Goal: Task Accomplishment & Management: Manage account settings

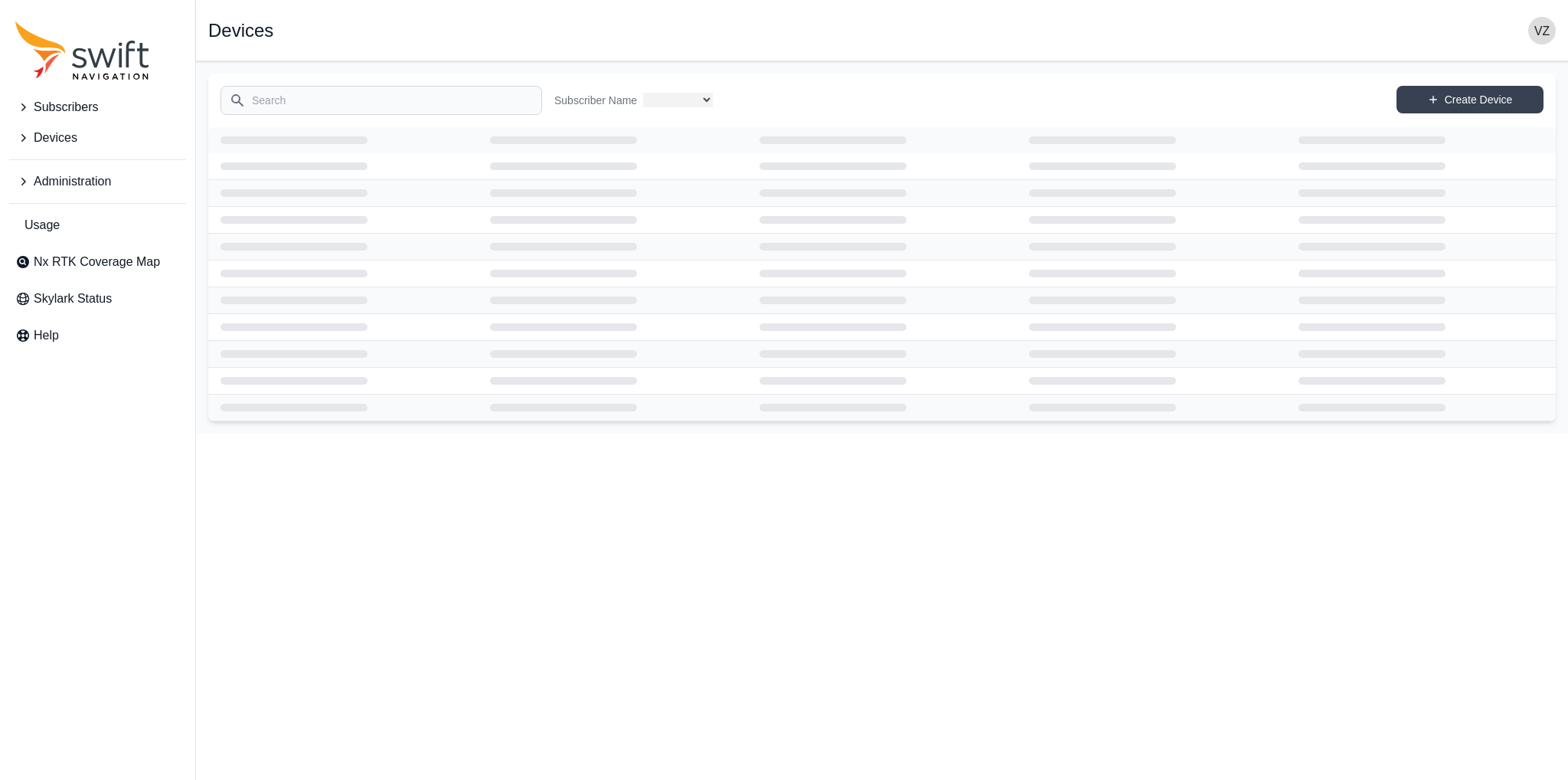
select select
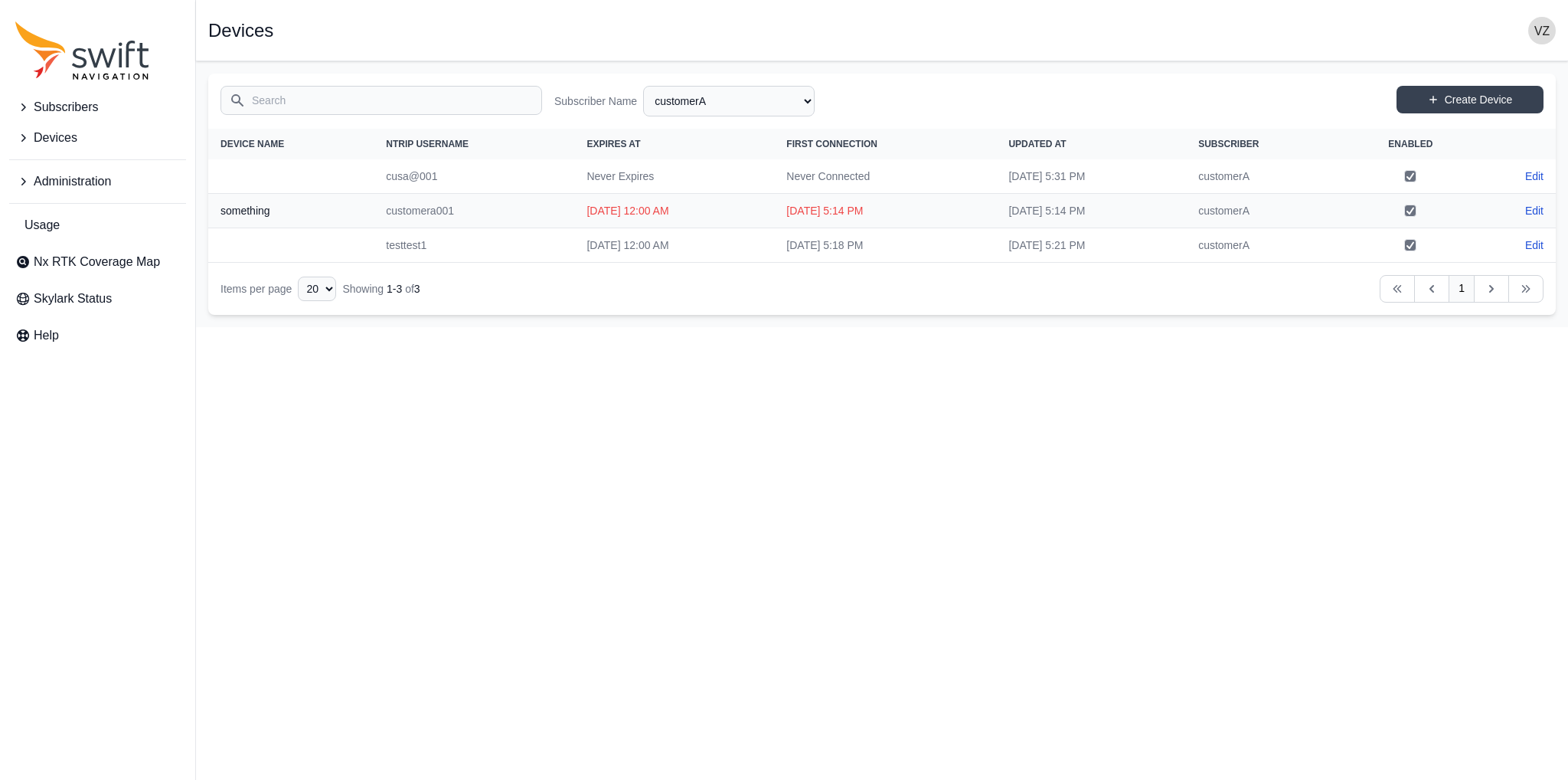
click at [1531, 29] on img "button" at bounding box center [1542, 30] width 28 height 28
click at [1132, 27] on div "Open sidebar Devices" at bounding box center [882, 30] width 1347 height 28
click at [70, 102] on span "Subscribers" at bounding box center [65, 107] width 65 height 18
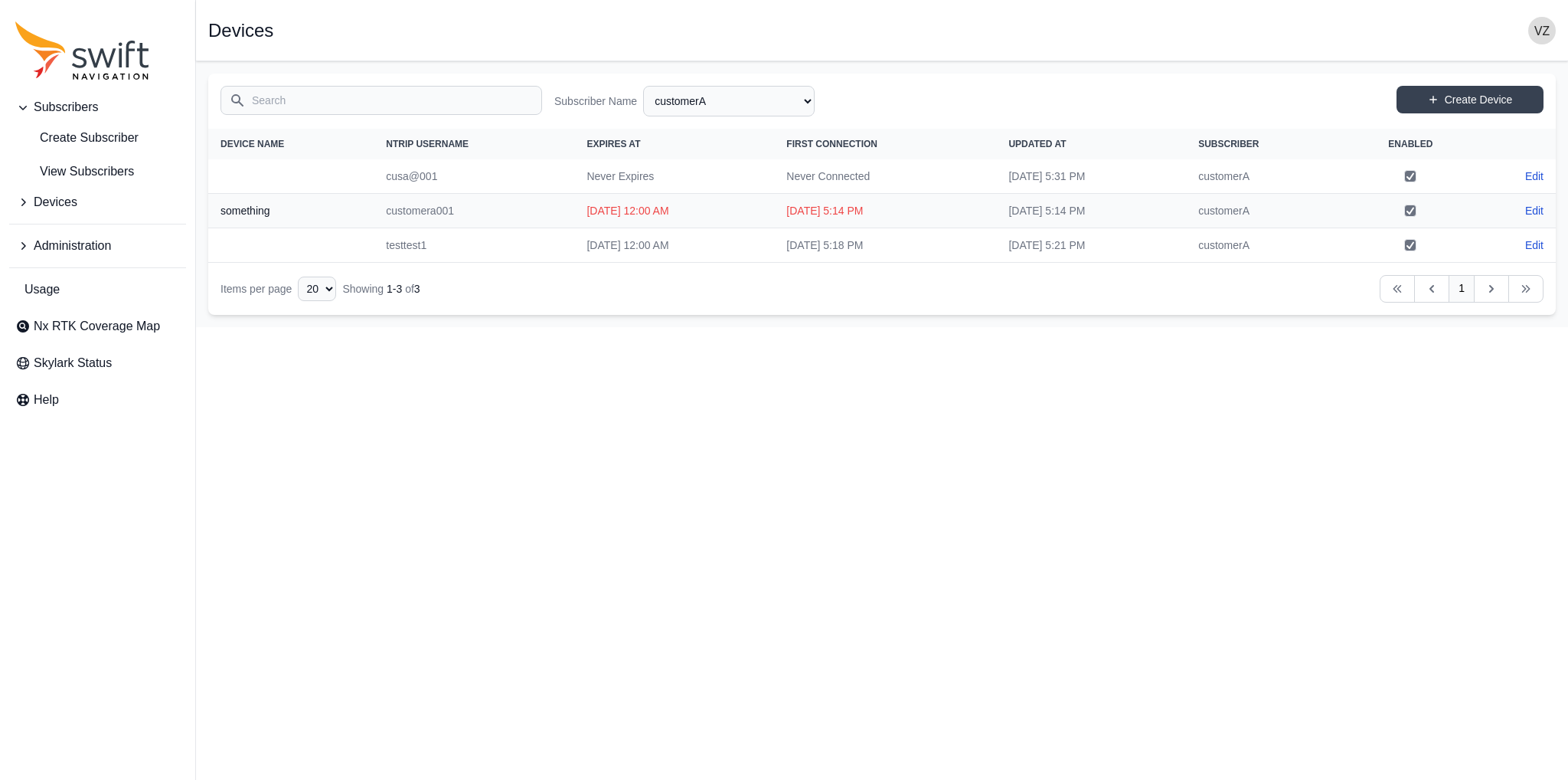
click at [77, 116] on span "Subscribers" at bounding box center [65, 107] width 65 height 18
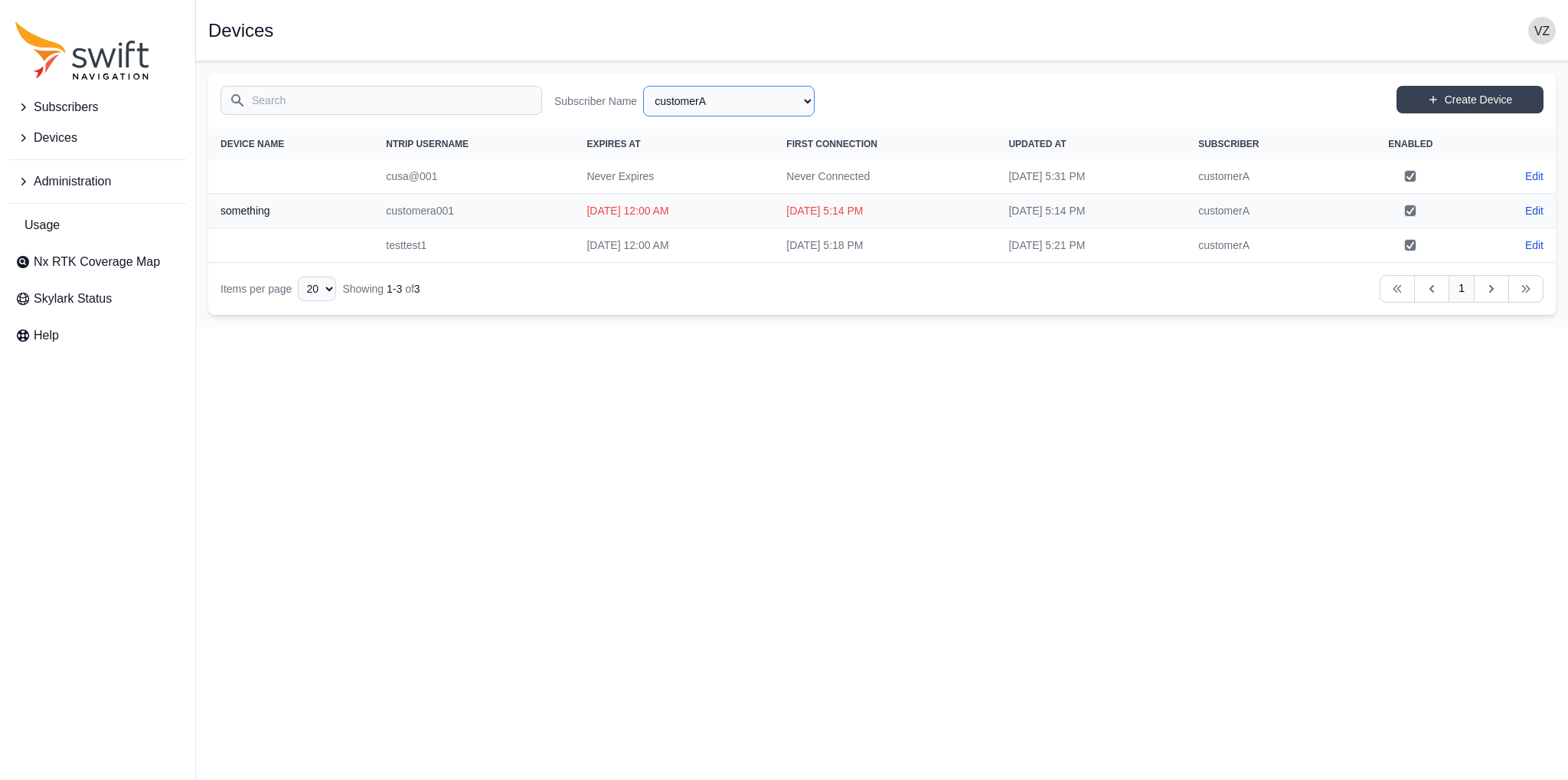
click at [682, 105] on select "All Subscribers customerA" at bounding box center [729, 101] width 171 height 30
click at [713, 97] on select "All Subscribers customerA" at bounding box center [729, 101] width 171 height 30
click at [75, 178] on span "Administration" at bounding box center [72, 181] width 77 height 18
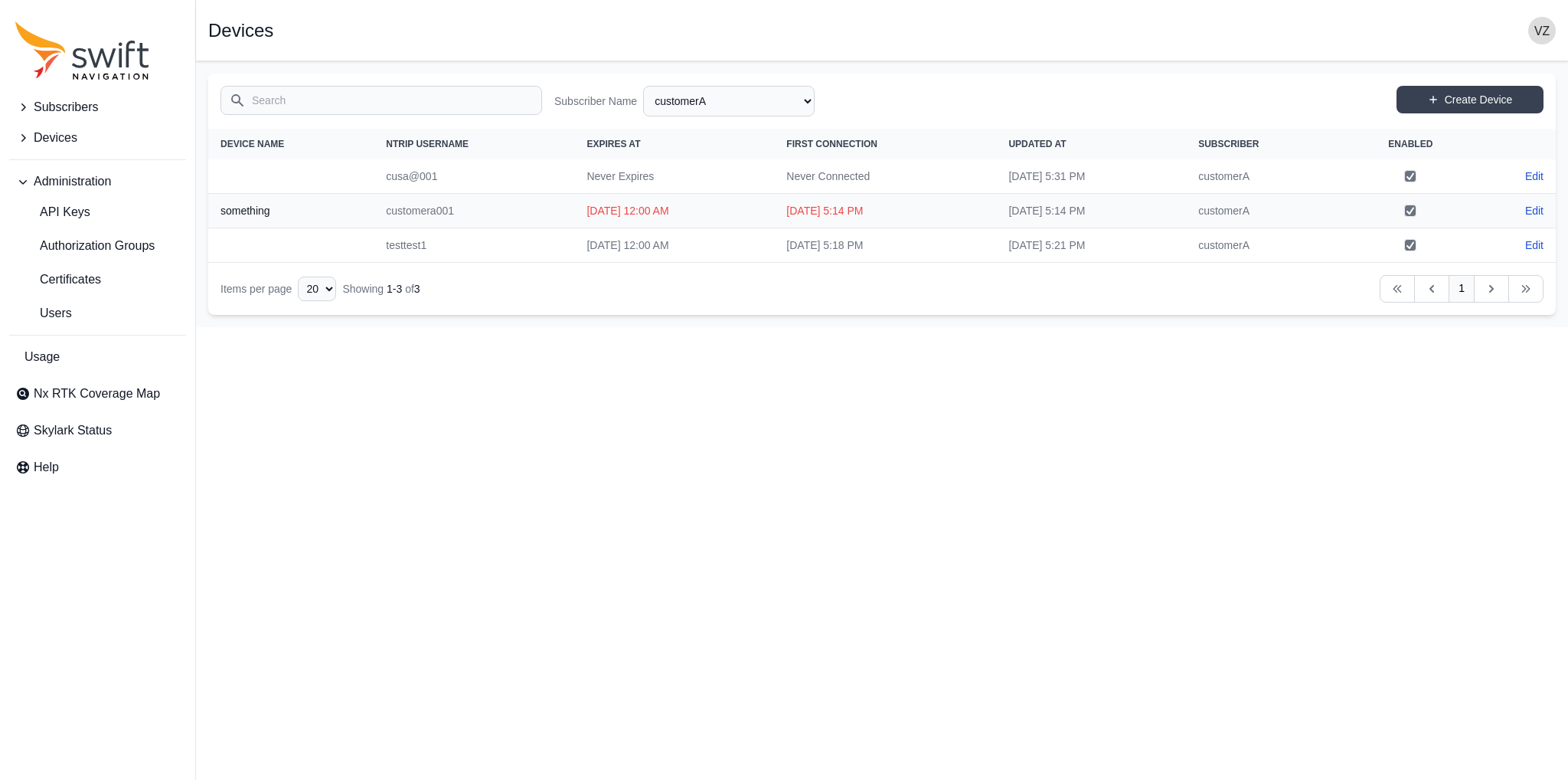
click at [43, 174] on span "Administration" at bounding box center [72, 181] width 77 height 18
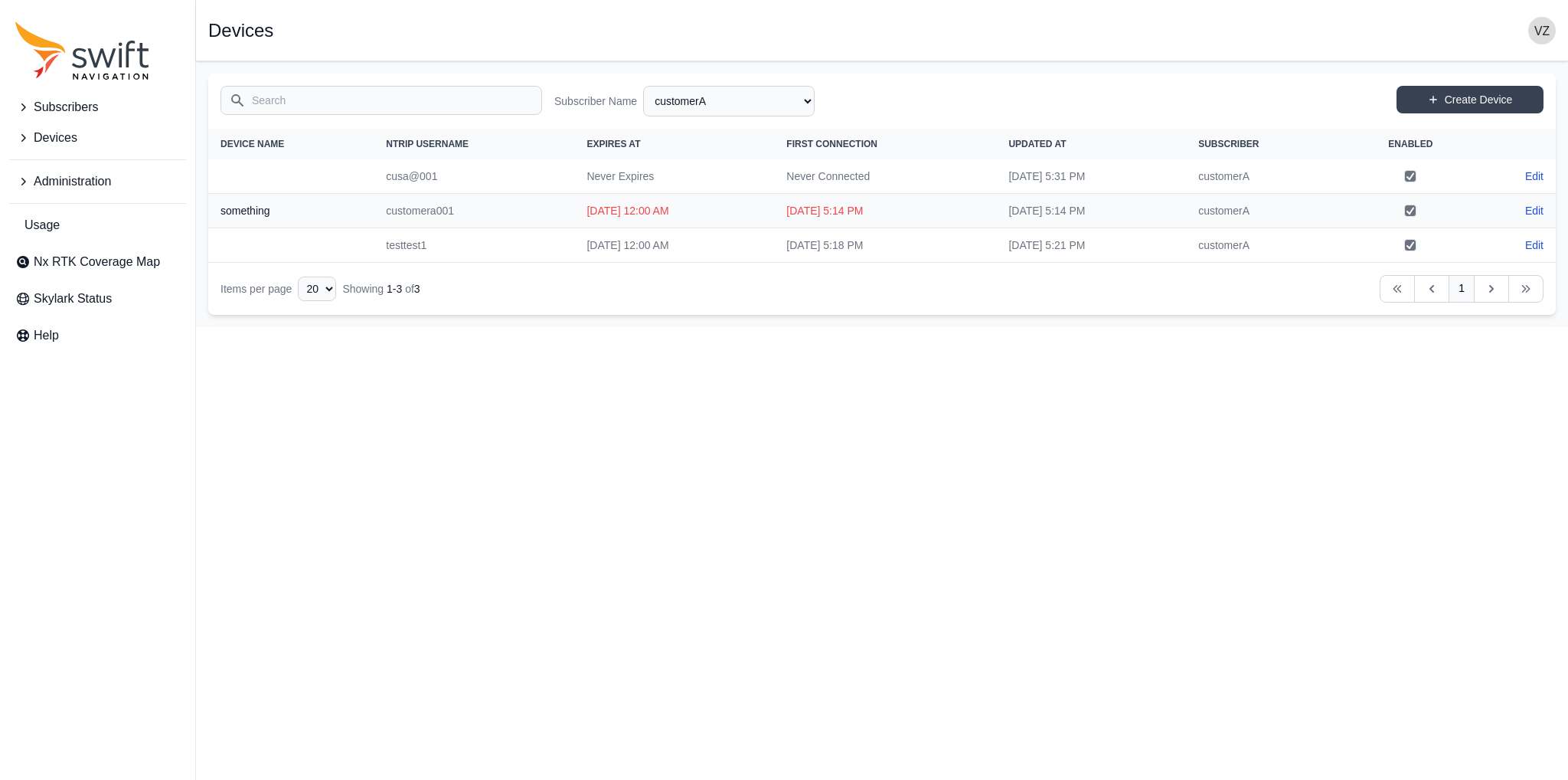
click at [57, 154] on div "Subscribers Devices Administration Usage Nx RTK Coverage Map Skylark Status Help" at bounding box center [97, 390] width 195 height 780
click at [80, 107] on span "Subscribers" at bounding box center [65, 107] width 65 height 18
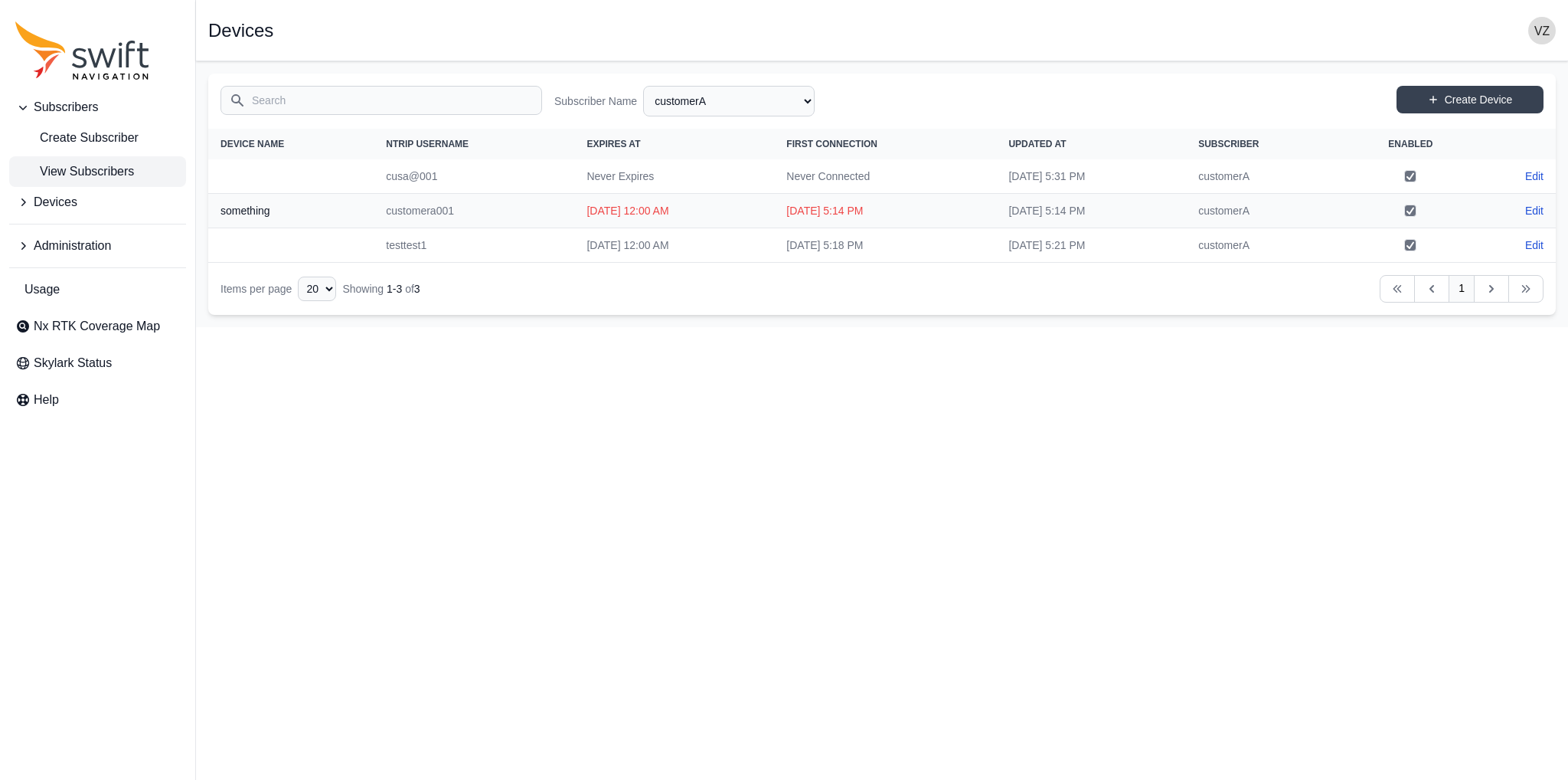
click at [102, 167] on span "View Subscribers" at bounding box center [74, 171] width 119 height 18
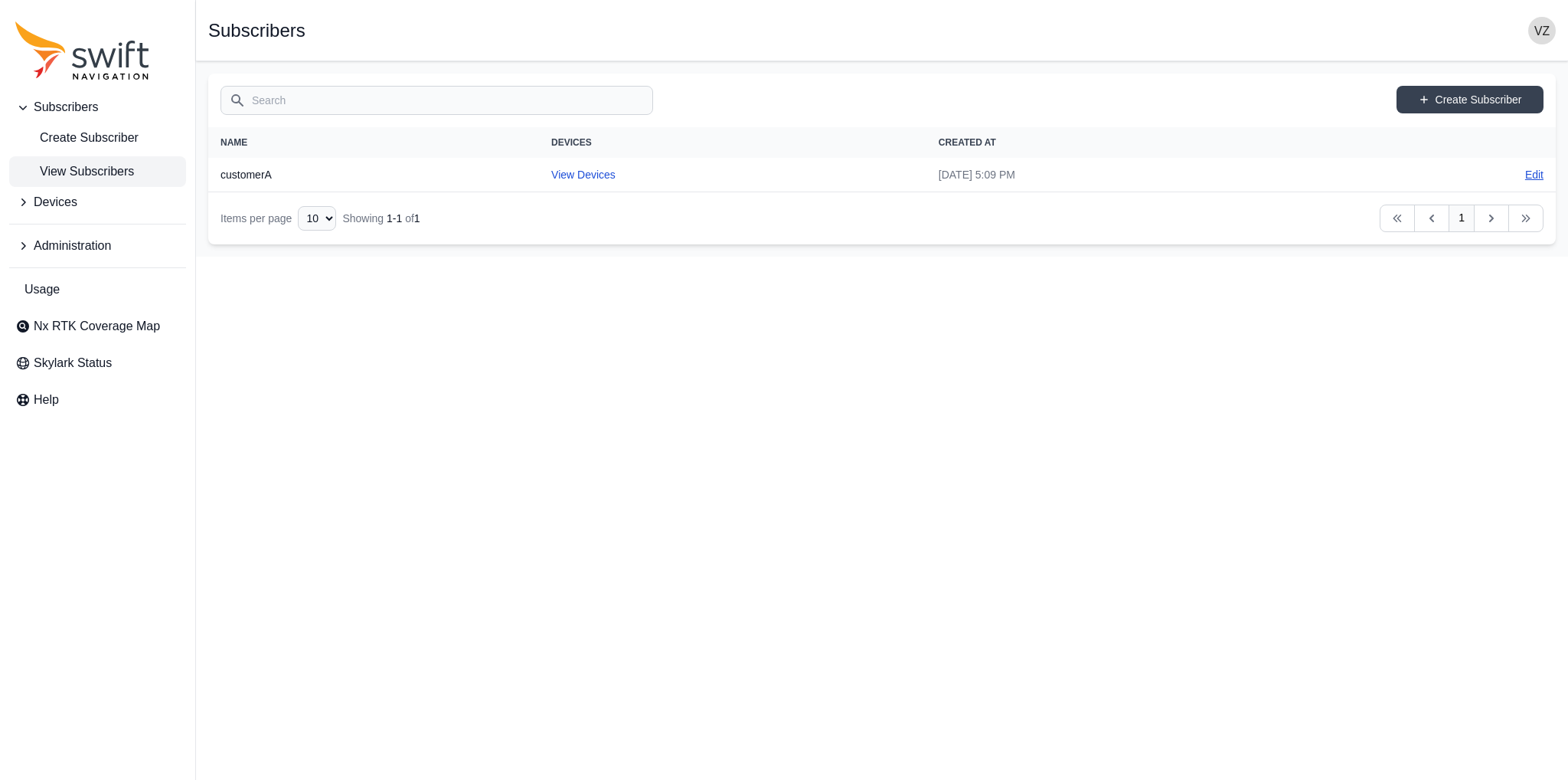
click at [1527, 172] on link "Edit" at bounding box center [1534, 174] width 18 height 15
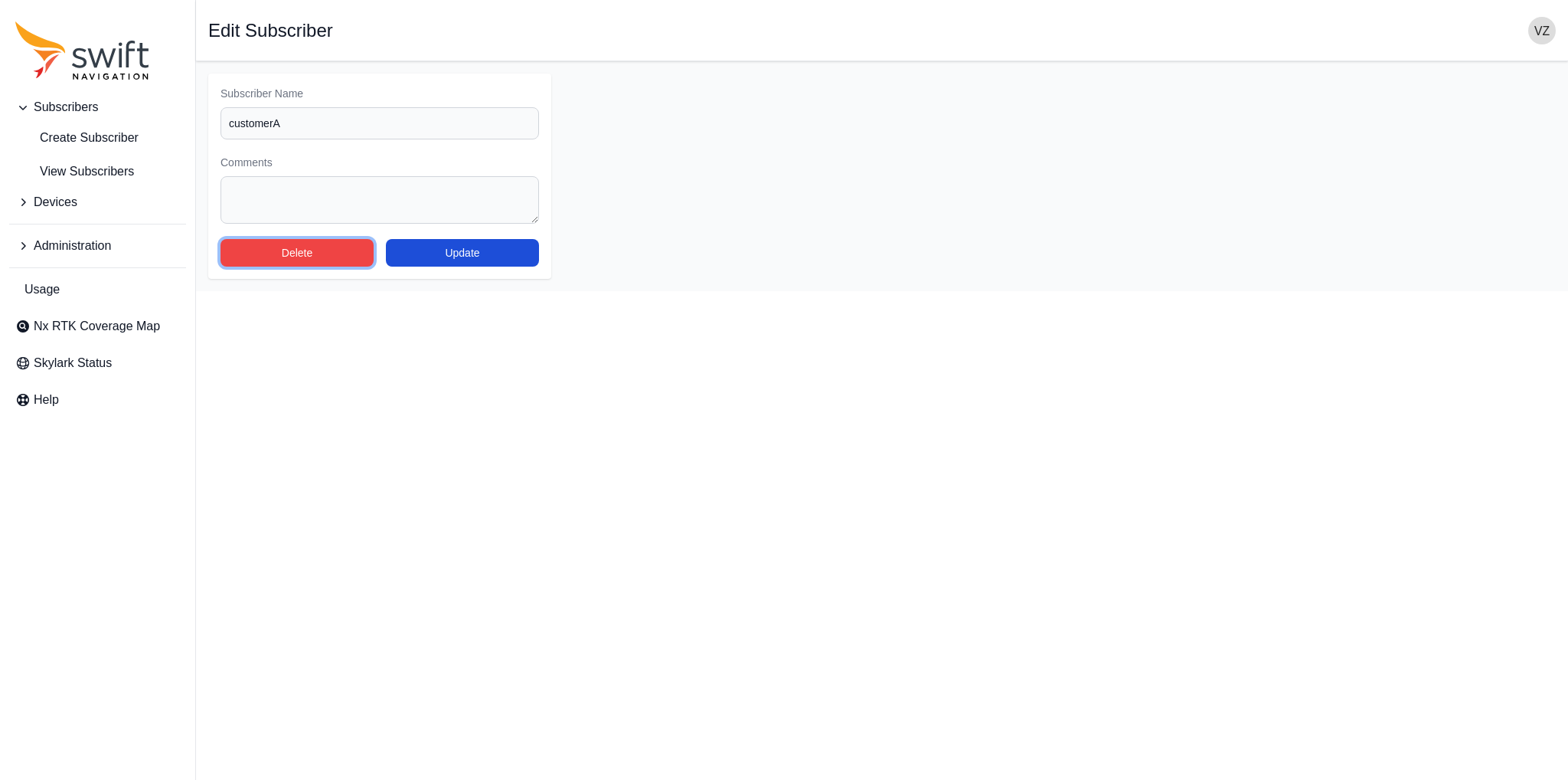
click at [343, 245] on button "Delete" at bounding box center [297, 253] width 153 height 28
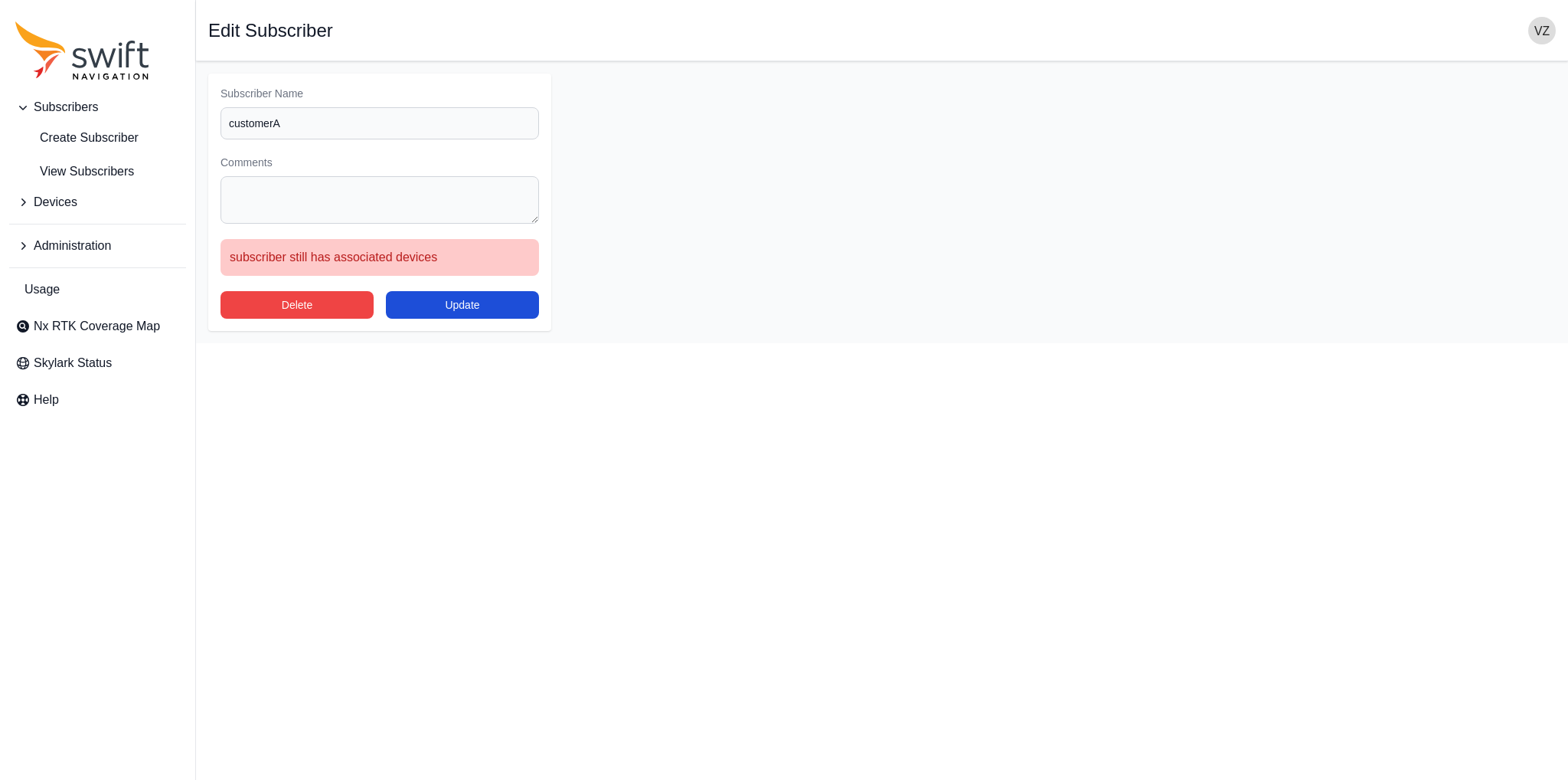
click at [73, 209] on span "Devices" at bounding box center [55, 202] width 44 height 18
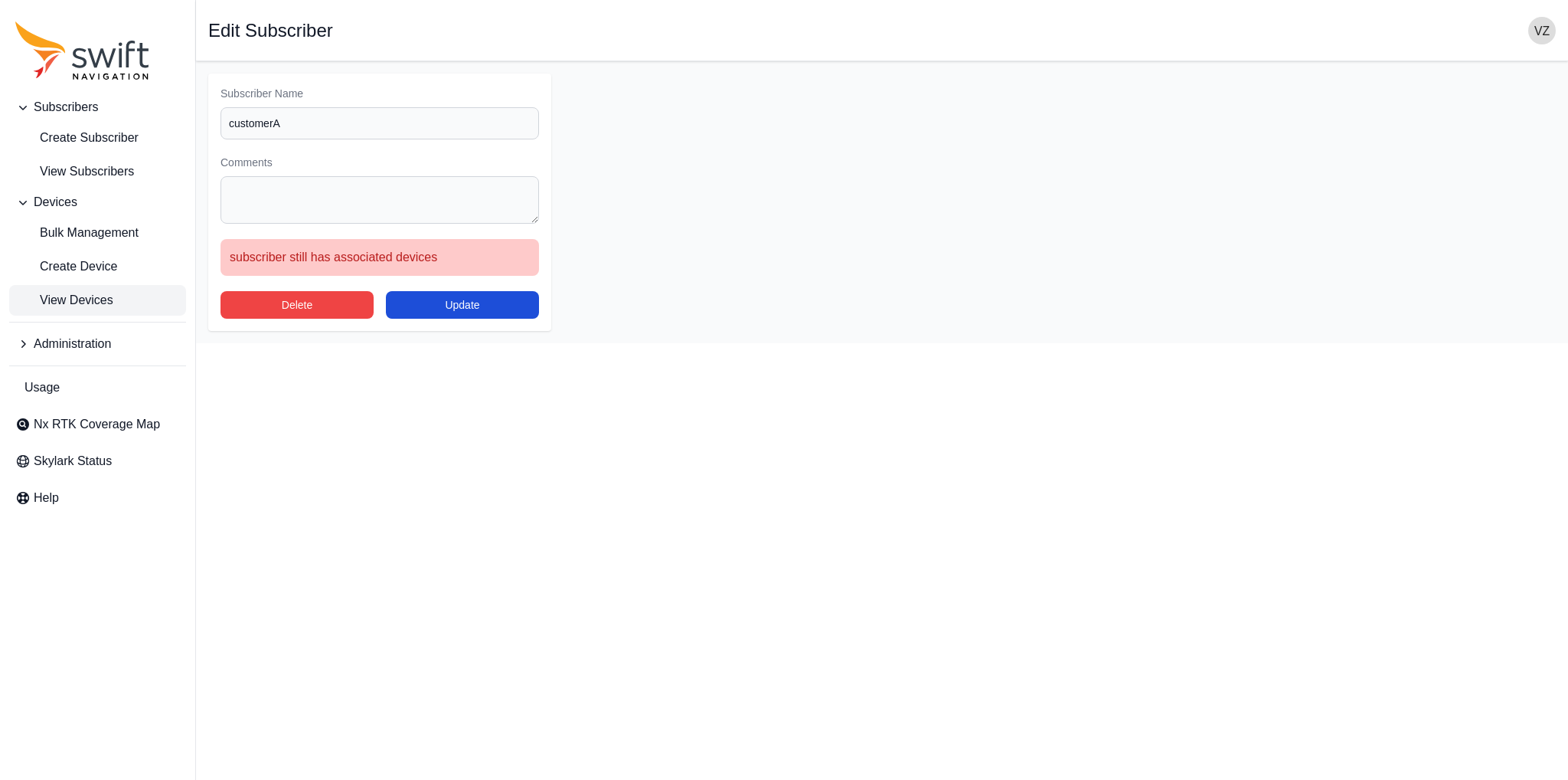
click at [89, 304] on span "View Devices" at bounding box center [64, 300] width 98 height 18
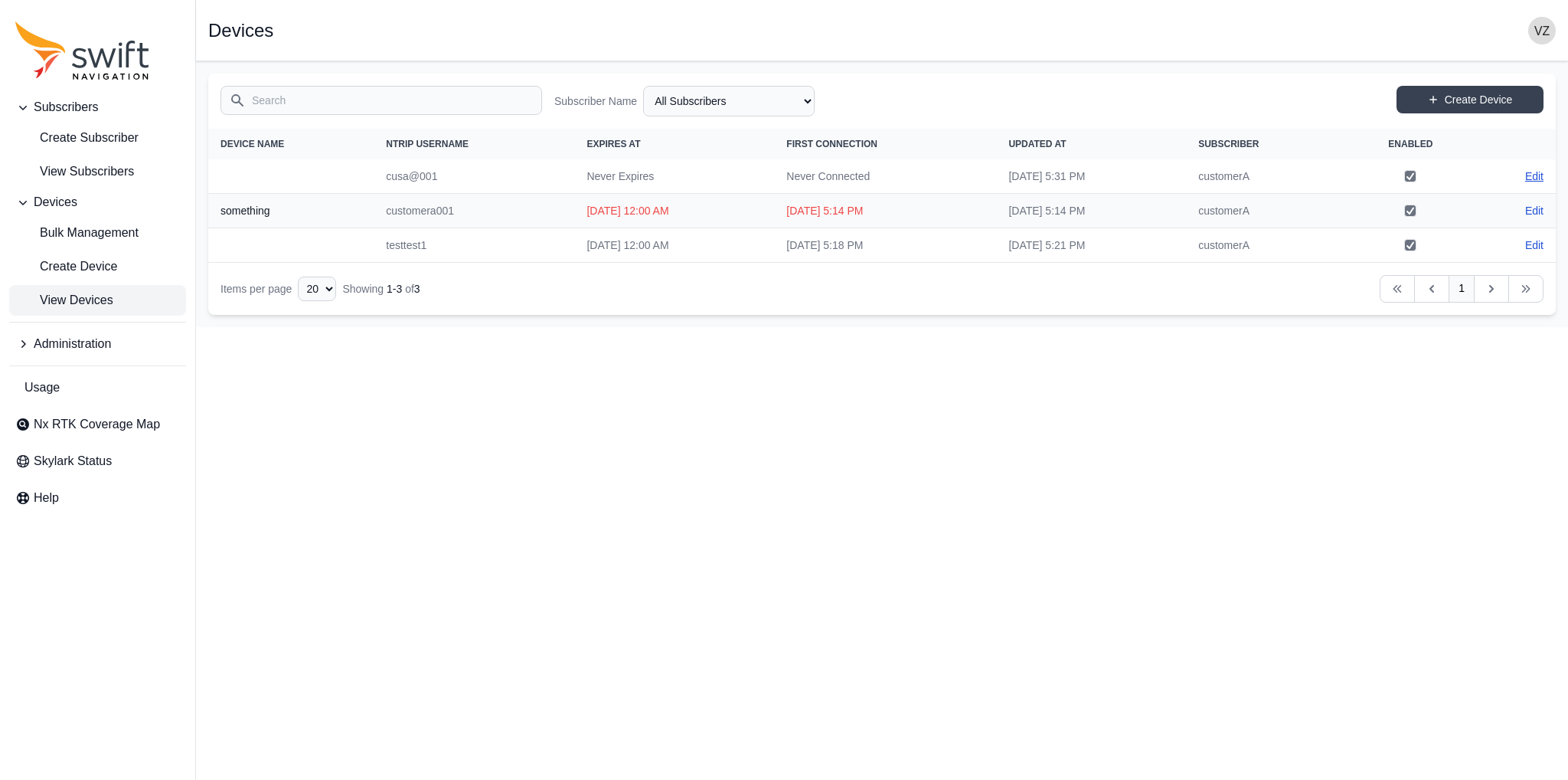
click at [1531, 174] on link "Edit" at bounding box center [1534, 176] width 18 height 15
select select "a8d8840c-9aee-49bc-b016-2219cca649e2"
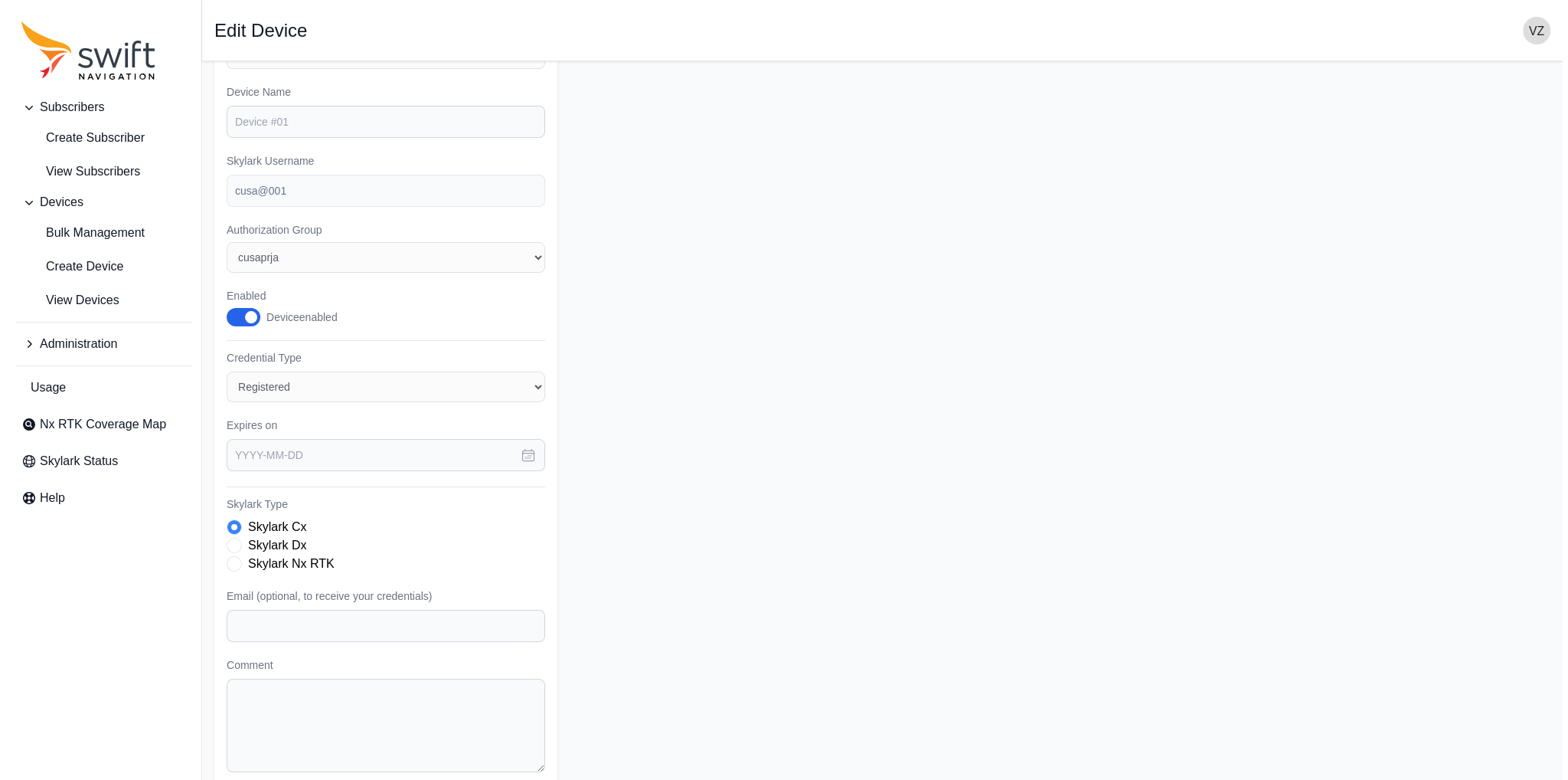
scroll to position [126, 0]
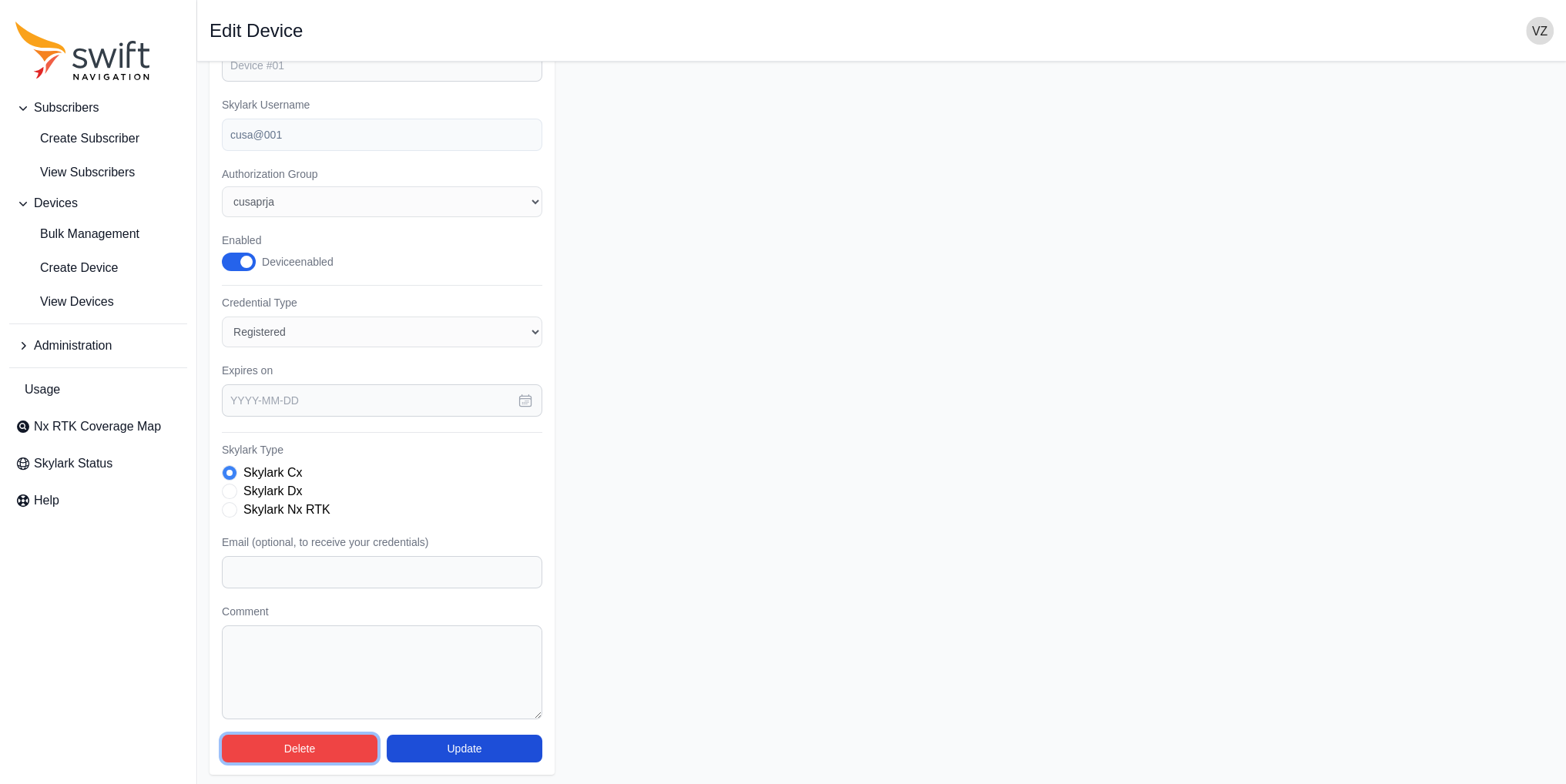
click at [330, 742] on button "Delete" at bounding box center [300, 748] width 155 height 28
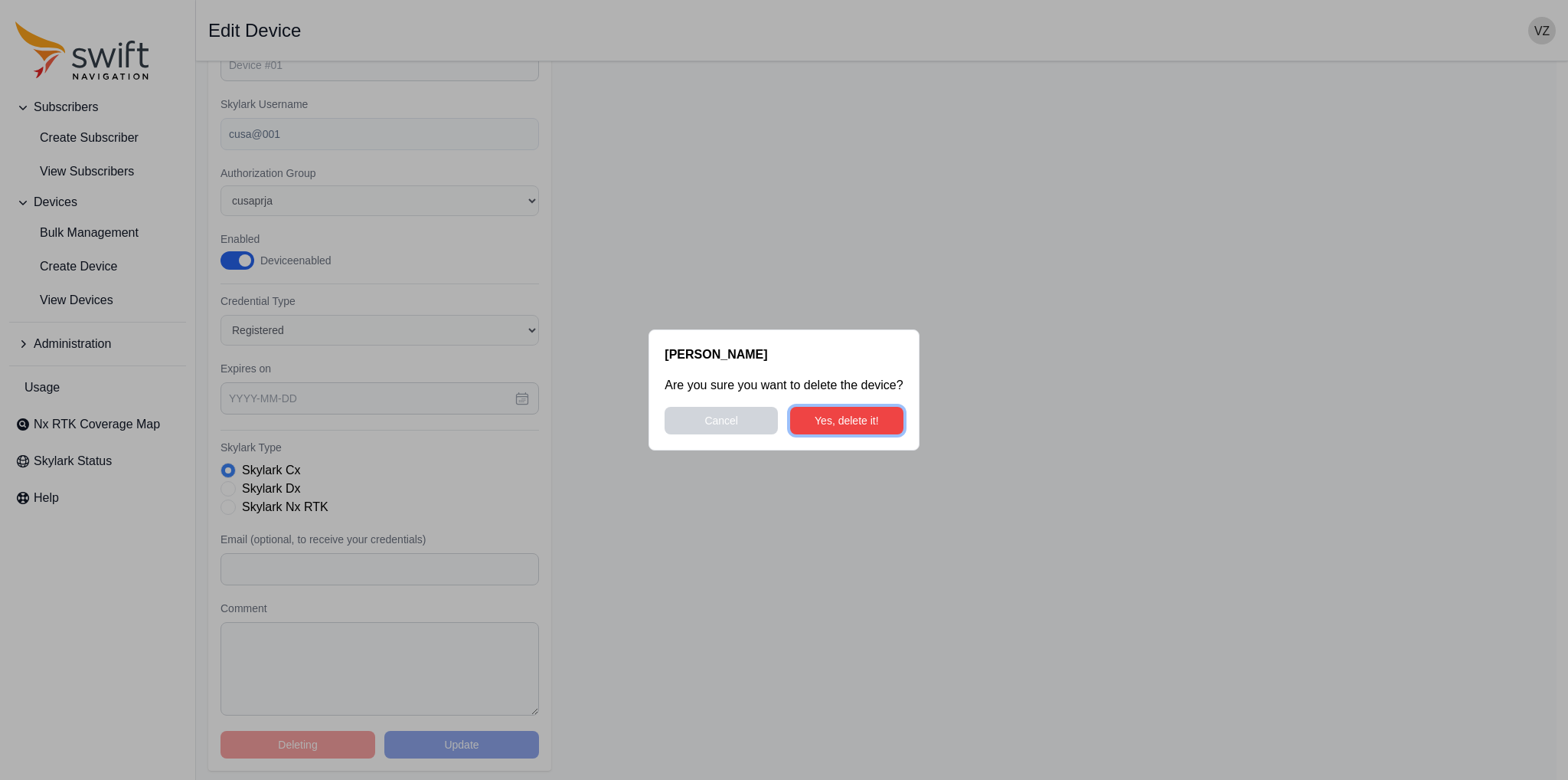
click at [836, 414] on button "Yes, delete it!" at bounding box center [847, 421] width 113 height 28
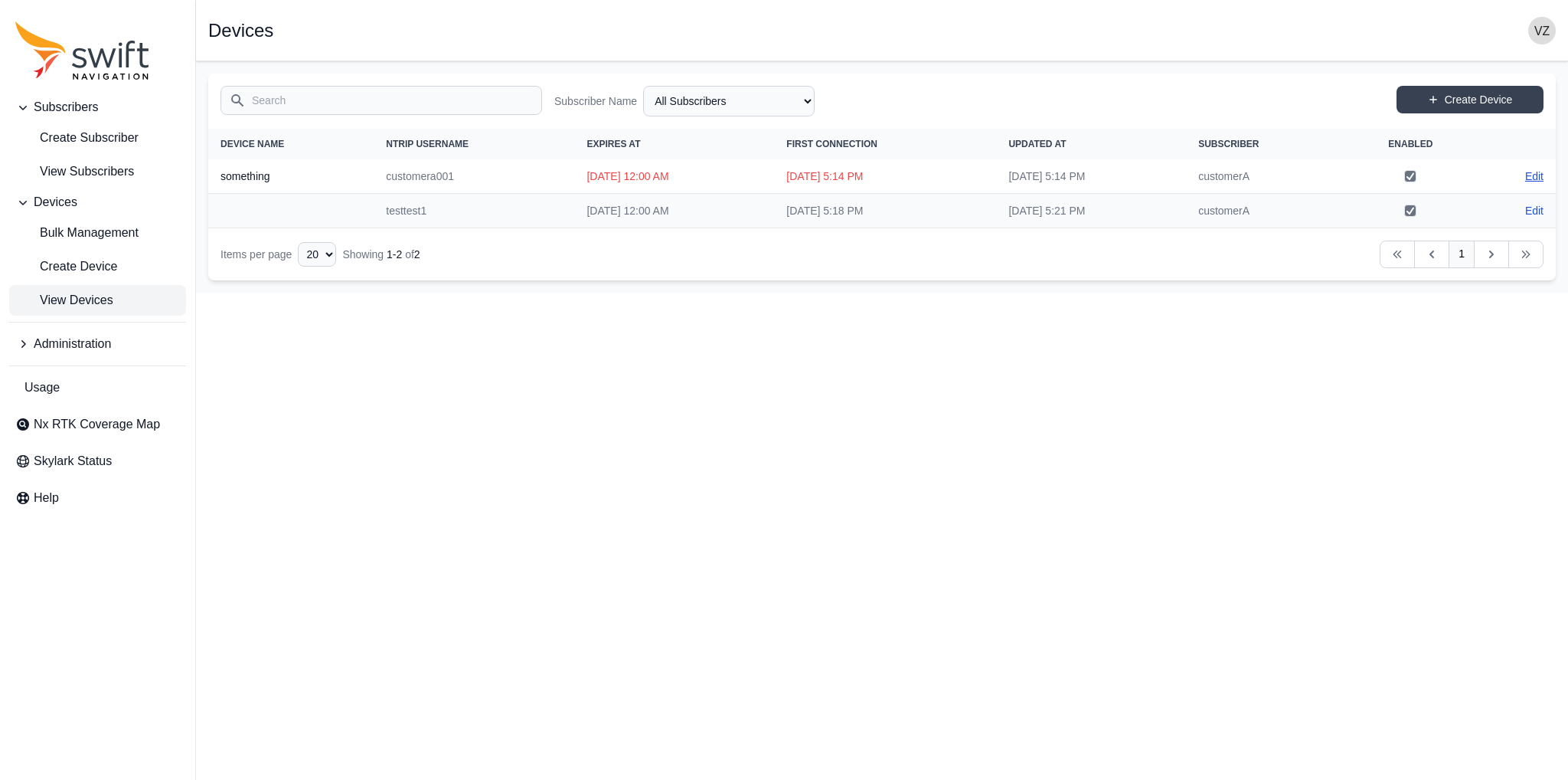
click at [1534, 174] on link "Edit" at bounding box center [1534, 176] width 18 height 15
select select "a8d8840c-9aee-49bc-b016-2219cca649e2"
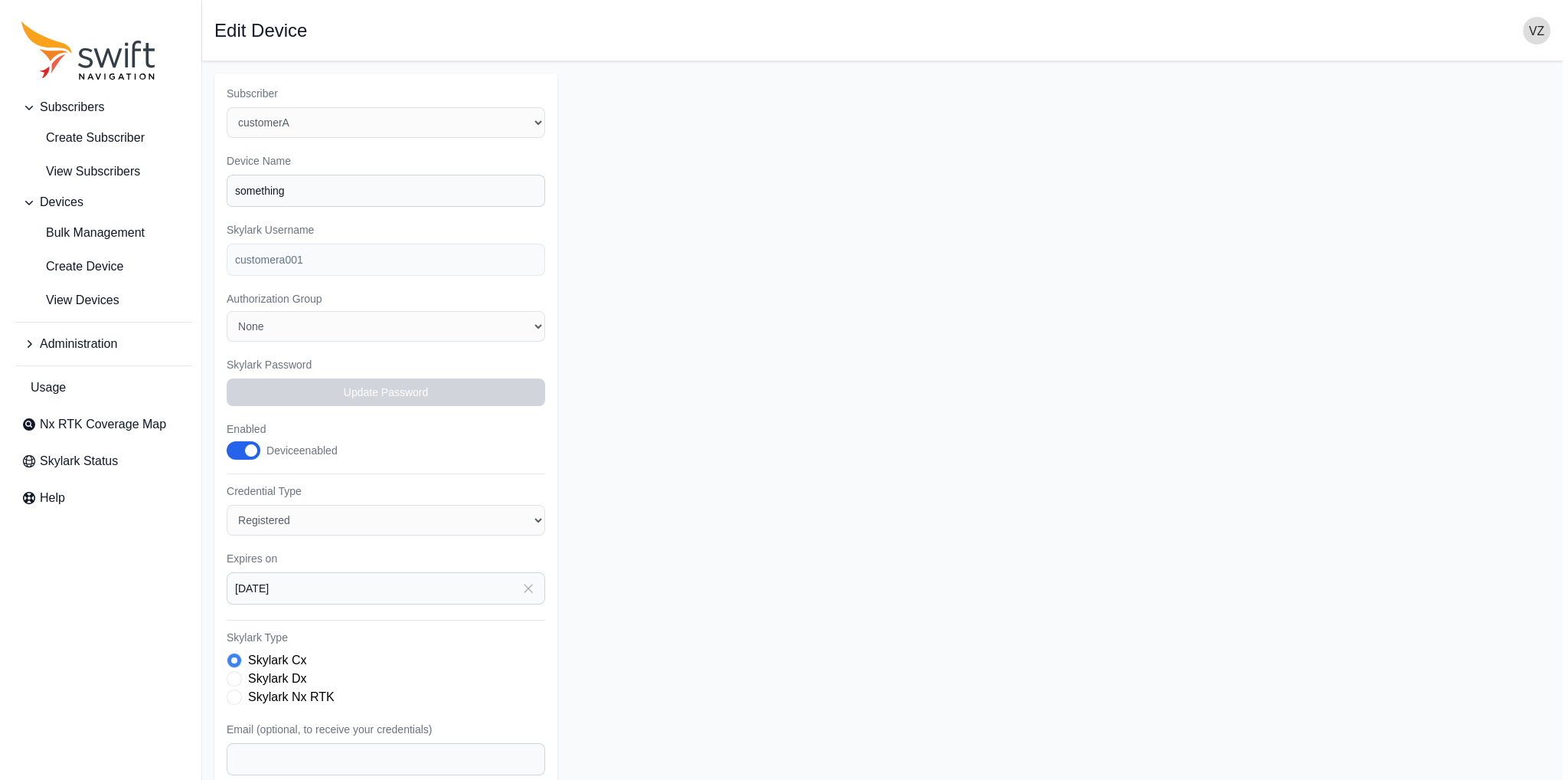
scroll to position [190, 0]
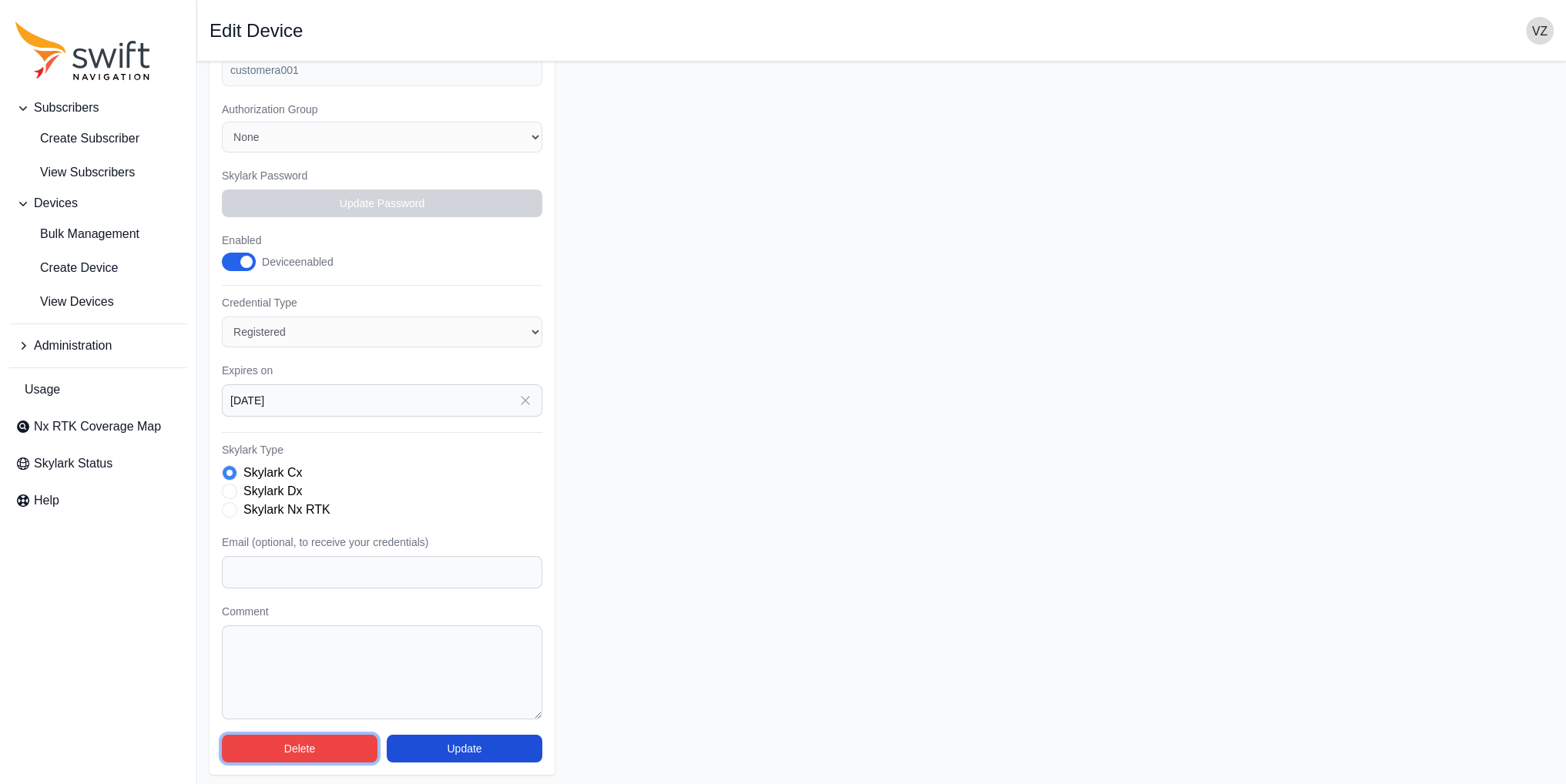
click at [295, 746] on button "Delete" at bounding box center [300, 748] width 155 height 28
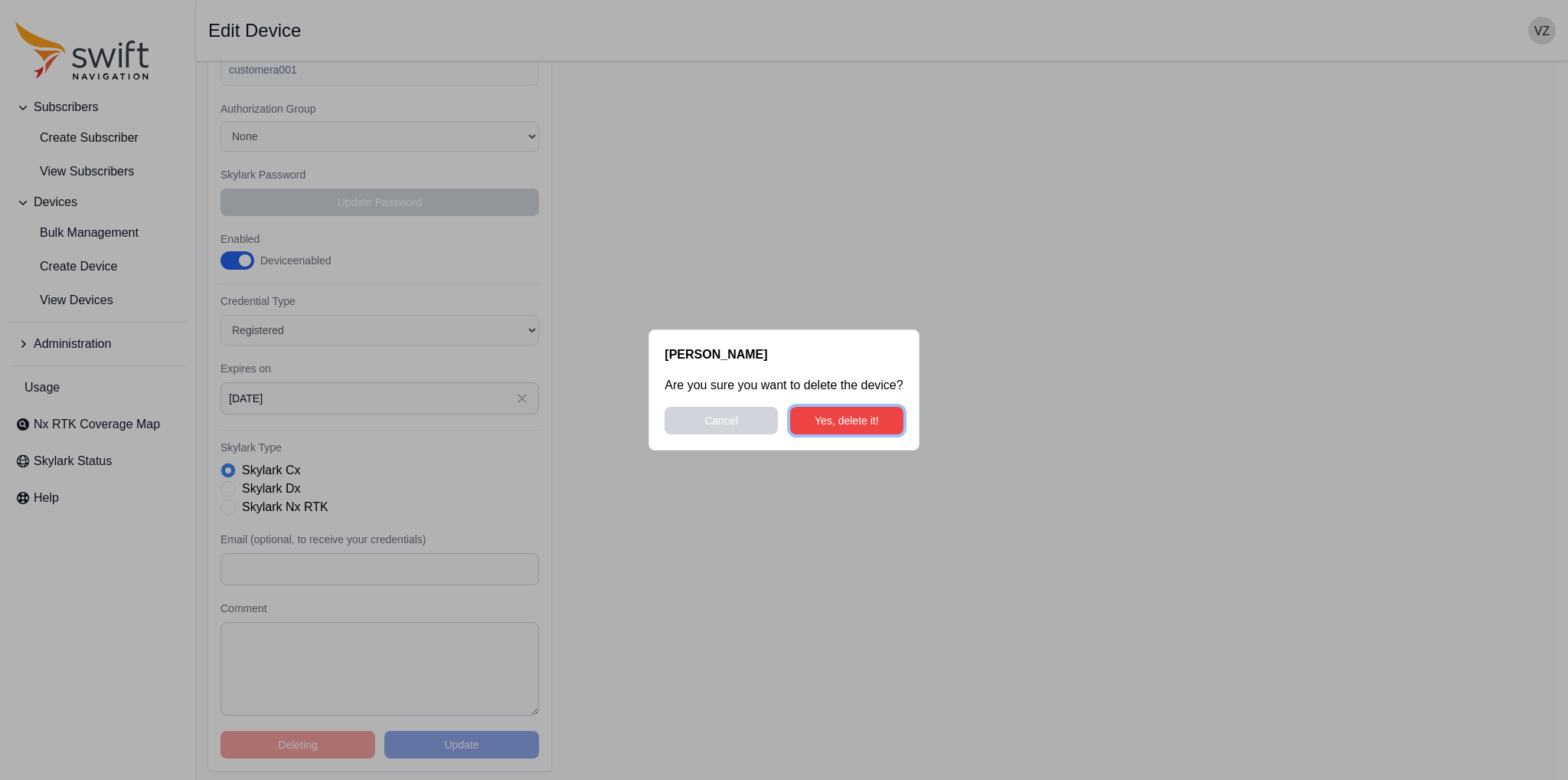
click at [858, 419] on button "Yes, delete it!" at bounding box center [847, 421] width 113 height 28
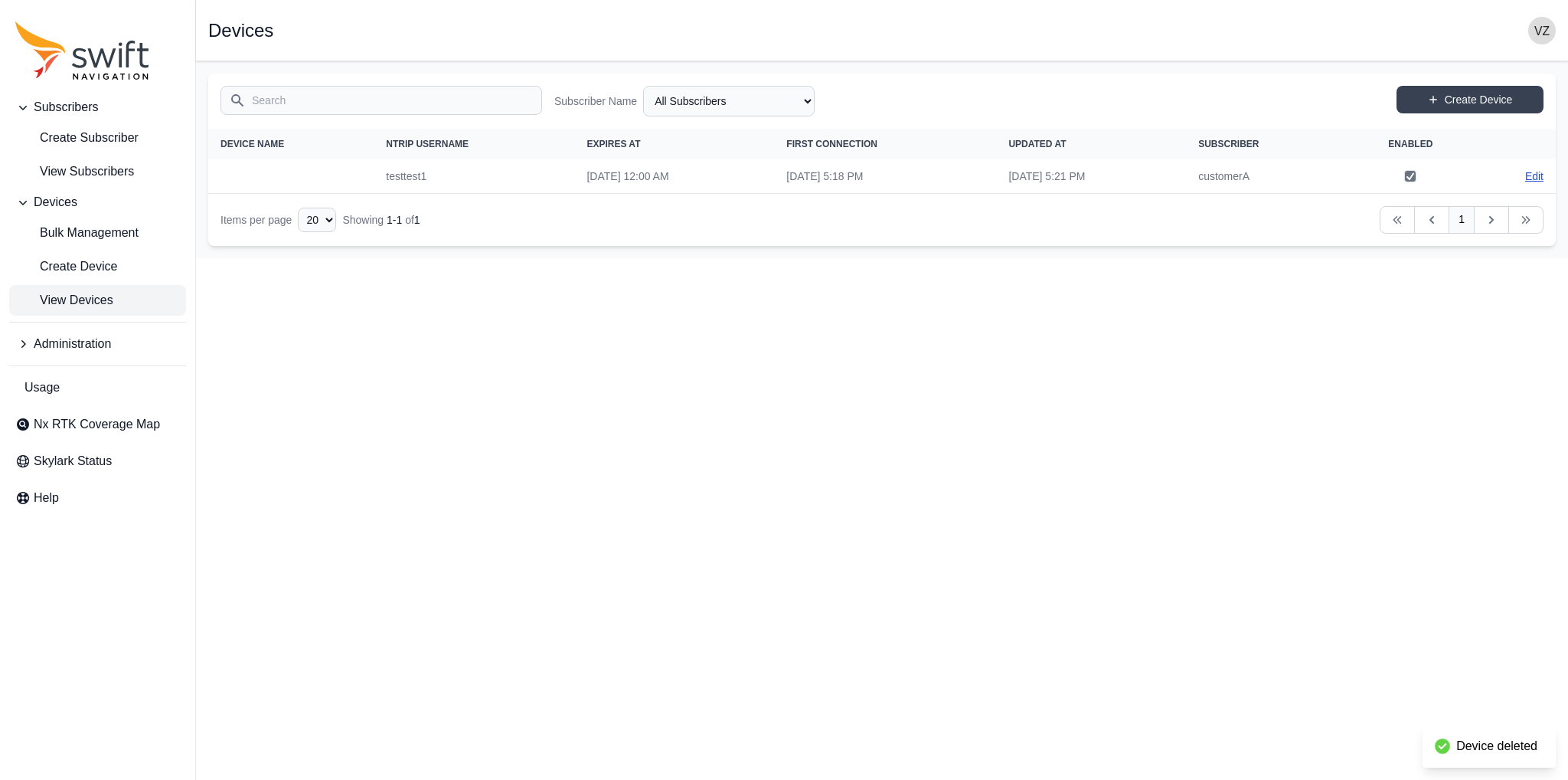
click at [1539, 175] on link "Edit" at bounding box center [1534, 176] width 18 height 15
select select "a8d8840c-9aee-49bc-b016-2219cca649e2"
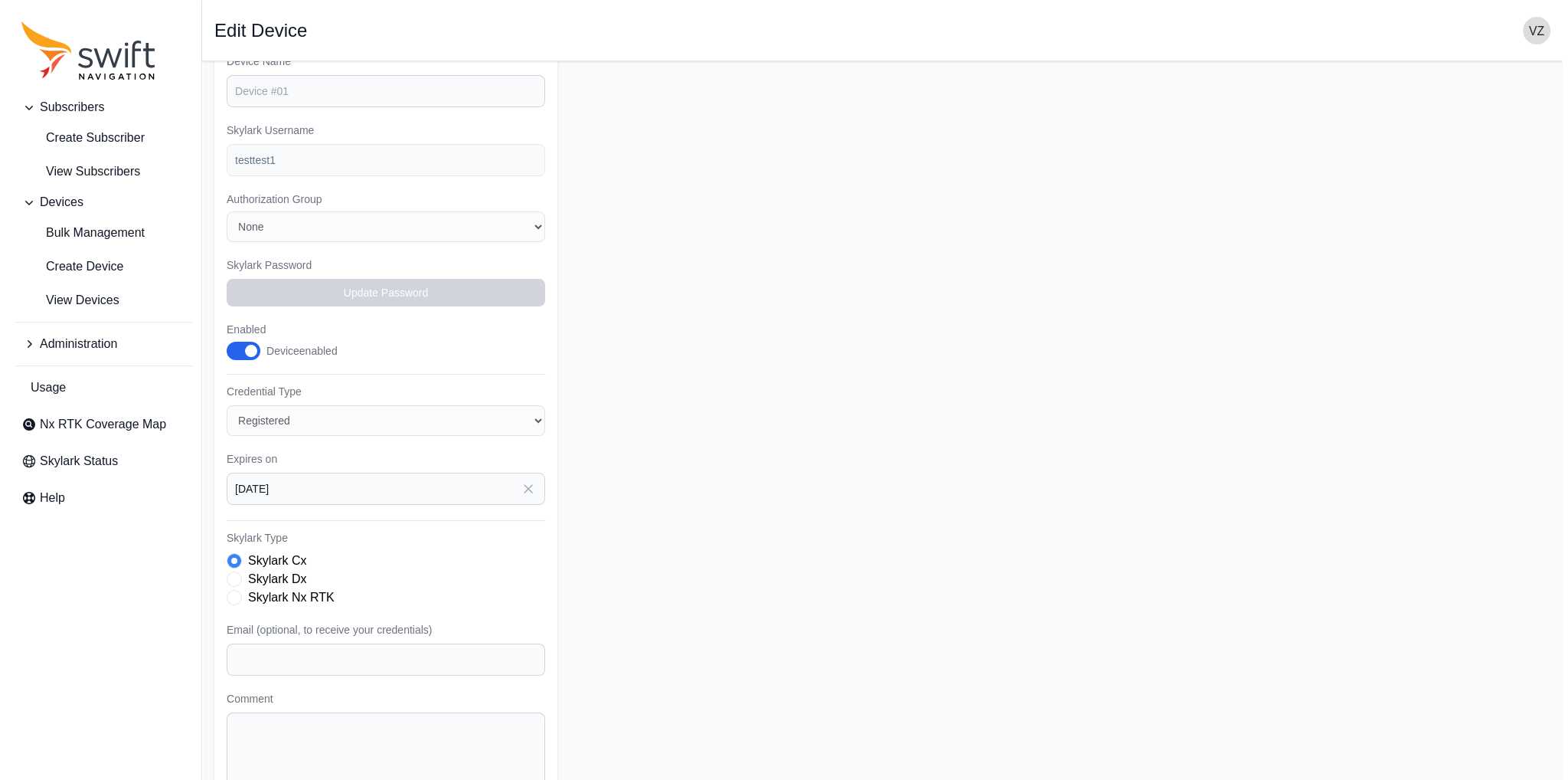
scroll to position [190, 0]
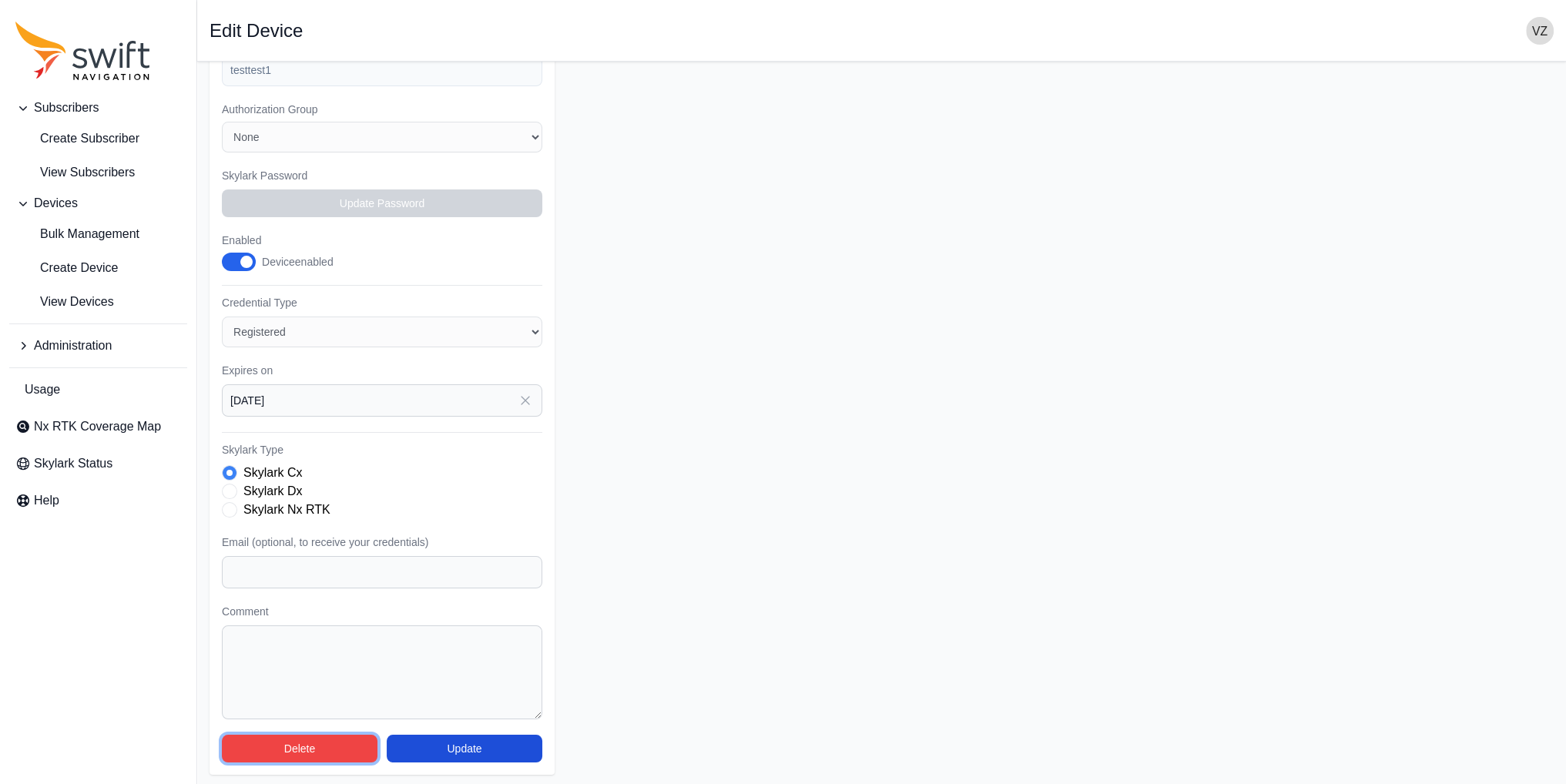
click at [276, 748] on button "Delete" at bounding box center [300, 748] width 155 height 28
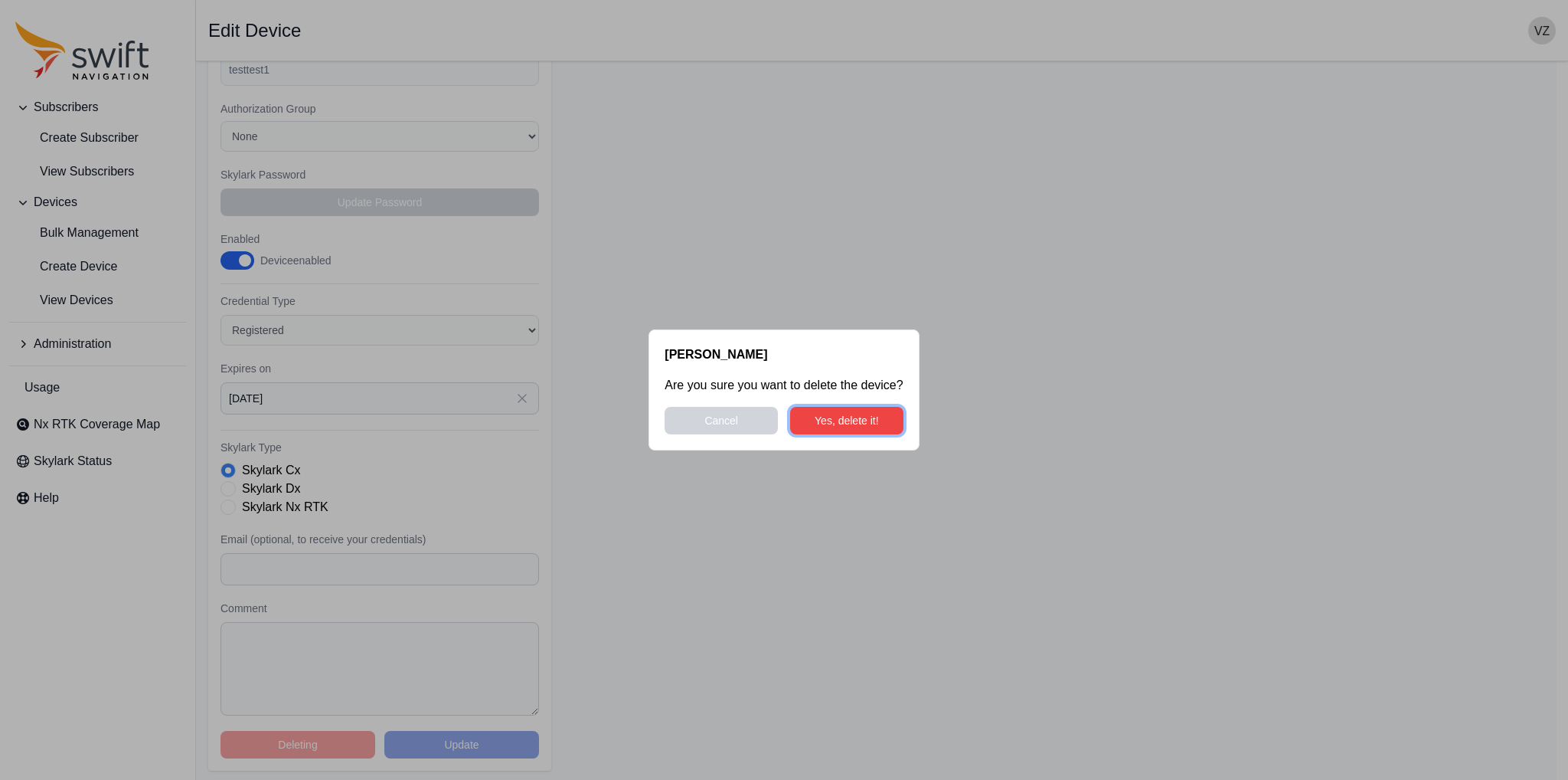
click at [828, 421] on button "Yes, delete it!" at bounding box center [847, 421] width 113 height 28
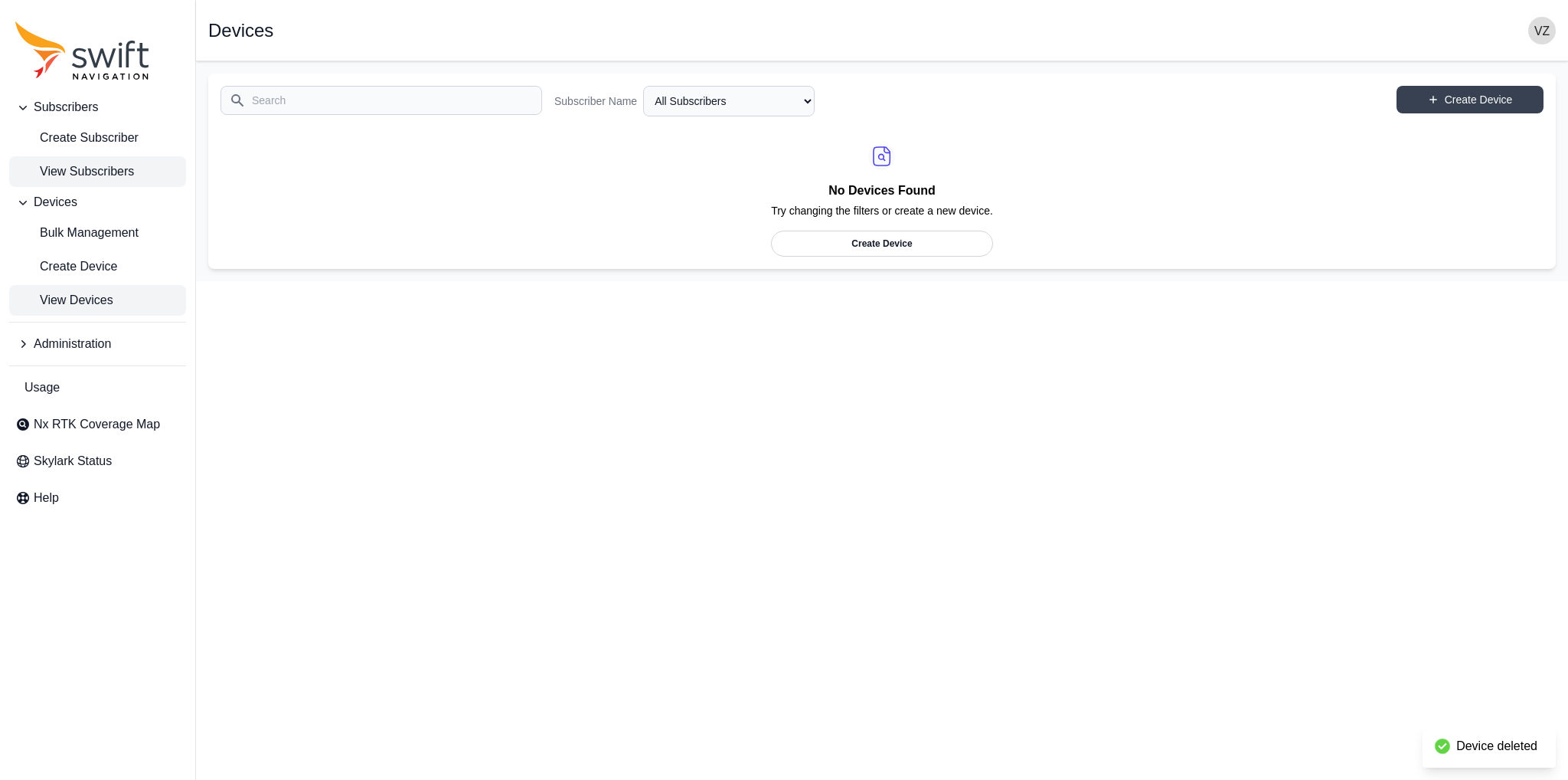
click at [102, 156] on link "View Subscribers" at bounding box center [98, 171] width 177 height 30
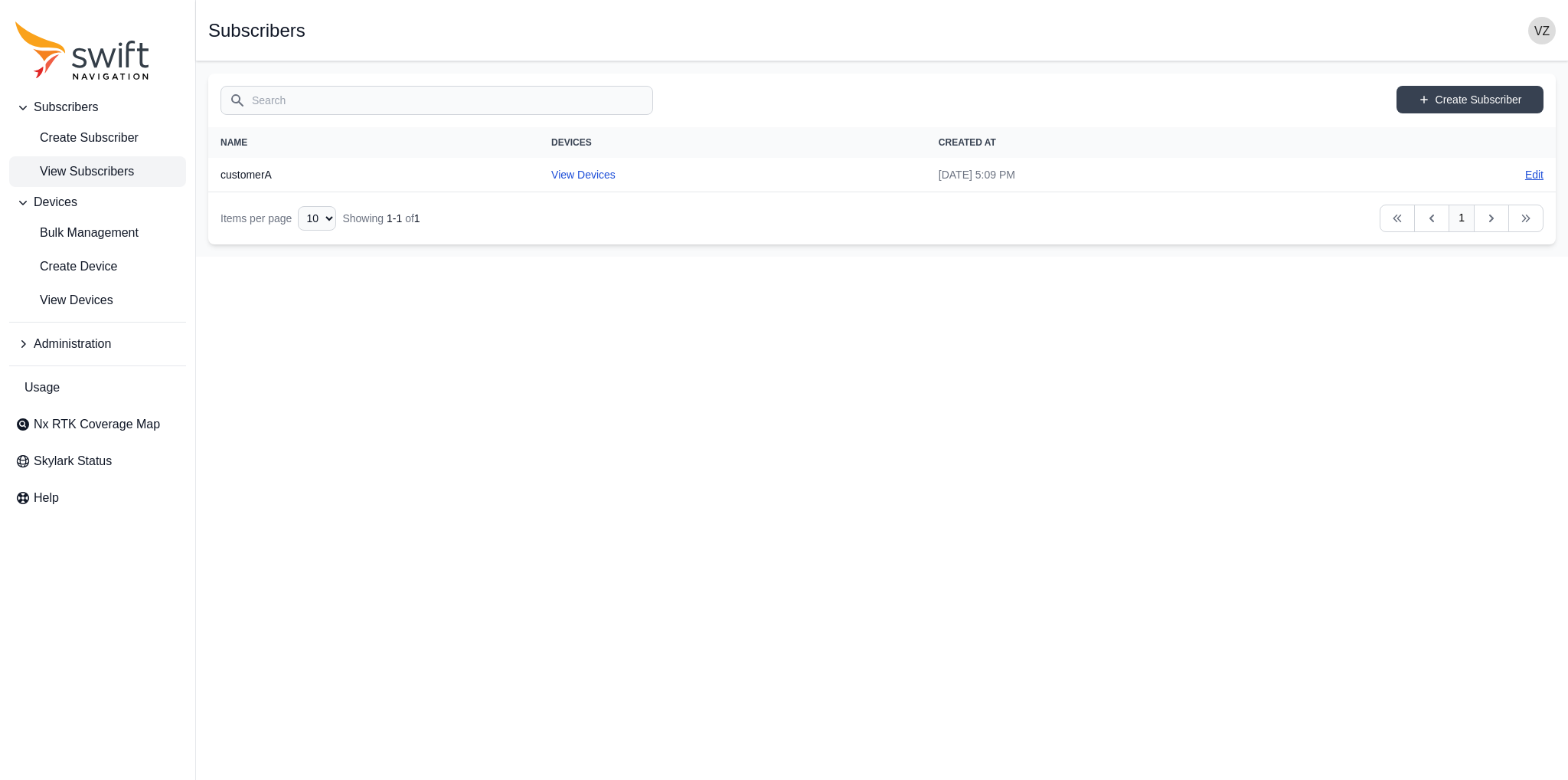
click at [1531, 178] on link "Edit" at bounding box center [1534, 174] width 18 height 15
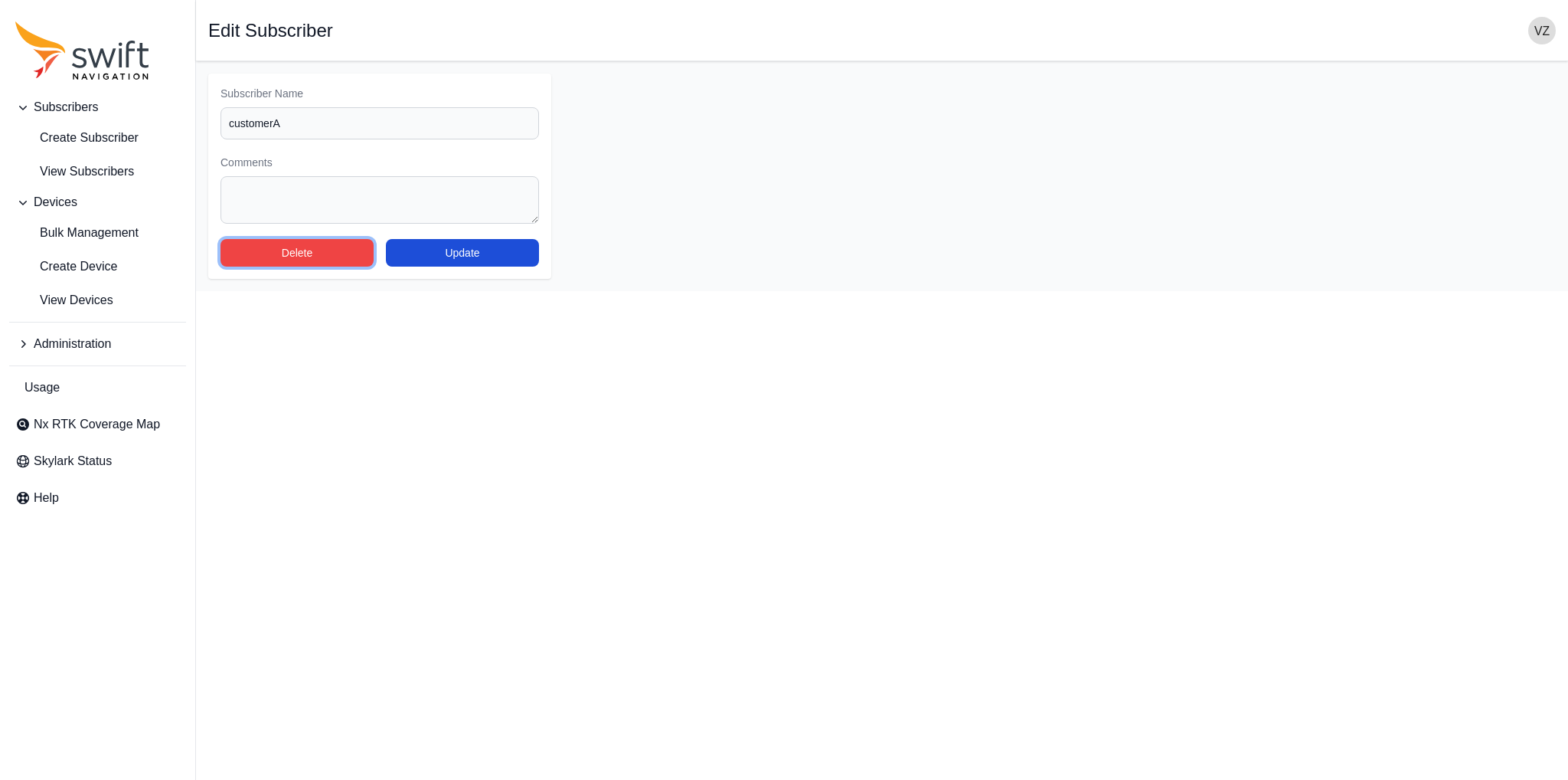
click at [272, 255] on button "Delete" at bounding box center [297, 253] width 153 height 28
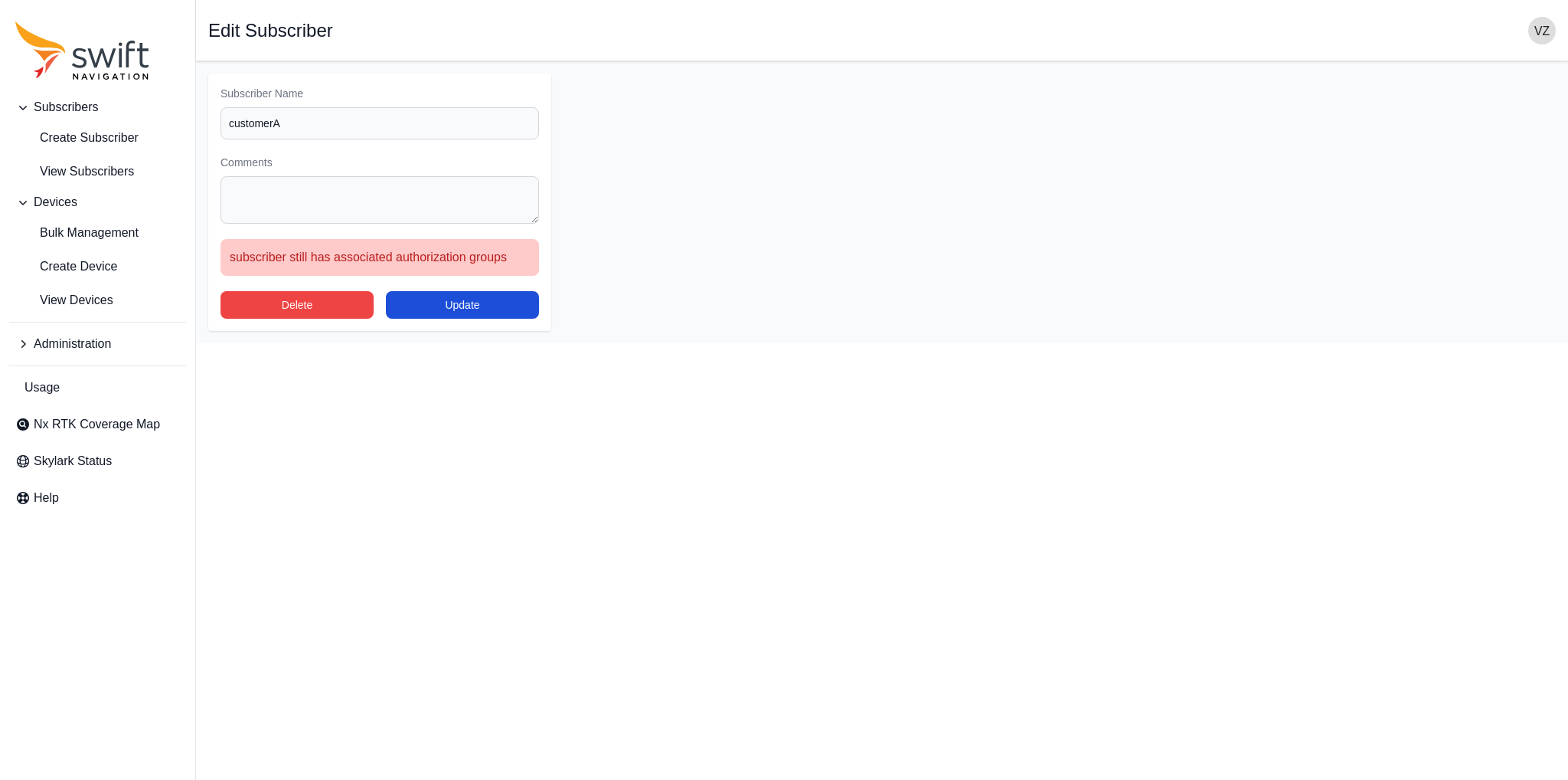
click at [340, 343] on html "Subscribers Create Subscriber View Subscribers Devices Bulk Management Create D…" at bounding box center [784, 171] width 1568 height 343
click at [312, 303] on button "Delete" at bounding box center [297, 304] width 153 height 28
click at [83, 271] on span "Create Device" at bounding box center [66, 266] width 102 height 18
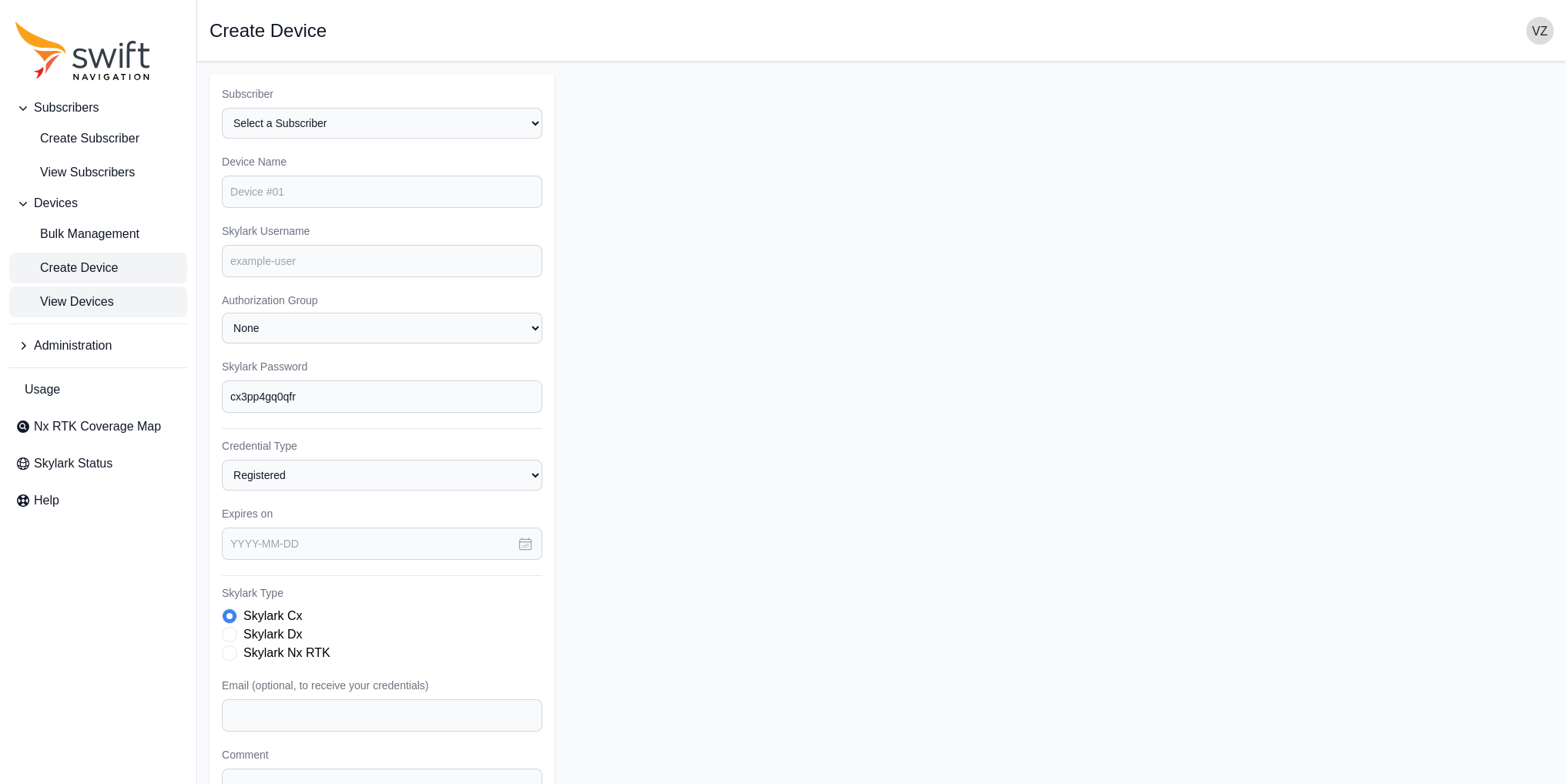
click at [77, 300] on span "View Devices" at bounding box center [64, 301] width 99 height 18
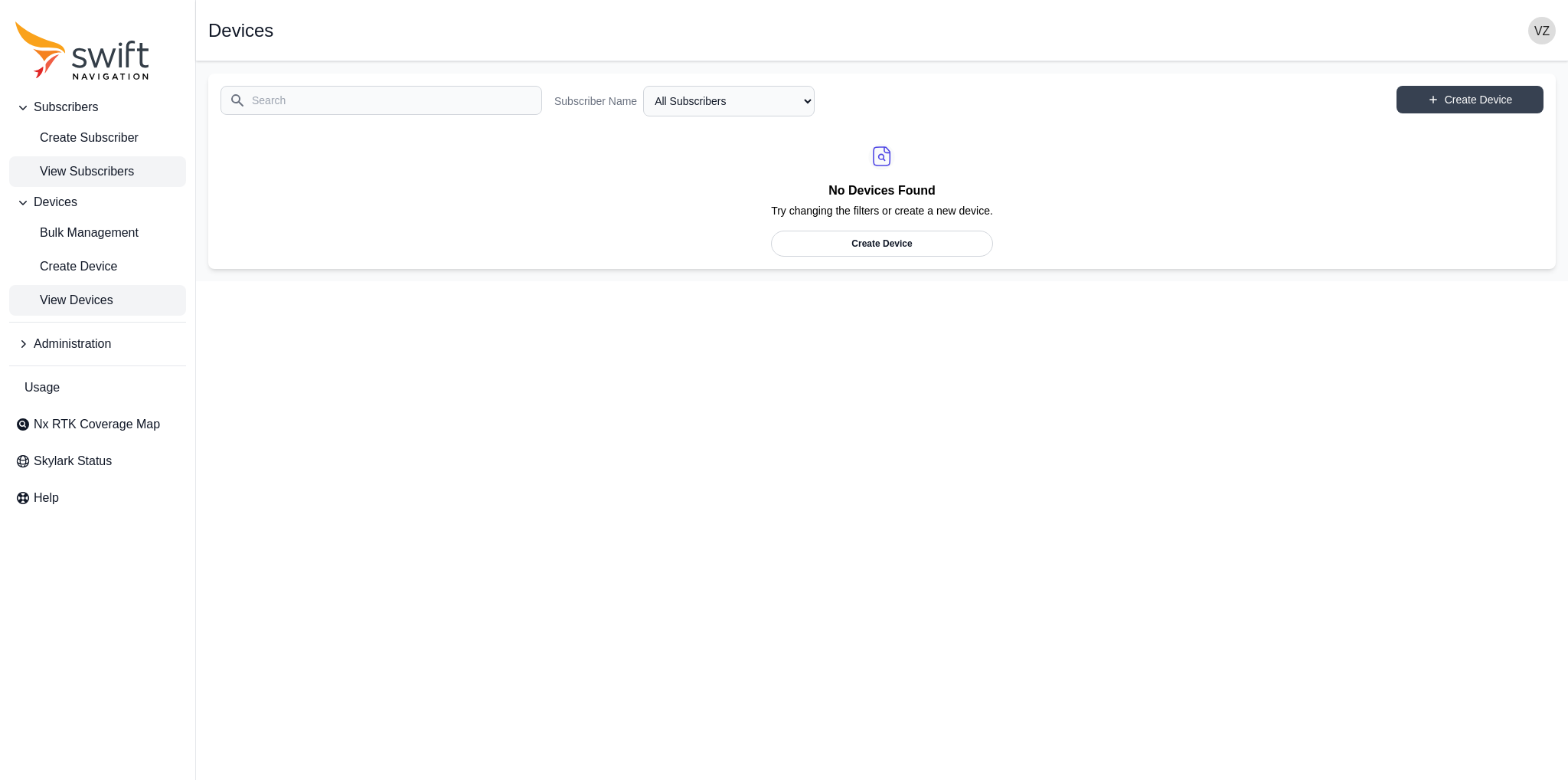
click at [66, 186] on link "View Subscribers" at bounding box center [98, 171] width 177 height 30
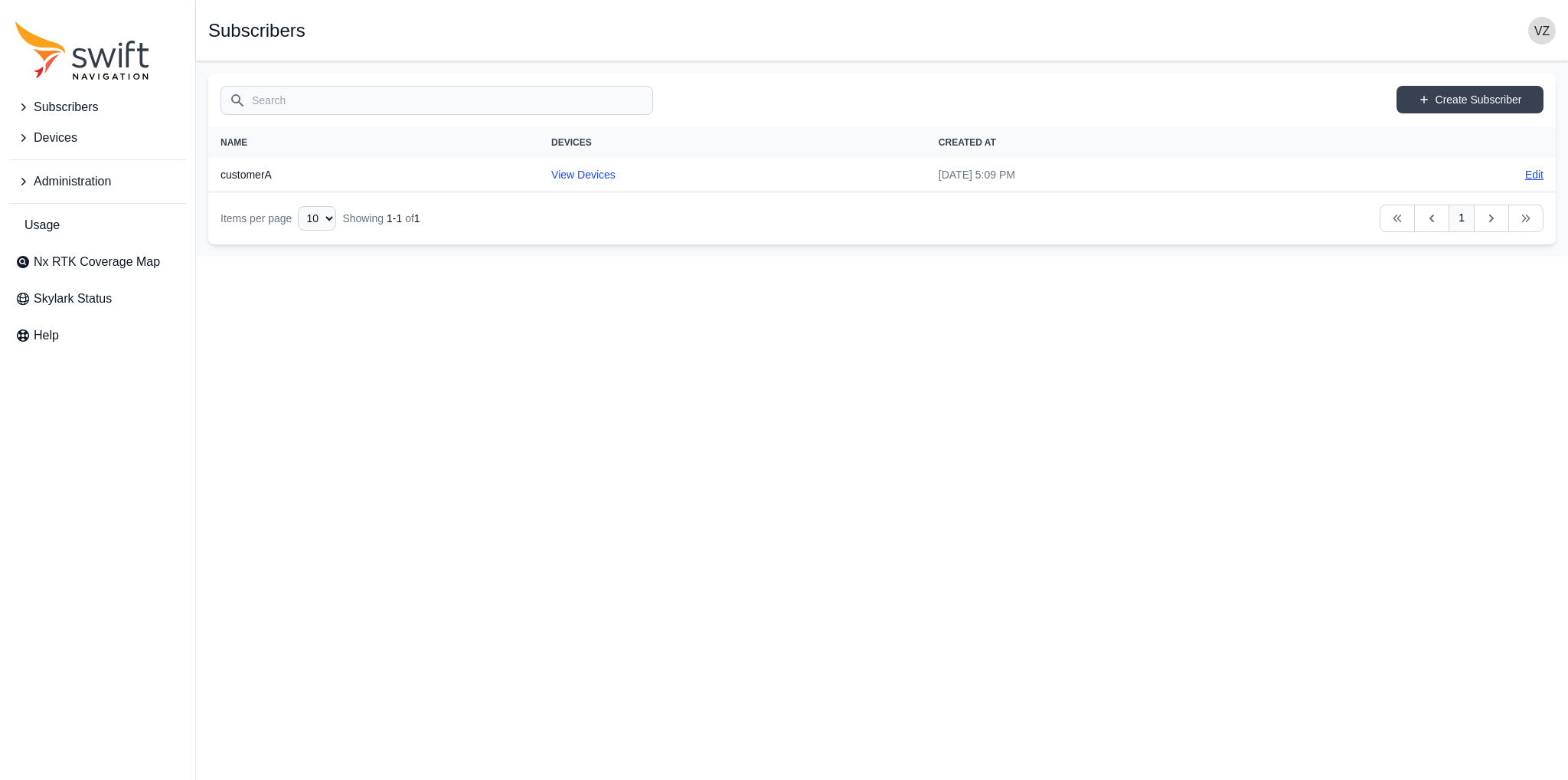
click at [1525, 169] on link "Edit" at bounding box center [1534, 174] width 18 height 15
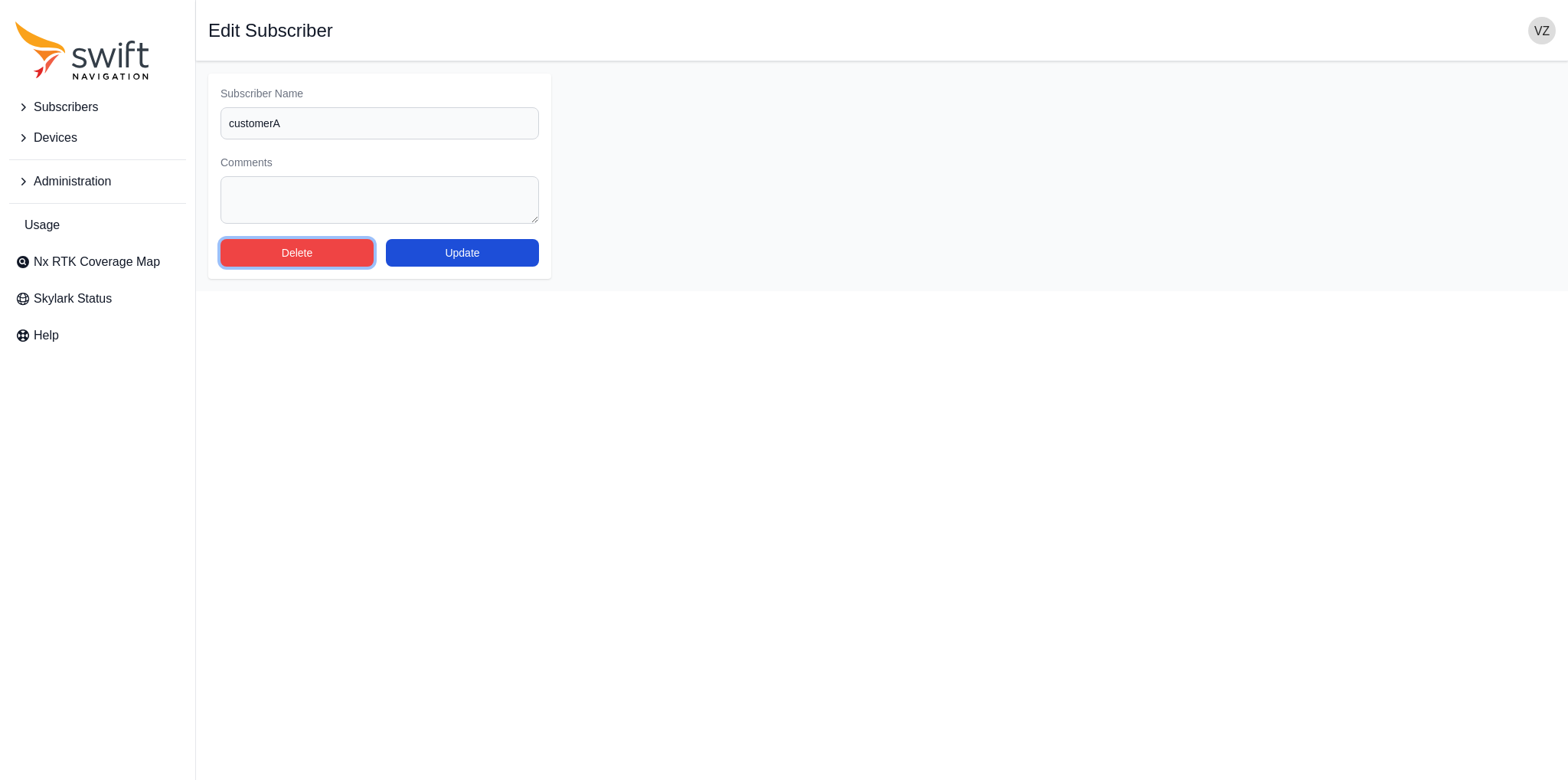
click at [327, 256] on button "Delete" at bounding box center [297, 253] width 153 height 28
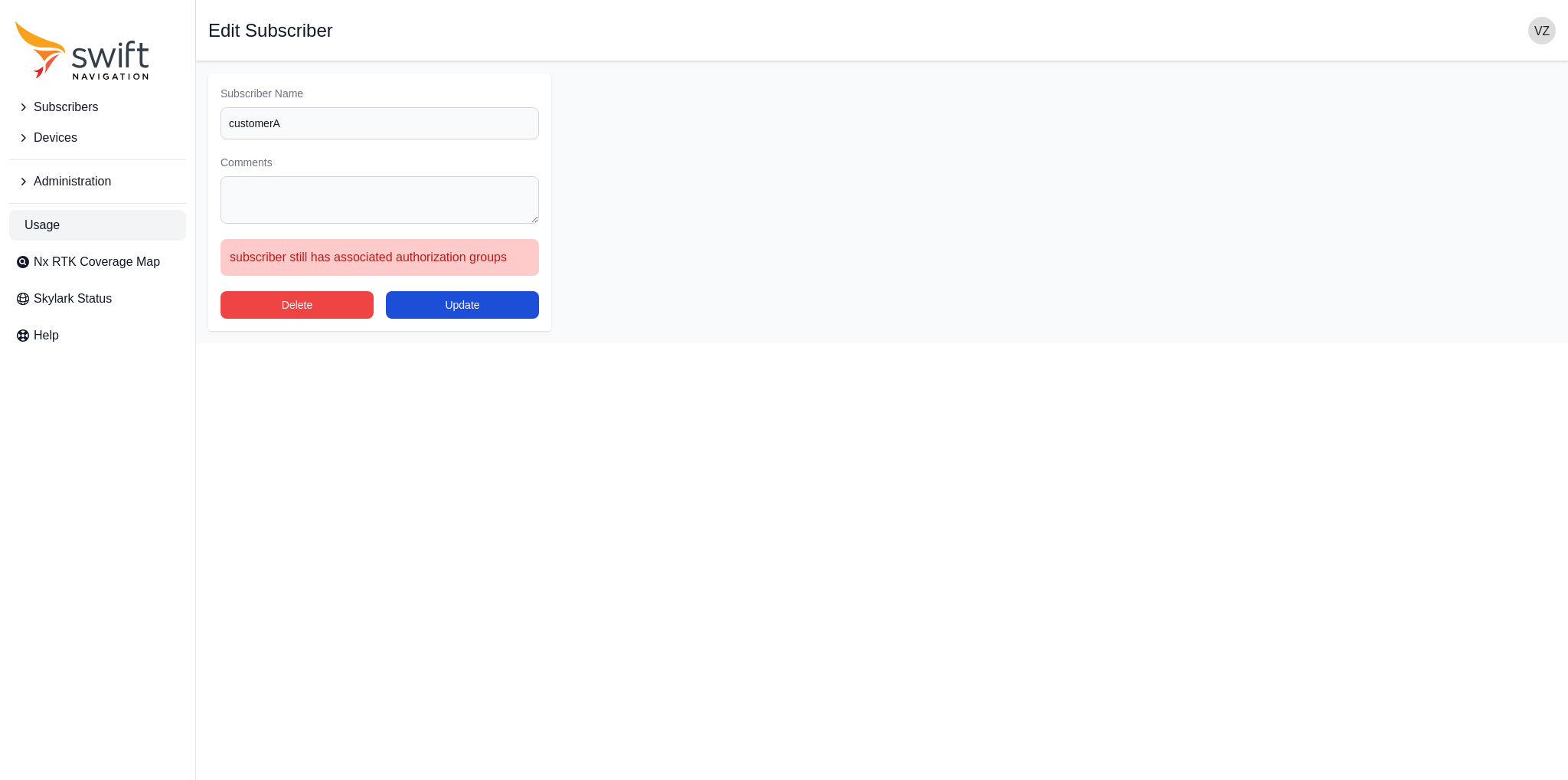
click at [92, 215] on link "Usage" at bounding box center [98, 225] width 177 height 30
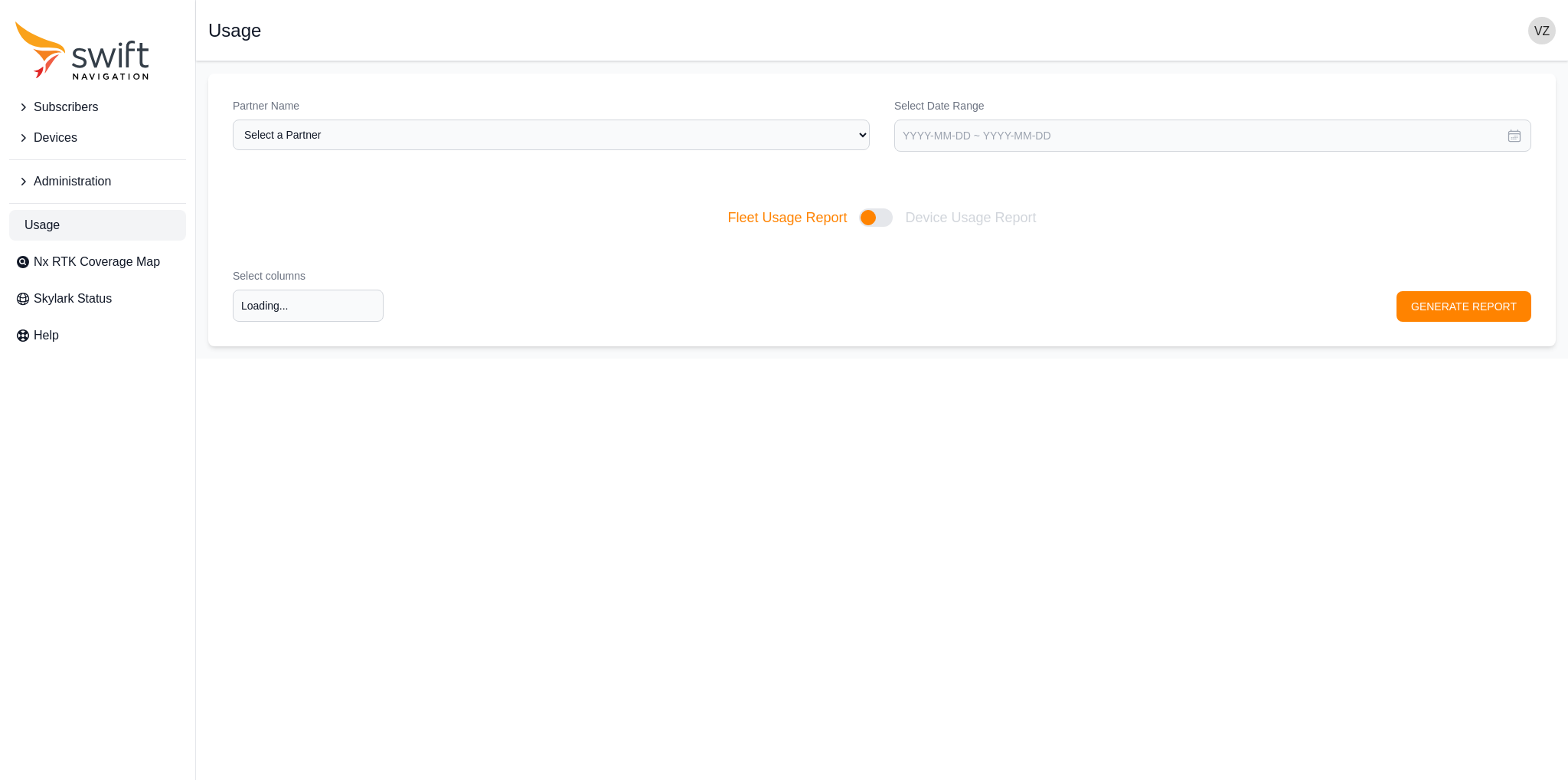
type input "Select columns"
click at [102, 189] on span "Administration" at bounding box center [72, 181] width 77 height 18
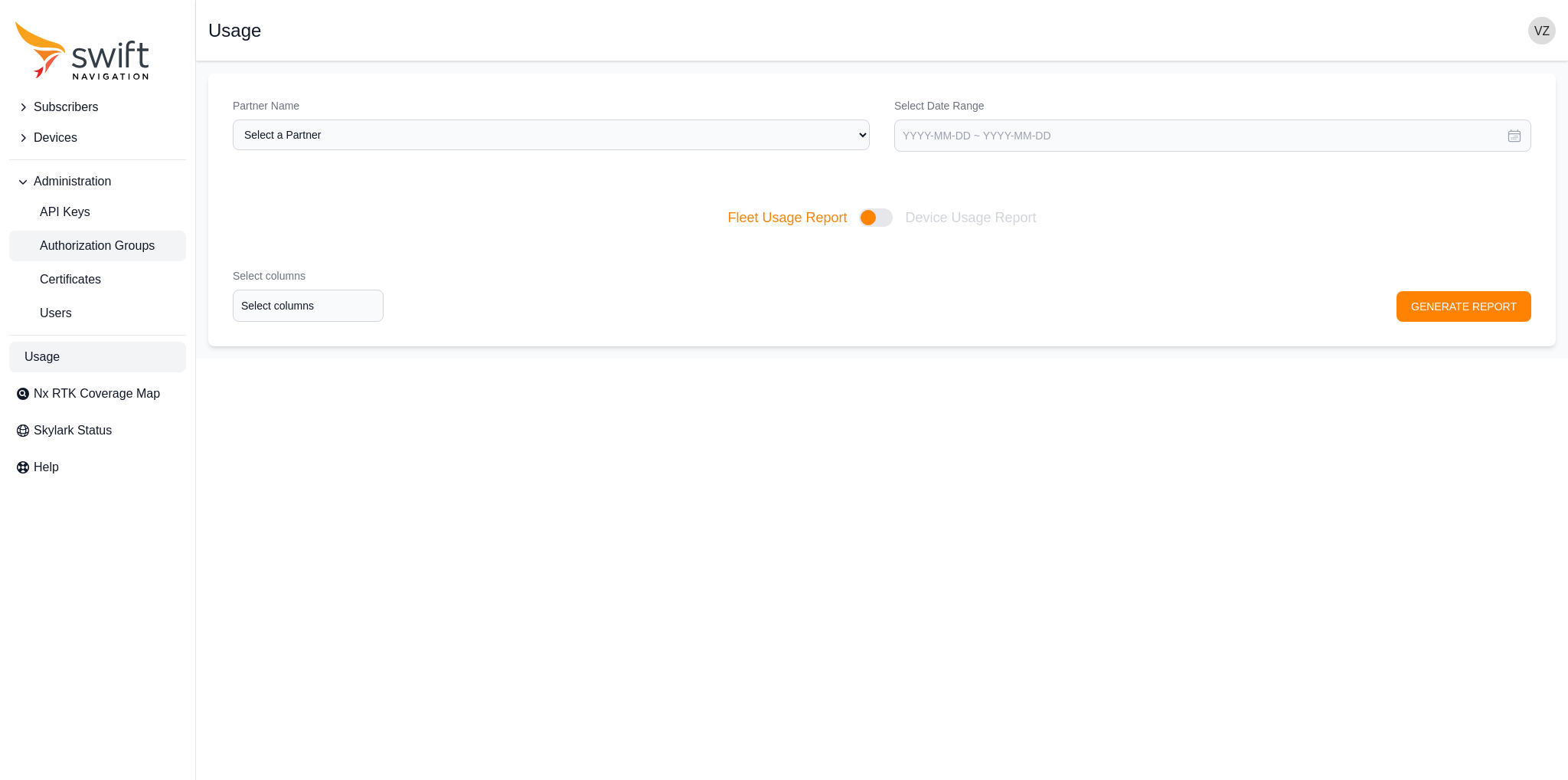
click at [100, 243] on span "Authorization Groups" at bounding box center [84, 245] width 139 height 18
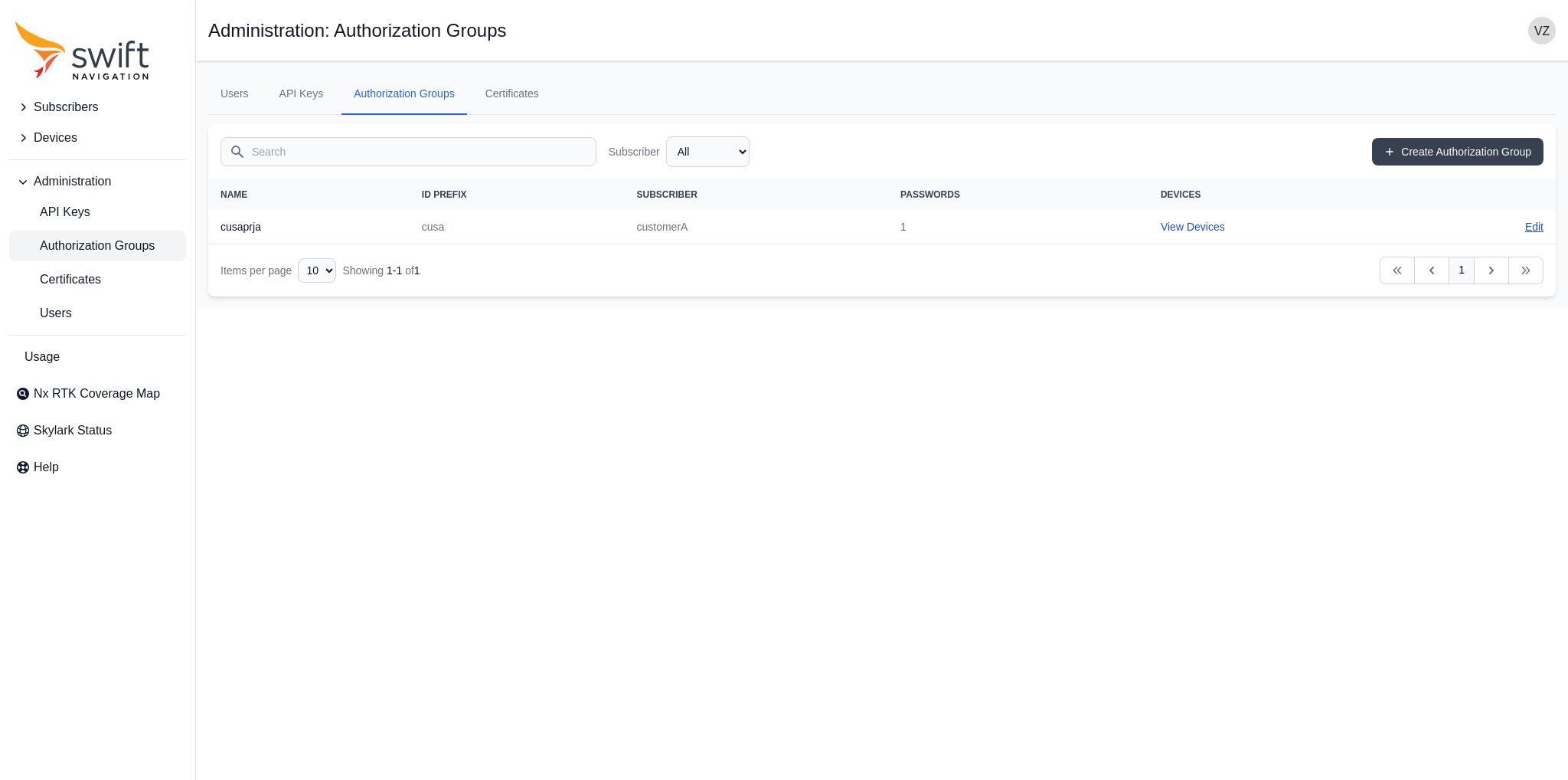
click at [1525, 219] on link "Edit" at bounding box center [1534, 226] width 18 height 15
select select "a8d8840c-9aee-49bc-b016-2219cca649e2"
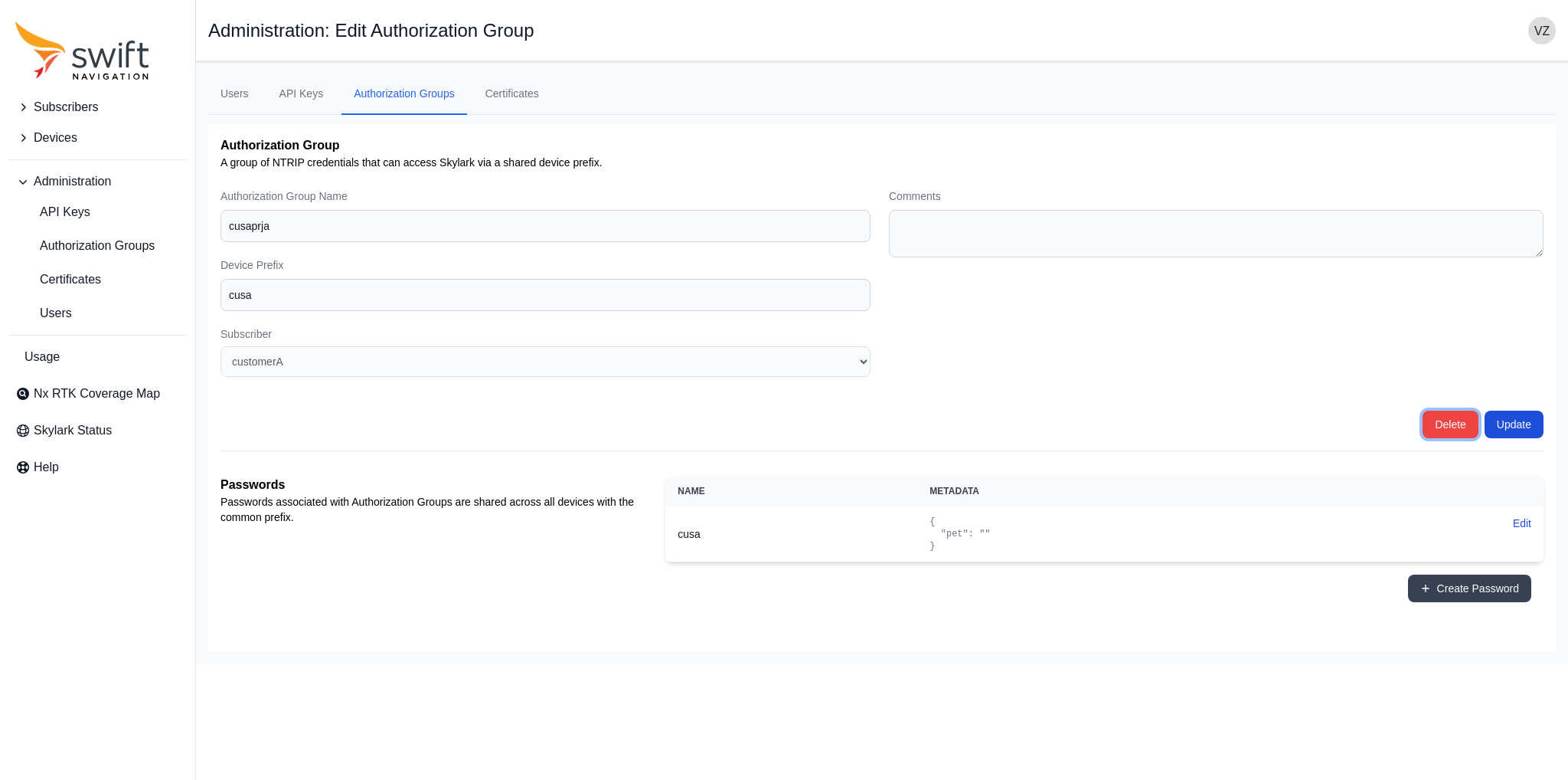
click at [1455, 421] on button "Delete" at bounding box center [1449, 424] width 55 height 28
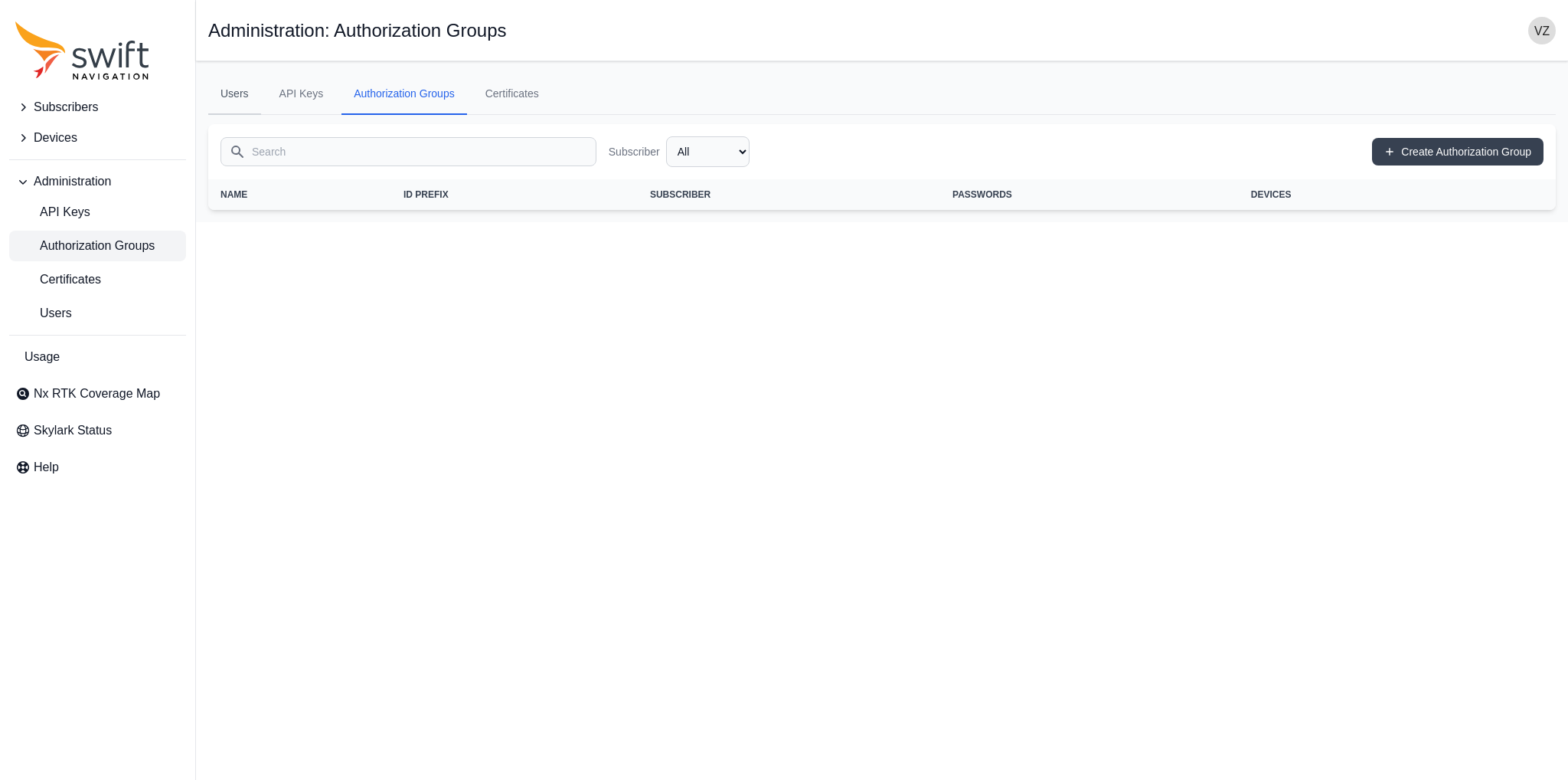
click at [225, 96] on link "Users" at bounding box center [235, 94] width 53 height 41
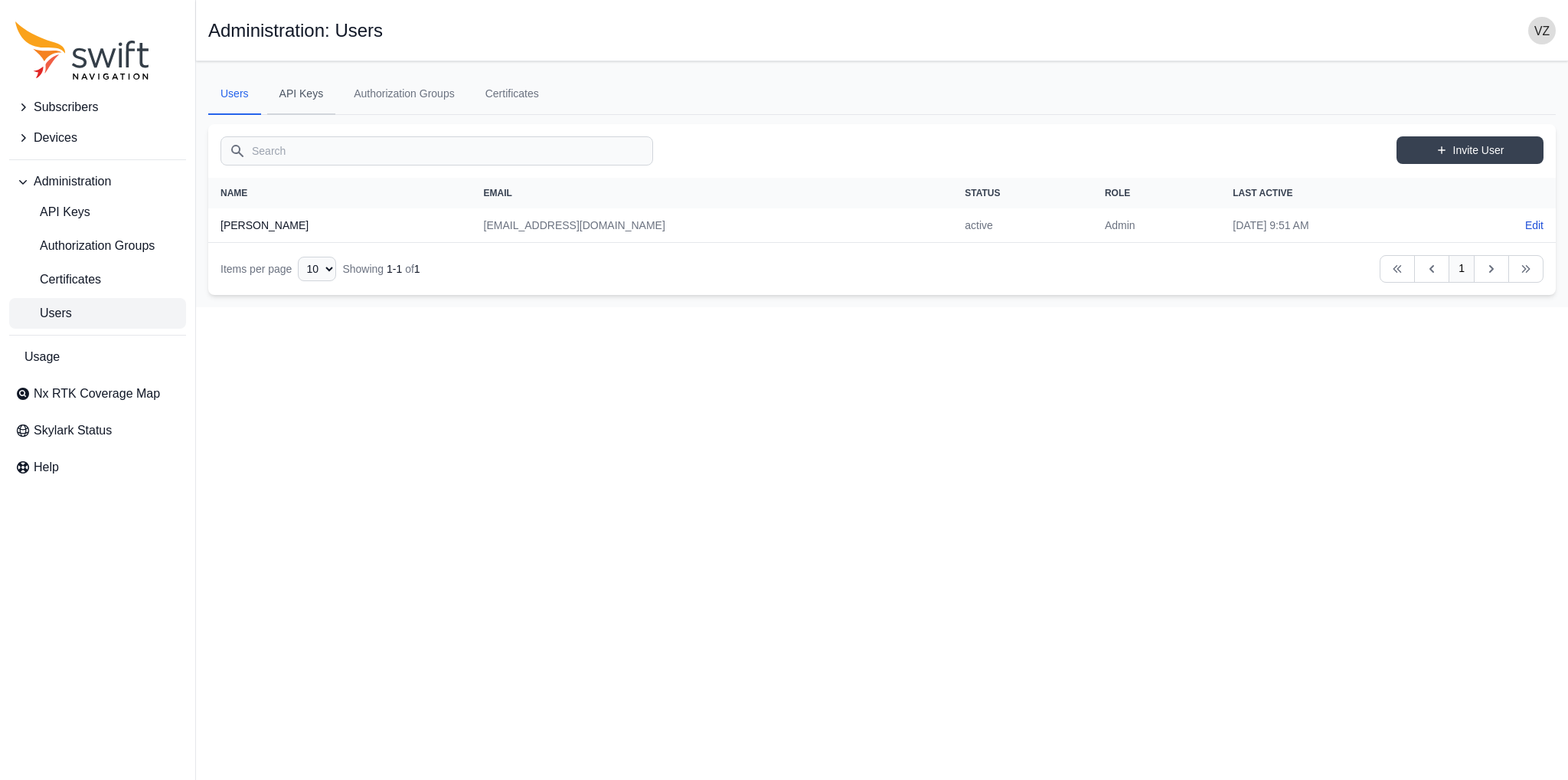
click at [304, 96] on link "API Keys" at bounding box center [302, 94] width 69 height 41
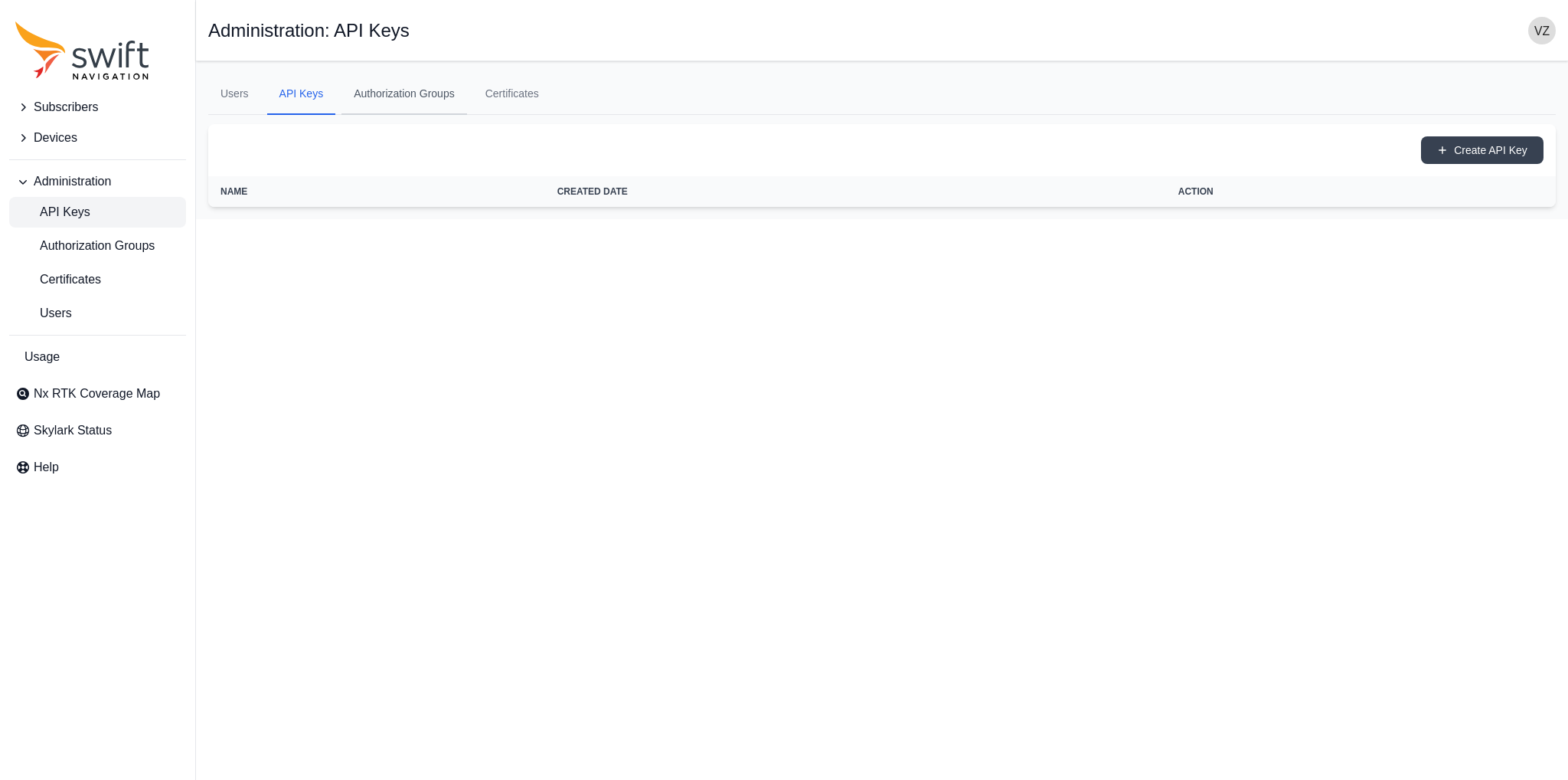
click at [413, 99] on link "Authorization Groups" at bounding box center [405, 94] width 126 height 41
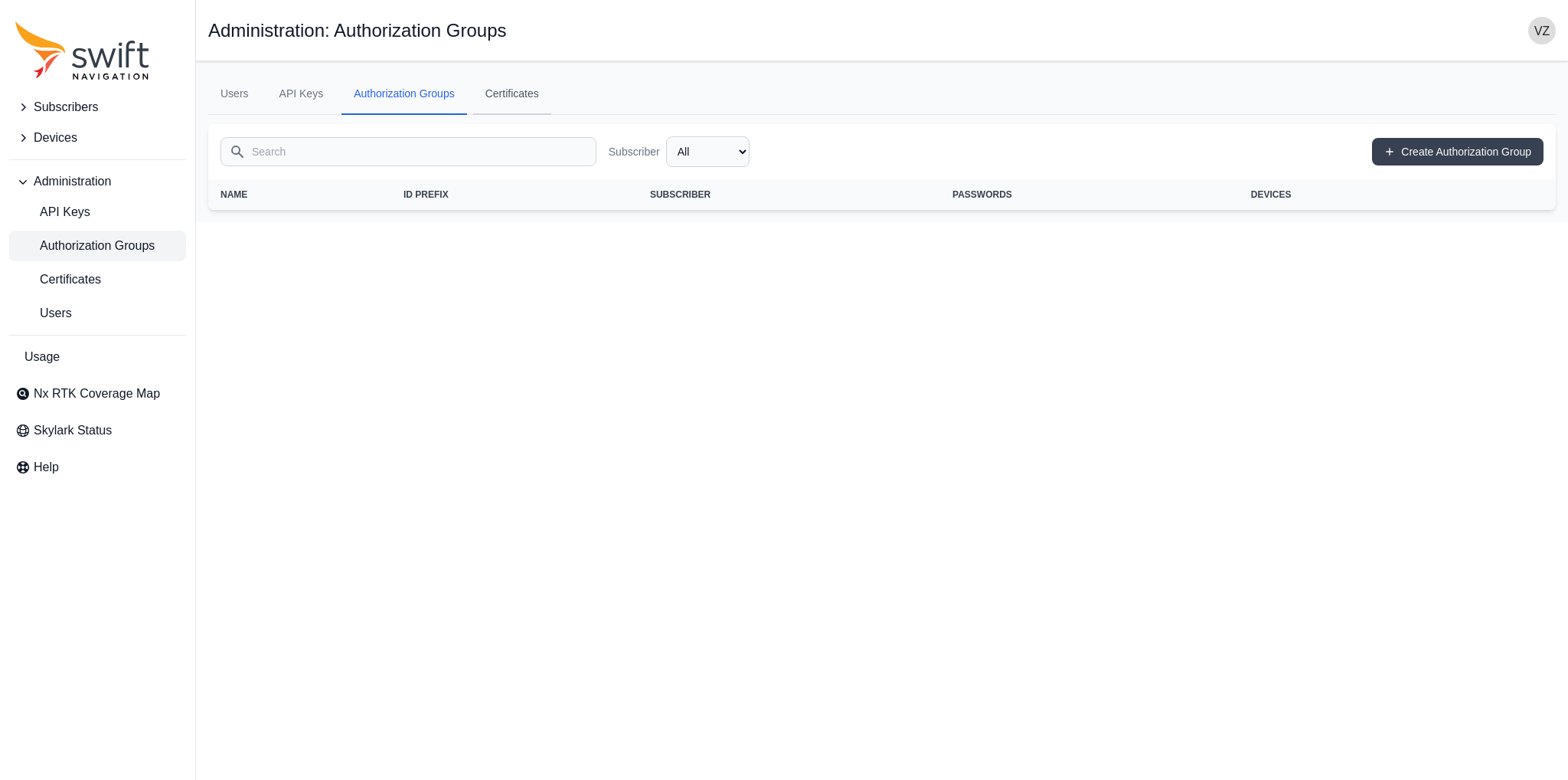
click at [531, 96] on link "Certificates" at bounding box center [512, 94] width 78 height 41
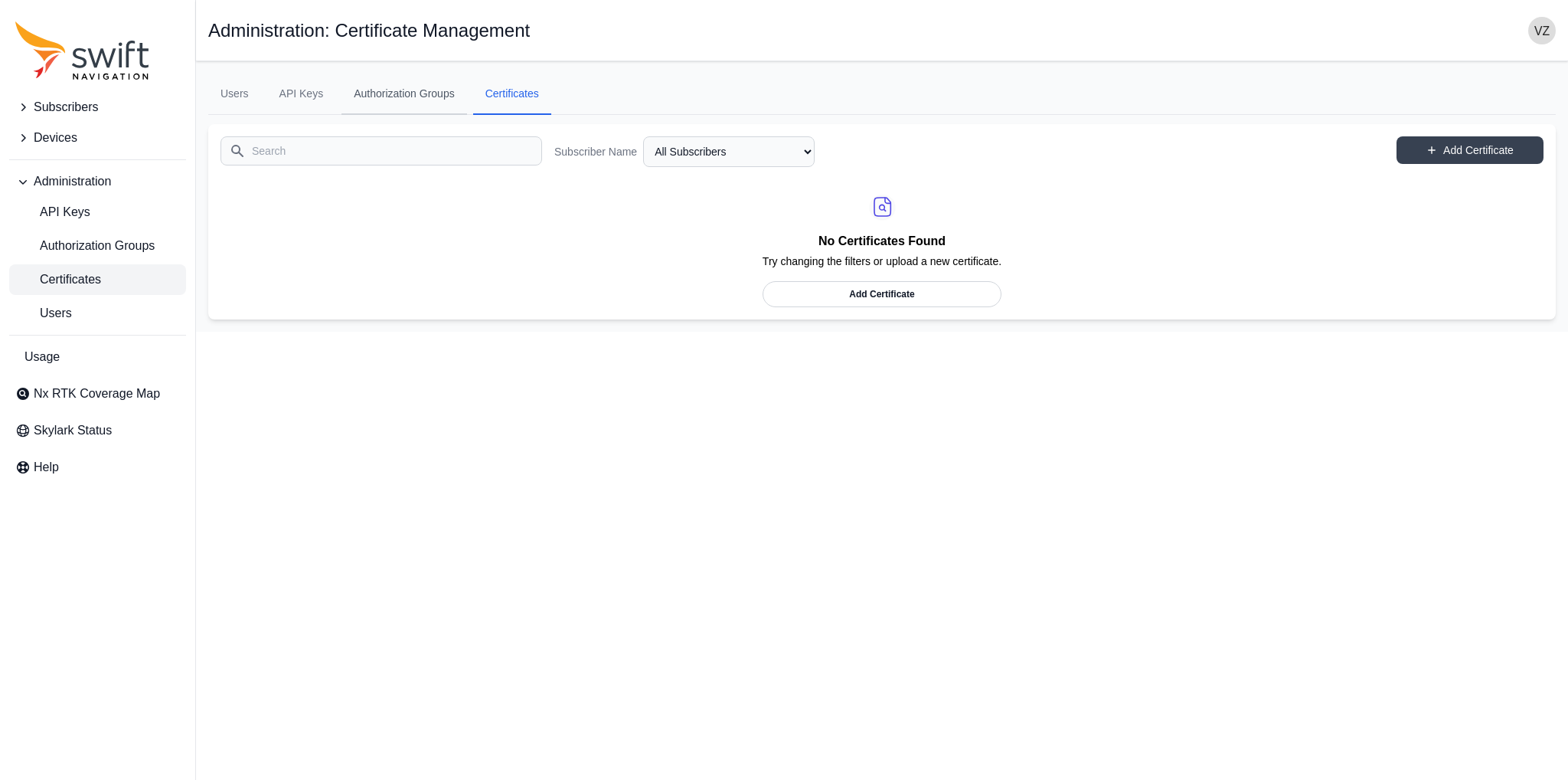
click at [416, 102] on link "Authorization Groups" at bounding box center [405, 94] width 126 height 41
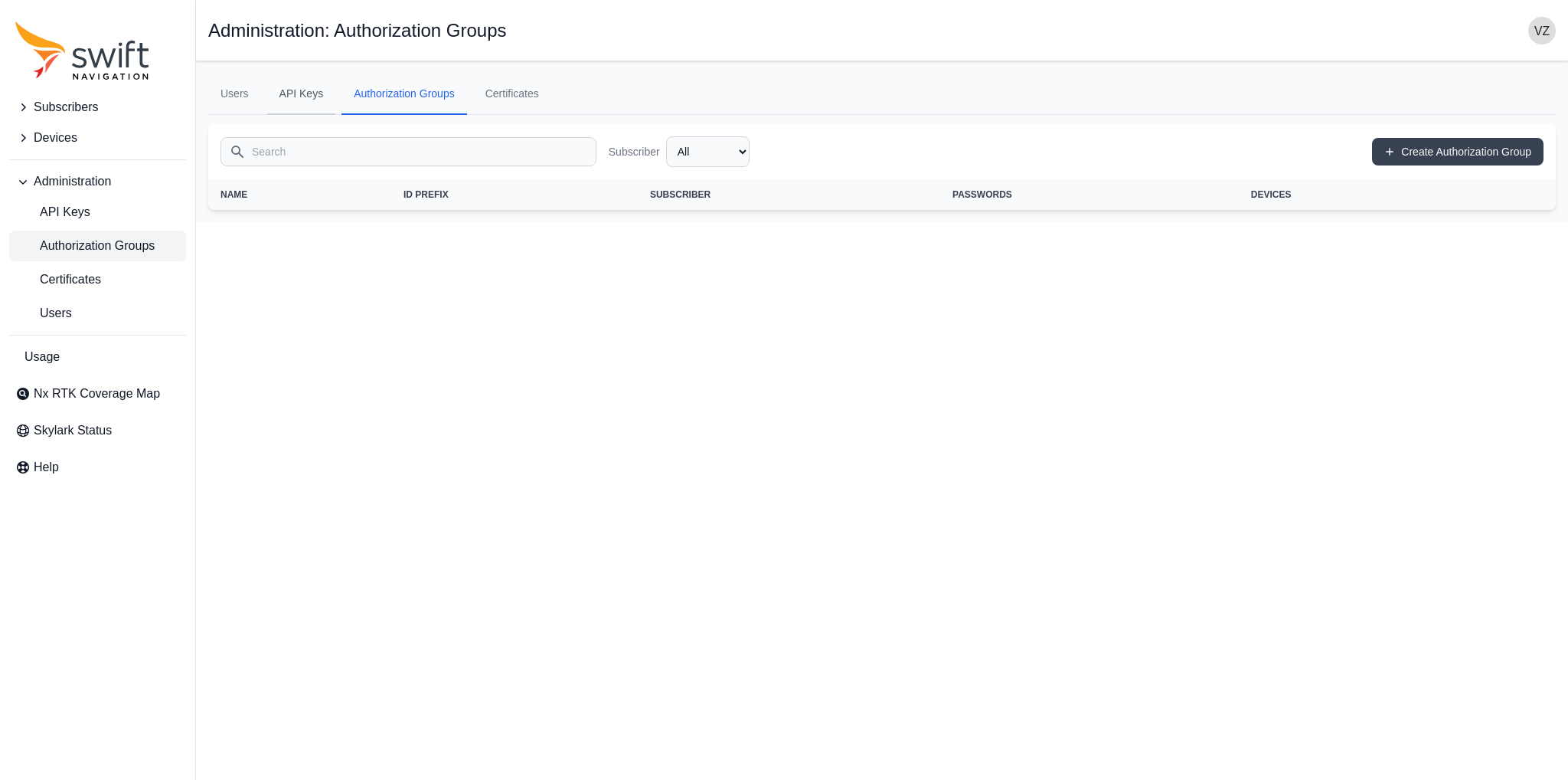
click at [291, 88] on link "API Keys" at bounding box center [302, 94] width 69 height 41
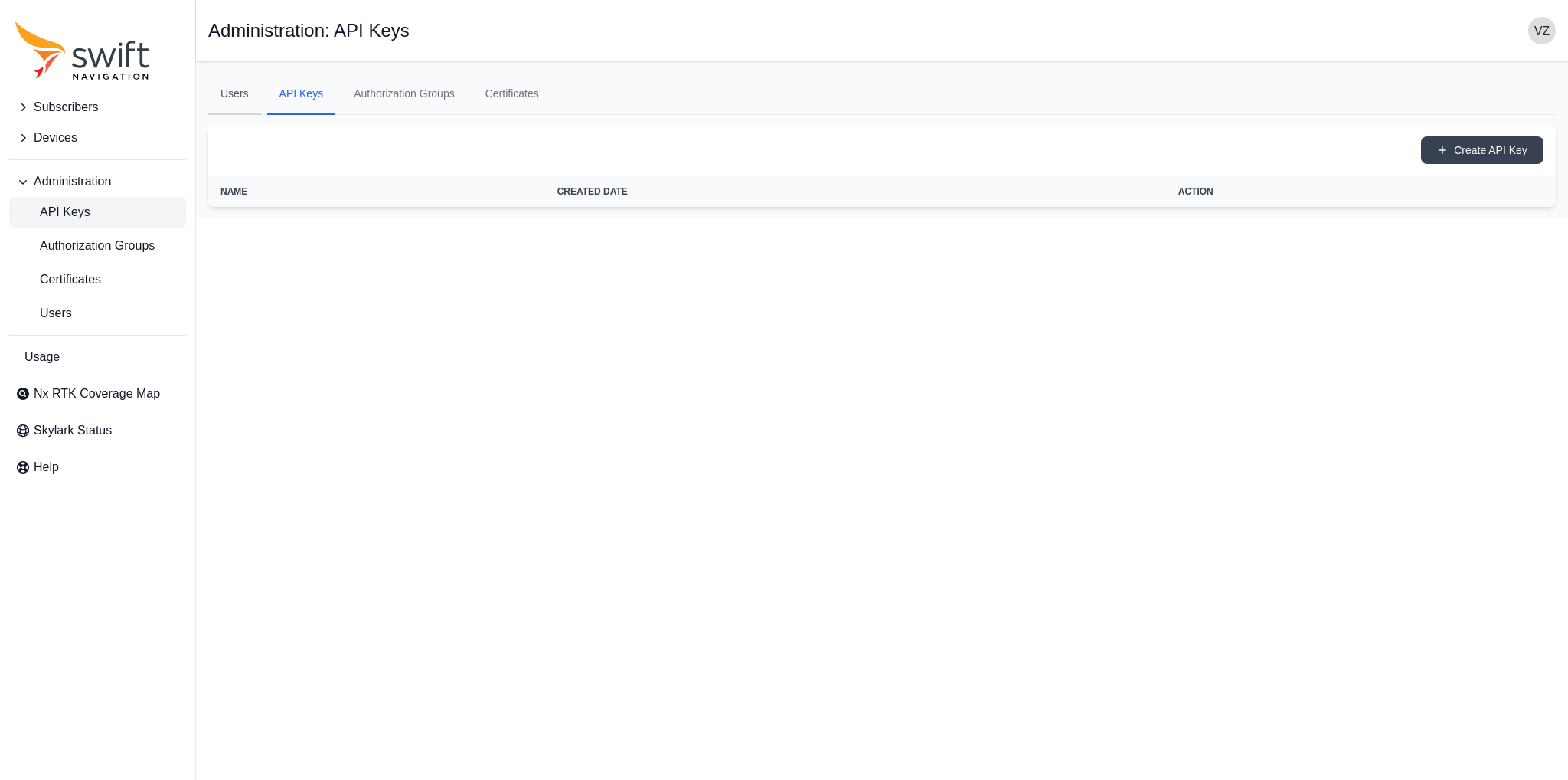
click at [247, 92] on link "Users" at bounding box center [235, 94] width 53 height 41
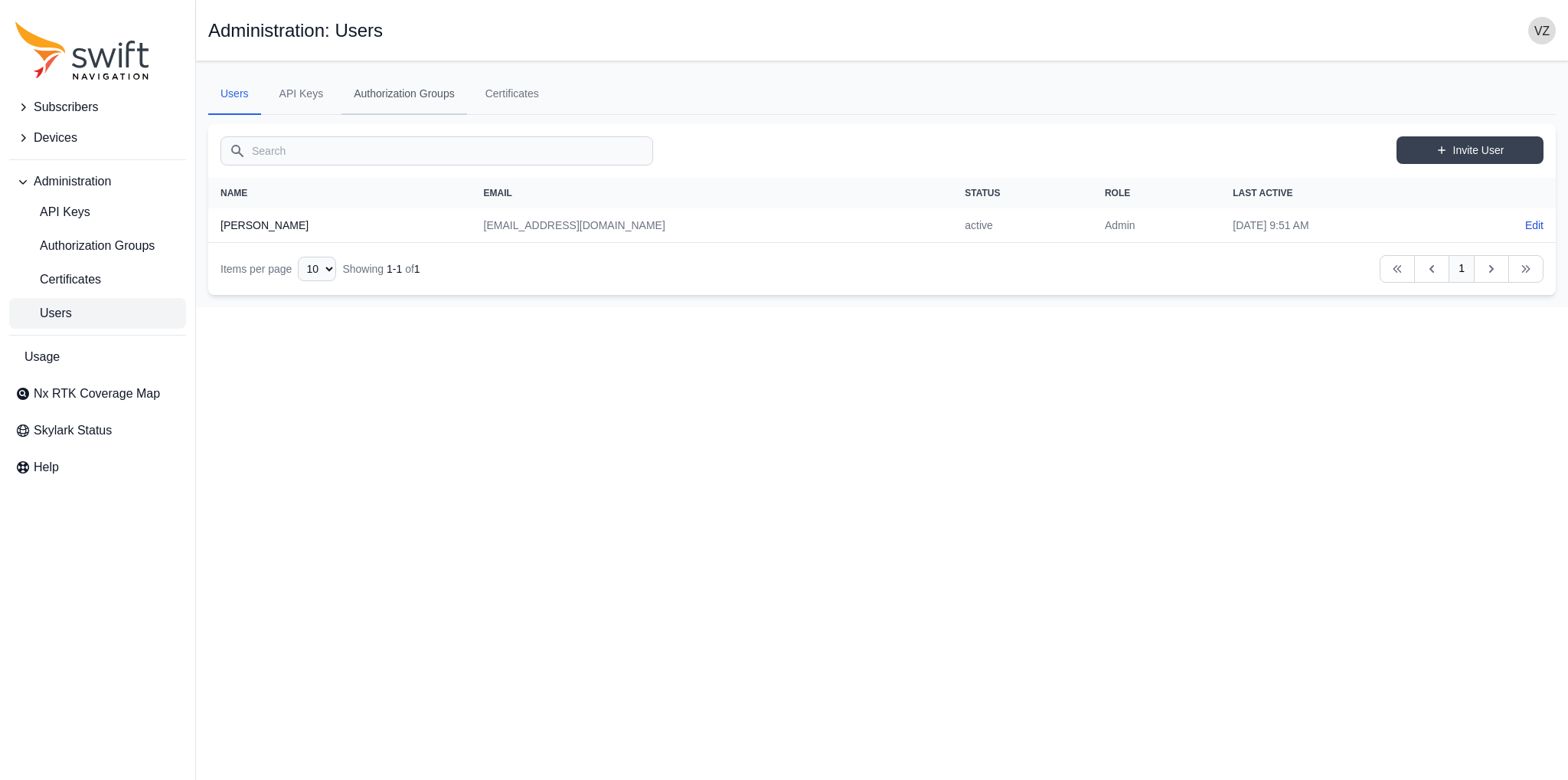
click at [423, 94] on link "Authorization Groups" at bounding box center [405, 94] width 126 height 41
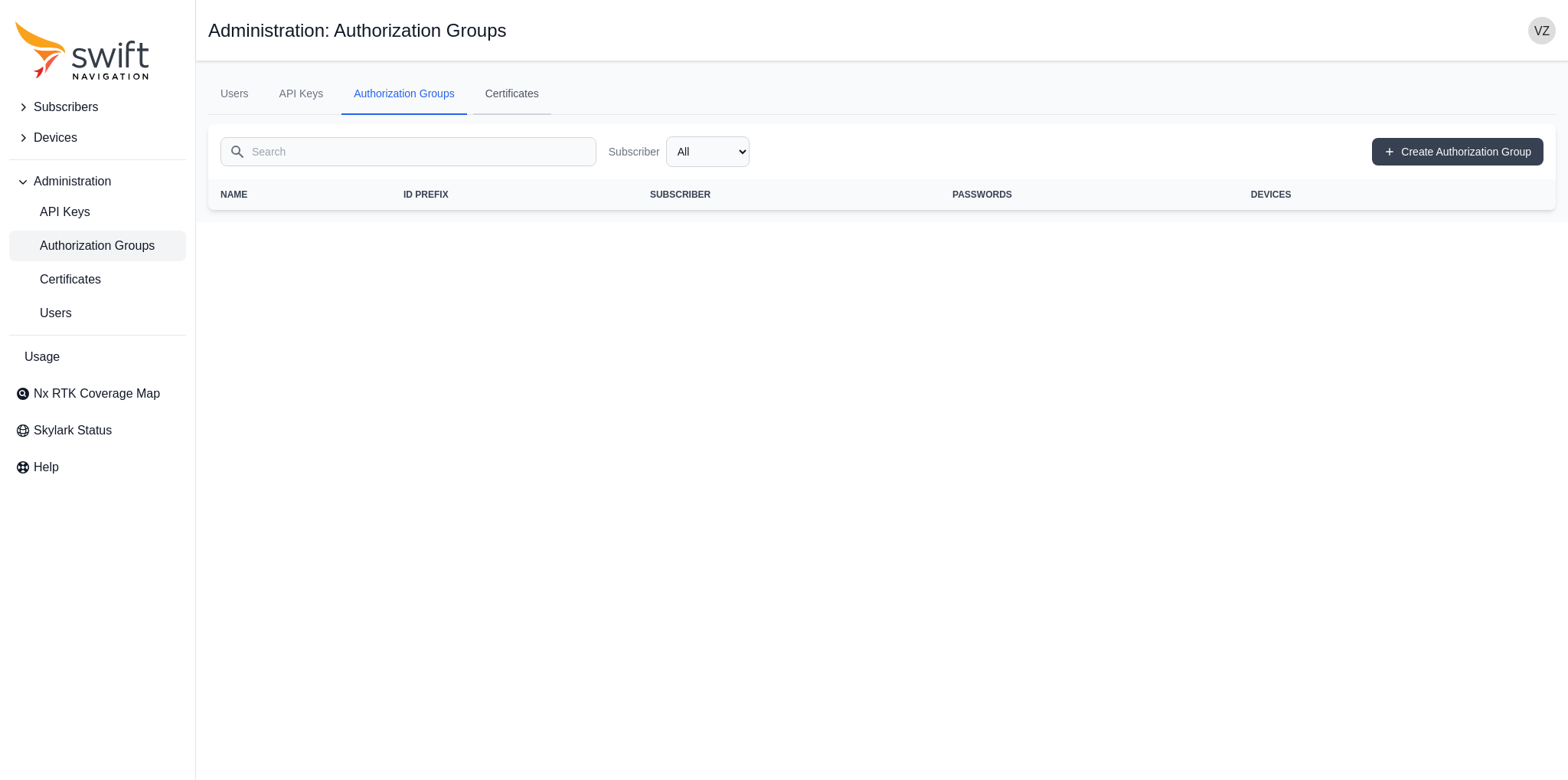
click at [499, 92] on link "Certificates" at bounding box center [512, 94] width 78 height 41
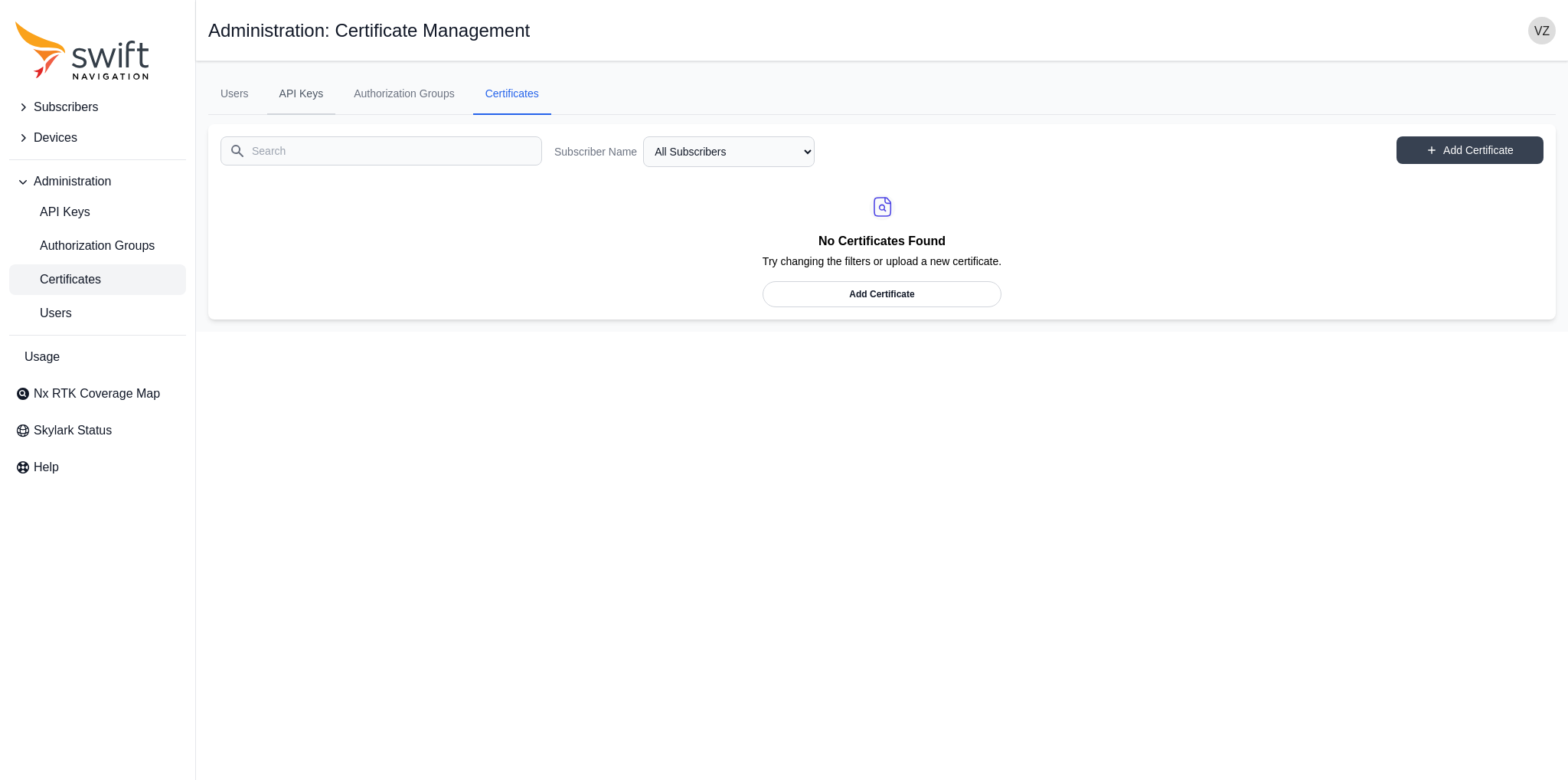
click at [329, 90] on link "API Keys" at bounding box center [302, 94] width 69 height 41
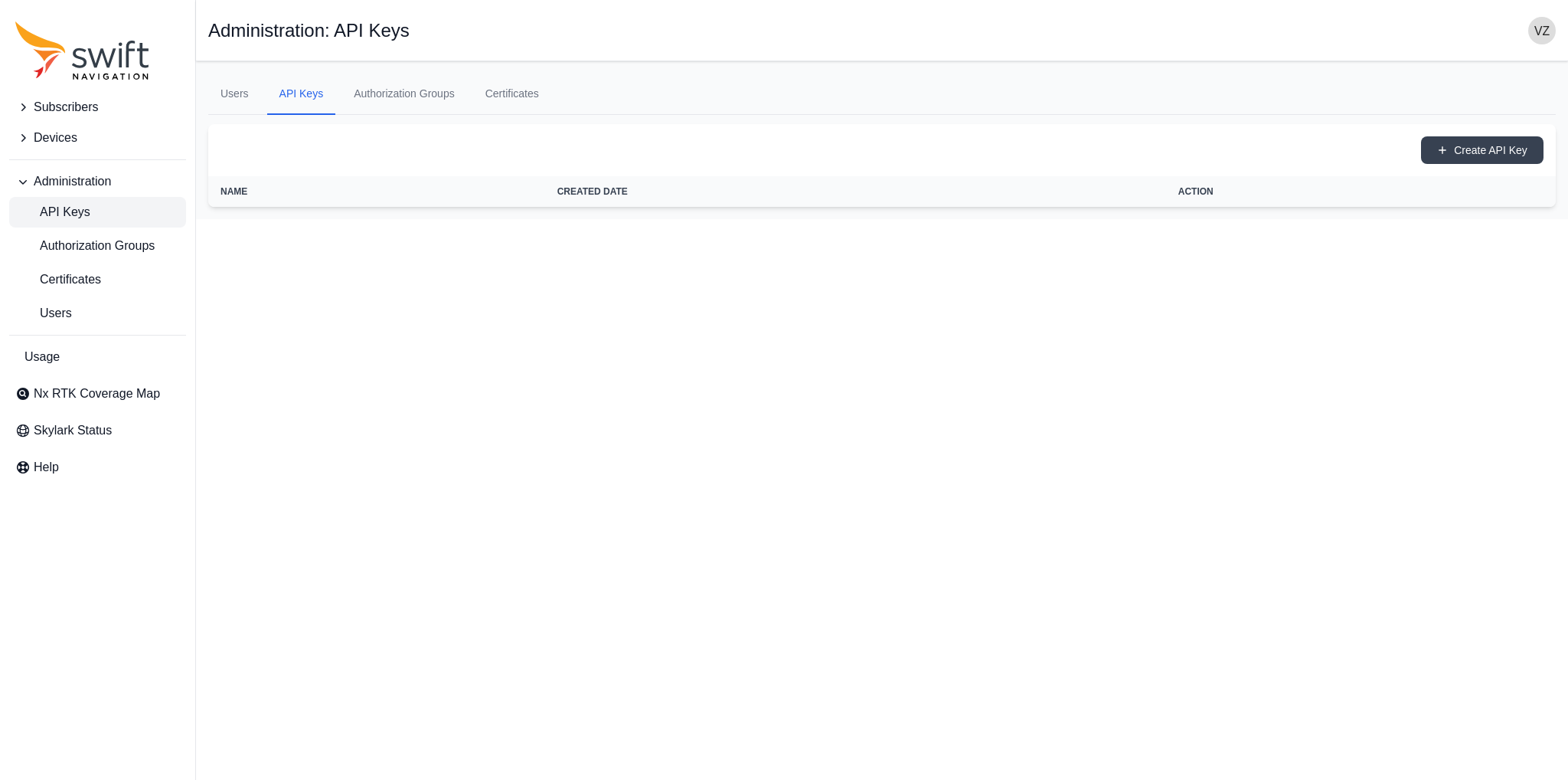
click at [84, 103] on span "Subscribers" at bounding box center [65, 107] width 65 height 18
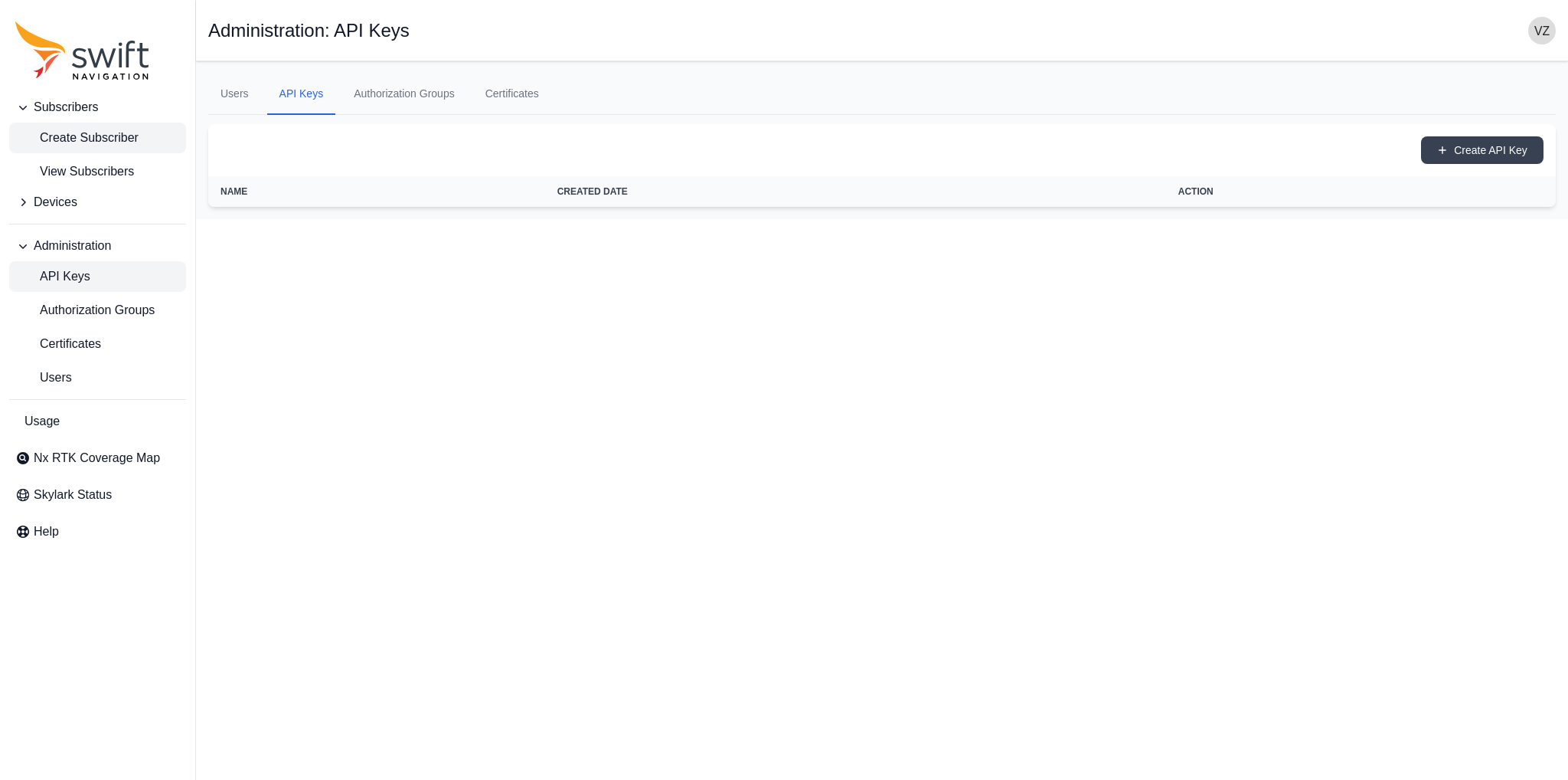
click at [108, 146] on span "Create Subscriber" at bounding box center [76, 138] width 123 height 18
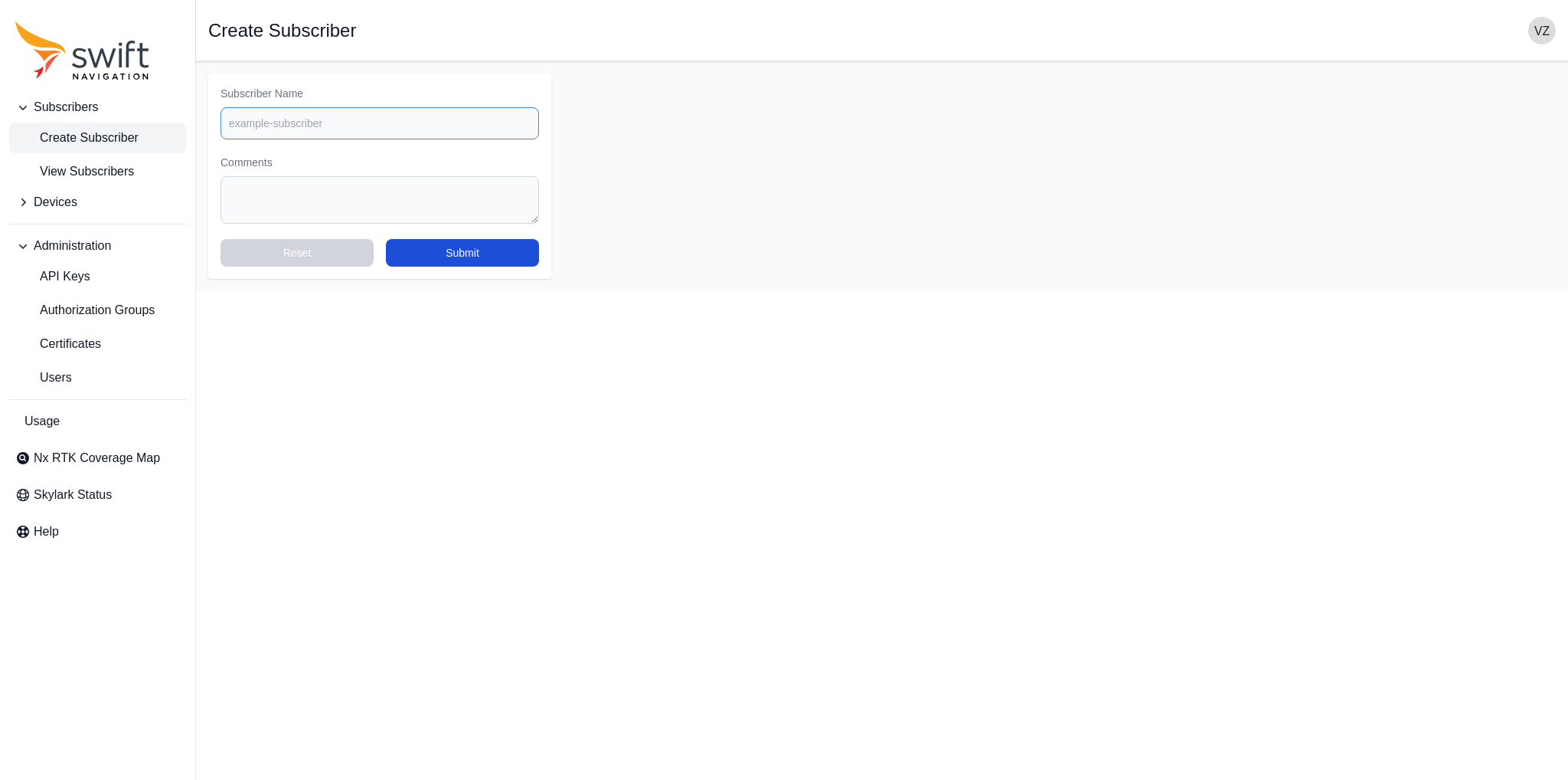
click at [362, 109] on input "Subscriber Name" at bounding box center [380, 123] width 319 height 32
type input "proja"
click at [502, 258] on button "Submit" at bounding box center [463, 253] width 153 height 28
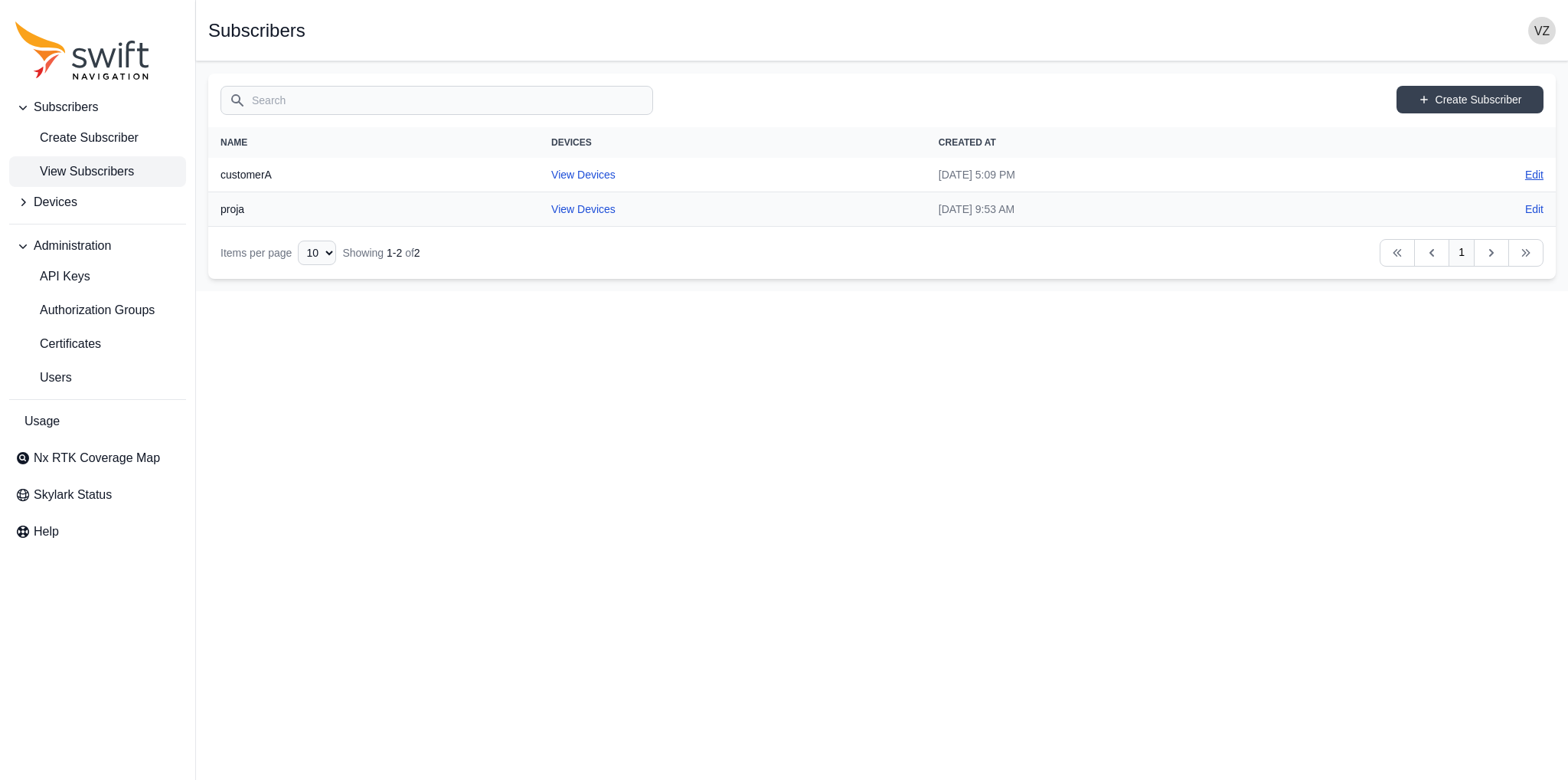
click at [1528, 169] on link "Edit" at bounding box center [1534, 174] width 18 height 15
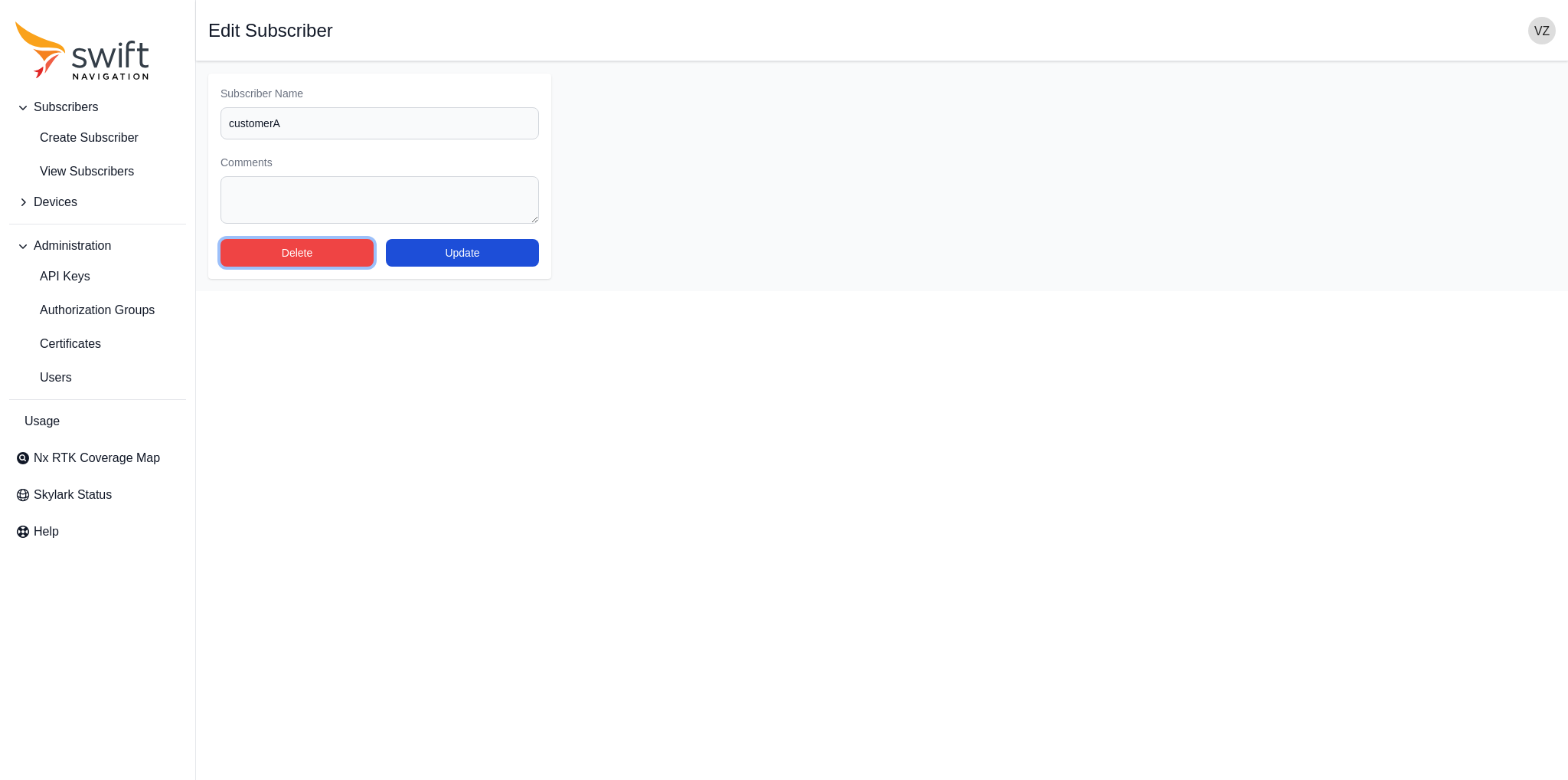
click at [319, 255] on button "Delete" at bounding box center [297, 253] width 153 height 28
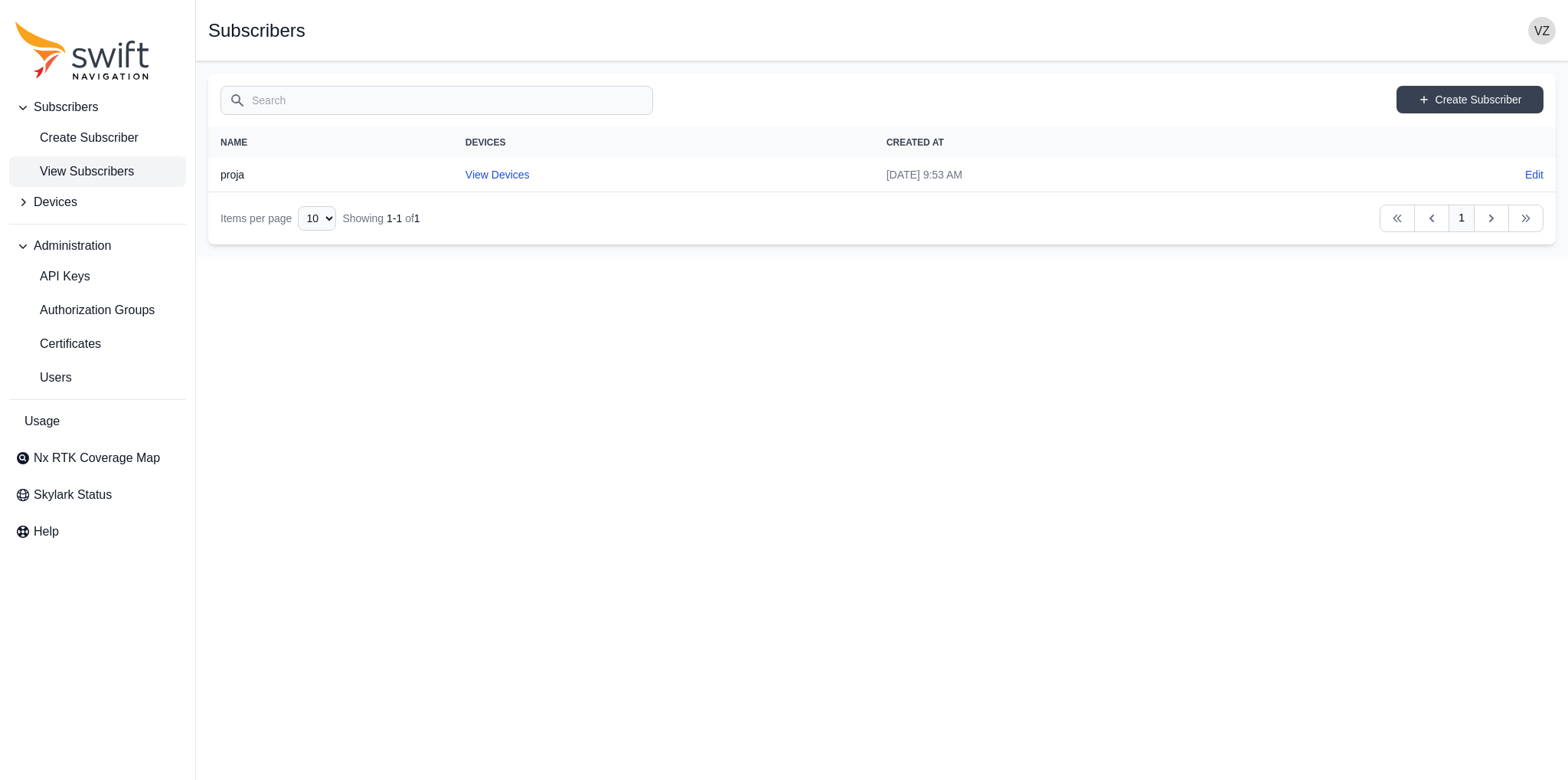
click at [65, 207] on span "Devices" at bounding box center [55, 202] width 44 height 18
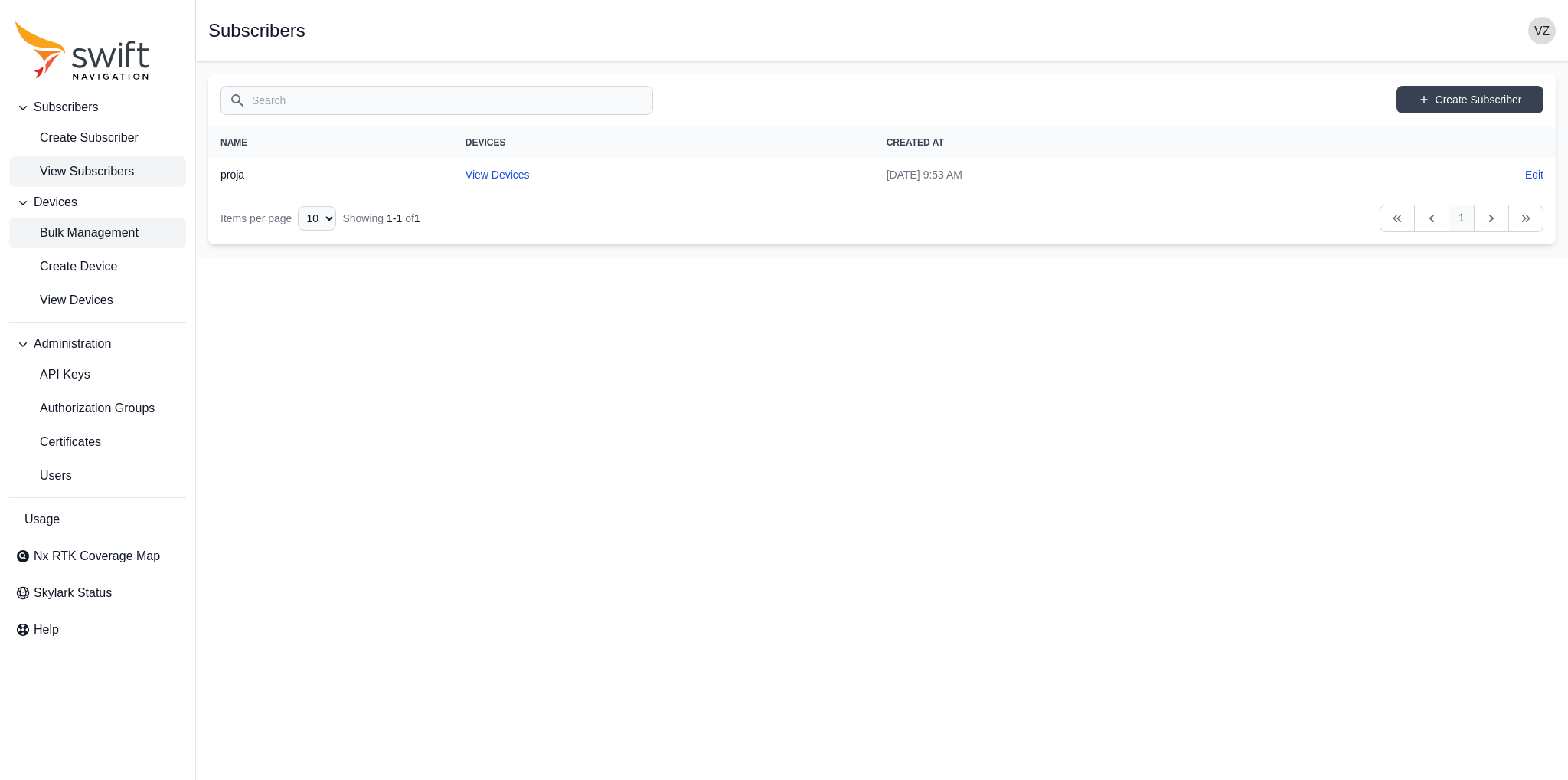
click at [108, 236] on span "Bulk Management" at bounding box center [76, 233] width 123 height 18
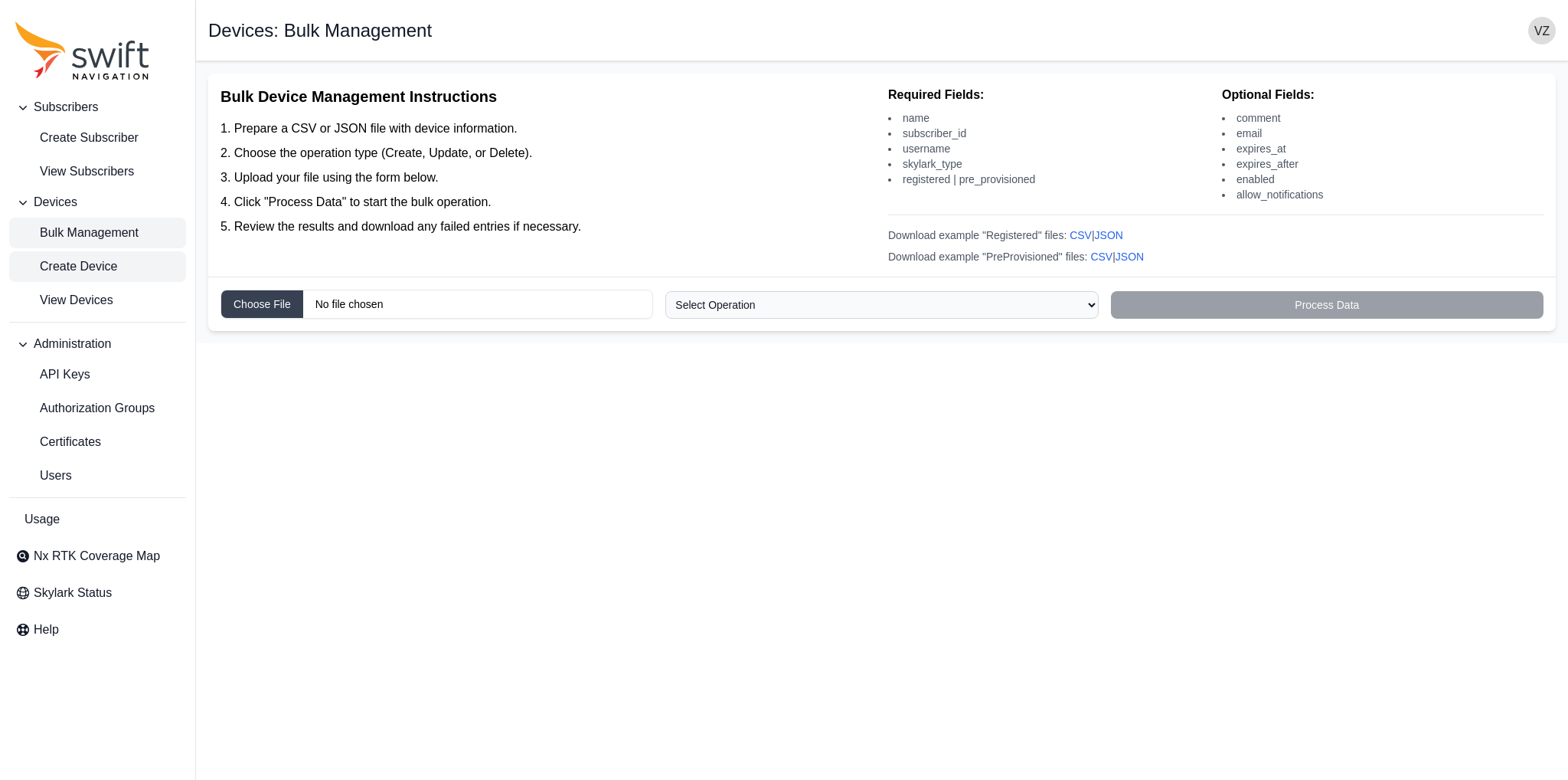
click at [119, 263] on link "Create Device" at bounding box center [98, 266] width 177 height 30
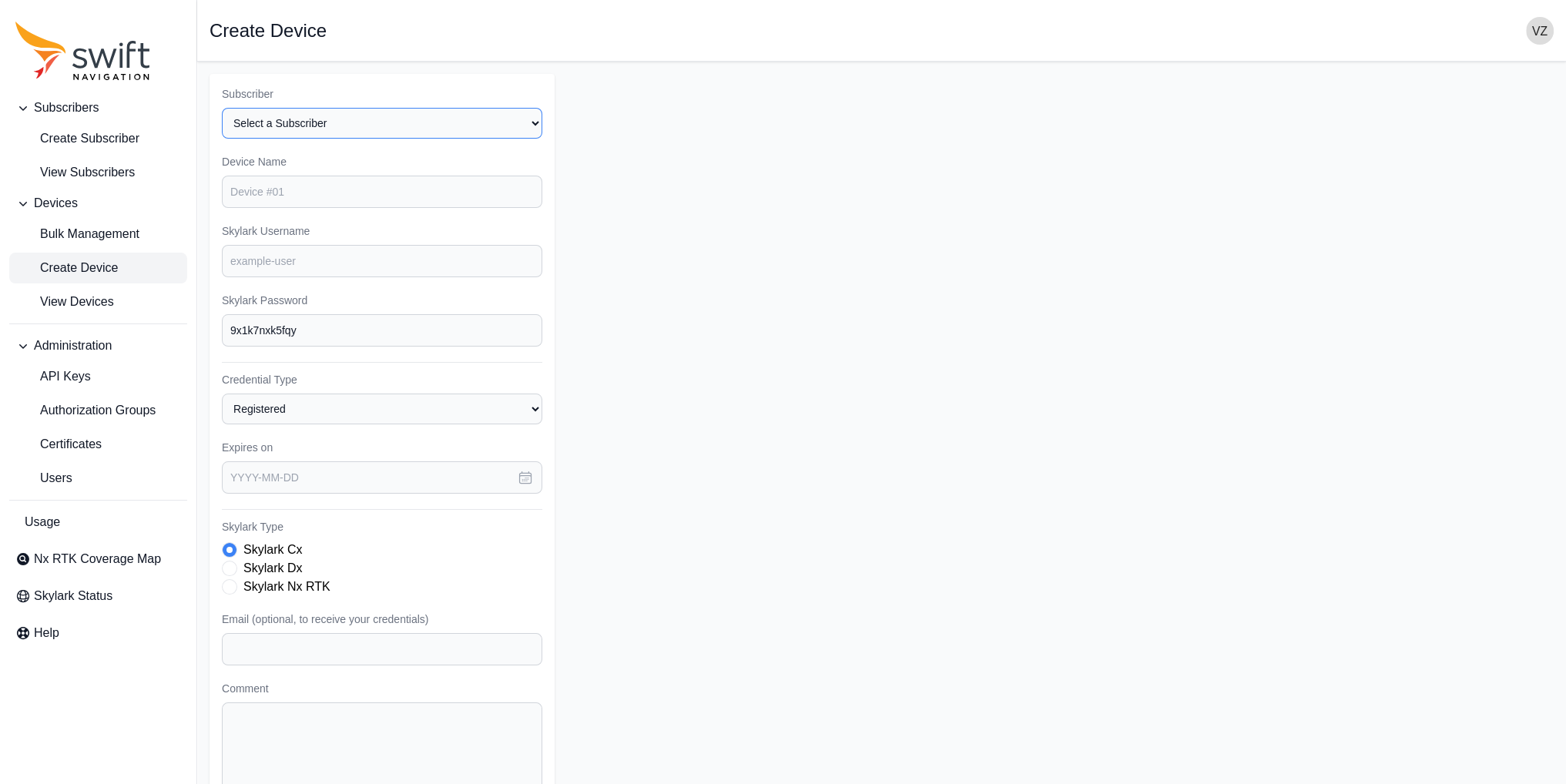
click at [394, 135] on select "Select a Subscriber proja" at bounding box center [382, 123] width 320 height 30
select select "133e612f-ad66-49a2-ab8d-22b98e97f578"
click at [222, 108] on select "Select a Subscriber proja" at bounding box center [382, 123] width 320 height 30
click at [290, 210] on div "Subscriber Select a Subscriber proja Device Name Skylark Username Skylark Passw…" at bounding box center [382, 462] width 345 height 778
click at [298, 199] on input "Device Name" at bounding box center [382, 191] width 320 height 32
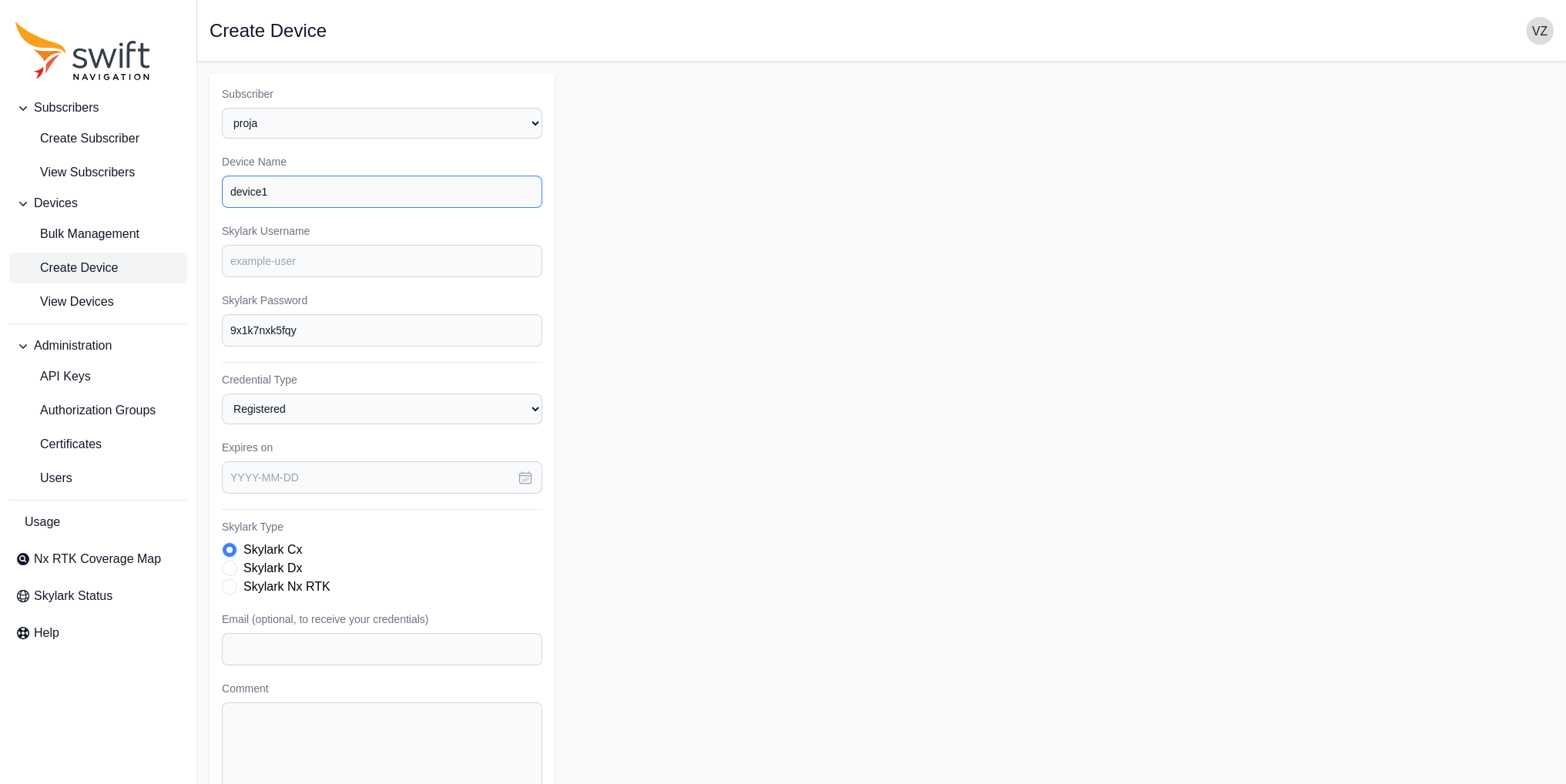
type input "device1"
click at [232, 275] on input "Skylark Username" at bounding box center [382, 261] width 320 height 32
type input "ntrip1"
click at [332, 327] on input "9x1k7nxk5fqy" at bounding box center [382, 330] width 320 height 32
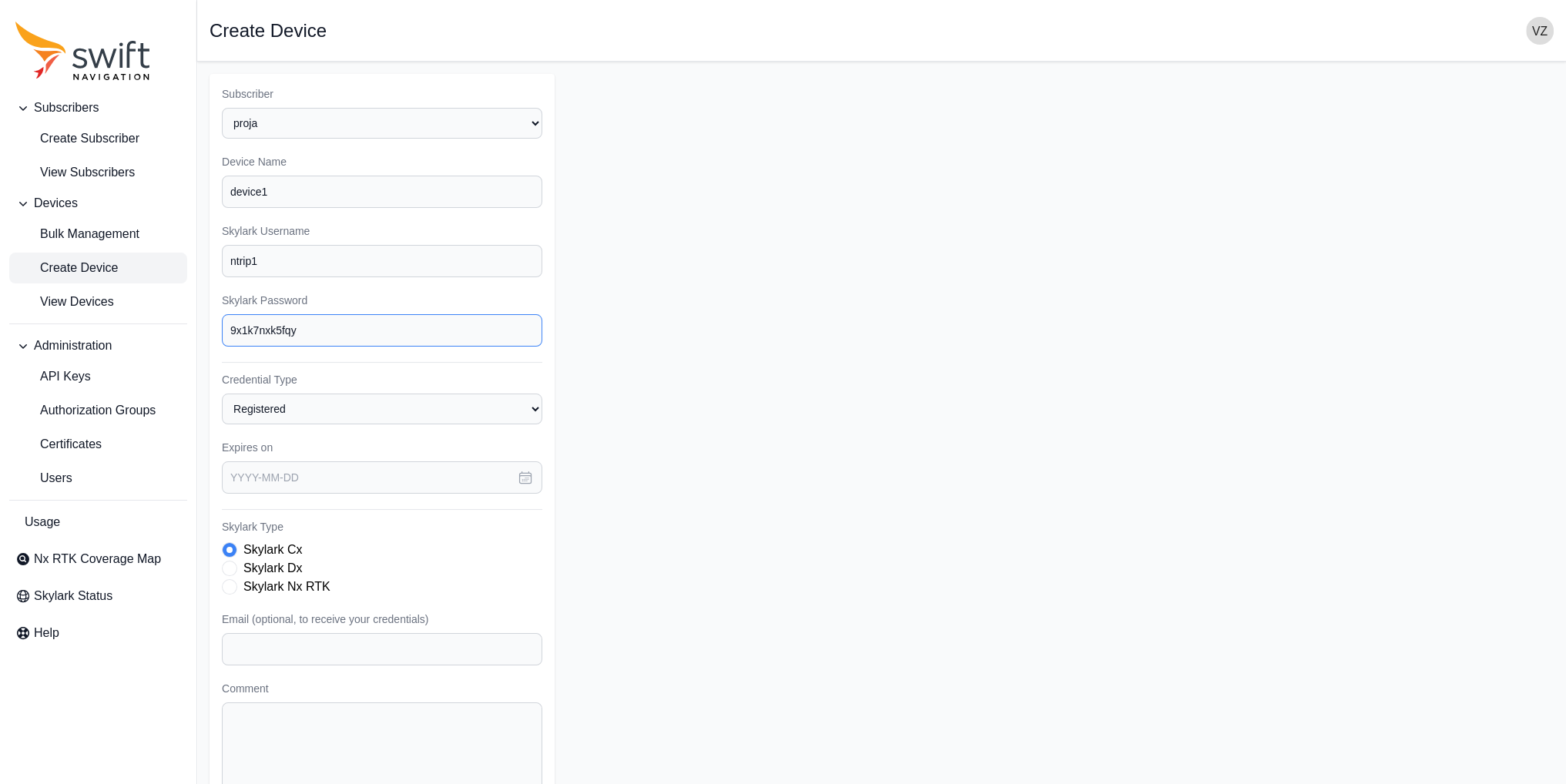
click at [465, 328] on input "9x1k7nxk5fqy" at bounding box center [382, 330] width 320 height 32
click at [728, 316] on form "Subscriber Select a Subscriber proja Device Name device1 Skylark Username ntrip…" at bounding box center [882, 462] width 1344 height 778
click at [504, 393] on select "Registered Preprovisioned" at bounding box center [382, 408] width 320 height 30
click at [513, 401] on select "Registered Preprovisioned" at bounding box center [382, 408] width 320 height 30
click at [650, 420] on form "Subscriber Select a Subscriber proja Device Name device1 Skylark Username ntrip…" at bounding box center [882, 462] width 1344 height 778
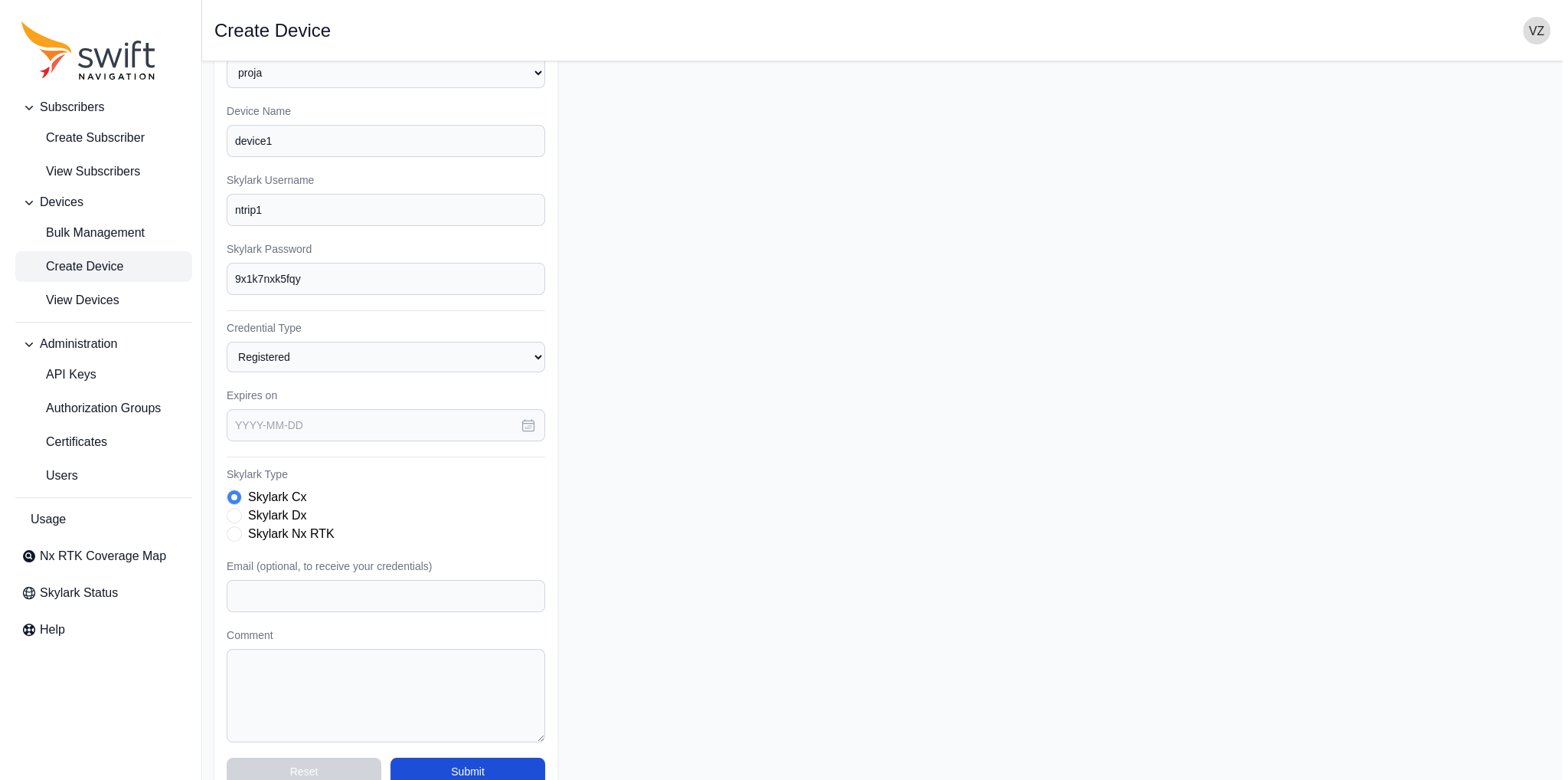
scroll to position [76, 0]
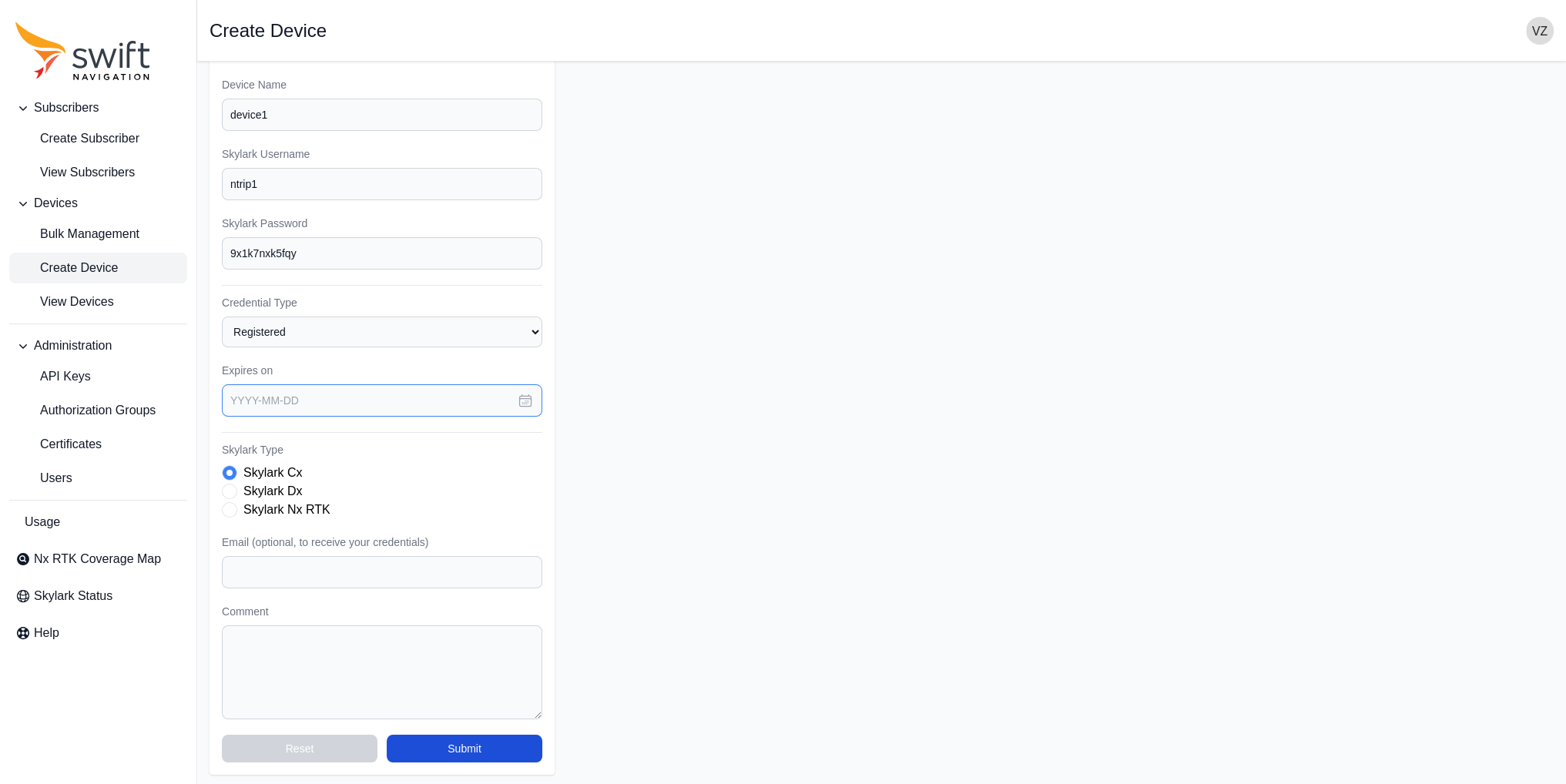
click at [273, 397] on input "text" at bounding box center [382, 400] width 320 height 32
click at [437, 453] on icon "button" at bounding box center [437, 453] width 15 height 15
click at [373, 559] on button "9" at bounding box center [373, 554] width 30 height 30
type input "2025-10-09"
click at [698, 456] on form "Subscriber Select a Subscriber proja Device Name device1 Skylark Username ntrip…" at bounding box center [882, 385] width 1344 height 778
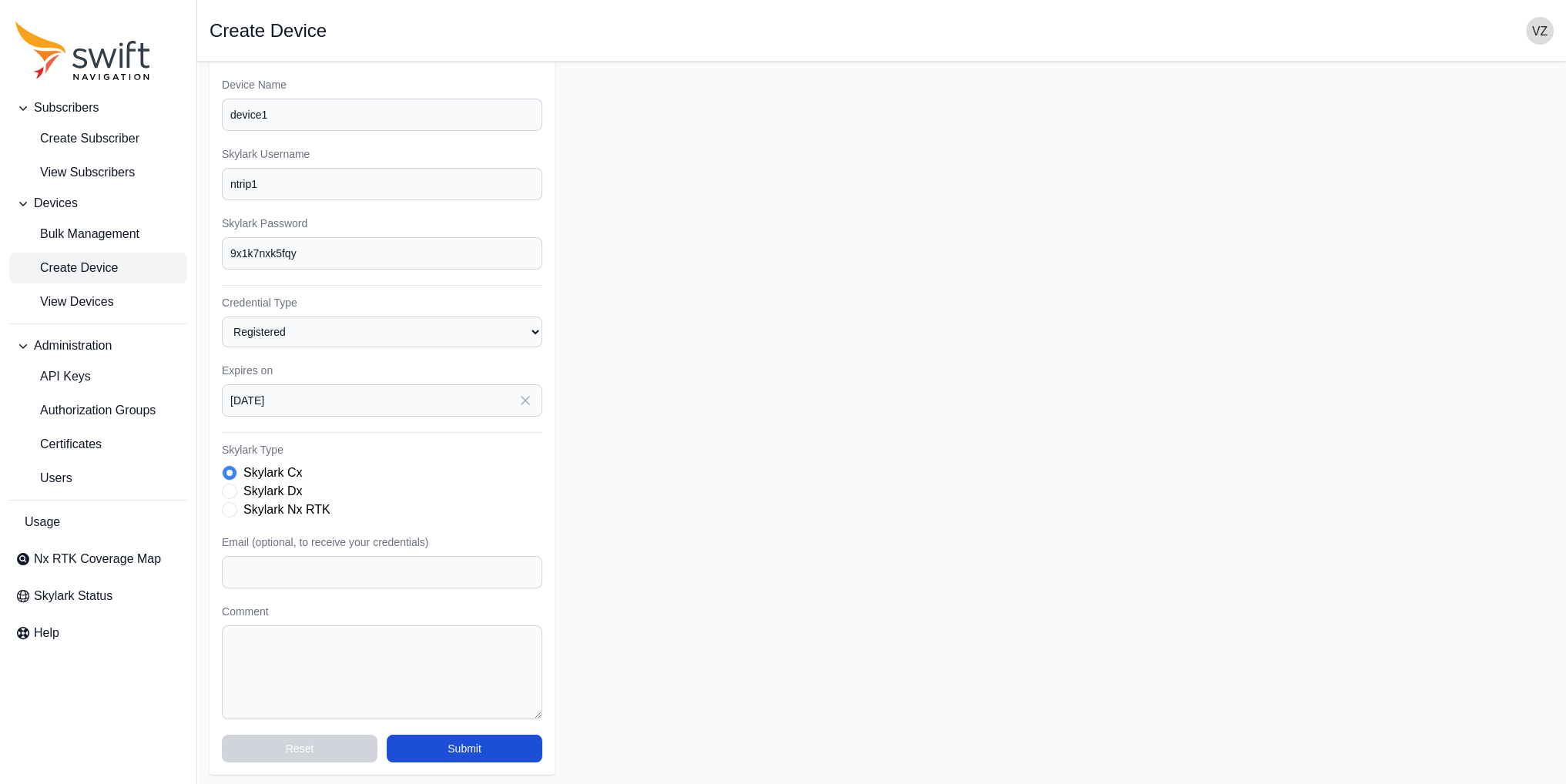
click at [240, 487] on div "Skylark Dx" at bounding box center [382, 491] width 320 height 18
click at [233, 509] on span "Skylark Type" at bounding box center [229, 509] width 15 height 15
click at [501, 740] on button "Submit" at bounding box center [465, 748] width 155 height 28
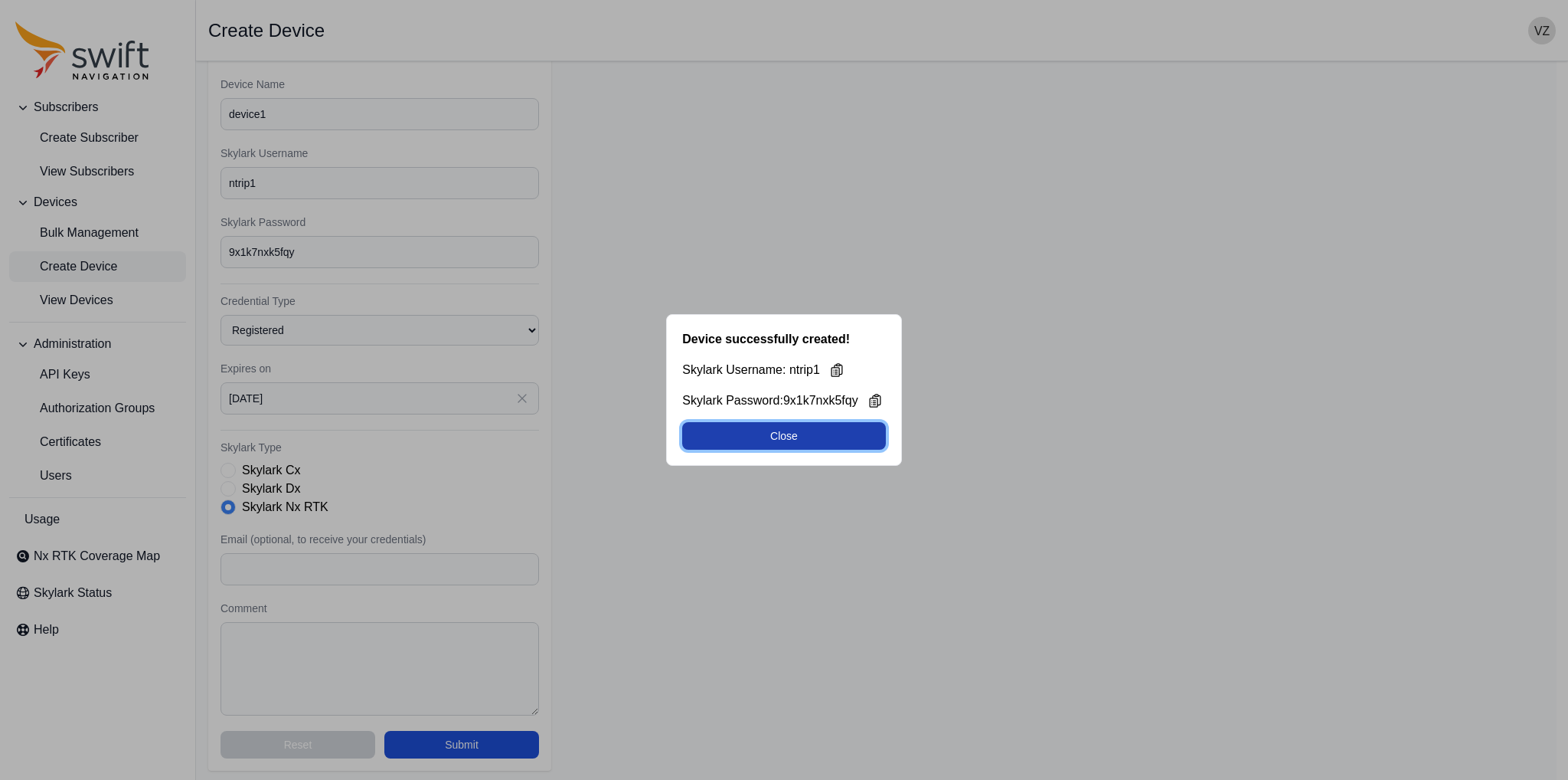
click at [796, 433] on button "Close" at bounding box center [784, 436] width 203 height 28
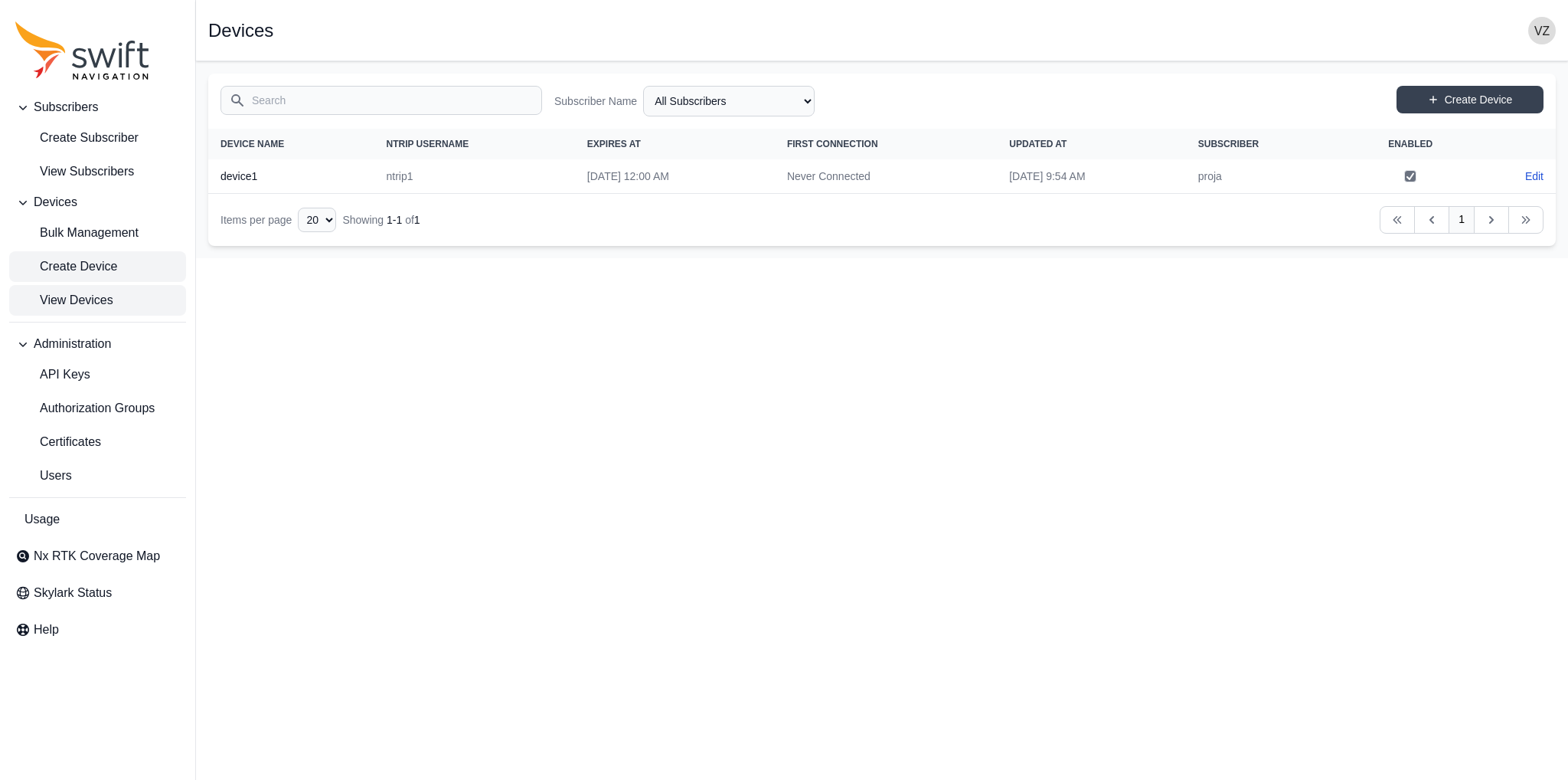
click at [98, 267] on span "Create Device" at bounding box center [66, 266] width 102 height 18
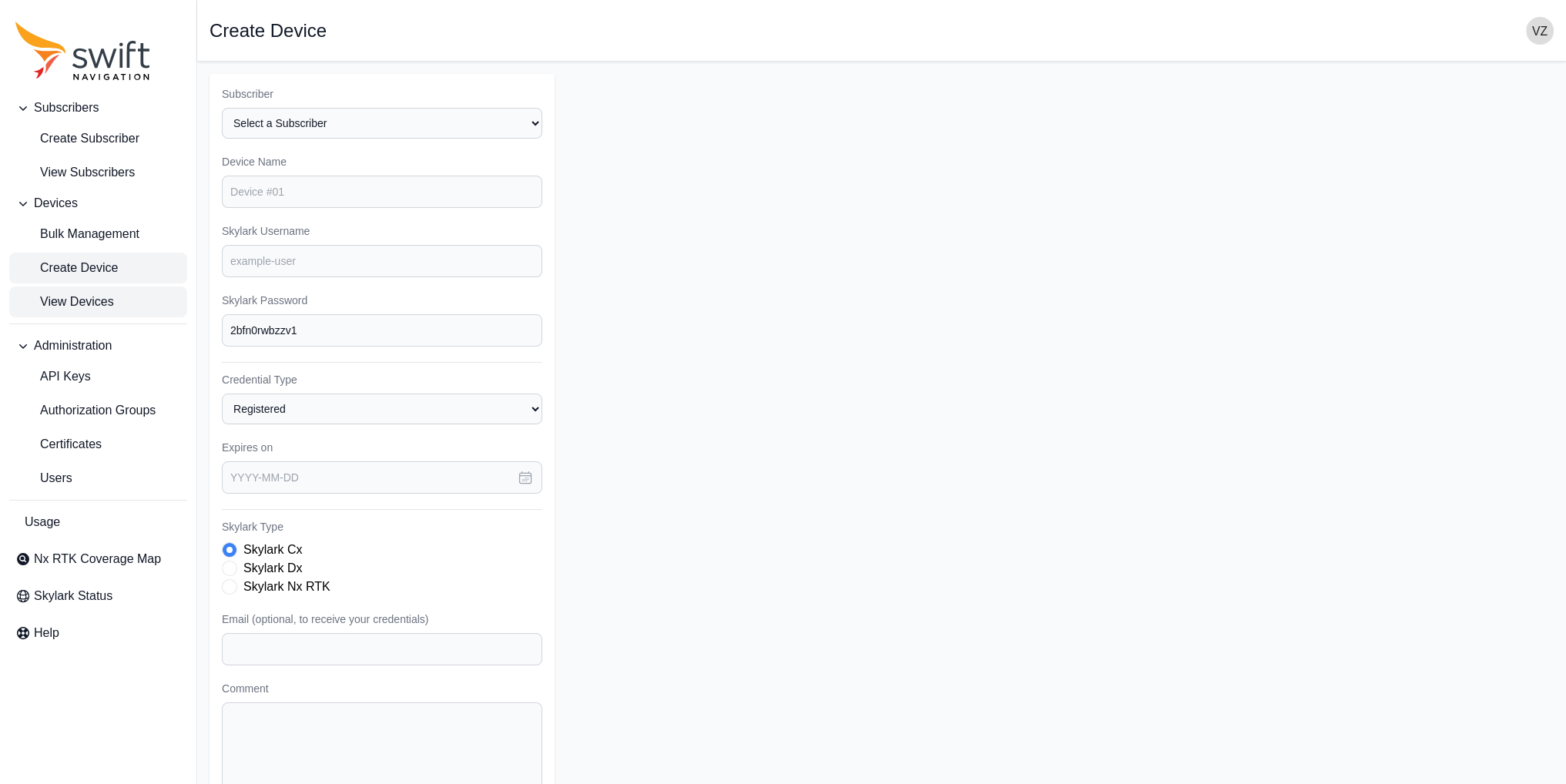
click at [94, 300] on span "View Devices" at bounding box center [64, 301] width 99 height 18
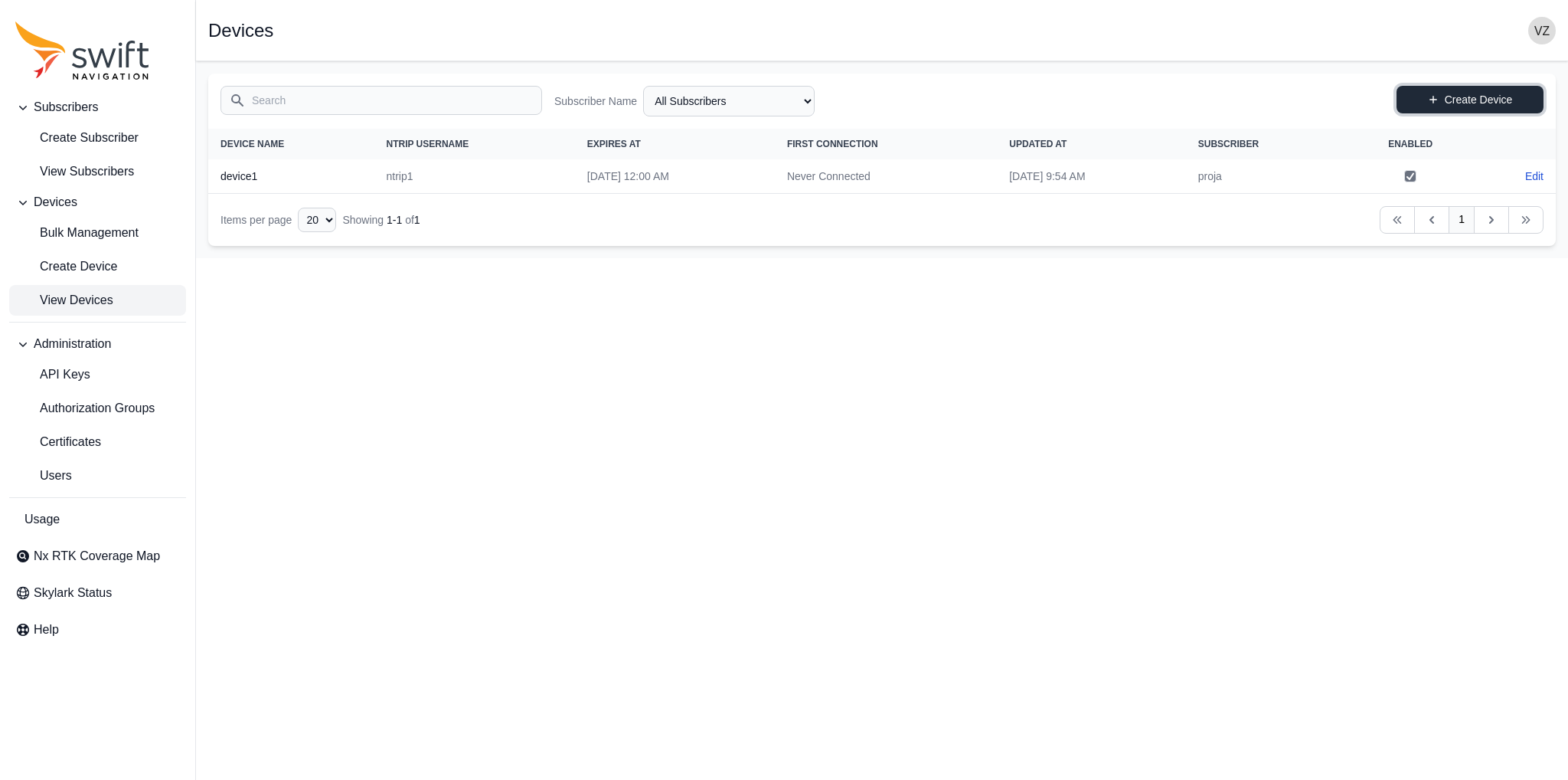
click at [1454, 101] on link "Create Device" at bounding box center [1470, 100] width 147 height 28
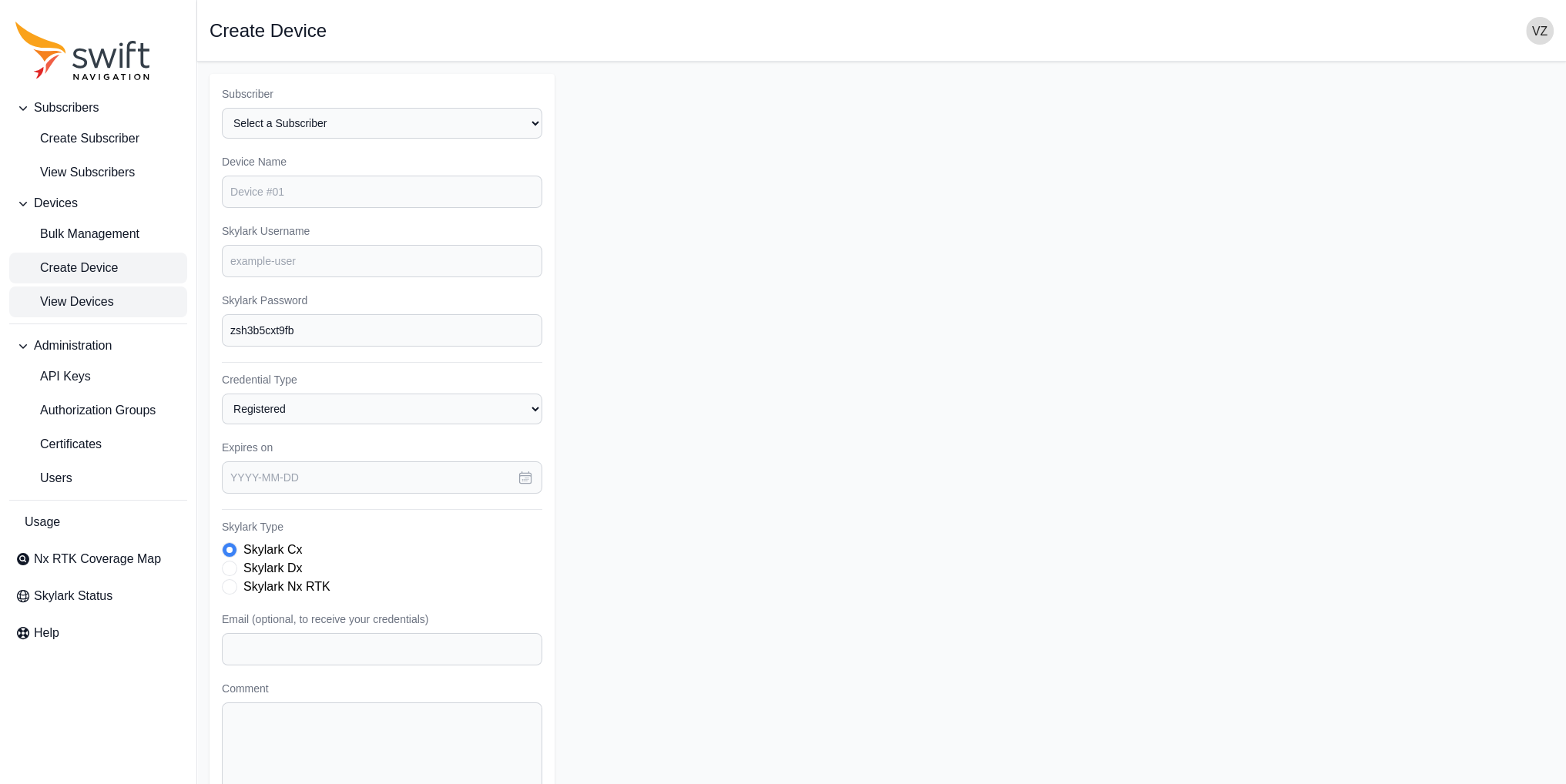
click at [99, 305] on span "View Devices" at bounding box center [64, 301] width 99 height 18
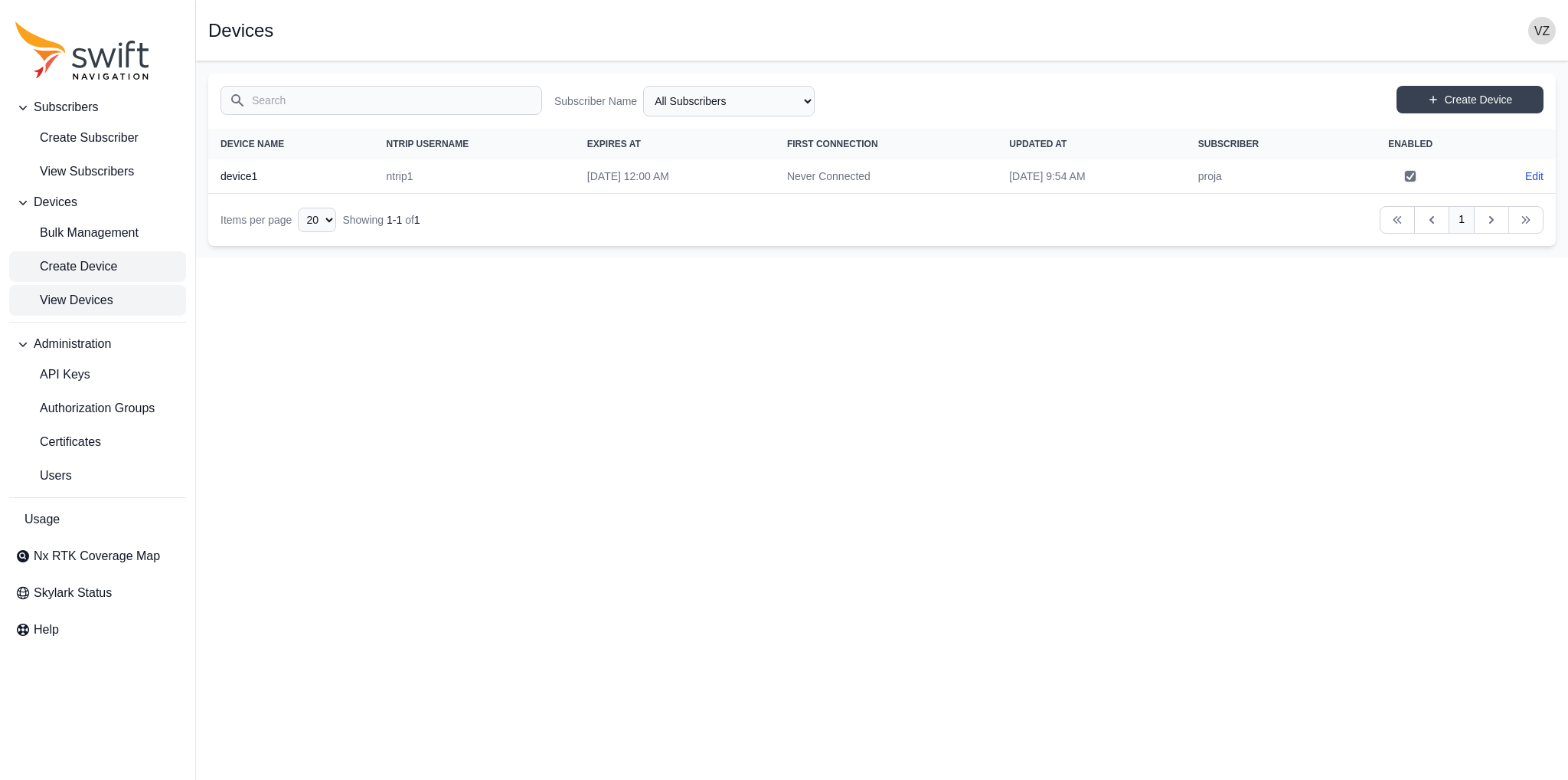
click at [104, 261] on span "Create Device" at bounding box center [66, 266] width 102 height 18
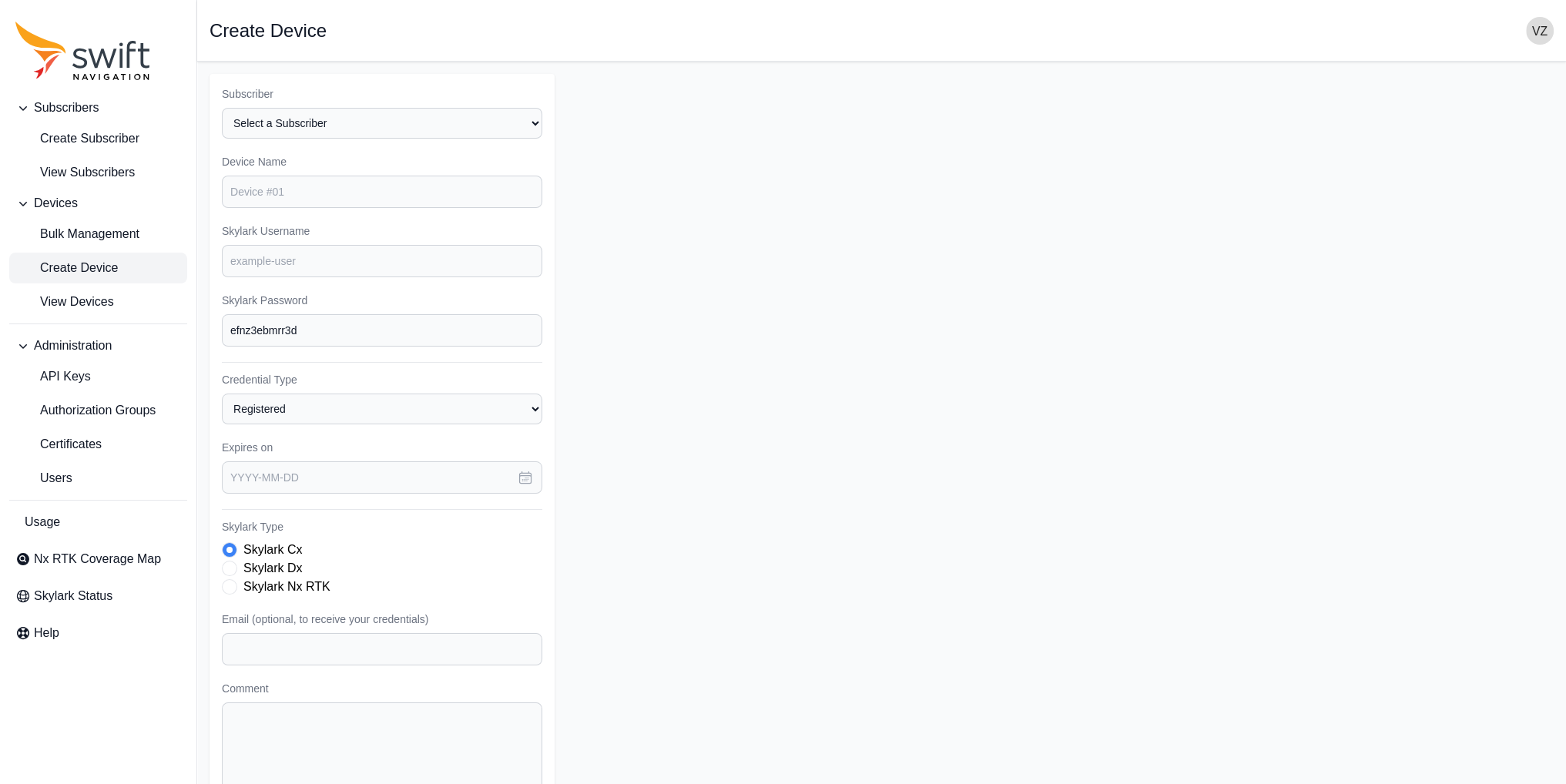
scroll to position [77, 0]
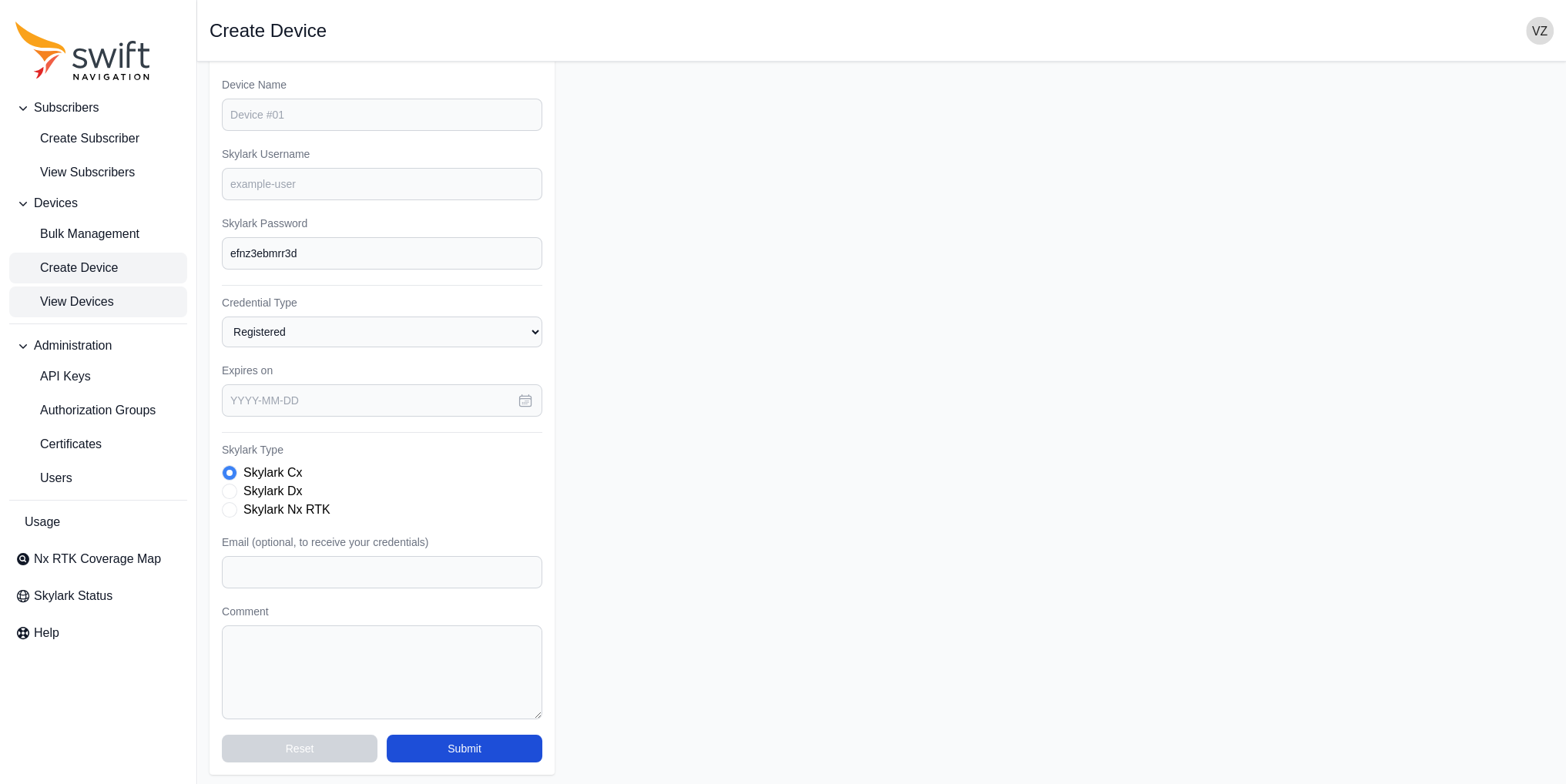
click at [100, 293] on span "View Devices" at bounding box center [64, 301] width 99 height 18
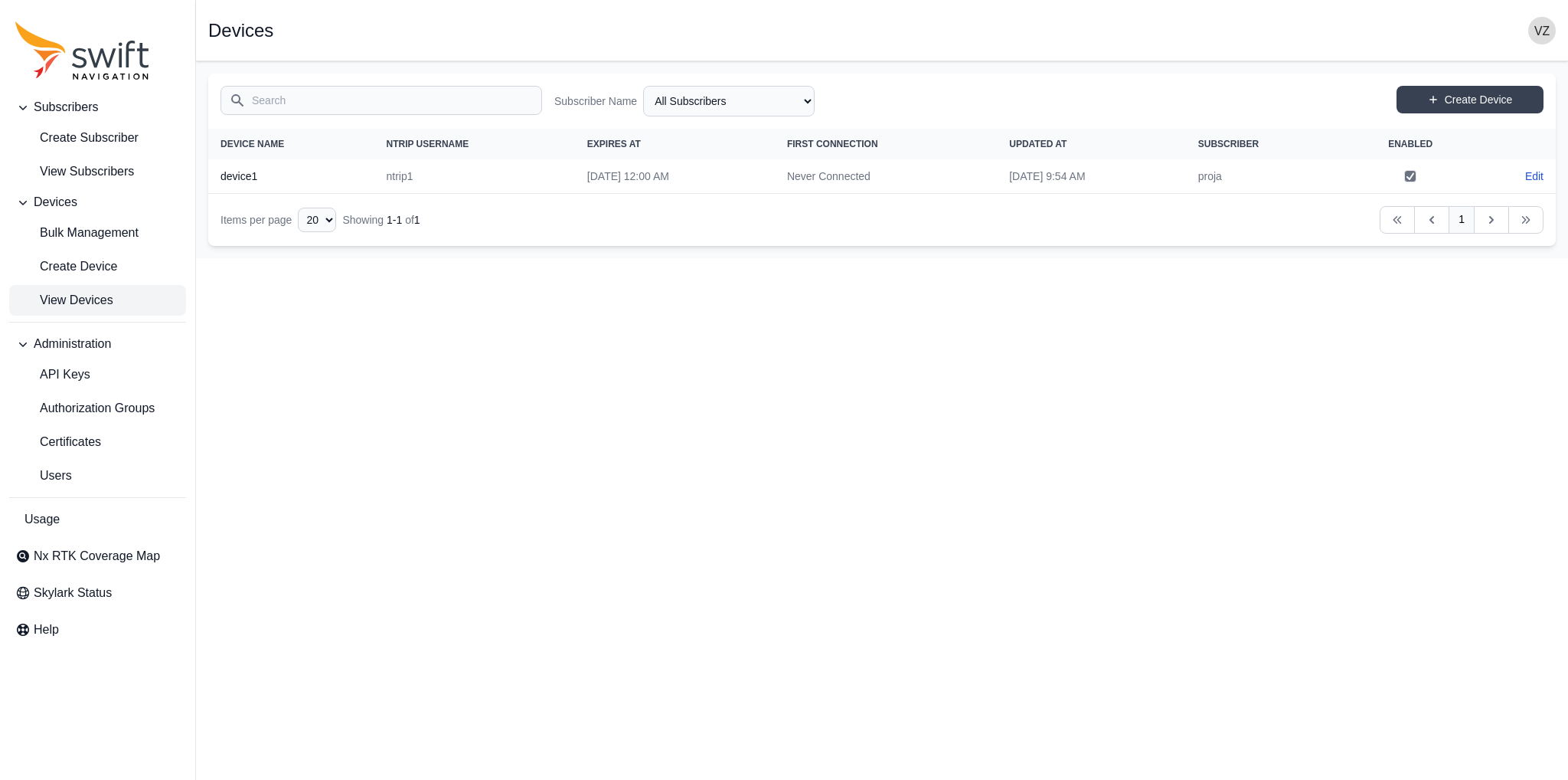
click at [104, 342] on span "Administration" at bounding box center [72, 343] width 77 height 18
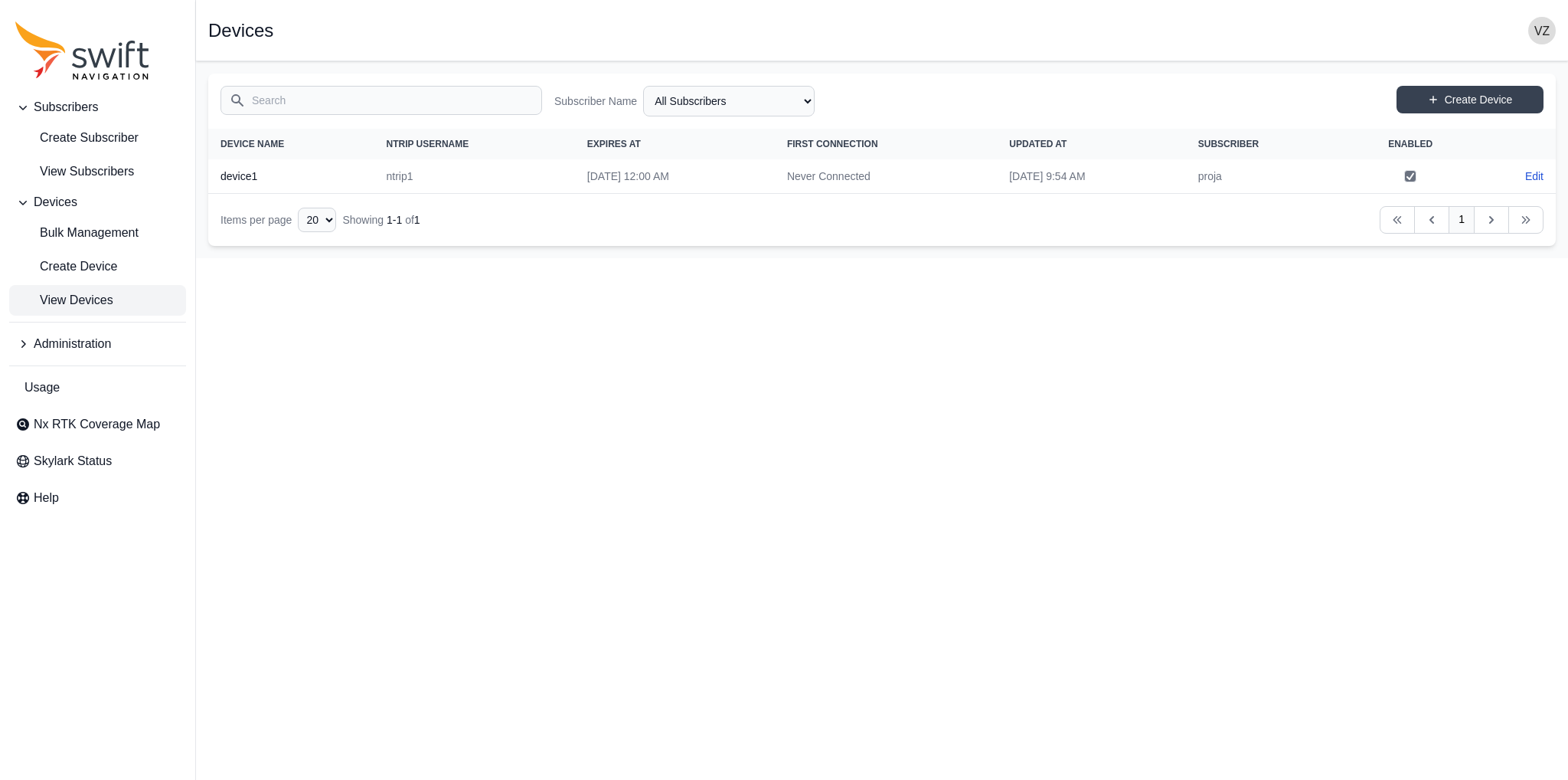
click at [101, 339] on span "Administration" at bounding box center [72, 343] width 77 height 18
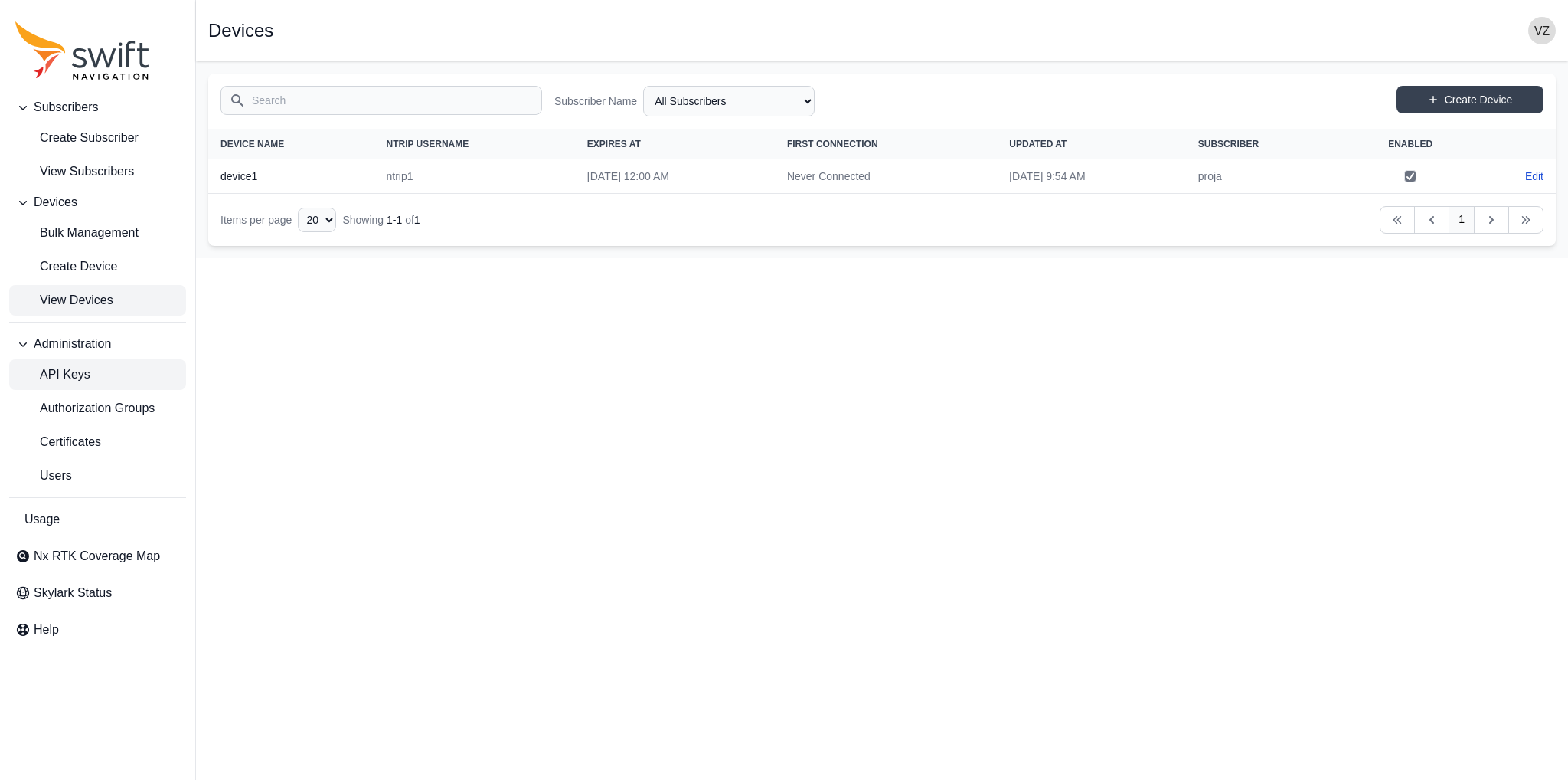
click at [96, 371] on link "API Keys" at bounding box center [98, 374] width 177 height 30
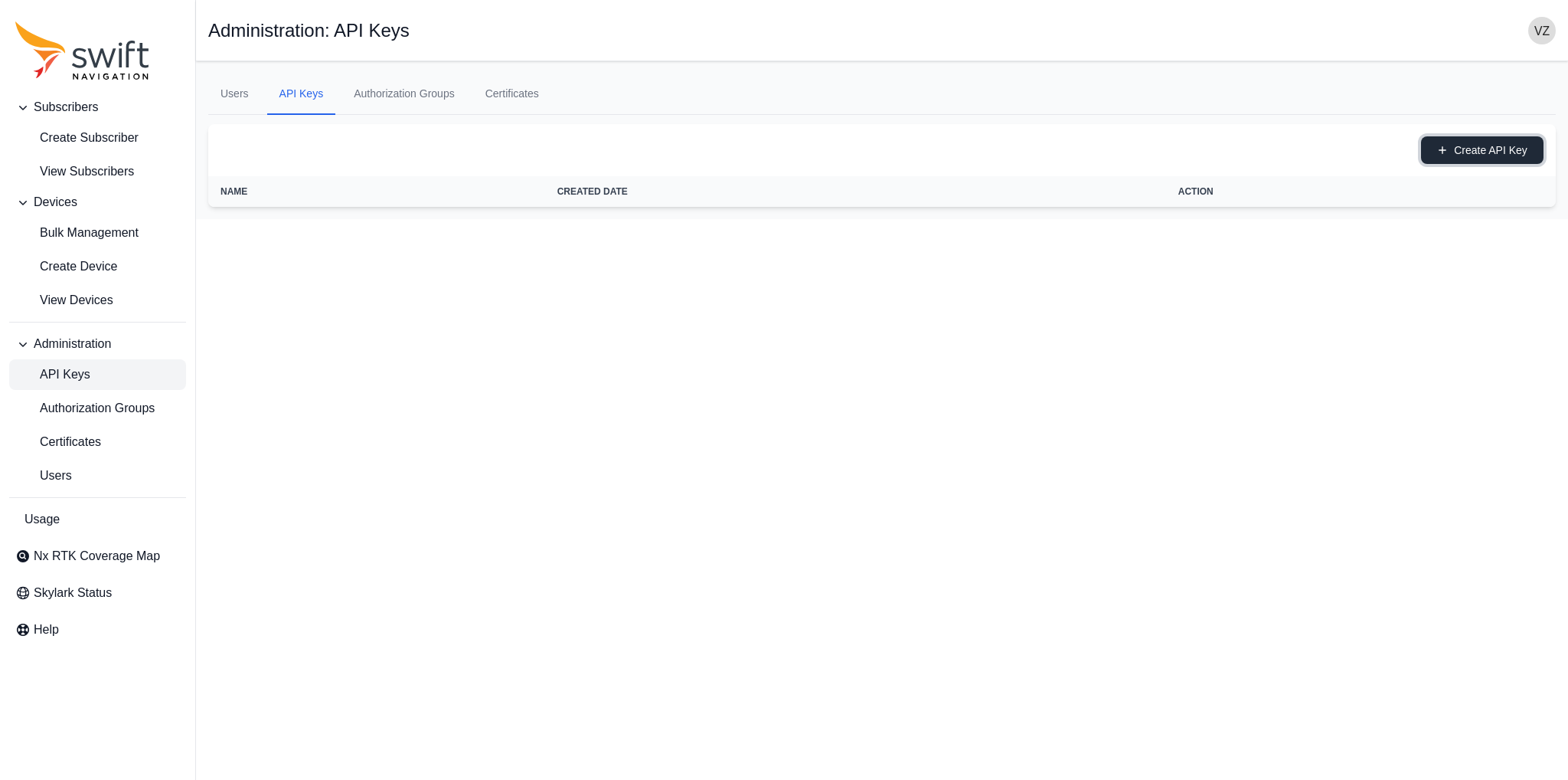
click at [1488, 157] on button "Create API Key" at bounding box center [1482, 150] width 123 height 28
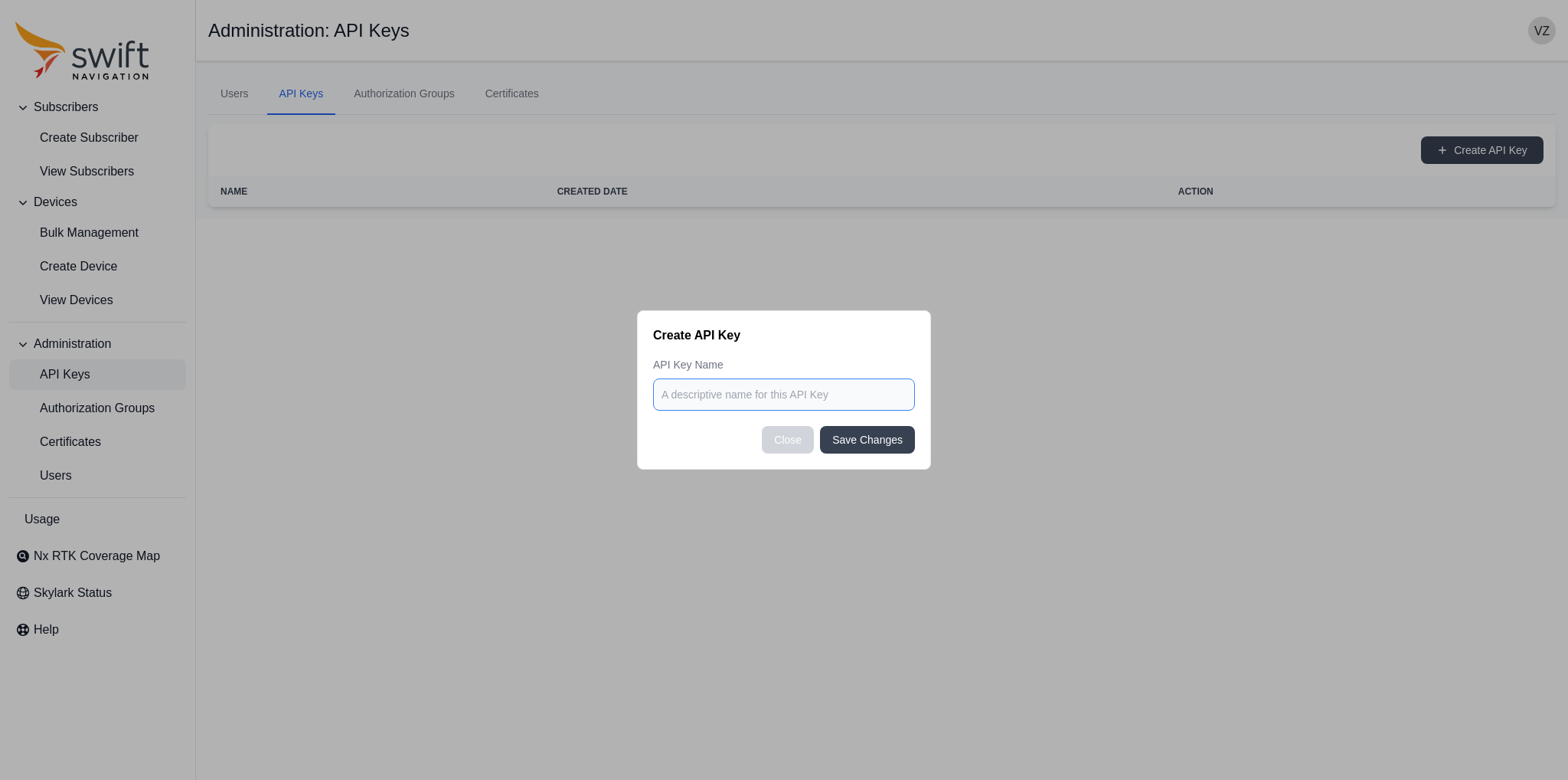
click at [757, 396] on input at bounding box center [784, 394] width 262 height 32
type input "key1"
click at [875, 446] on button "Save Changes" at bounding box center [867, 440] width 95 height 28
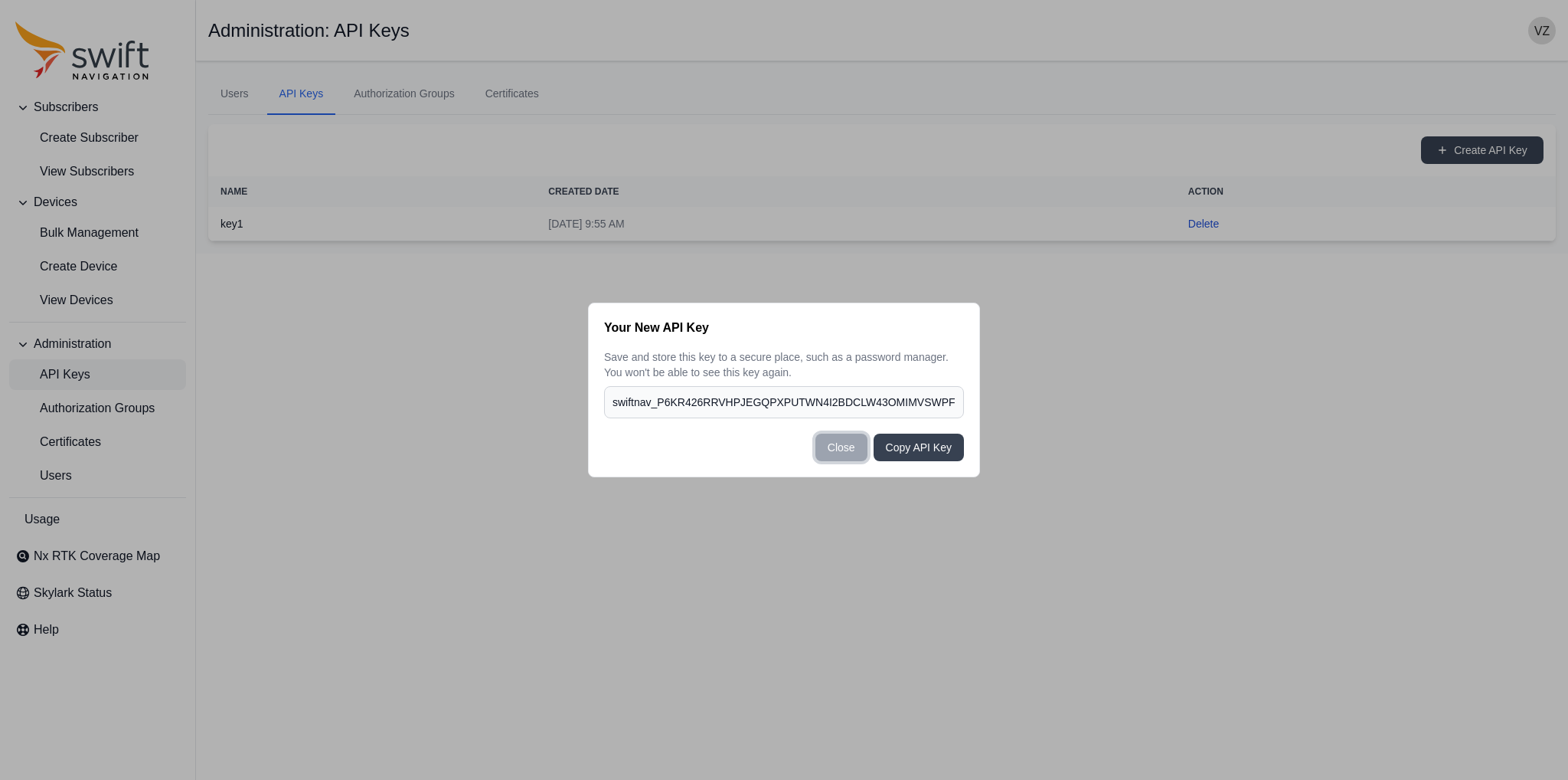
click at [838, 453] on button "Close" at bounding box center [841, 447] width 52 height 28
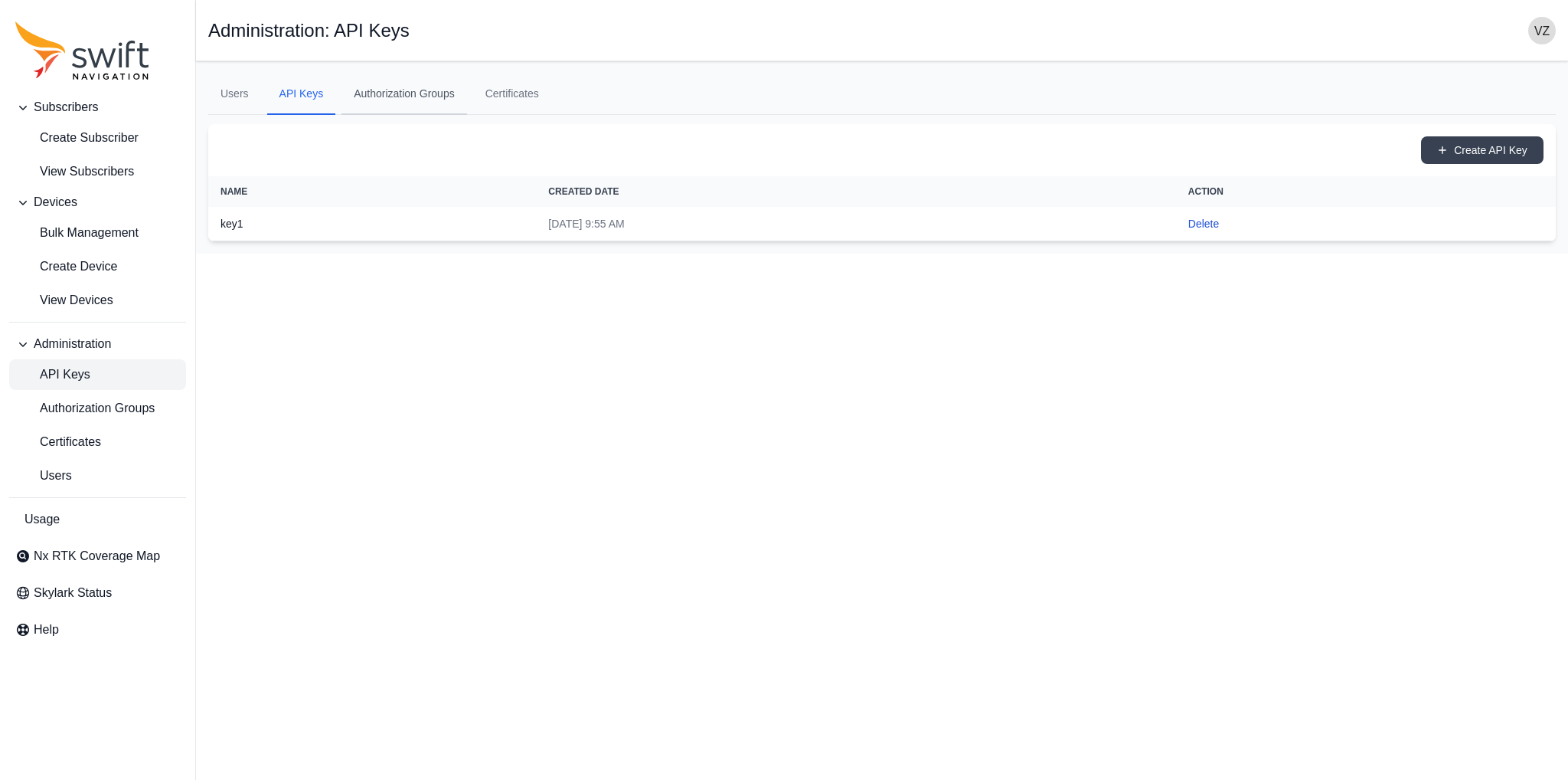
click at [405, 96] on link "Authorization Groups" at bounding box center [405, 94] width 126 height 41
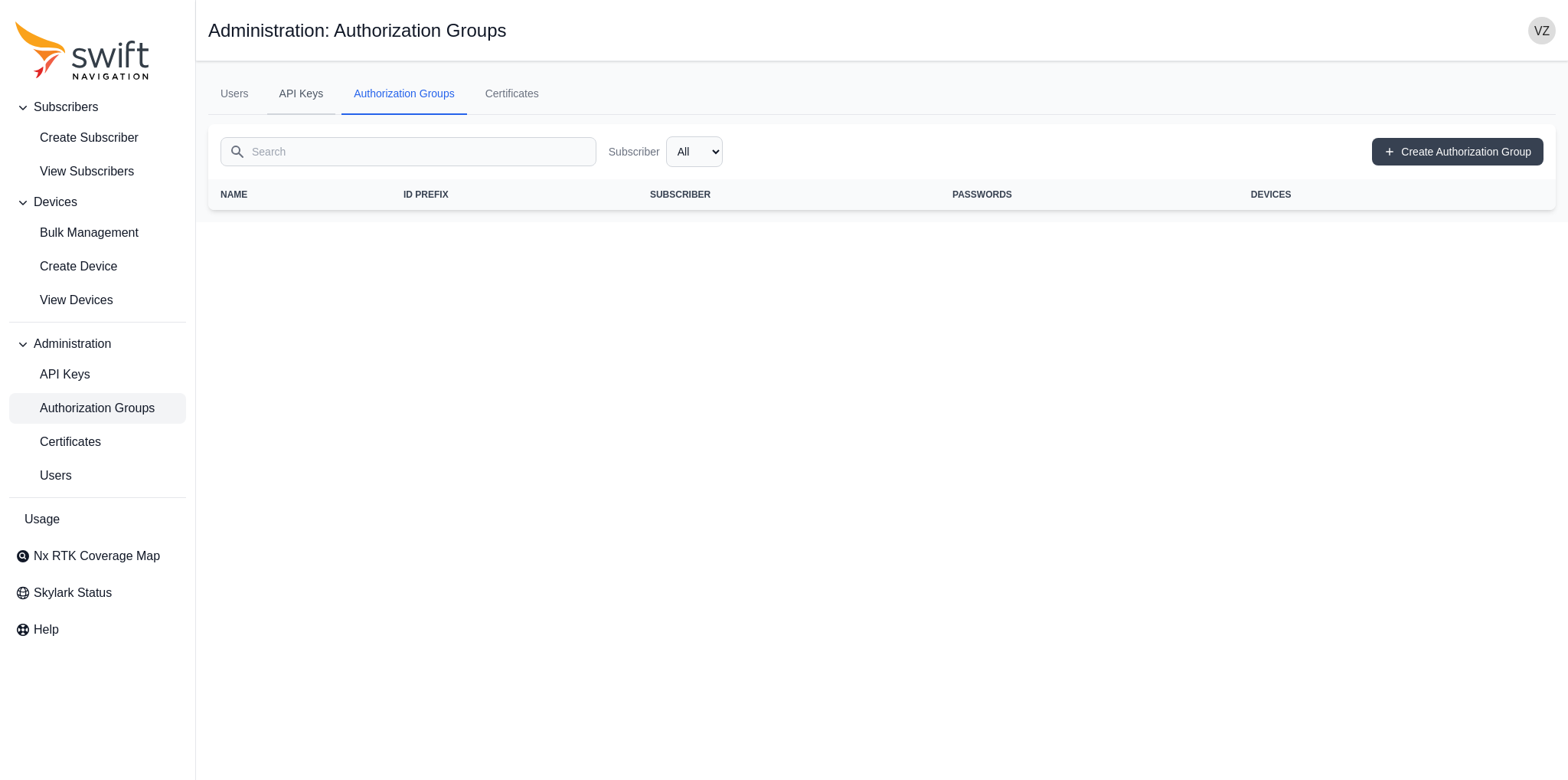
click at [299, 95] on link "API Keys" at bounding box center [302, 94] width 69 height 41
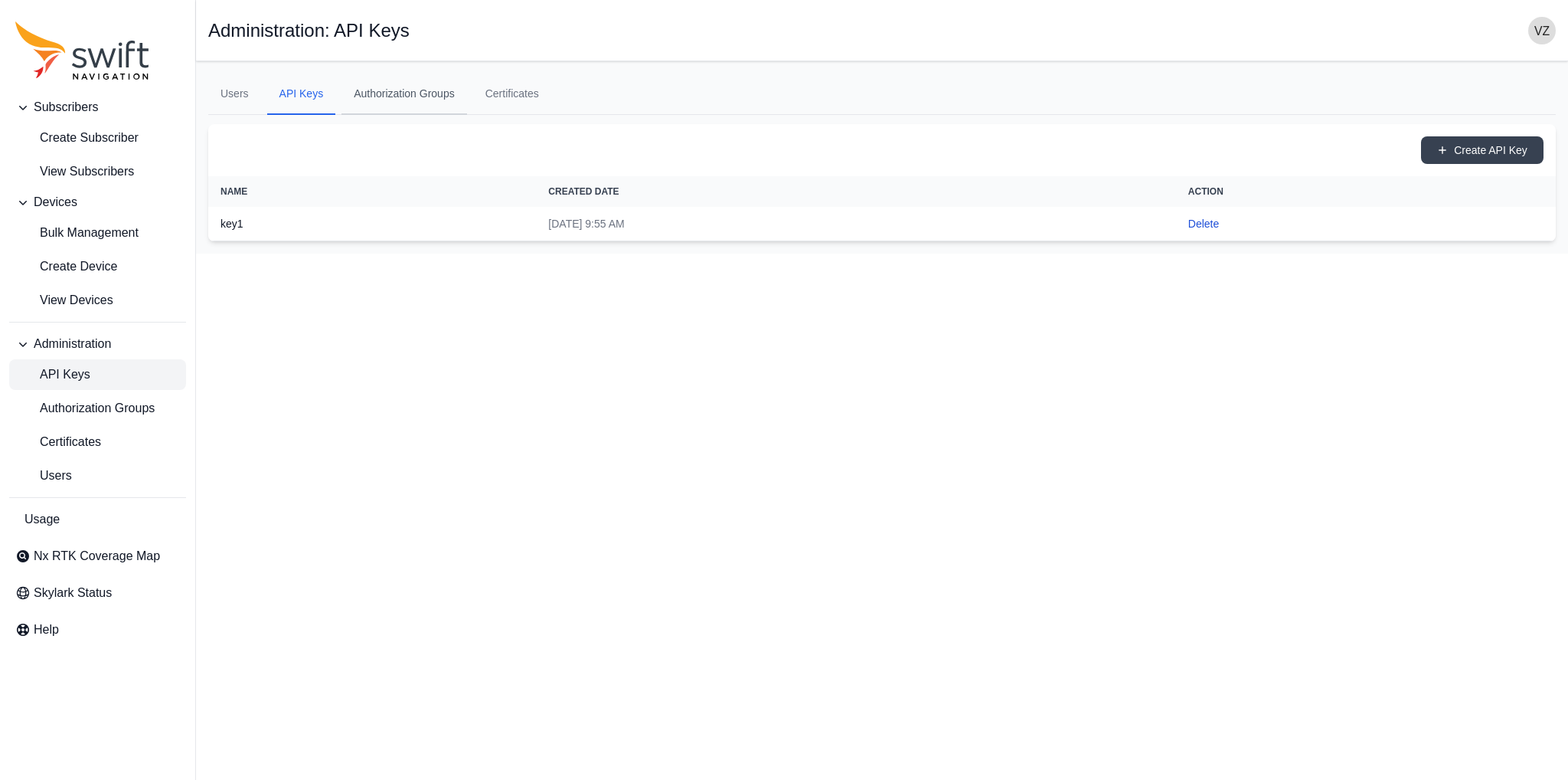
click at [378, 104] on link "Authorization Groups" at bounding box center [405, 94] width 126 height 41
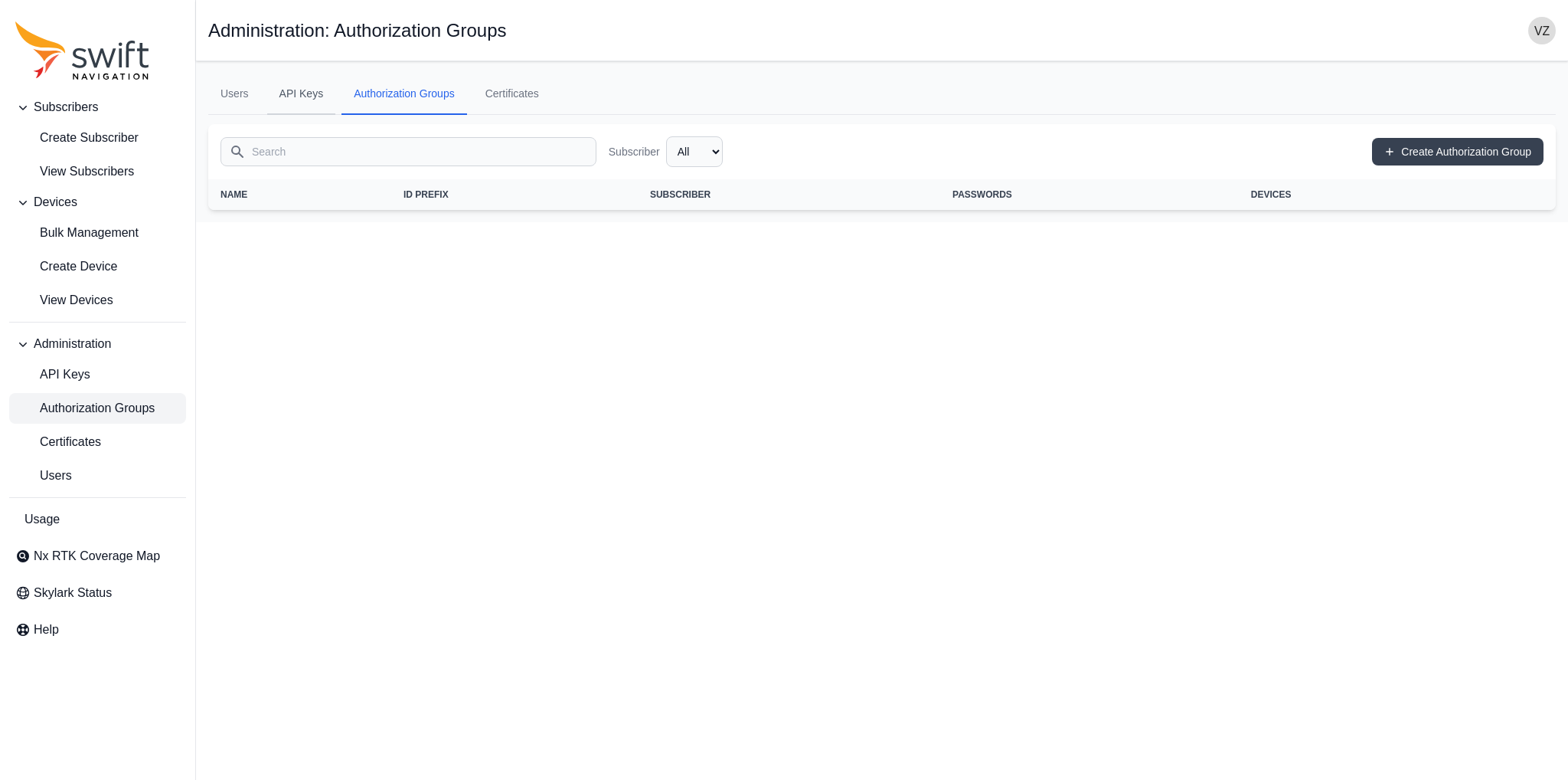
click at [302, 100] on link "API Keys" at bounding box center [302, 94] width 69 height 41
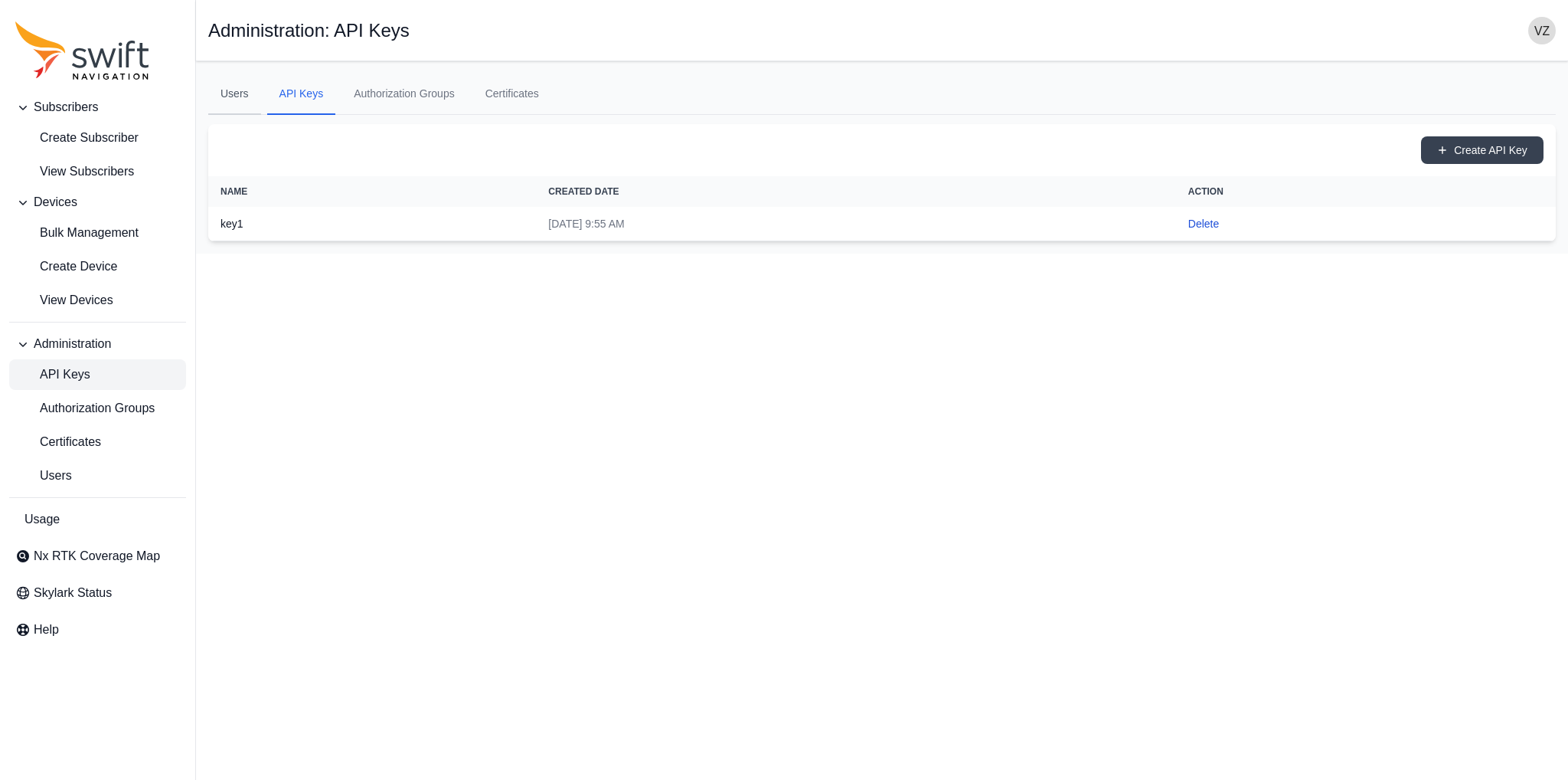
click at [227, 96] on link "Users" at bounding box center [235, 94] width 53 height 41
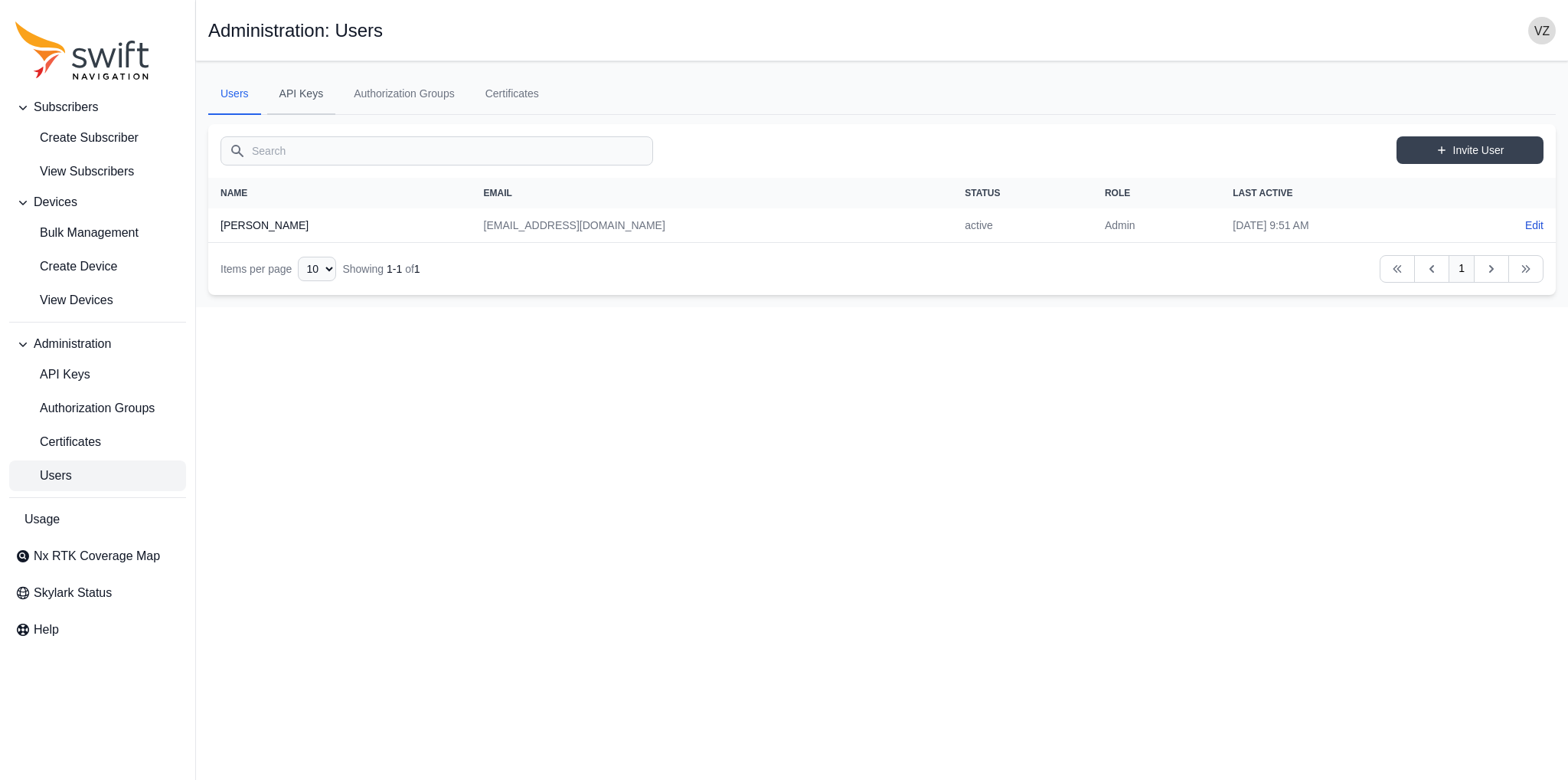
click at [333, 89] on link "API Keys" at bounding box center [302, 94] width 69 height 41
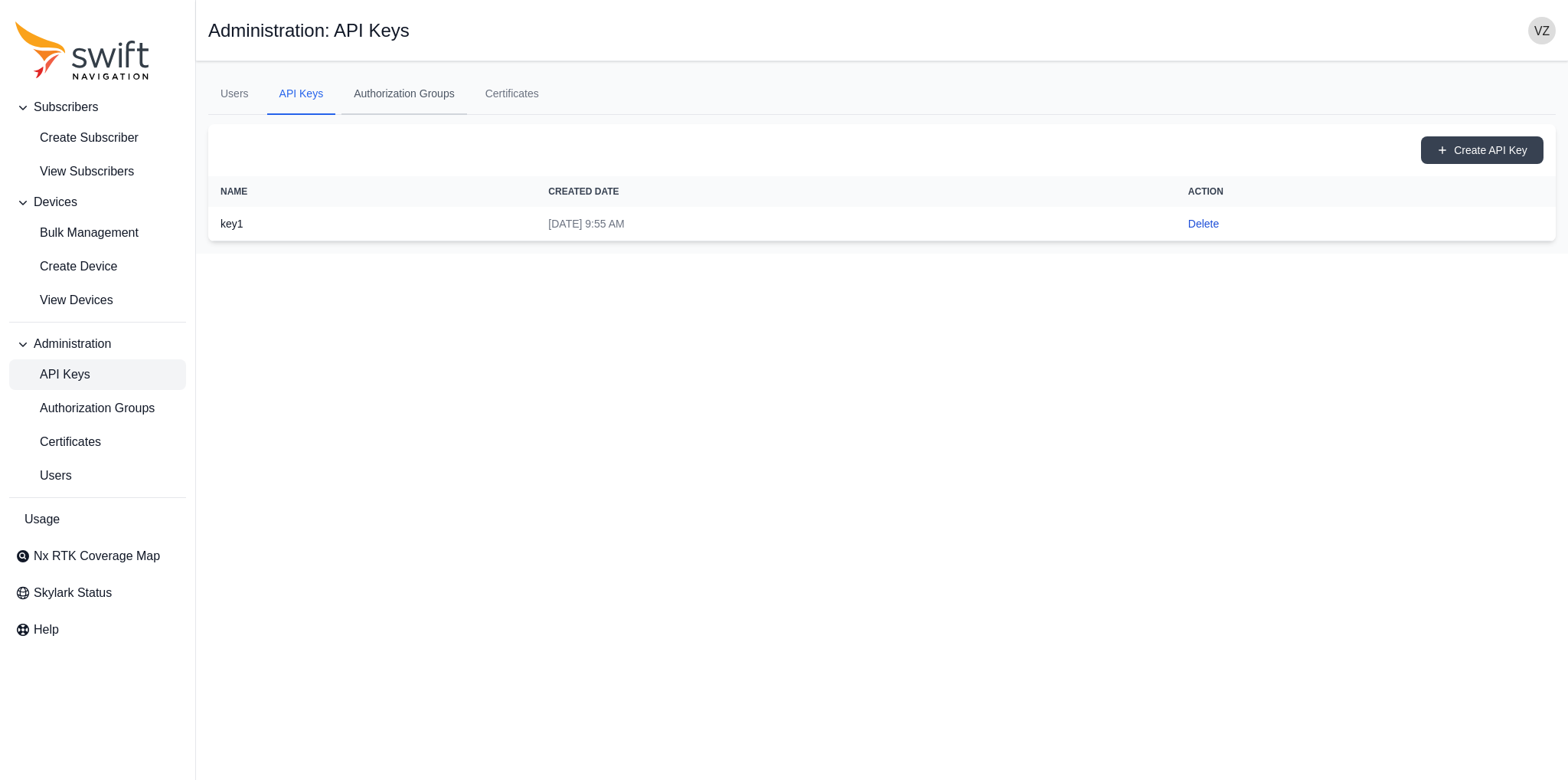
click at [435, 99] on link "Authorization Groups" at bounding box center [405, 94] width 126 height 41
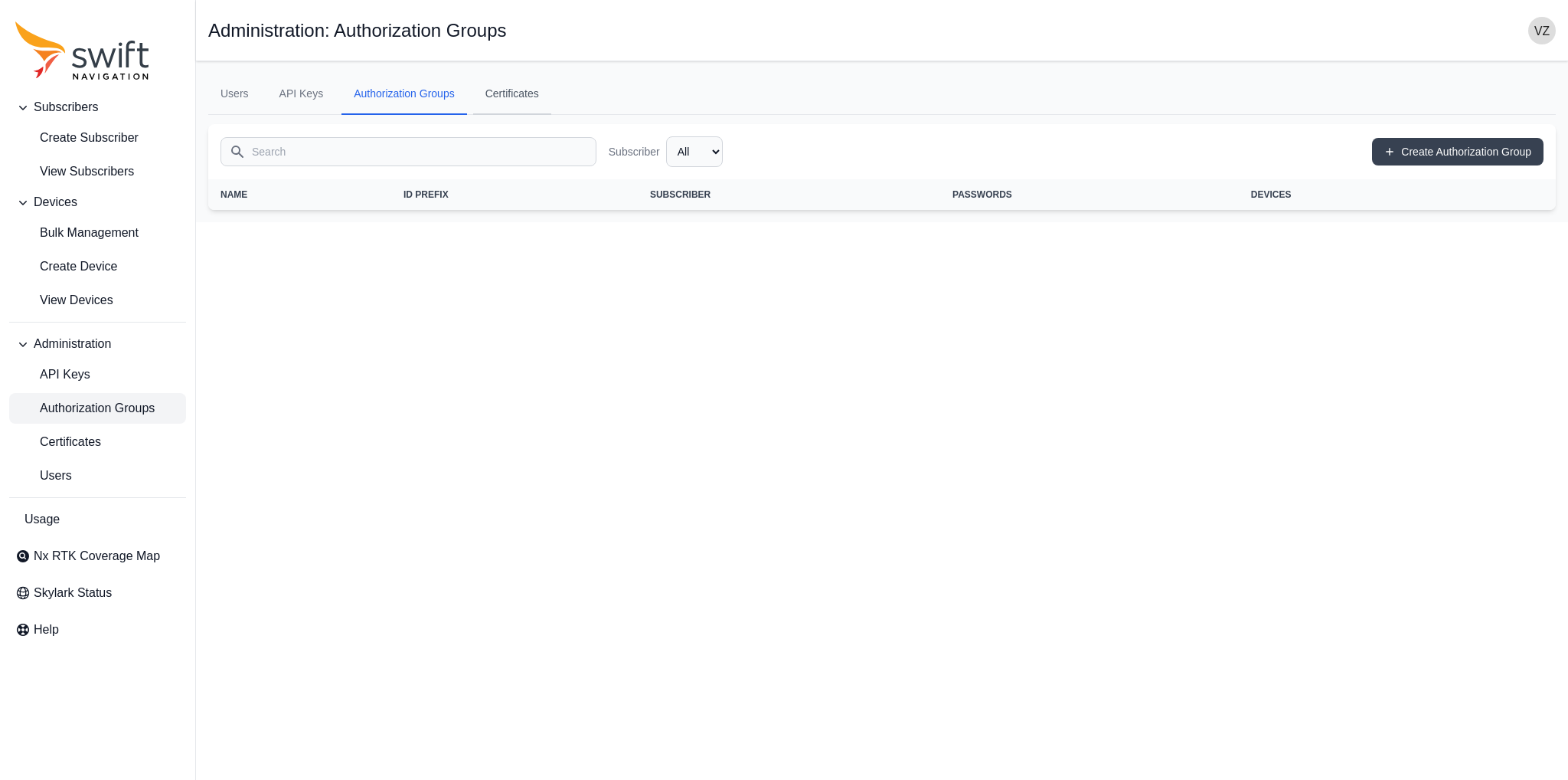
click at [514, 99] on link "Certificates" at bounding box center [512, 94] width 78 height 41
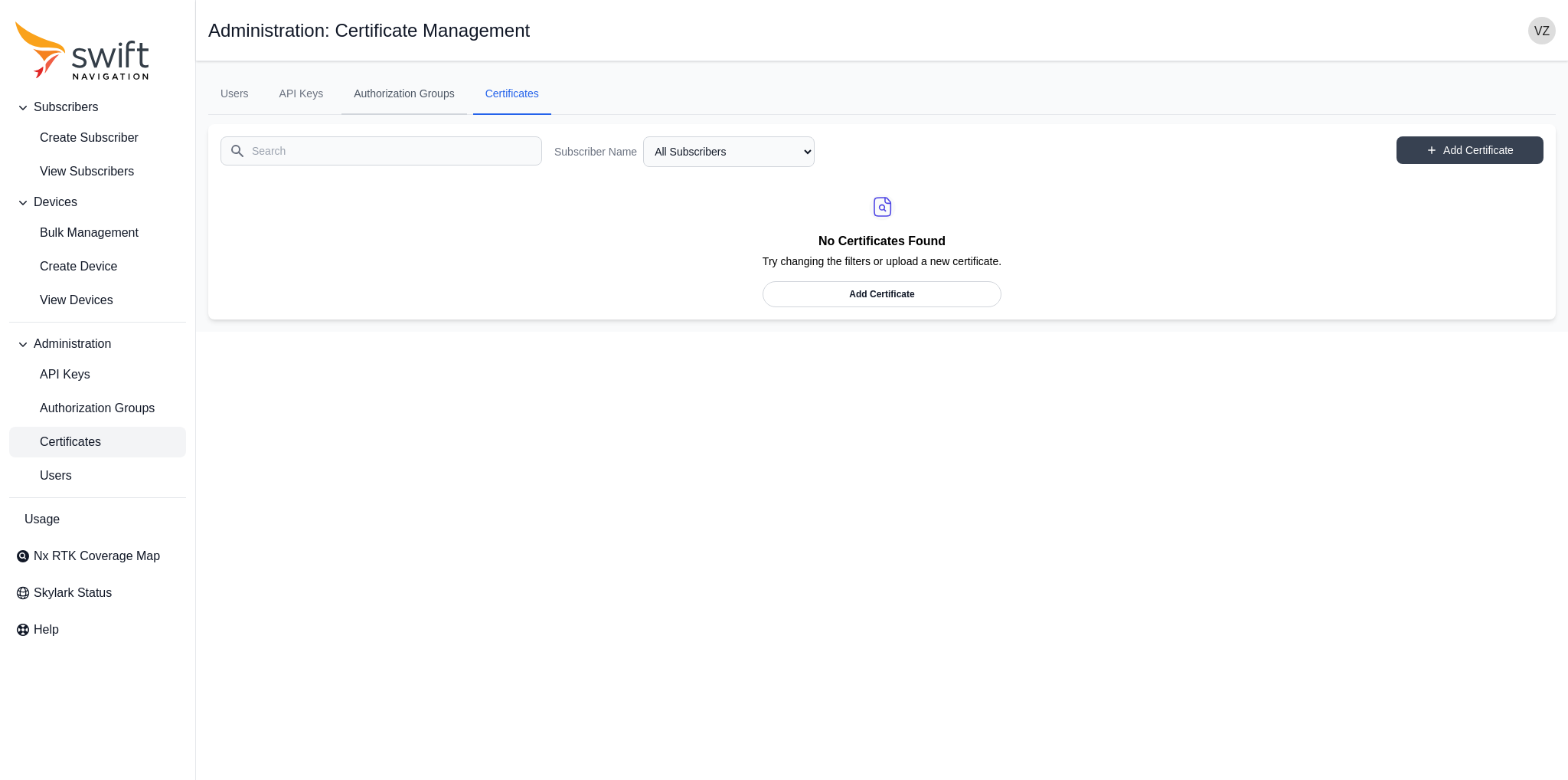
click at [420, 98] on link "Authorization Groups" at bounding box center [405, 94] width 126 height 41
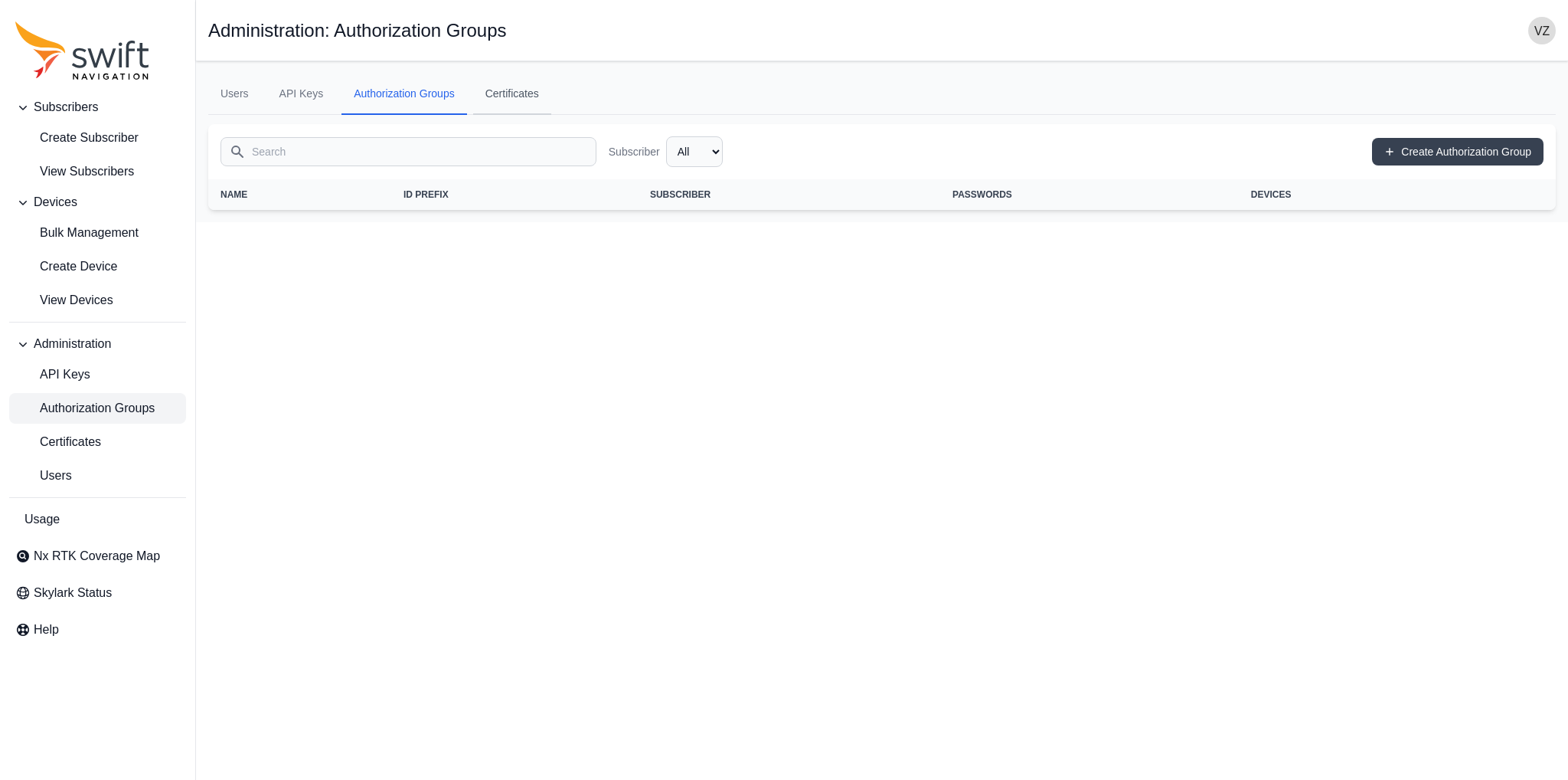
click at [514, 96] on link "Certificates" at bounding box center [512, 94] width 78 height 41
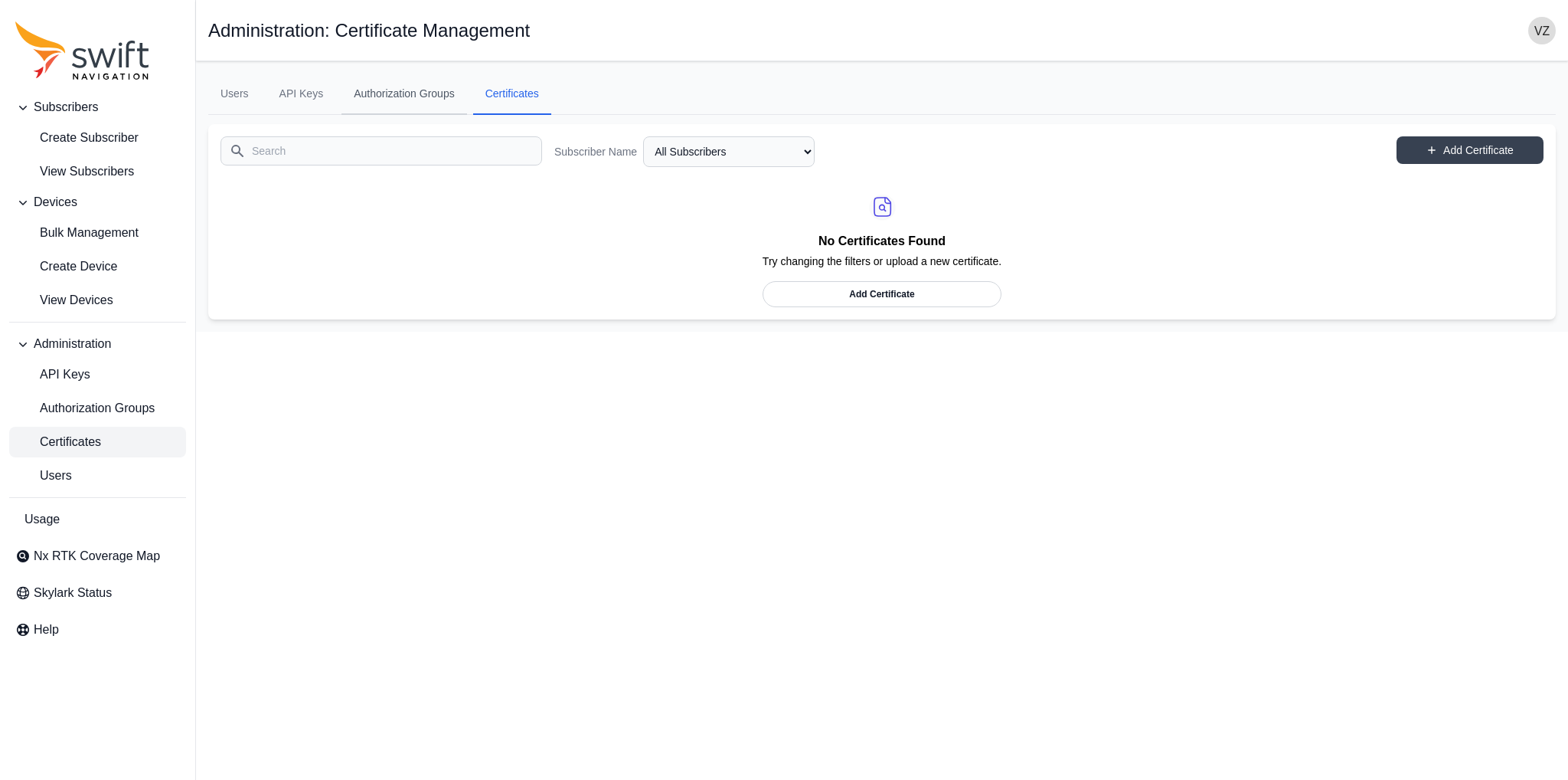
click at [405, 102] on link "Authorization Groups" at bounding box center [405, 94] width 126 height 41
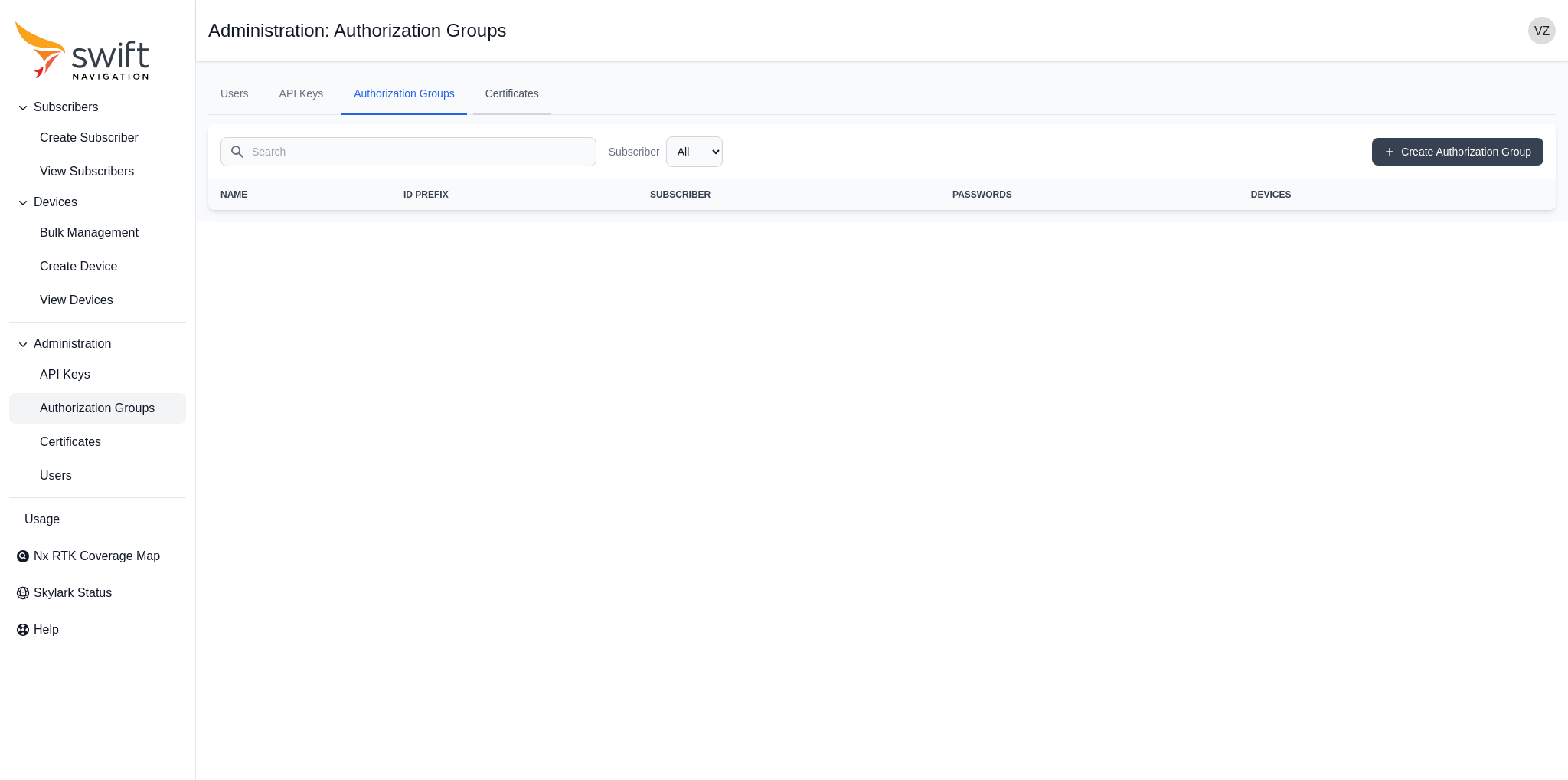
click at [510, 101] on link "Certificates" at bounding box center [512, 94] width 78 height 41
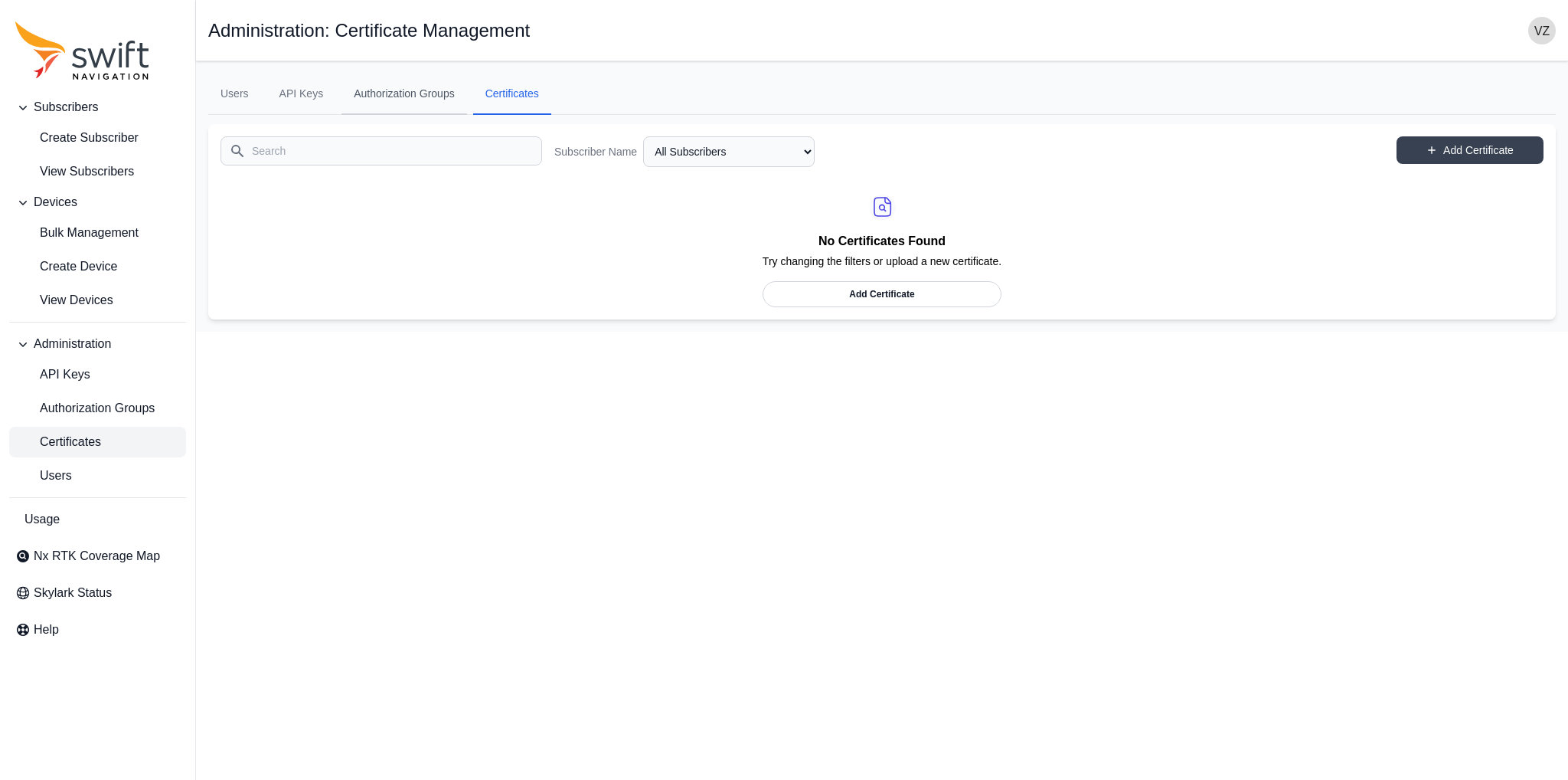
click at [444, 106] on link "Authorization Groups" at bounding box center [405, 94] width 126 height 41
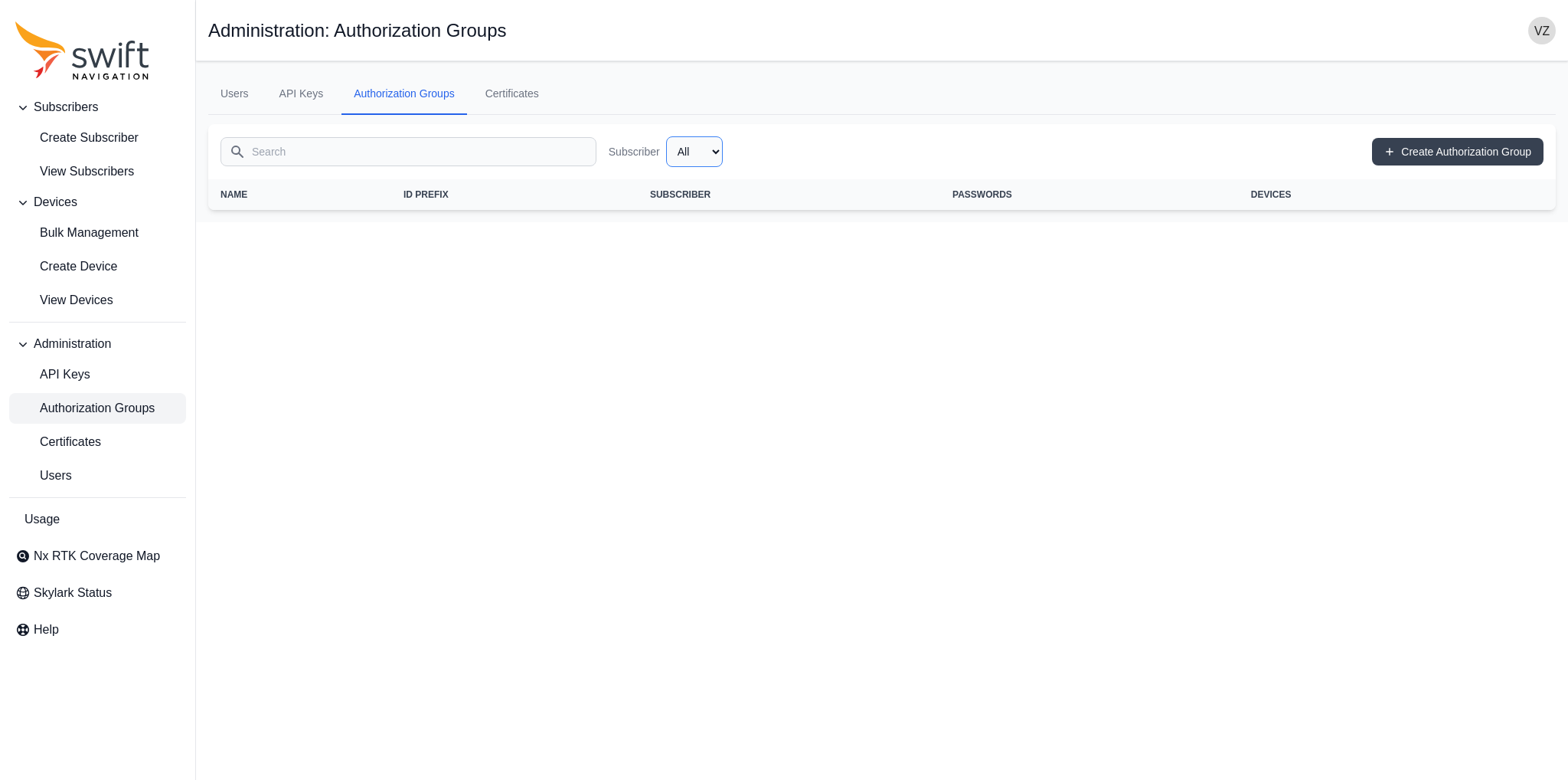
click at [687, 143] on select "All proja" at bounding box center [694, 151] width 57 height 30
click at [666, 136] on select "All proja" at bounding box center [694, 151] width 57 height 30
select select "133e612f-ad66-49a2-ab8d-22b98e97f578"
click at [689, 151] on select "All proja" at bounding box center [694, 151] width 57 height 30
click at [803, 140] on div "Subscriber All proja" at bounding box center [984, 151] width 752 height 30
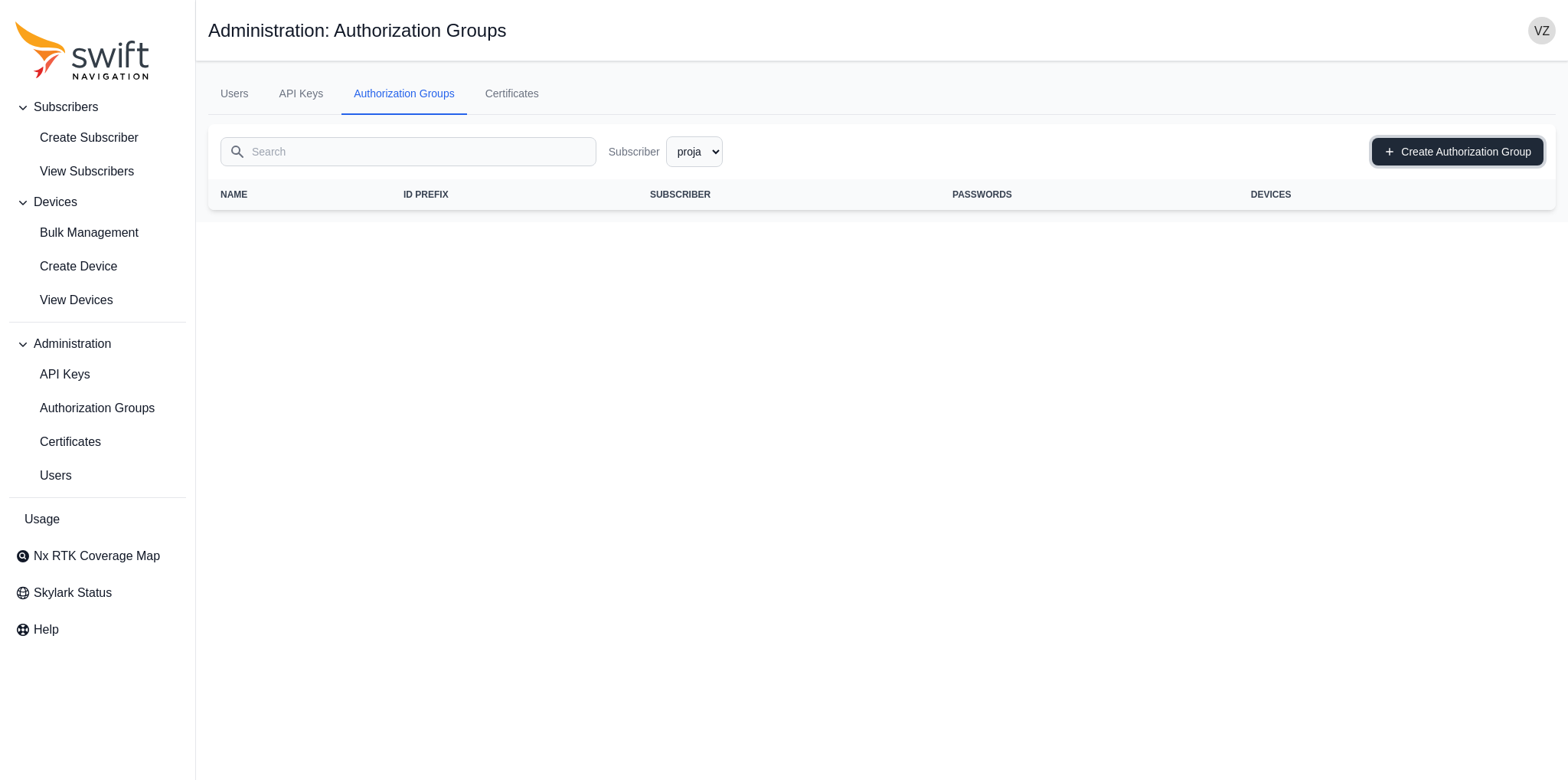
click at [1438, 145] on link "Create Authorization Group" at bounding box center [1457, 151] width 171 height 28
select select "133e612f-ad66-49a2-ab8d-22b98e97f578"
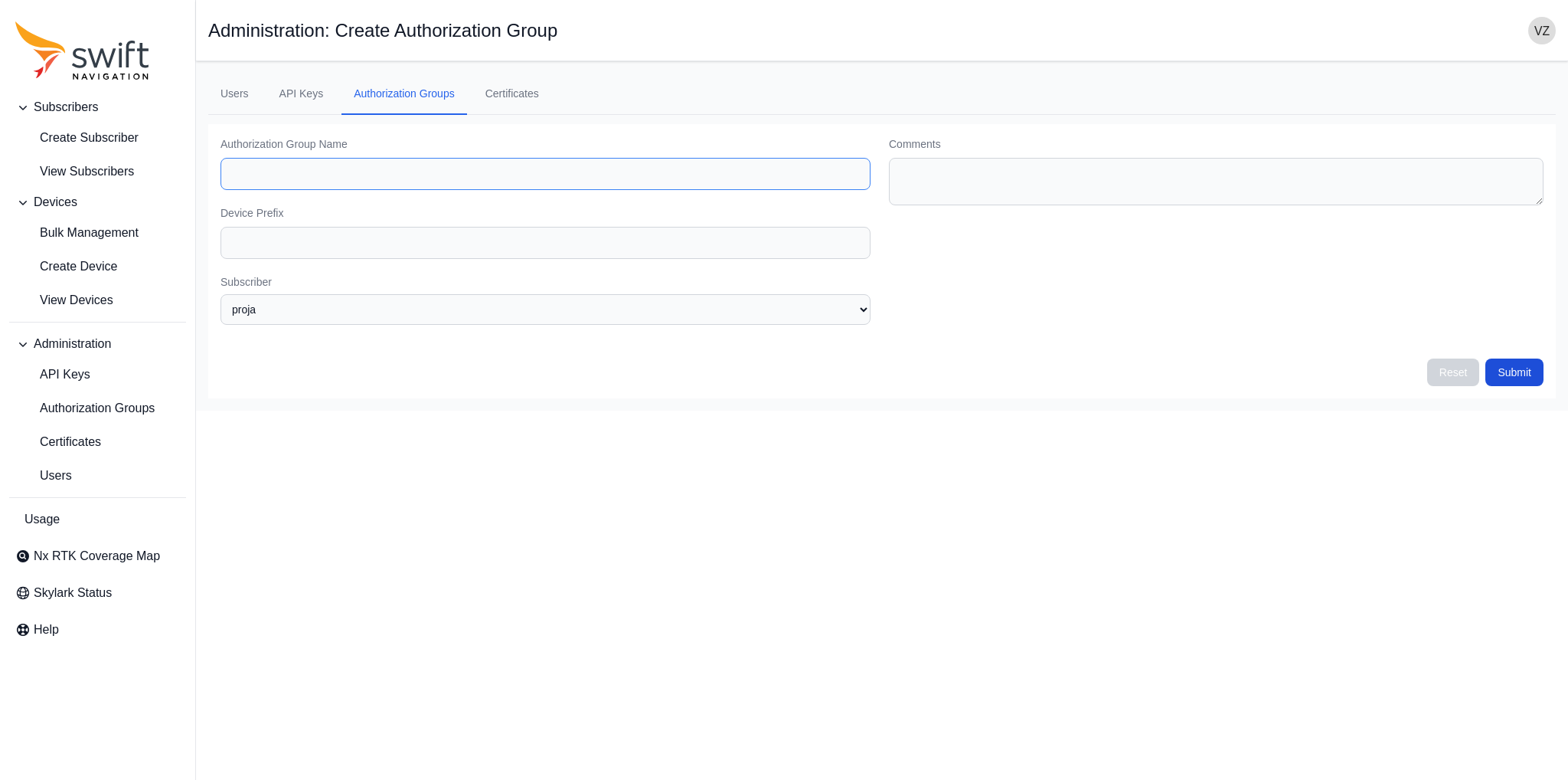
click at [543, 174] on input "Authorization Group Name" at bounding box center [545, 174] width 650 height 32
drag, startPoint x: 305, startPoint y: 177, endPoint x: 195, endPoint y: 175, distance: 110.0
click at [196, 175] on main "Open sidebar Administration: Create Authorization Group Users API Keys Authoriz…" at bounding box center [882, 236] width 1372 height 349
type input "prjgrp1"
click at [266, 245] on input "Device Prefix" at bounding box center [545, 243] width 650 height 32
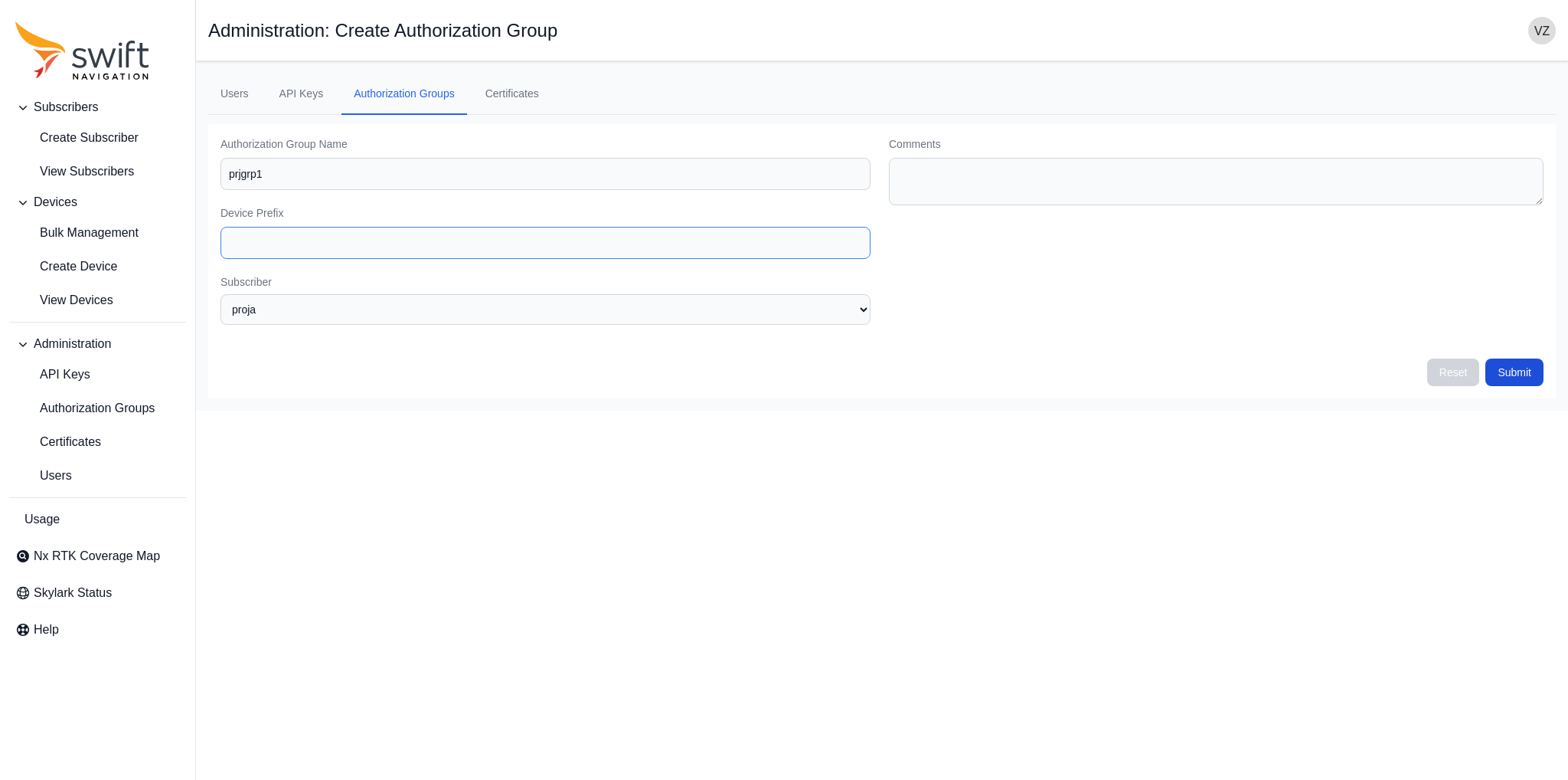
paste input "prjgrp1"
type input "prjgrp1"
click at [698, 316] on select "None proja" at bounding box center [545, 309] width 650 height 30
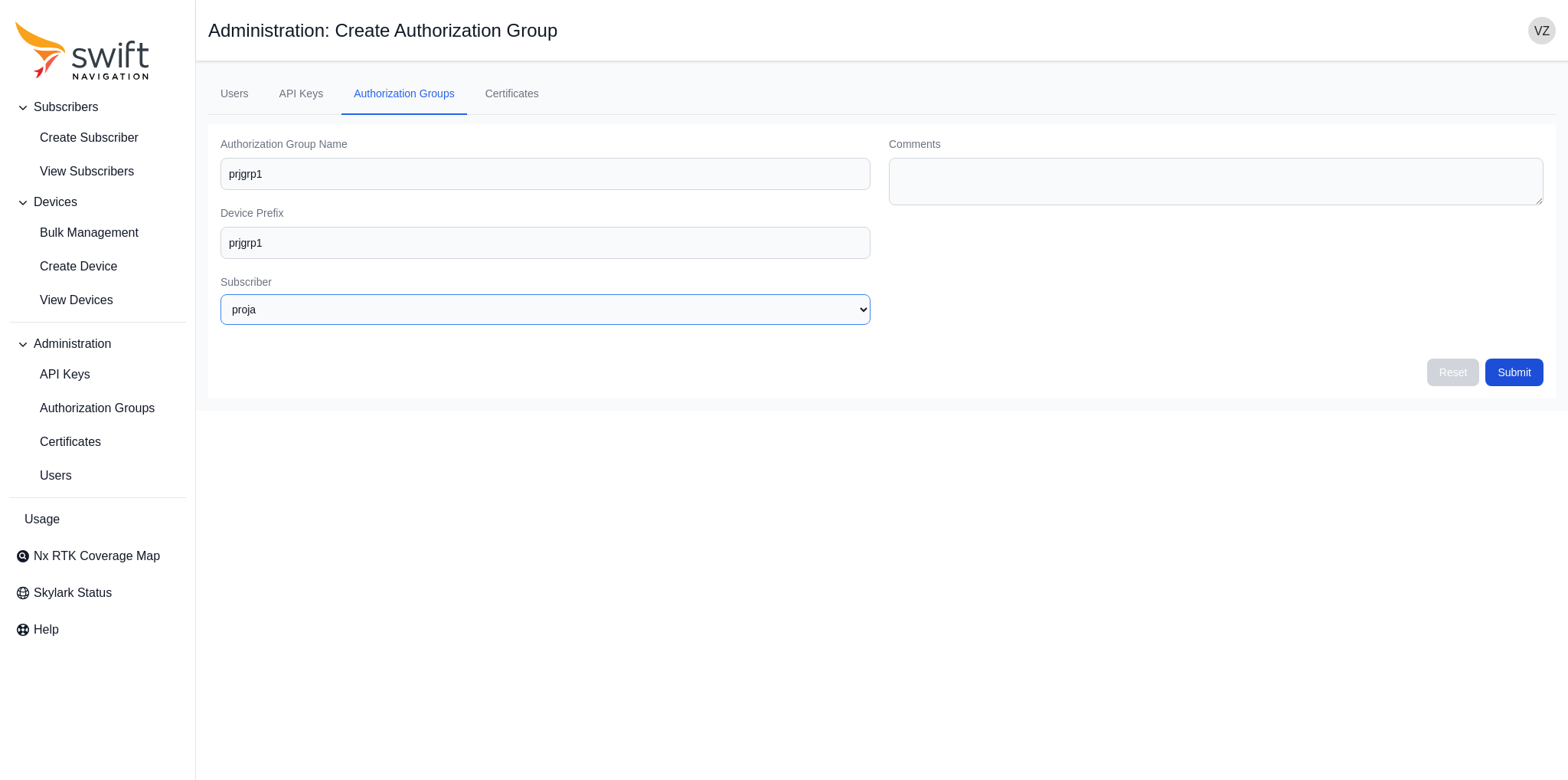
click at [221, 294] on select "None proja" at bounding box center [545, 309] width 650 height 30
click at [964, 337] on div "Comments" at bounding box center [1216, 238] width 655 height 204
click at [870, 312] on select "None proja" at bounding box center [545, 309] width 650 height 30
drag, startPoint x: 871, startPoint y: 312, endPoint x: 862, endPoint y: 318, distance: 10.8
click at [870, 312] on select "None proja" at bounding box center [545, 309] width 650 height 30
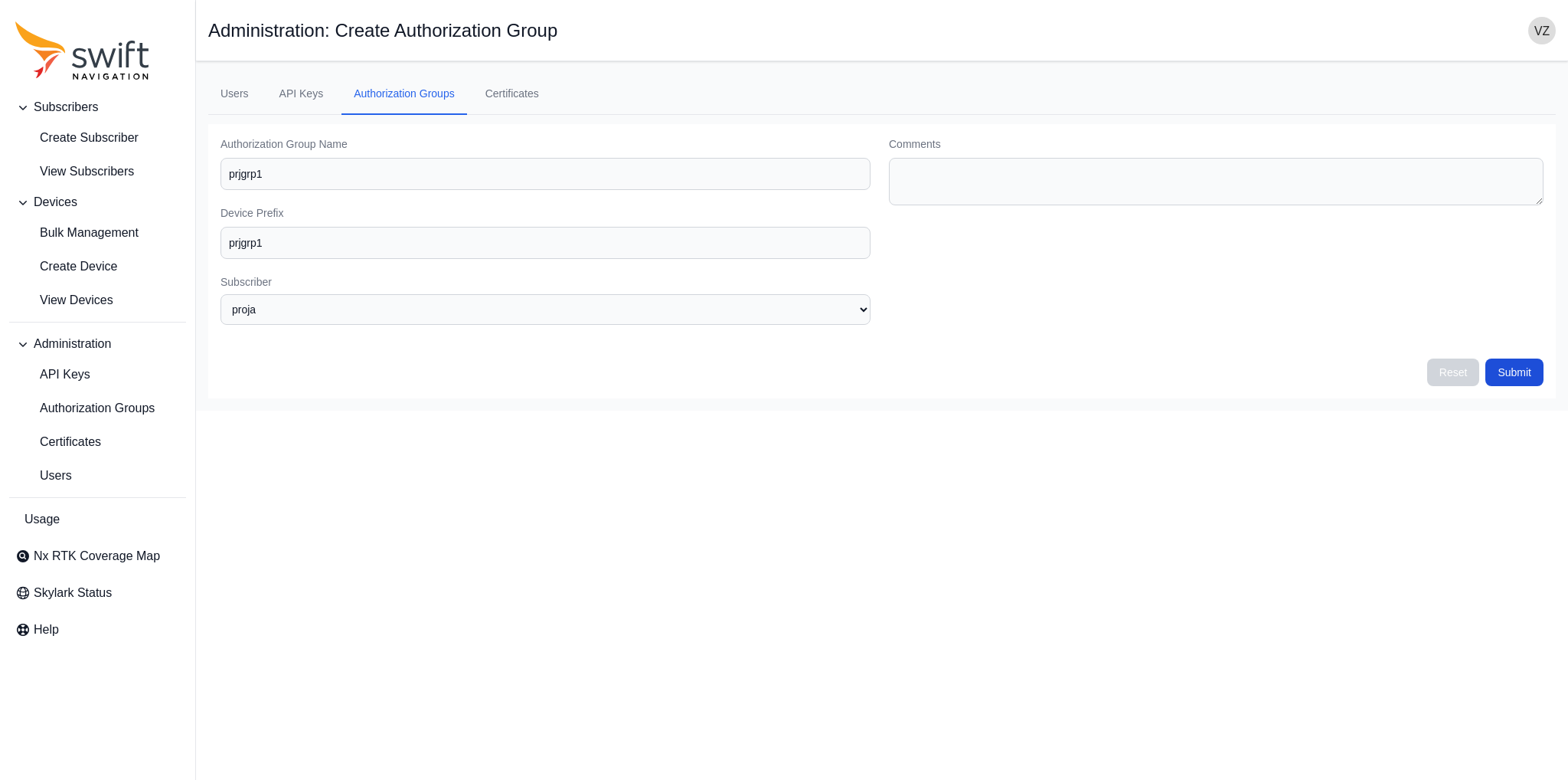
click at [807, 287] on label "Subscriber" at bounding box center [545, 281] width 650 height 15
drag, startPoint x: 797, startPoint y: 311, endPoint x: 790, endPoint y: 319, distance: 10.6
click at [797, 311] on select "None proja" at bounding box center [545, 309] width 650 height 30
click at [221, 294] on select "None proja" at bounding box center [545, 309] width 650 height 30
click at [770, 315] on select "None proja" at bounding box center [545, 309] width 650 height 30
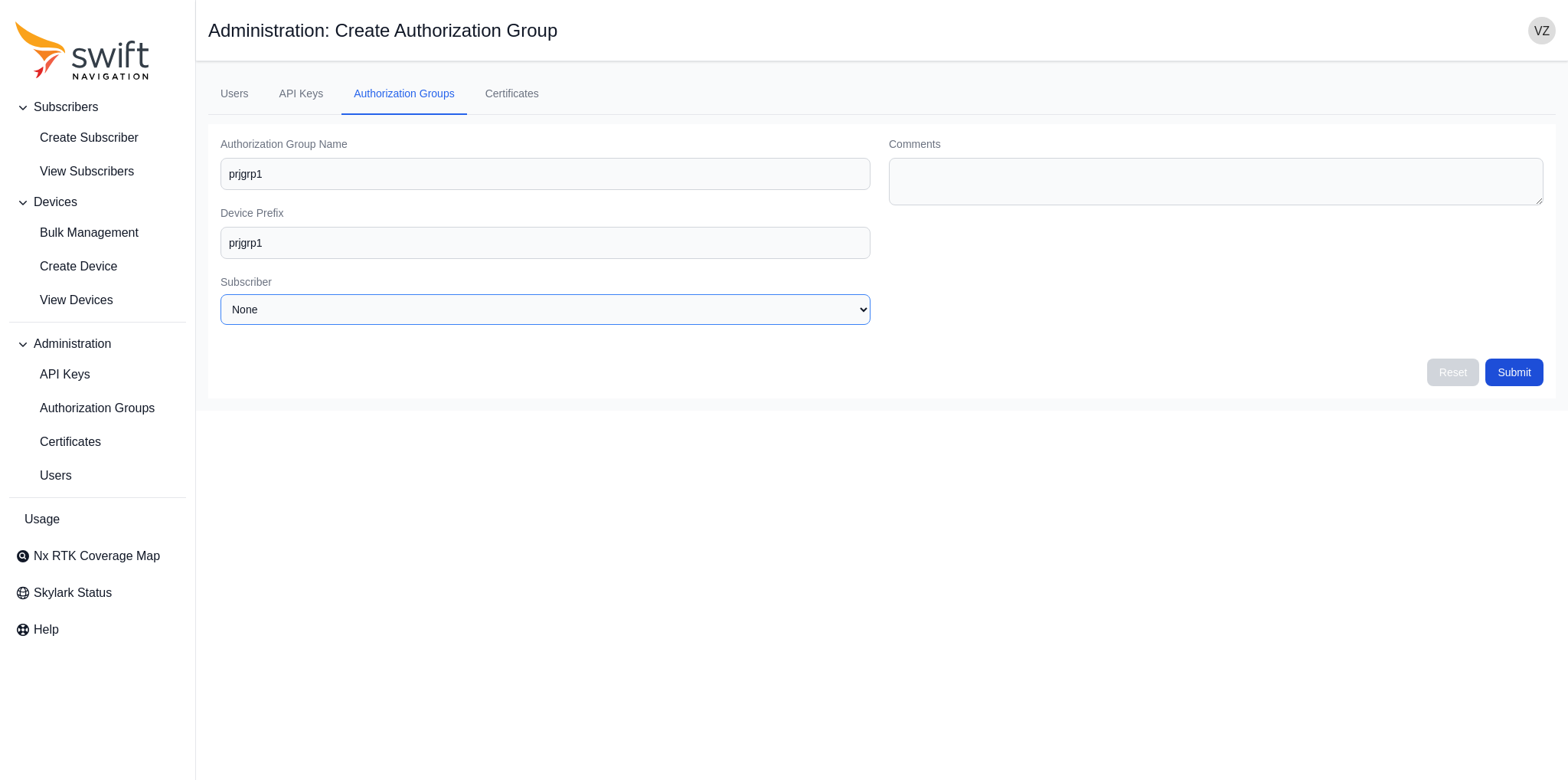
select select "133e612f-ad66-49a2-ab8d-22b98e97f578"
click at [221, 294] on select "None proja" at bounding box center [545, 309] width 650 height 30
click at [1512, 364] on button "Submit" at bounding box center [1514, 372] width 58 height 28
select select "133e612f-ad66-49a2-ab8d-22b98e97f578"
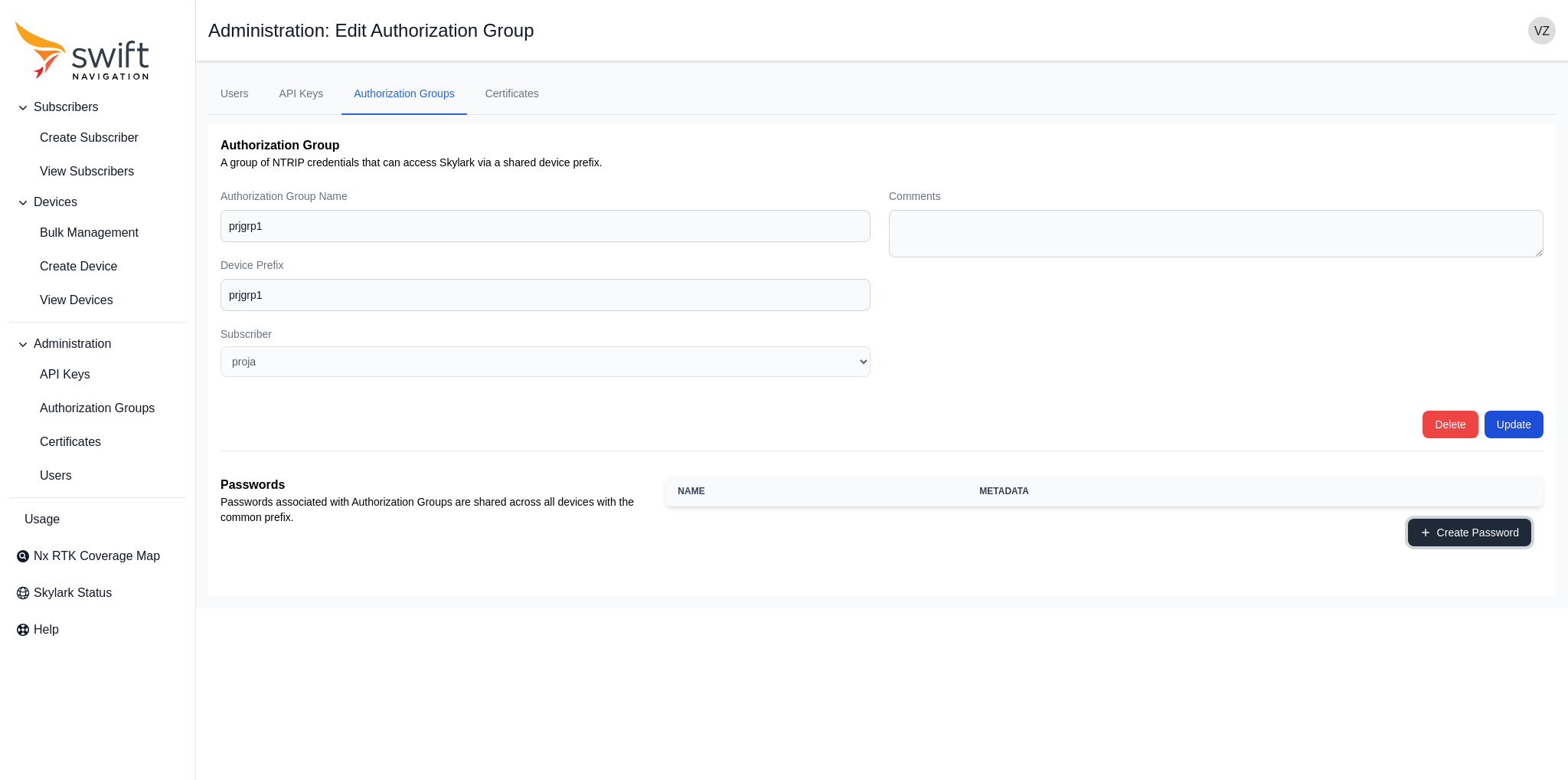
click at [1460, 535] on button "Create Password" at bounding box center [1469, 532] width 123 height 28
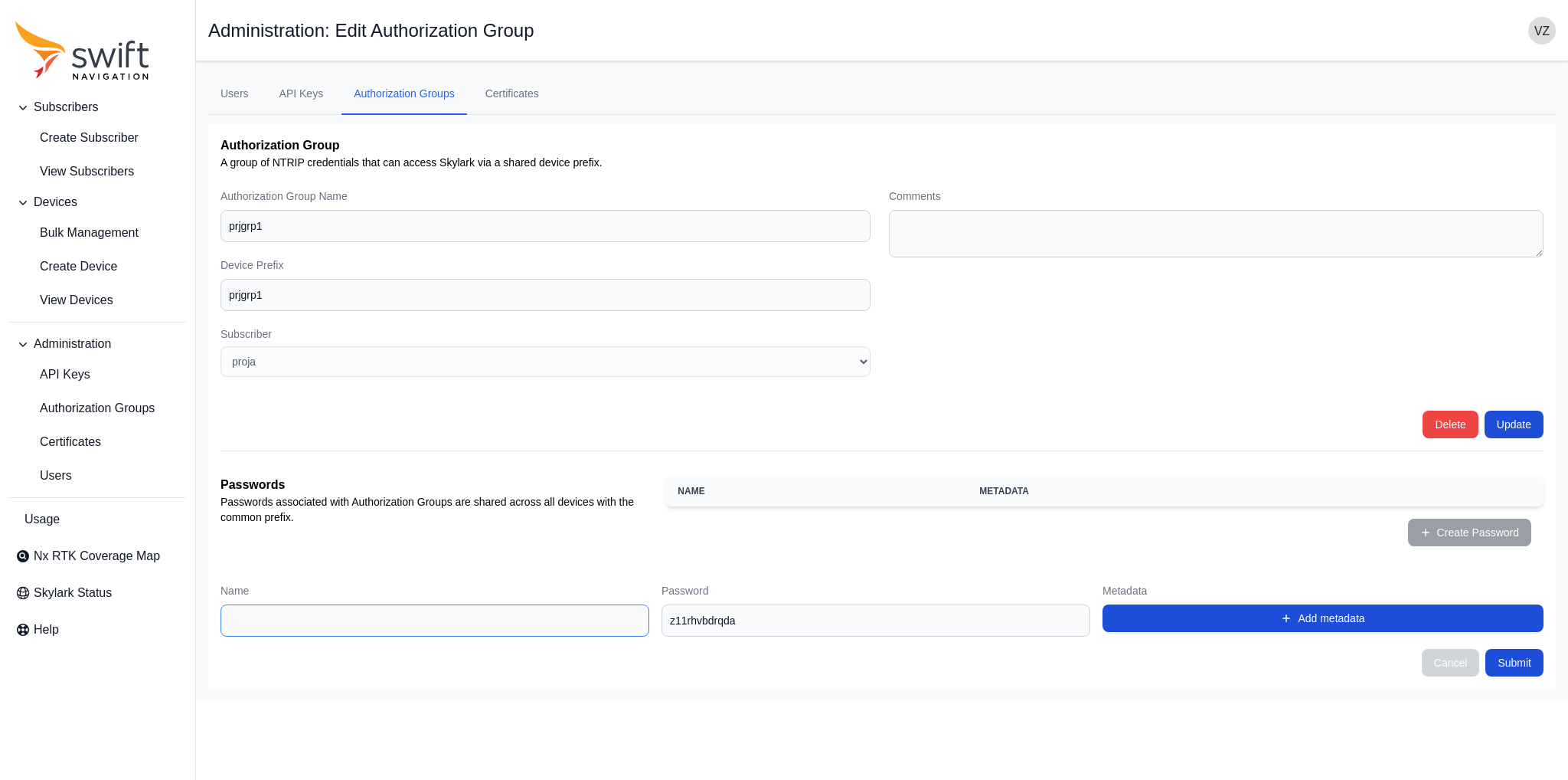
click at [509, 623] on input "Name" at bounding box center [435, 621] width 428 height 32
type input "psw1"
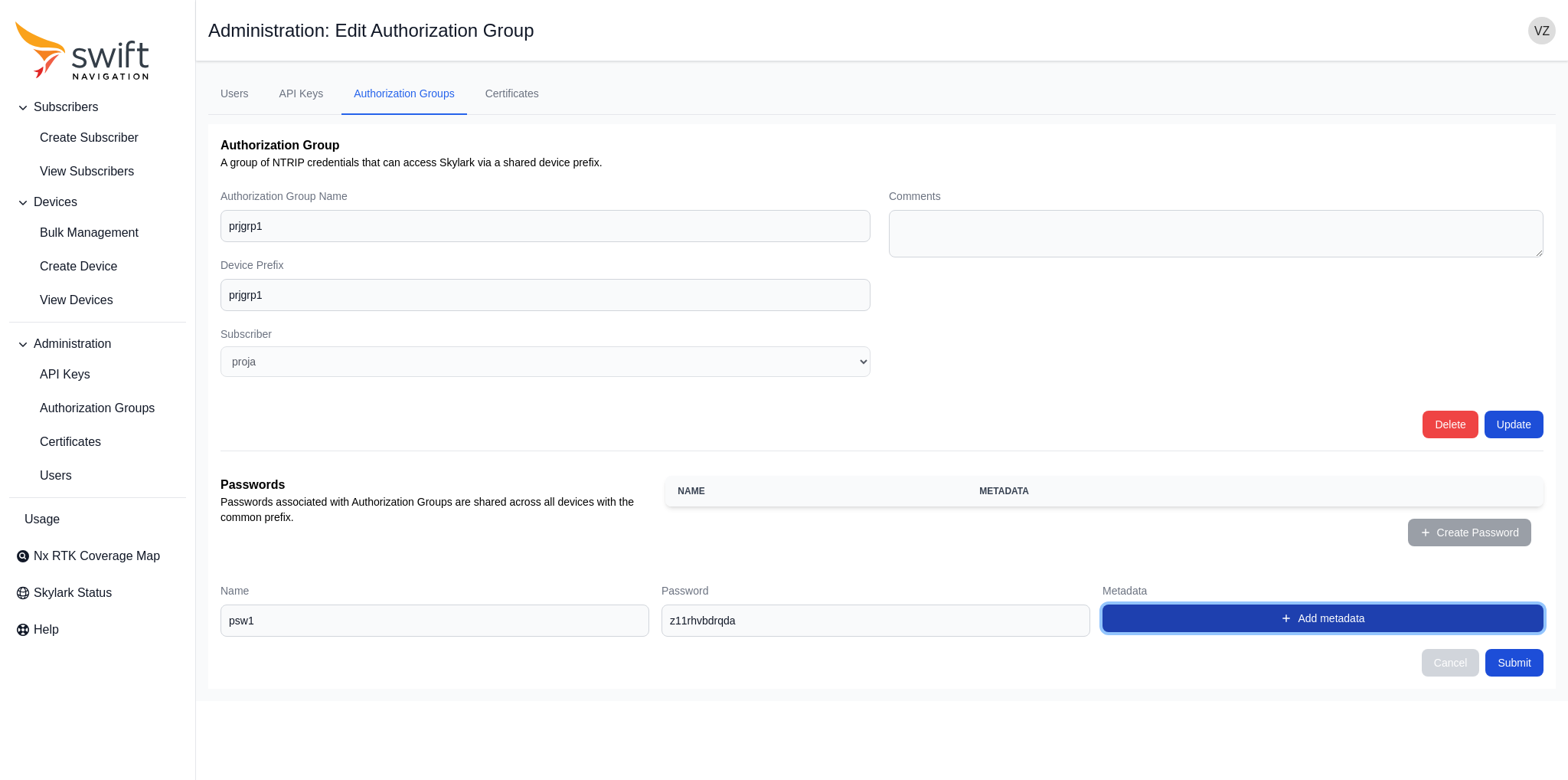
click at [1243, 624] on button "Add metadata" at bounding box center [1323, 618] width 441 height 28
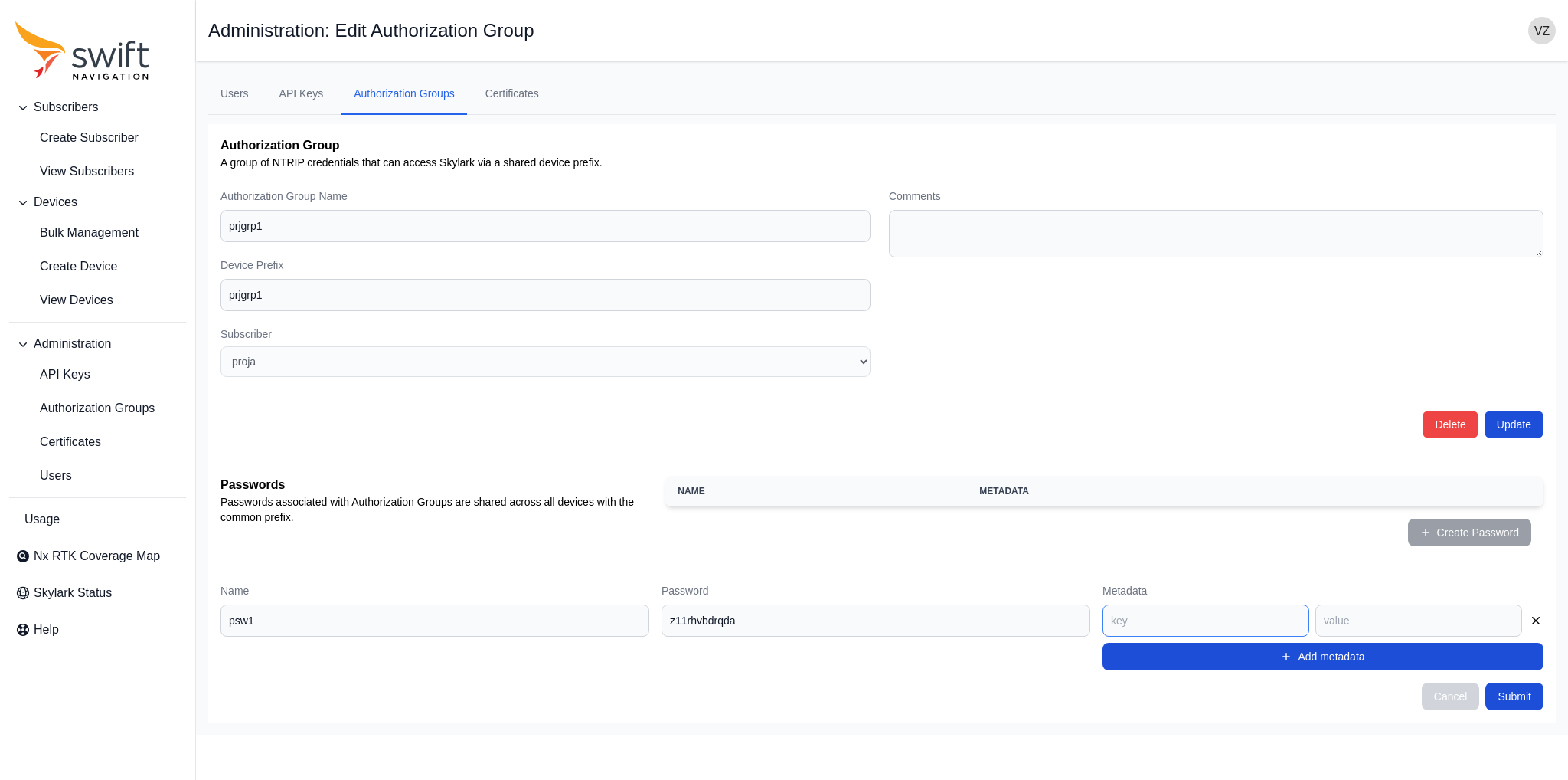
click at [1191, 628] on input at bounding box center [1206, 621] width 207 height 32
type input "b"
type input "d"
type input "date"
click at [1374, 612] on input at bounding box center [1419, 621] width 207 height 32
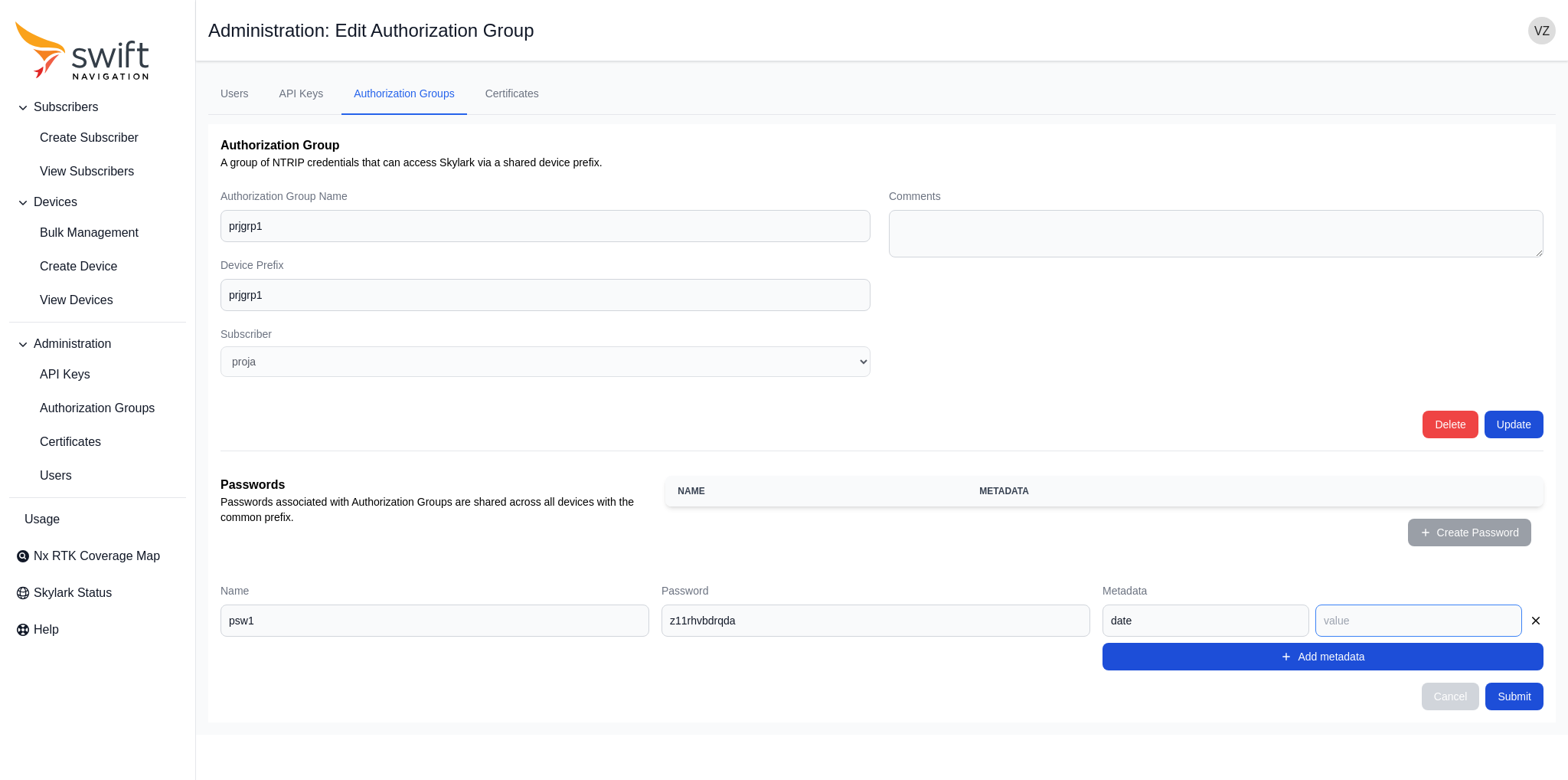
type input "1"
type input "0912"
click at [1312, 668] on form "Name psw1 Password z11rhvbdrqda Metadata date 0912 Add metadata Cancel Submit" at bounding box center [882, 647] width 1323 height 127
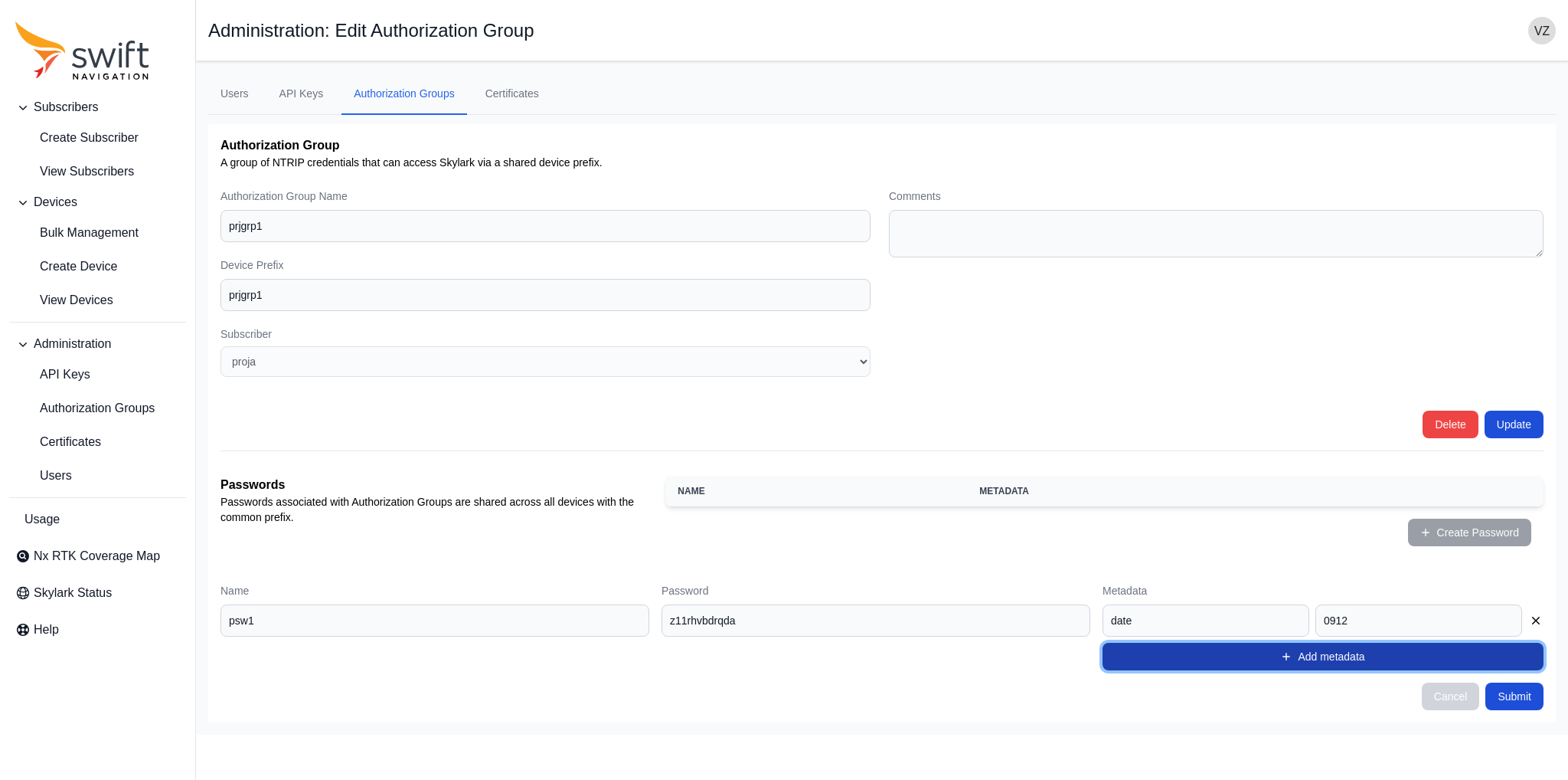
click at [1307, 649] on button "Add metadata" at bounding box center [1323, 657] width 441 height 28
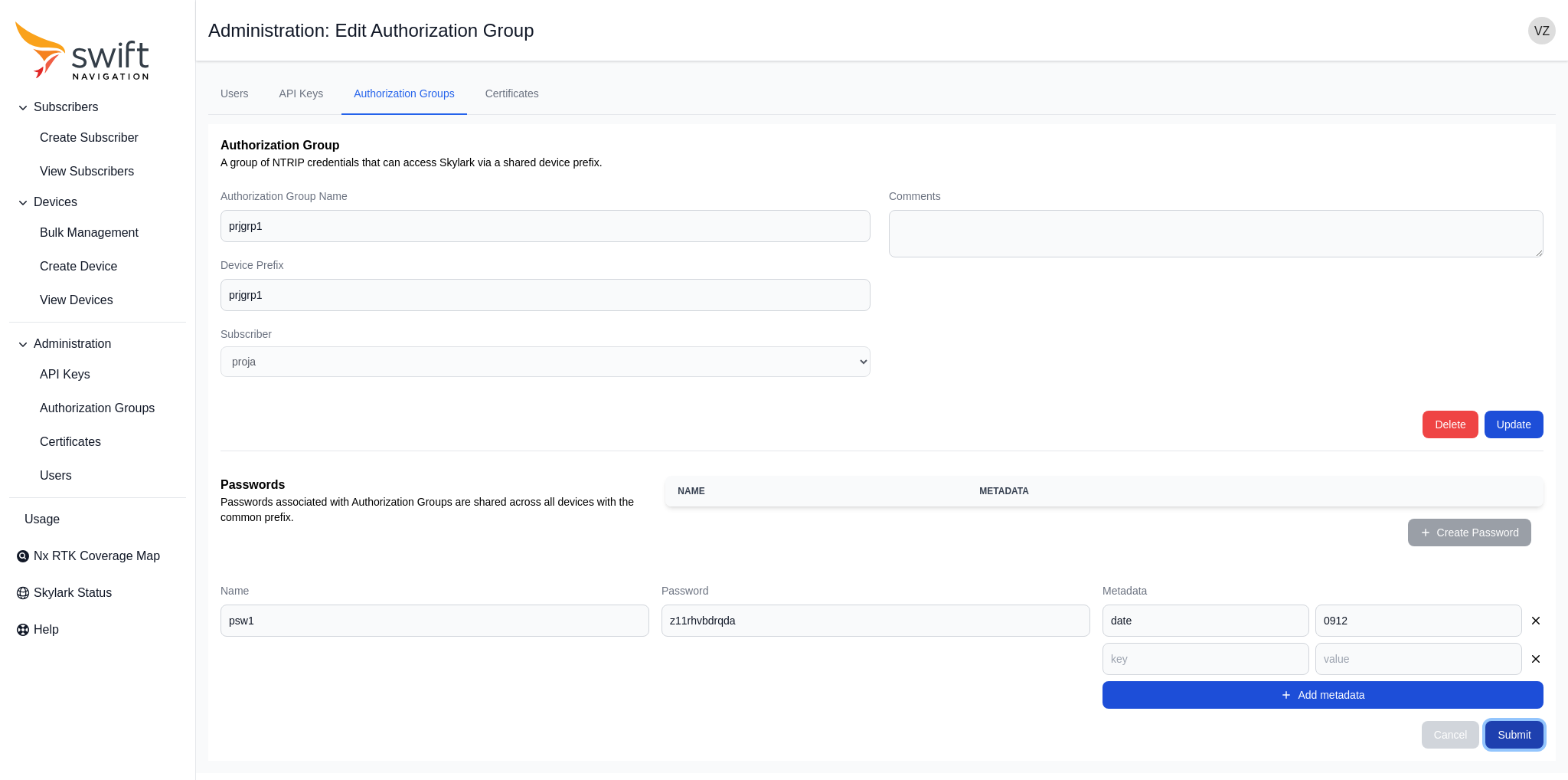
click at [1498, 733] on button "Submit" at bounding box center [1514, 735] width 58 height 28
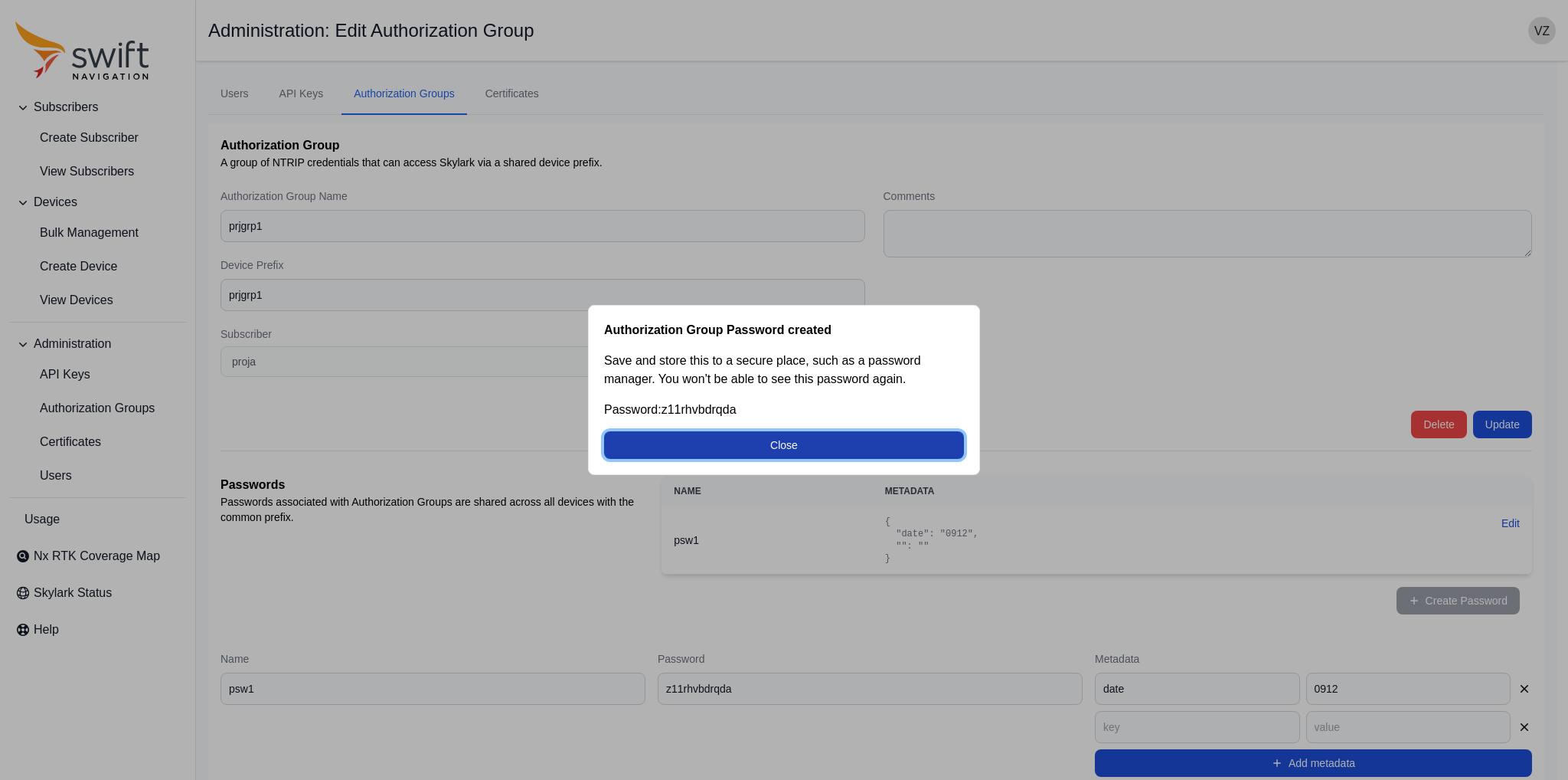
click at [780, 441] on button "Close" at bounding box center [784, 445] width 360 height 28
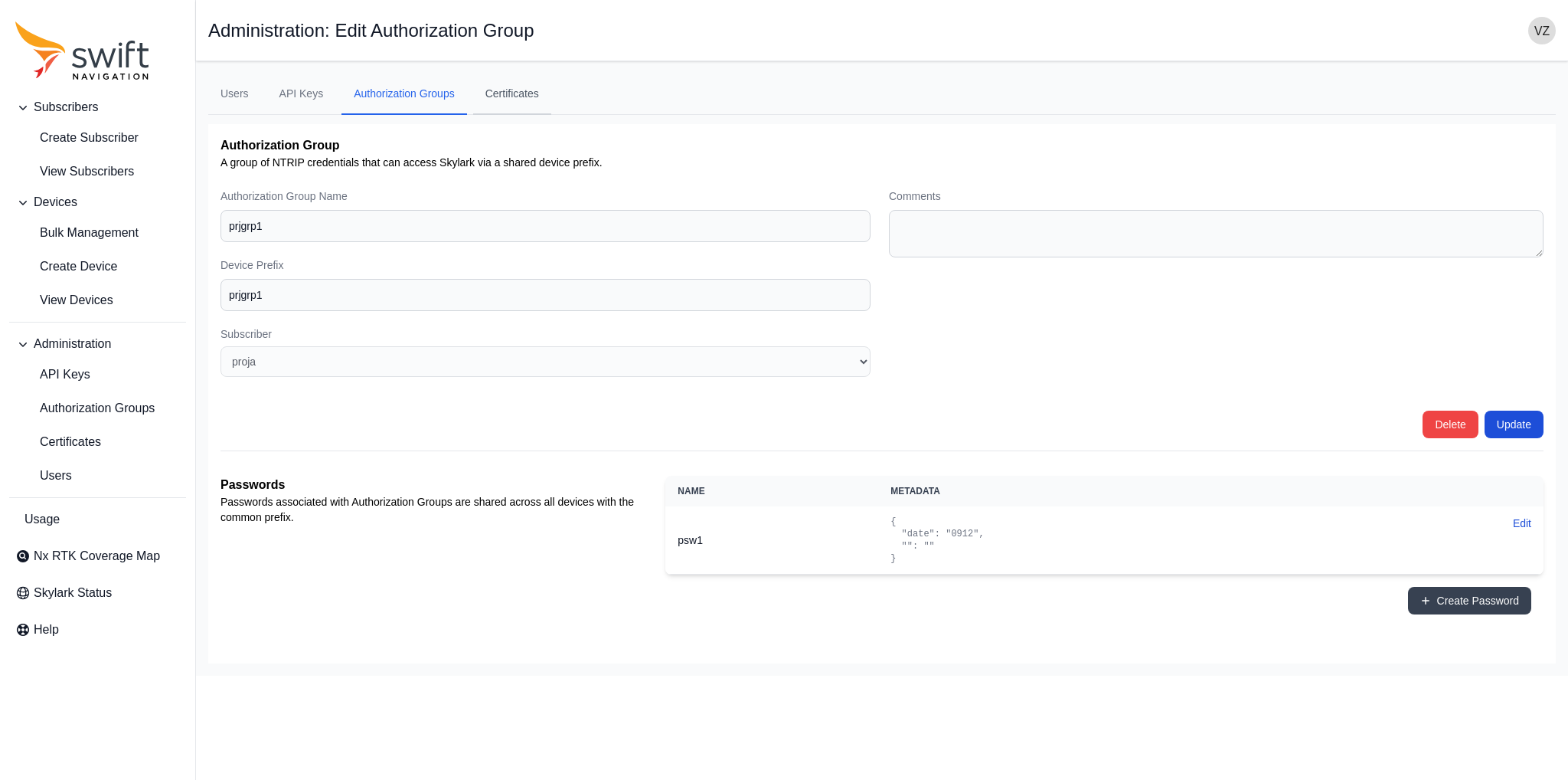
click at [528, 74] on link "Certificates" at bounding box center [512, 94] width 78 height 41
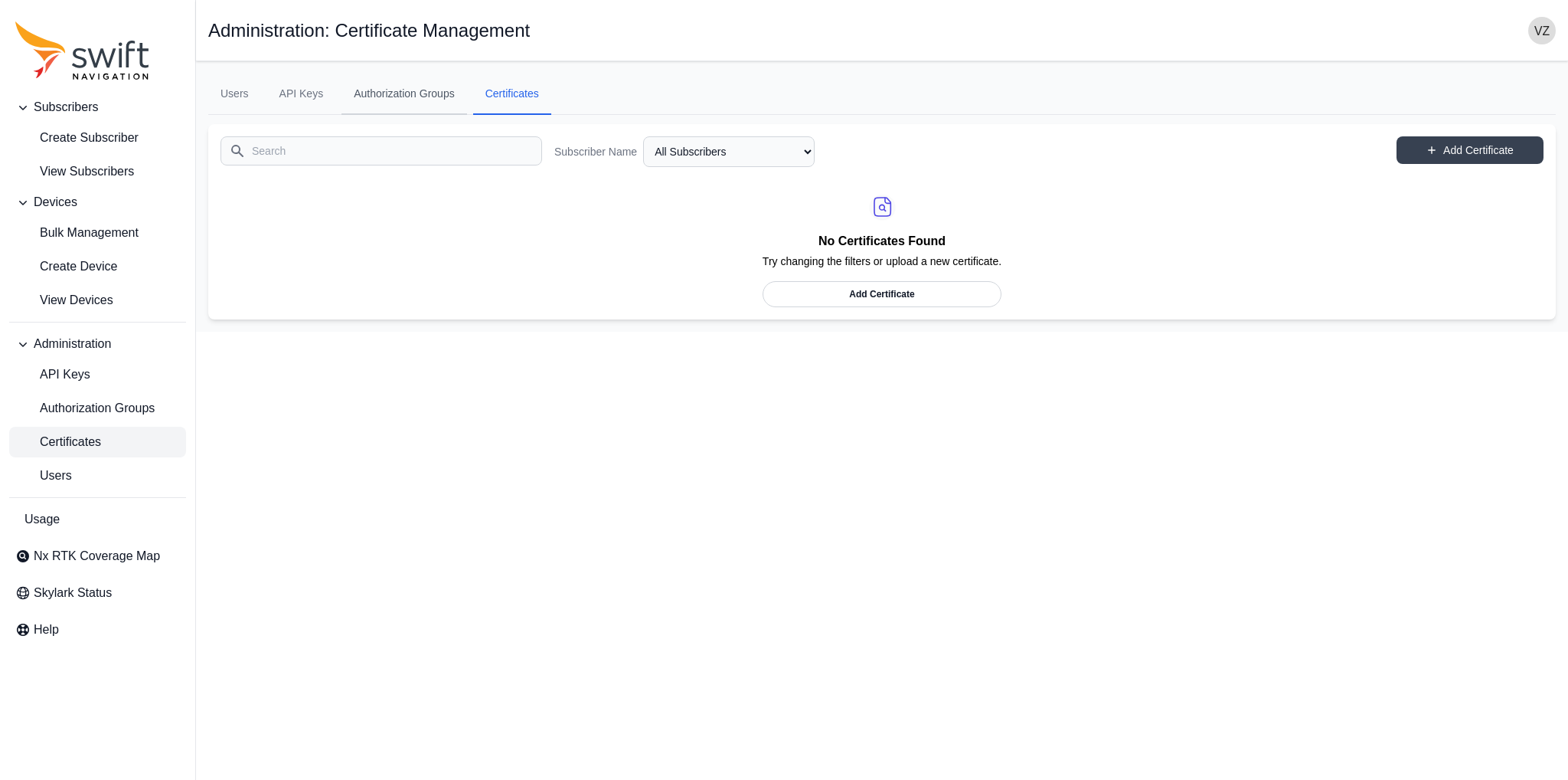
click at [445, 98] on link "Authorization Groups" at bounding box center [405, 94] width 126 height 41
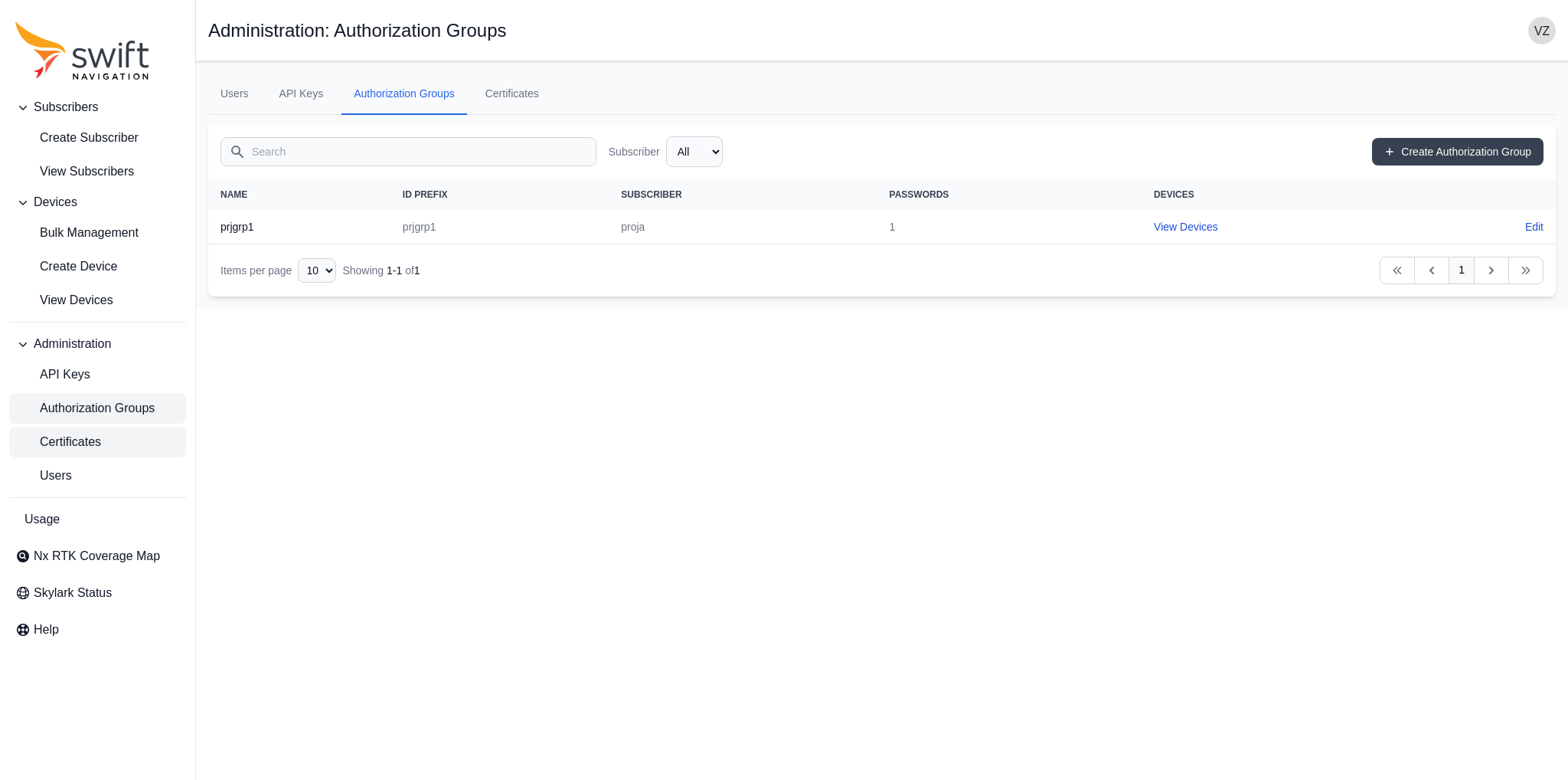
click at [103, 429] on link "Certificates" at bounding box center [98, 442] width 177 height 30
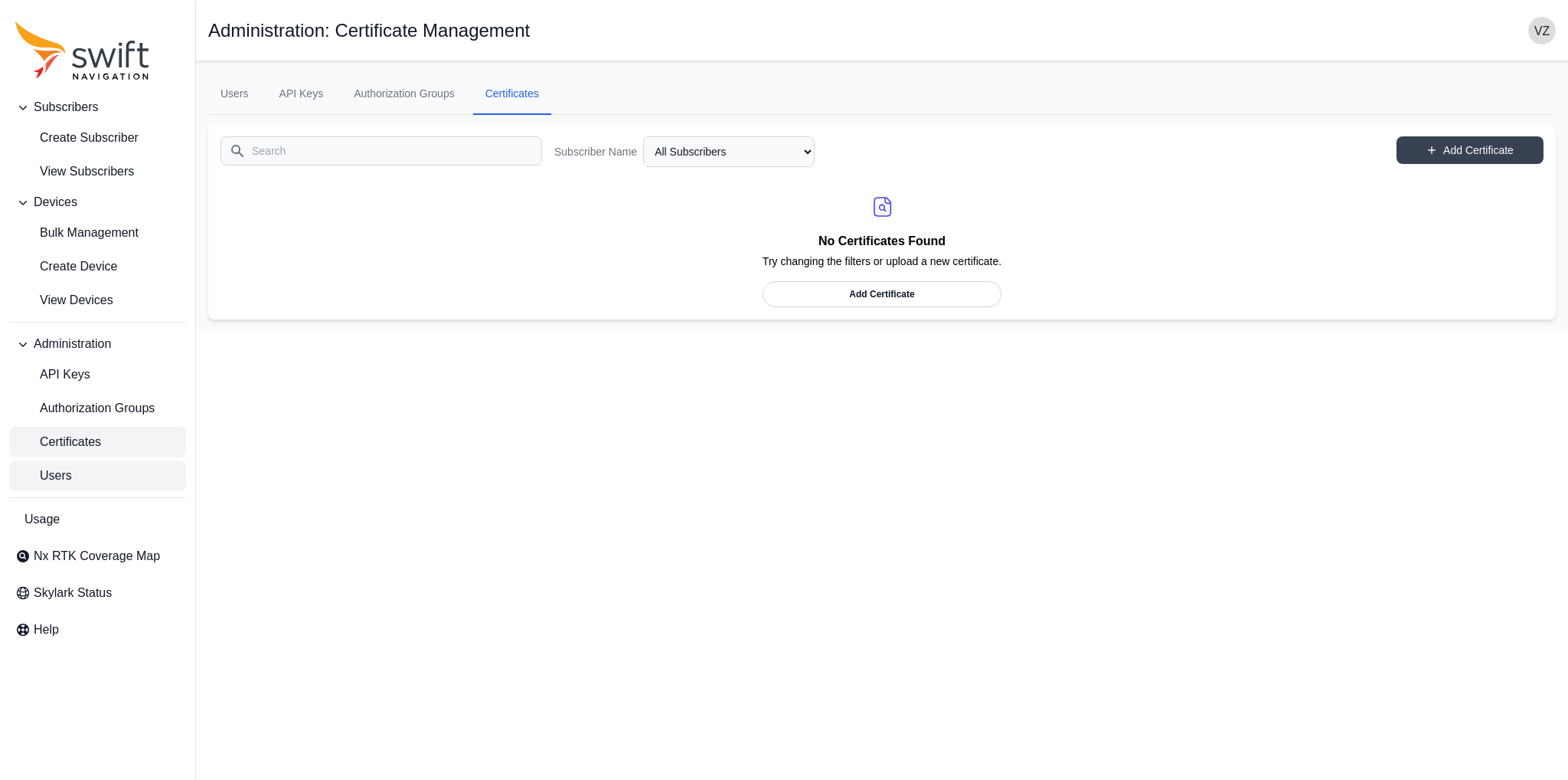
click at [93, 476] on link "Users" at bounding box center [98, 476] width 177 height 30
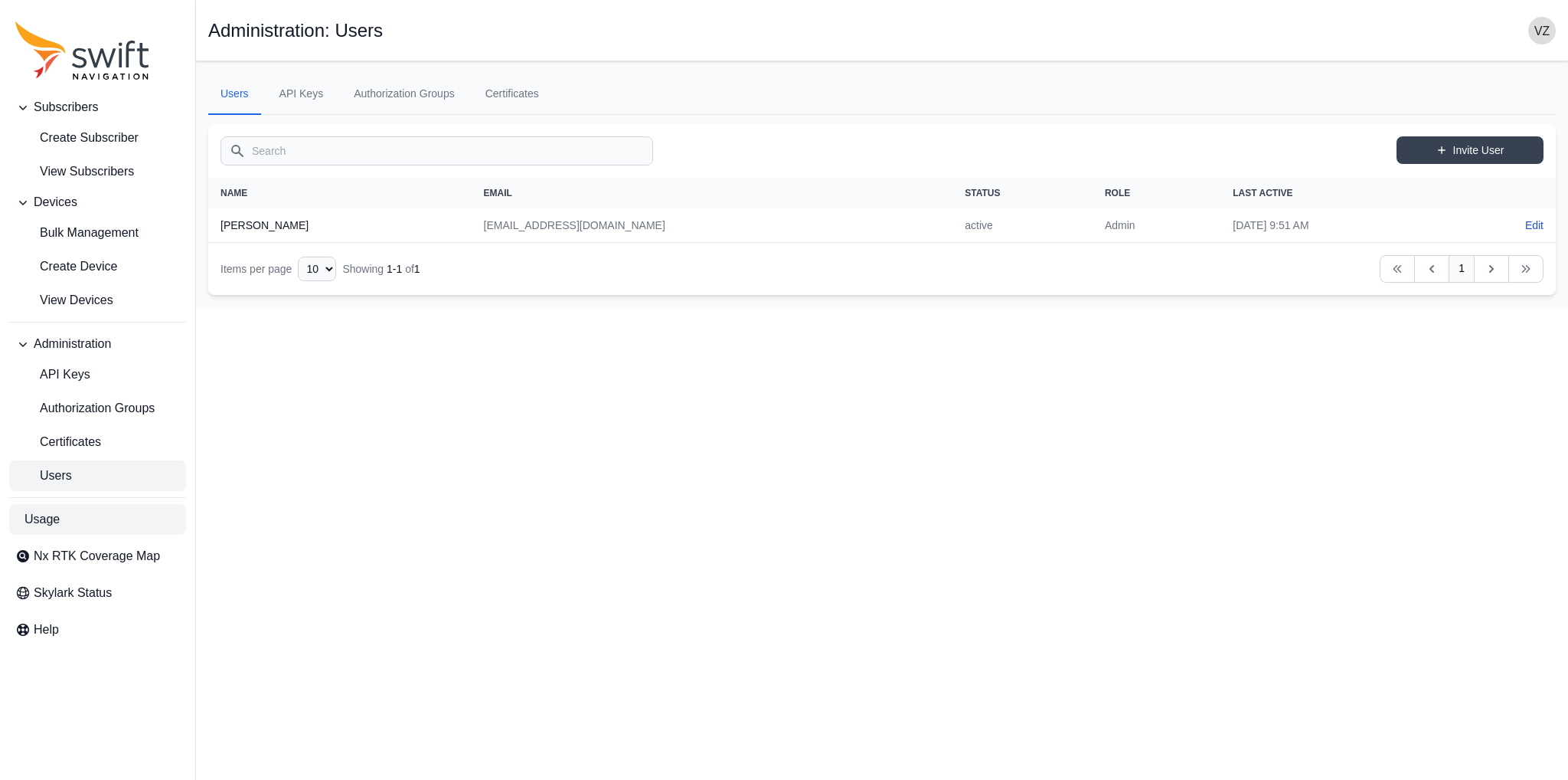
click at [85, 519] on link "Usage" at bounding box center [98, 519] width 177 height 30
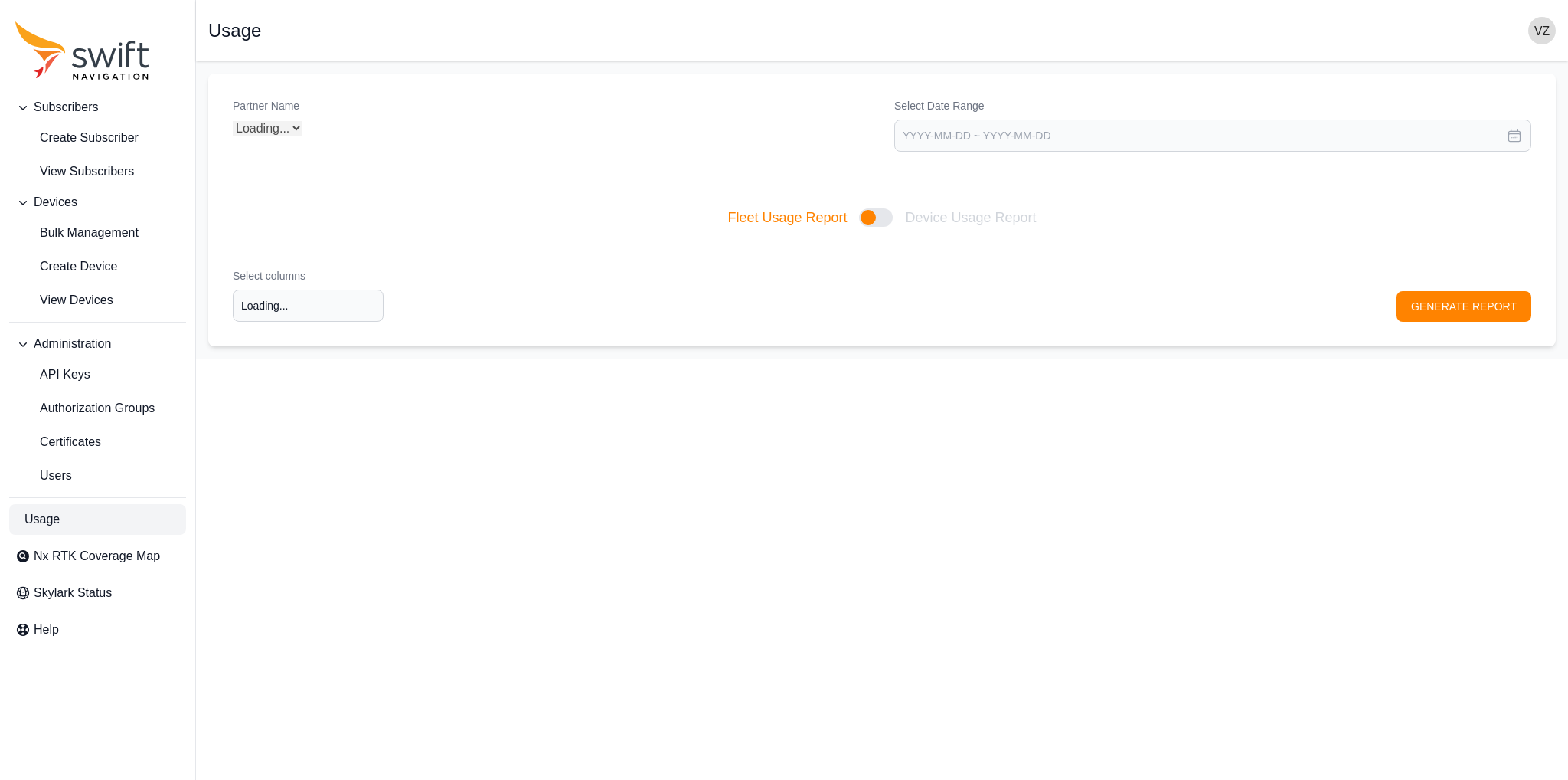
type input "Select columns"
select select "Partner Name"
click at [96, 446] on span "Certificates" at bounding box center [58, 441] width 86 height 18
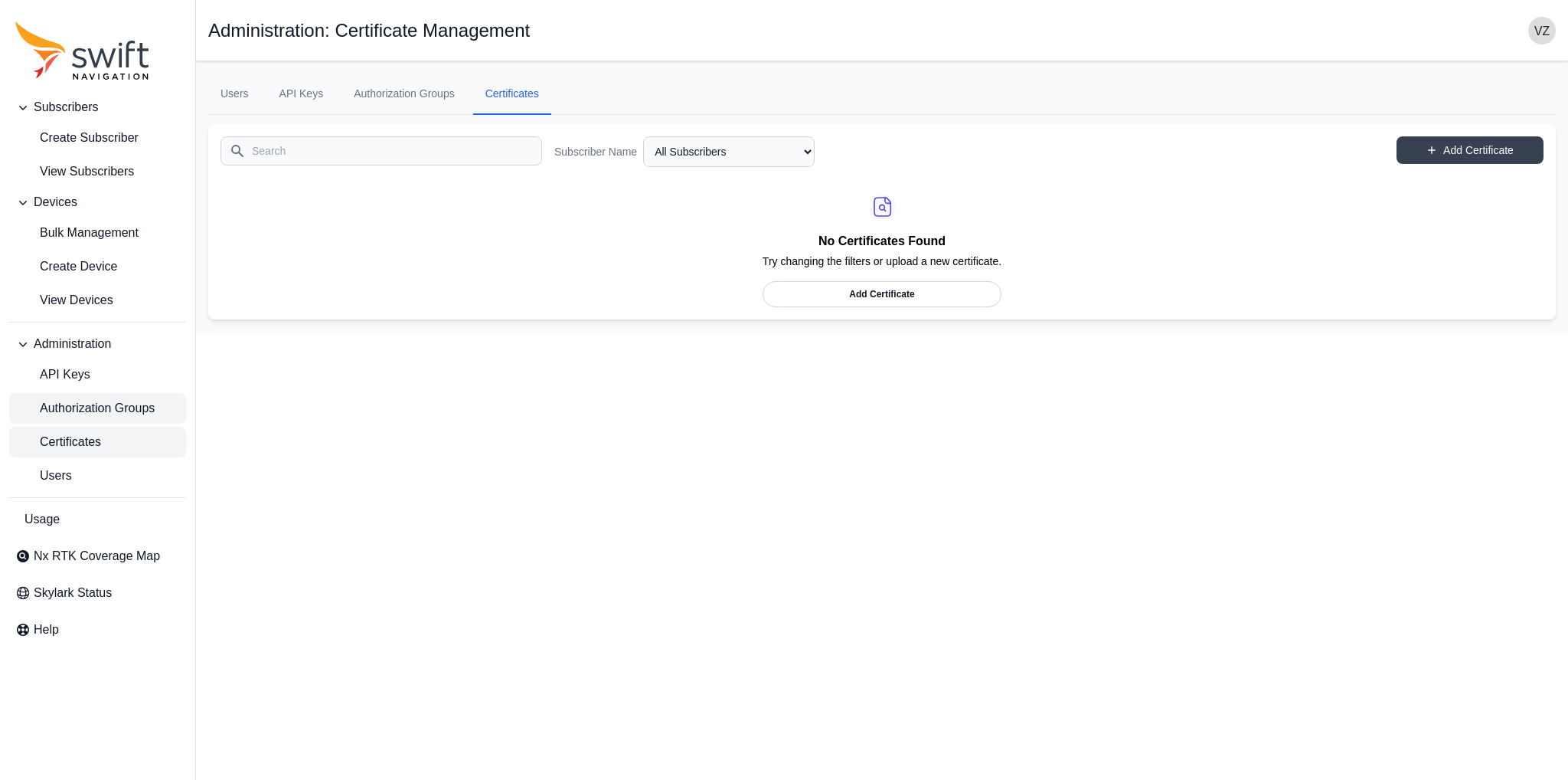
click at [98, 408] on span "Authorization Groups" at bounding box center [84, 408] width 139 height 18
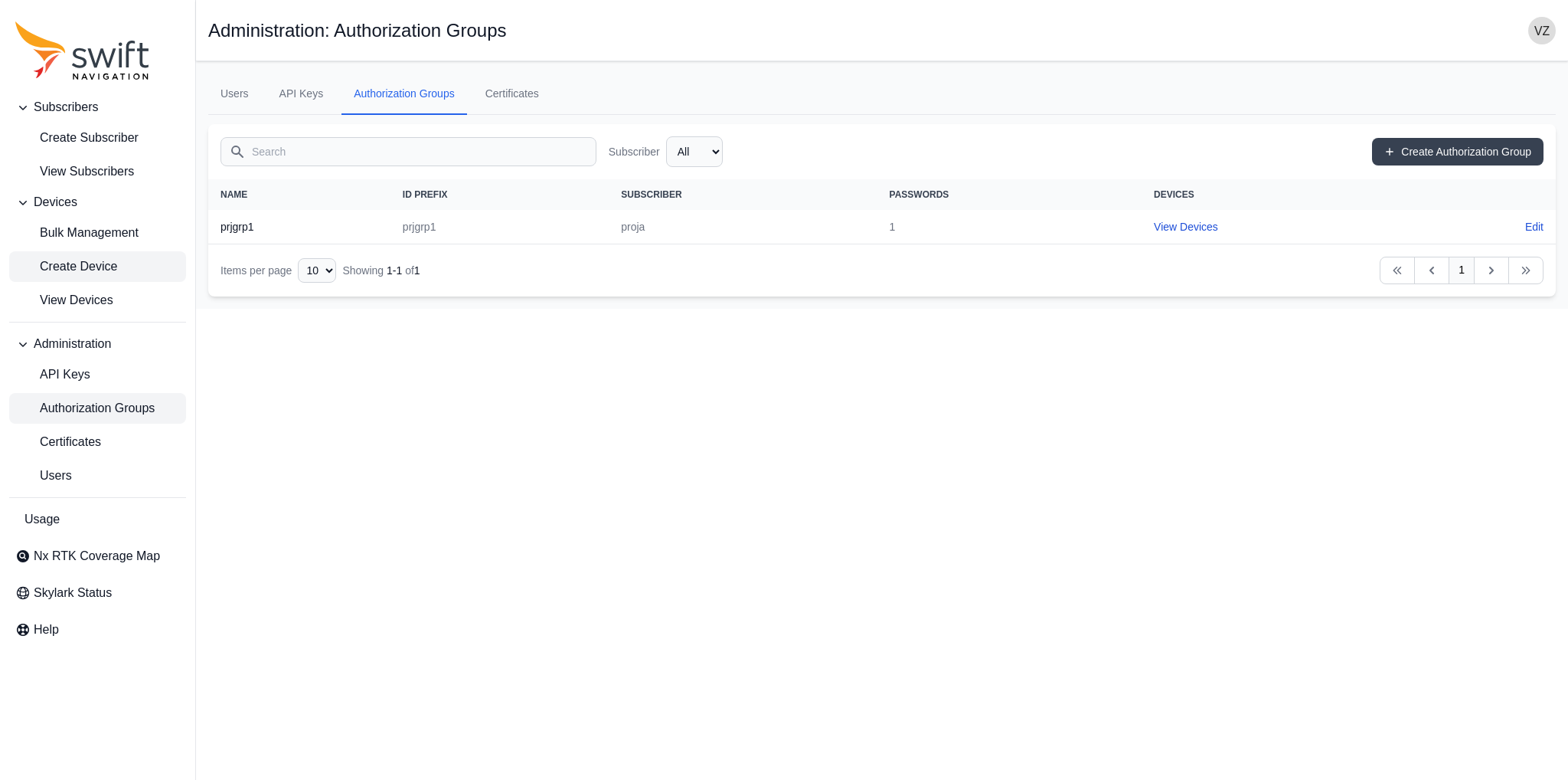
click at [107, 255] on link "Create Device" at bounding box center [98, 266] width 177 height 30
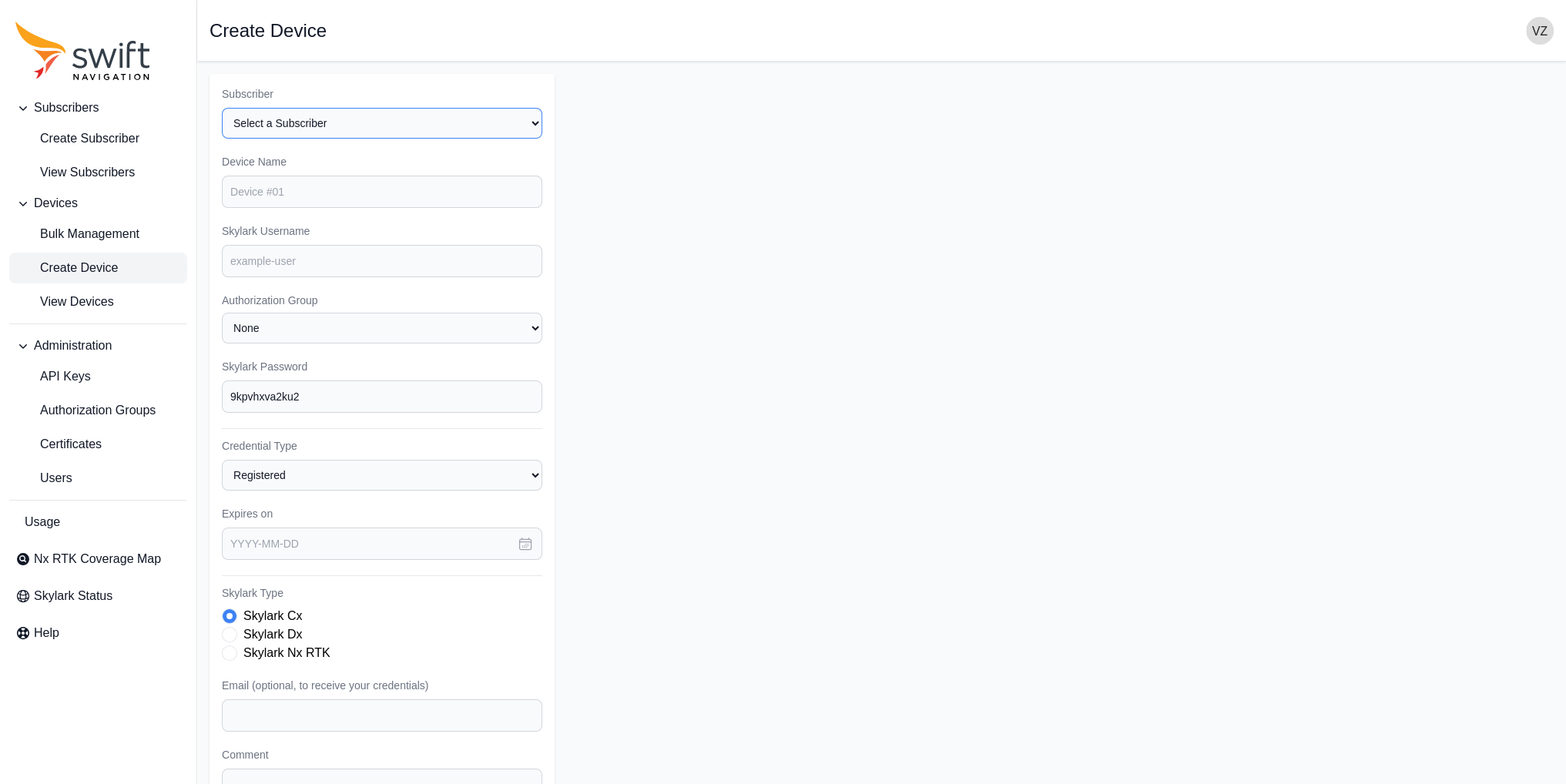
click at [406, 119] on select "Select a Subscriber proja" at bounding box center [382, 123] width 320 height 30
select select "133e612f-ad66-49a2-ab8d-22b98e97f578"
click at [222, 108] on select "Select a Subscriber proja" at bounding box center [382, 123] width 320 height 30
click at [311, 195] on input "Device Name" at bounding box center [382, 191] width 320 height 32
click at [413, 160] on label "Device Name" at bounding box center [382, 161] width 320 height 15
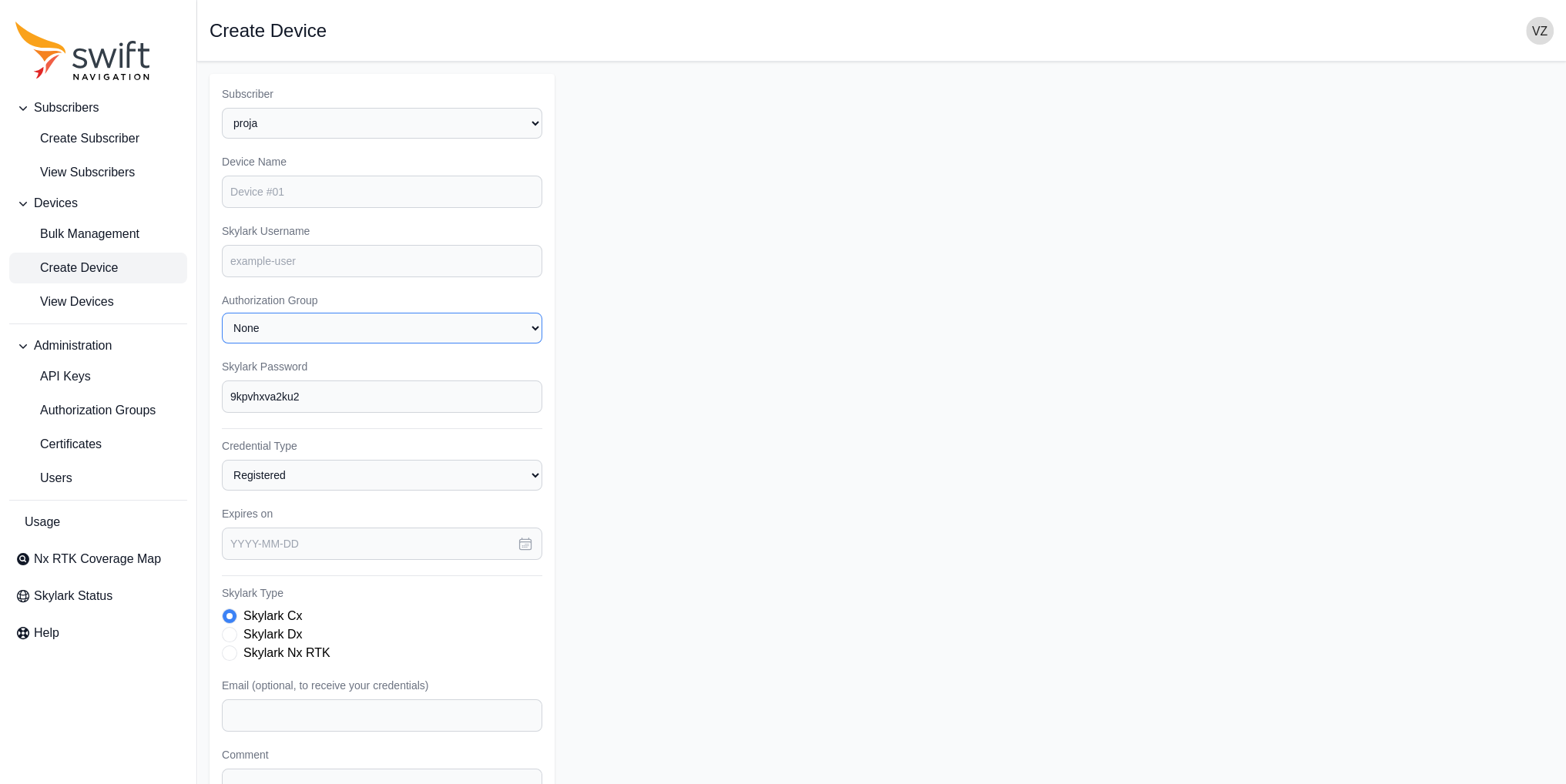
click at [360, 328] on select "None prjgrp1" at bounding box center [382, 328] width 320 height 30
select select "prjgrp1"
click at [222, 312] on select "None prjgrp1" at bounding box center [382, 328] width 320 height 30
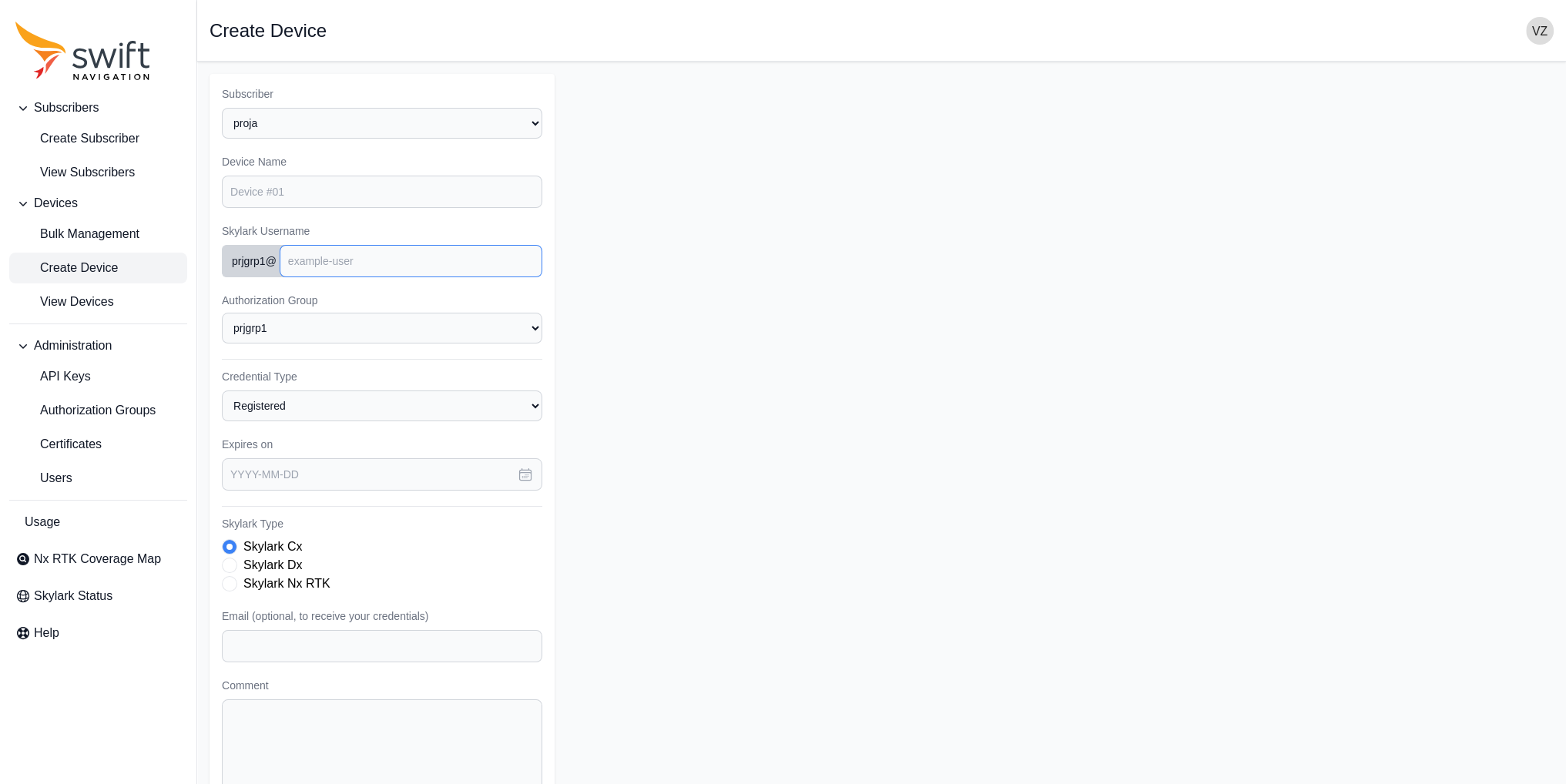
click at [336, 259] on input "Skylark Username" at bounding box center [411, 261] width 263 height 32
click at [312, 271] on input "device1" at bounding box center [411, 261] width 263 height 32
drag, startPoint x: 339, startPoint y: 270, endPoint x: 272, endPoint y: 262, distance: 67.5
click at [272, 262] on div "prjgrp1 @ device1" at bounding box center [382, 261] width 320 height 32
type input "ntrip1"
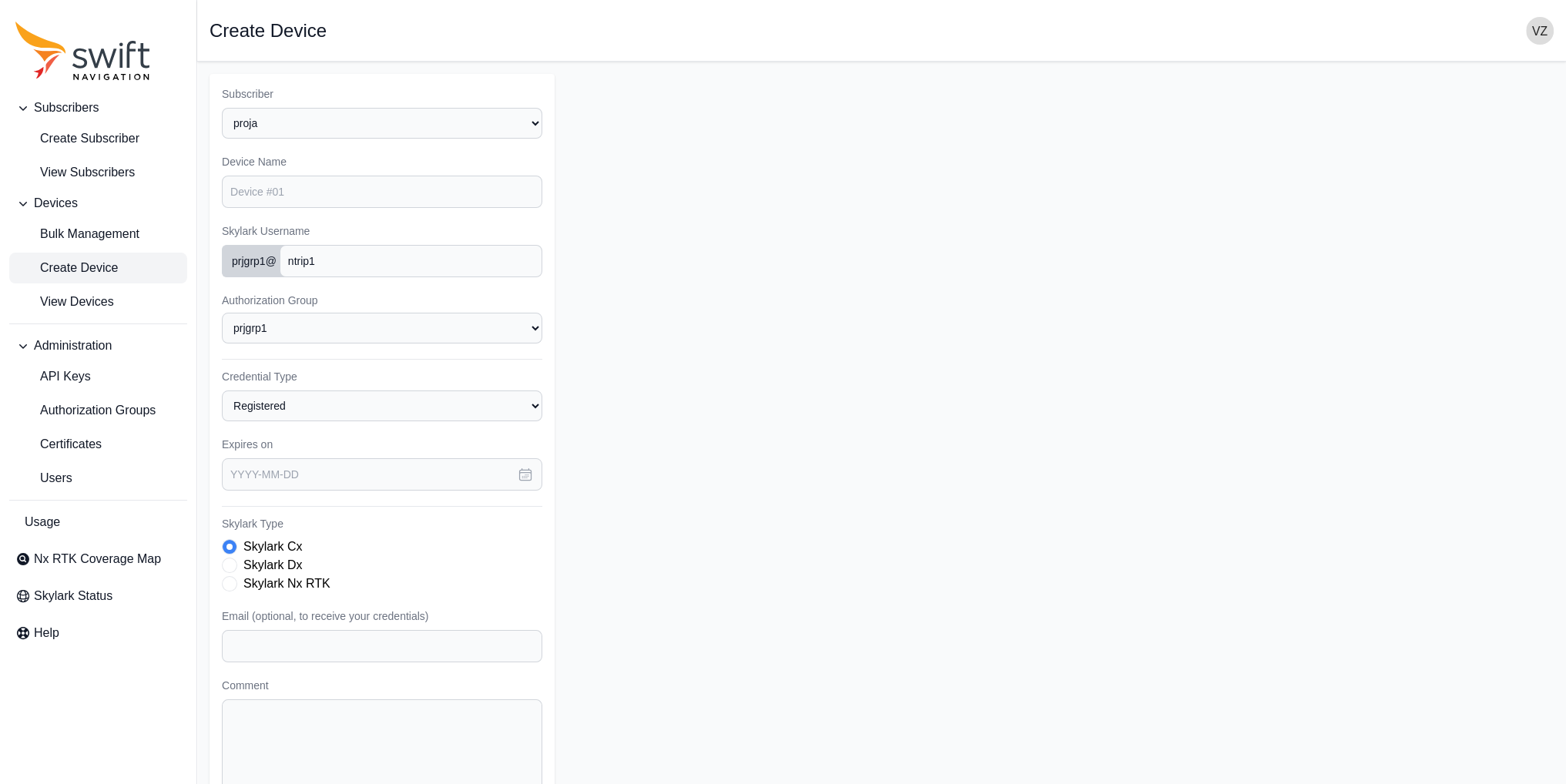
click at [795, 380] on form "Subscriber Select a Subscriber proja Device Name Skylark Username prjgrp1 @ ntr…" at bounding box center [882, 460] width 1344 height 774
click at [286, 482] on input "text" at bounding box center [382, 474] width 320 height 32
click at [434, 660] on button "20" at bounding box center [435, 661] width 30 height 30
type input "2025-09-20"
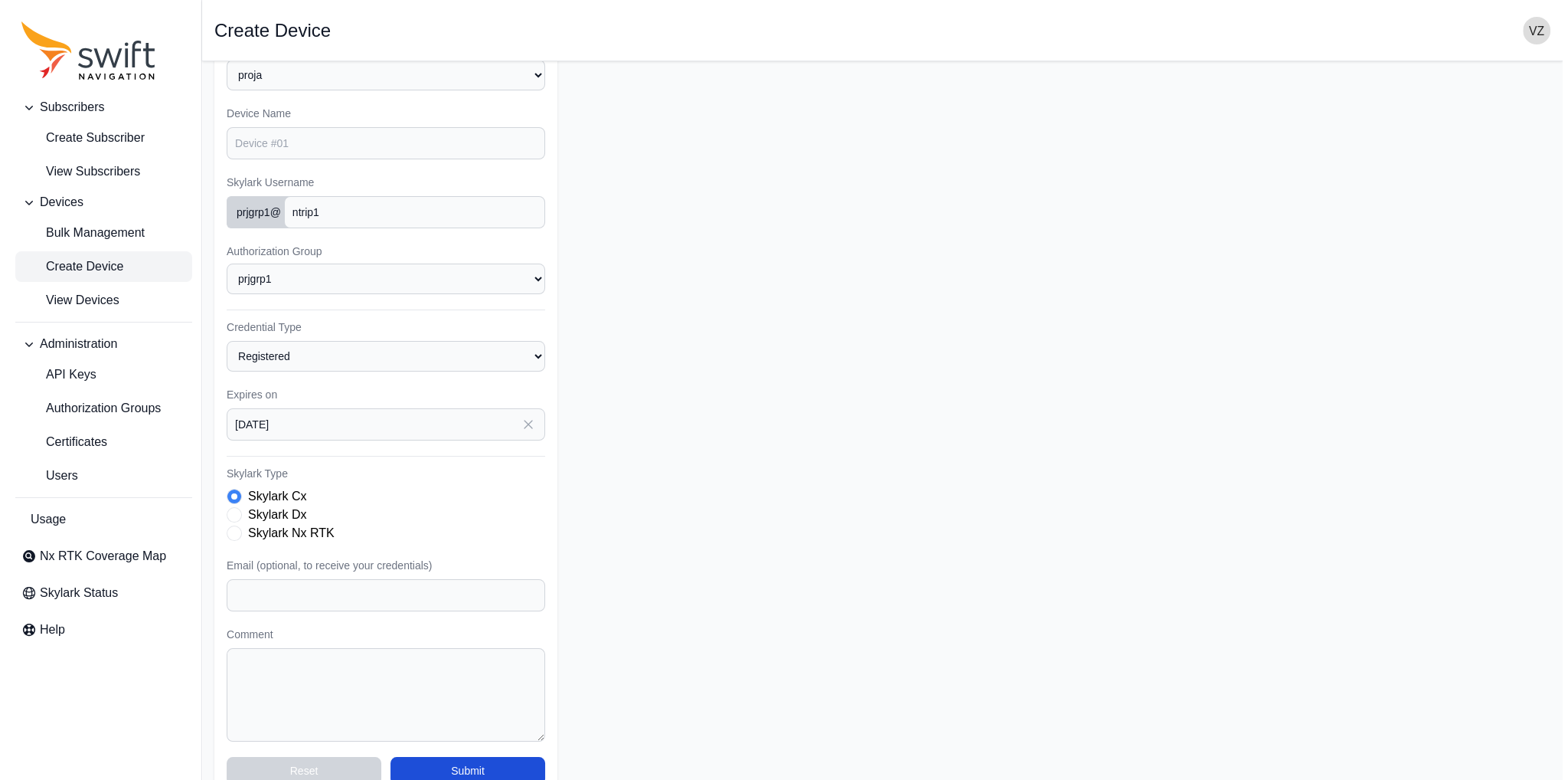
scroll to position [73, 0]
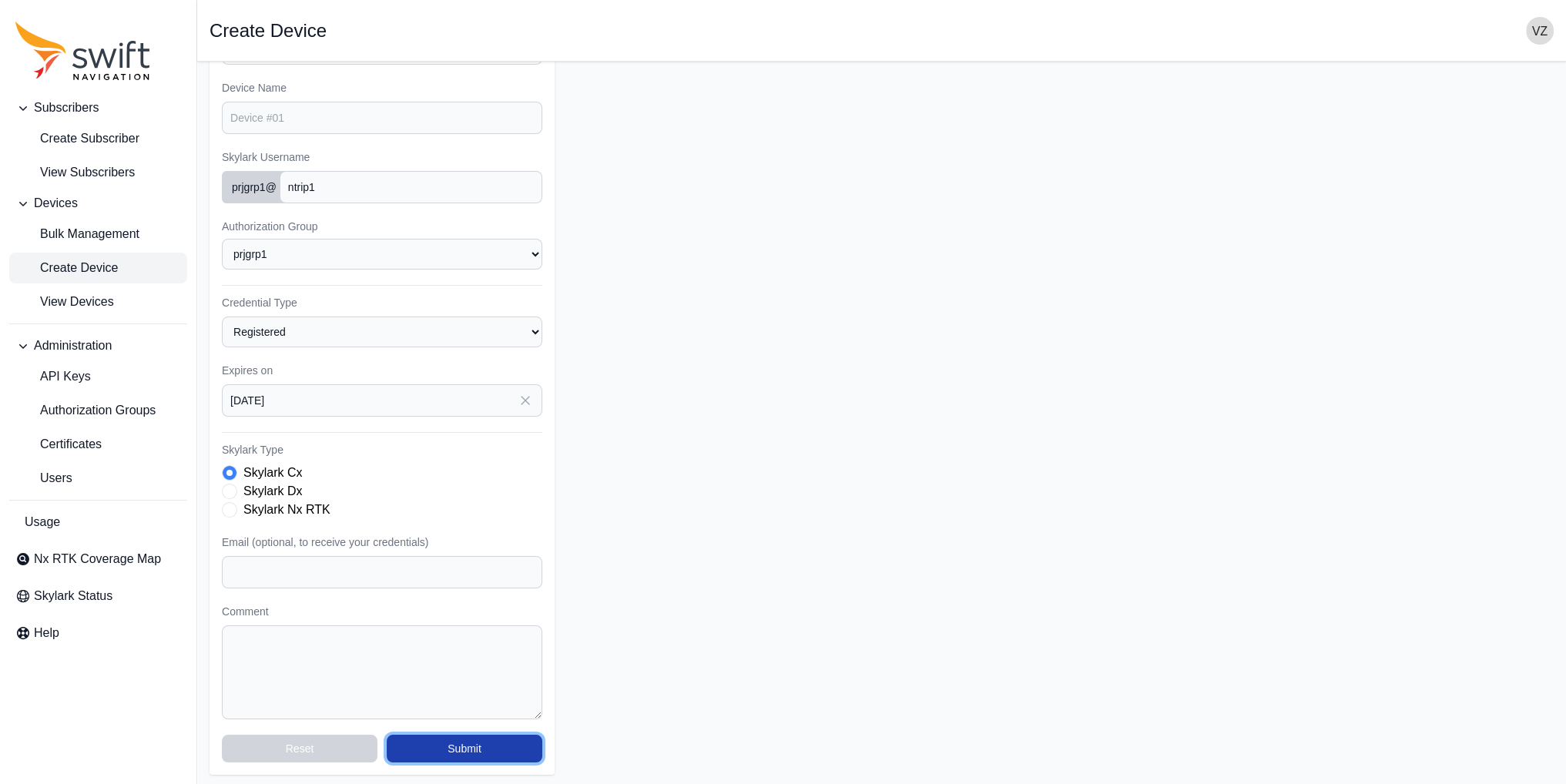
click at [501, 743] on button "Submit" at bounding box center [465, 748] width 155 height 28
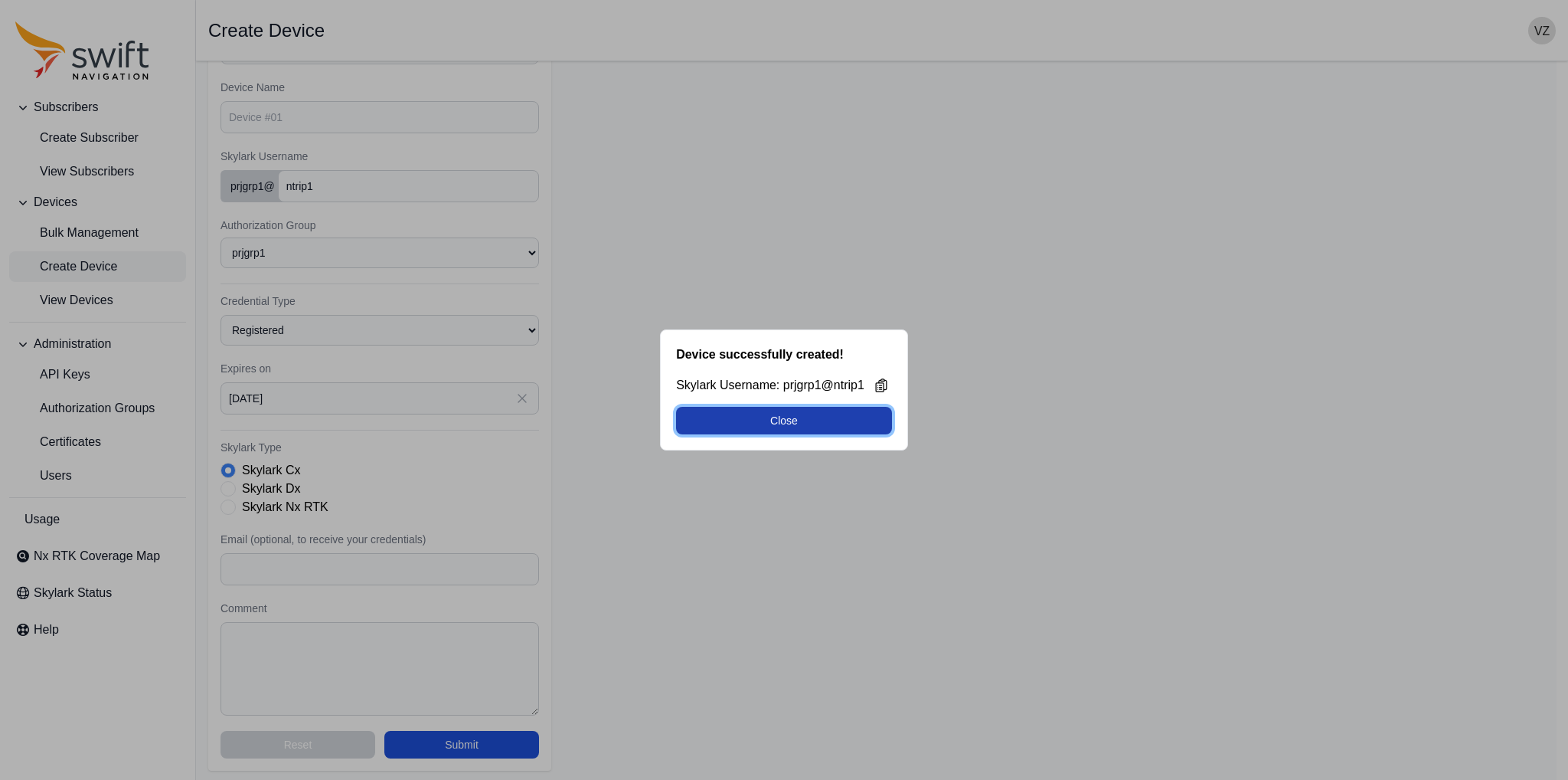
click at [818, 423] on button "Close" at bounding box center [784, 421] width 216 height 28
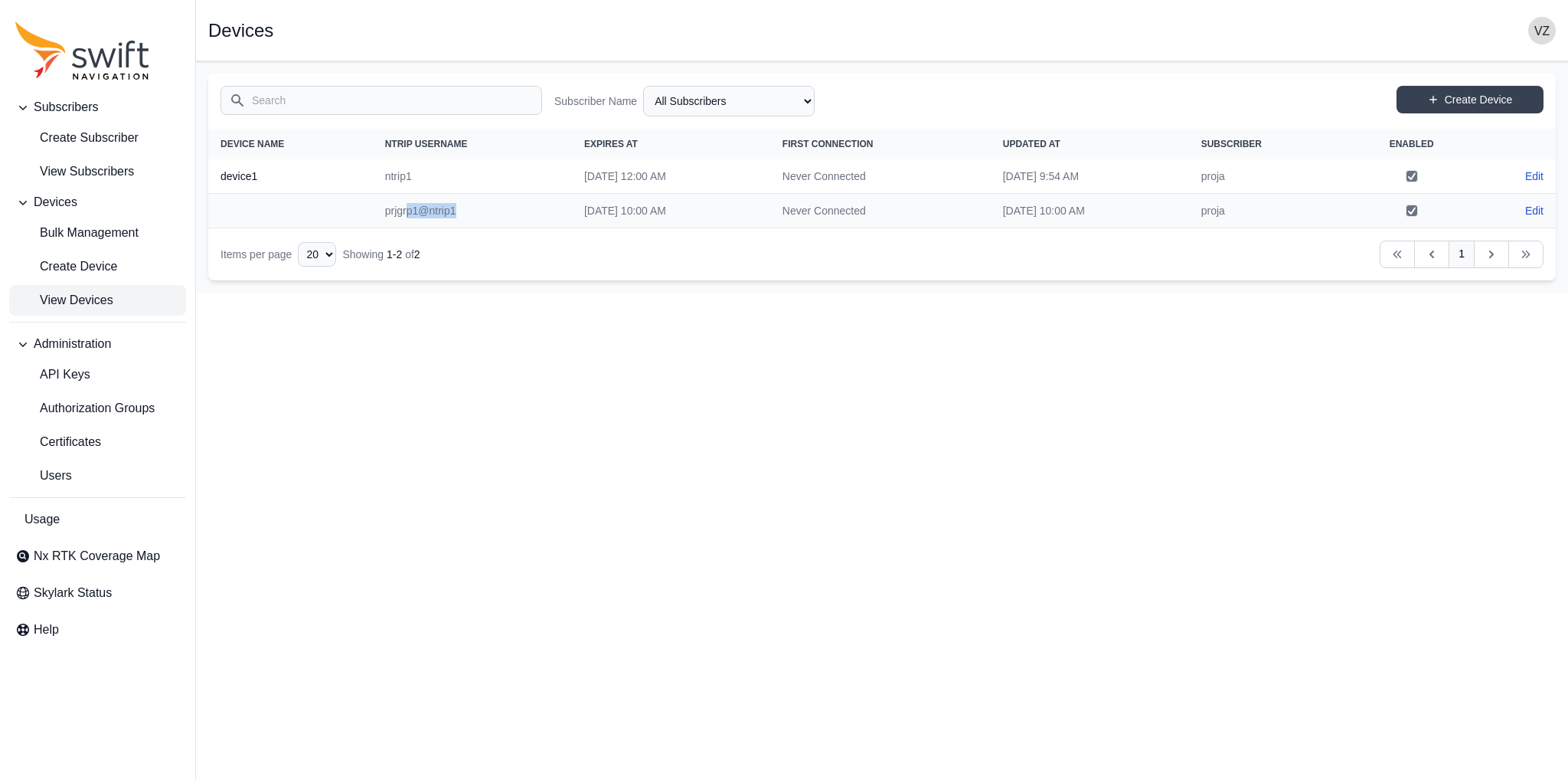
drag, startPoint x: 385, startPoint y: 208, endPoint x: 442, endPoint y: 220, distance: 58.2
click at [442, 220] on td "prjgrp1@ntrip1" at bounding box center [472, 210] width 199 height 34
click at [423, 210] on td "prjgrp1@ntrip1" at bounding box center [472, 210] width 199 height 34
click at [1523, 209] on td "Edit" at bounding box center [1515, 210] width 80 height 33
click at [1525, 209] on link "Edit" at bounding box center [1534, 210] width 18 height 15
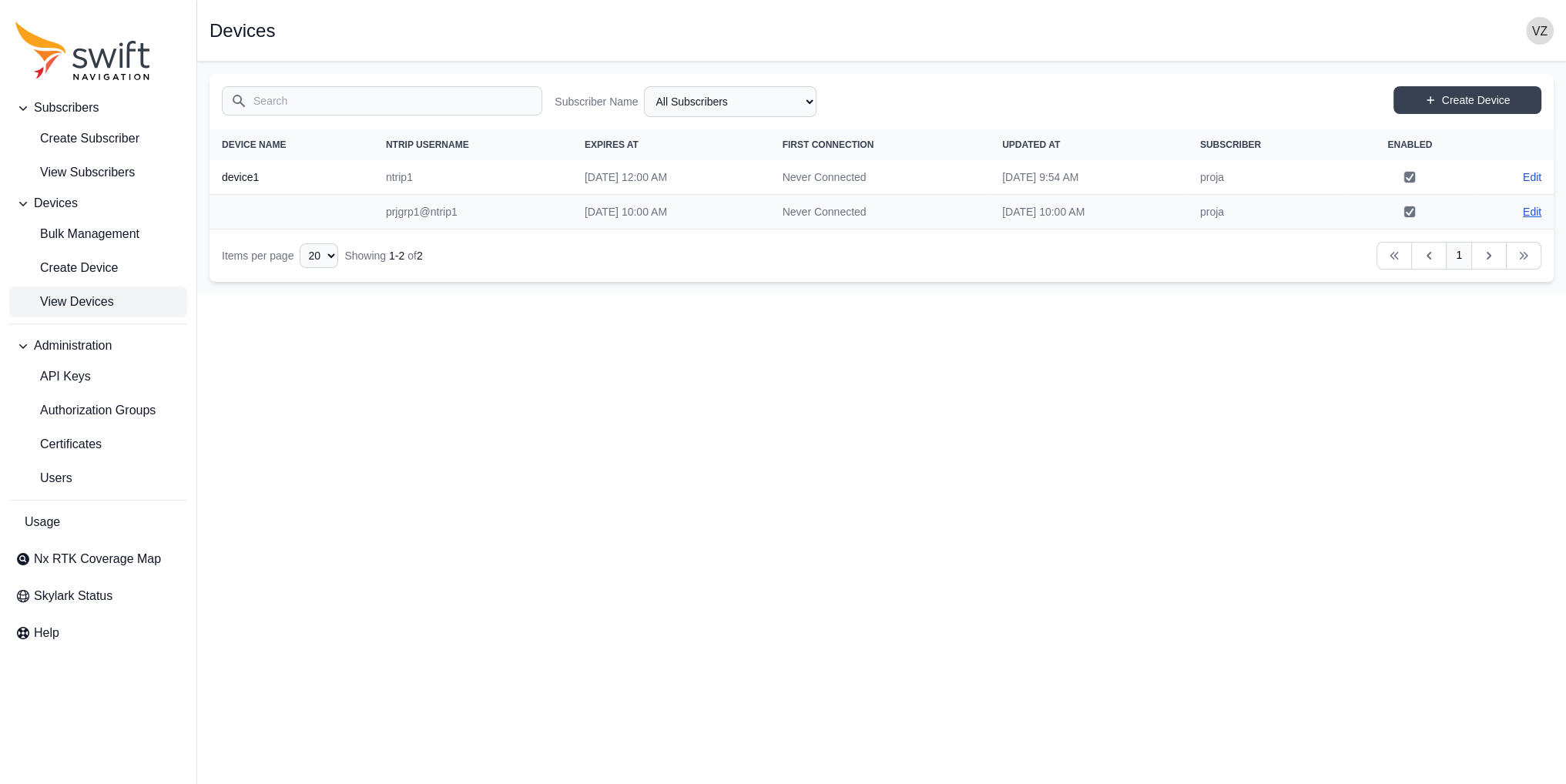
select select "133e612f-ad66-49a2-ab8d-22b98e97f578"
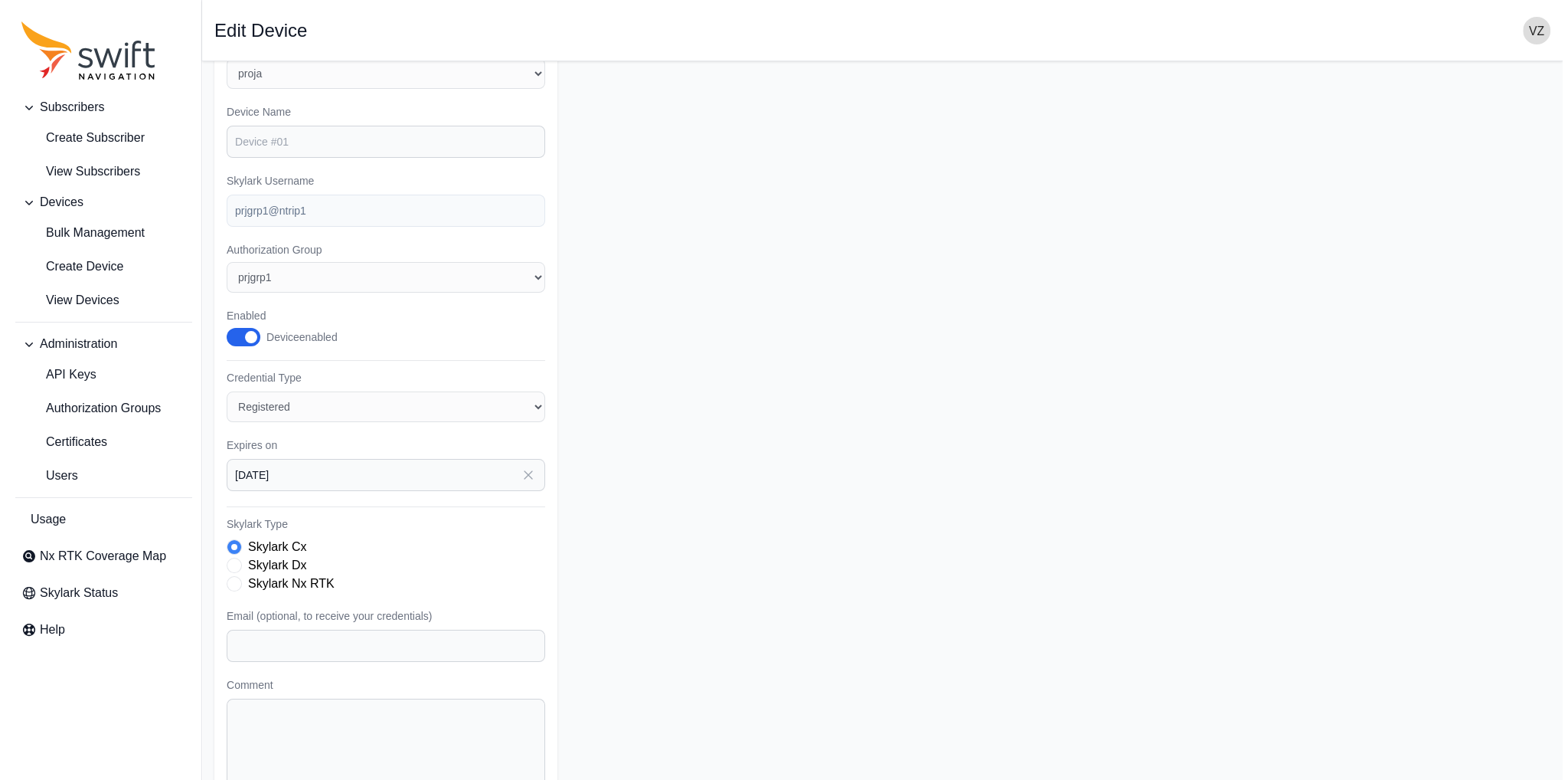
scroll to position [126, 0]
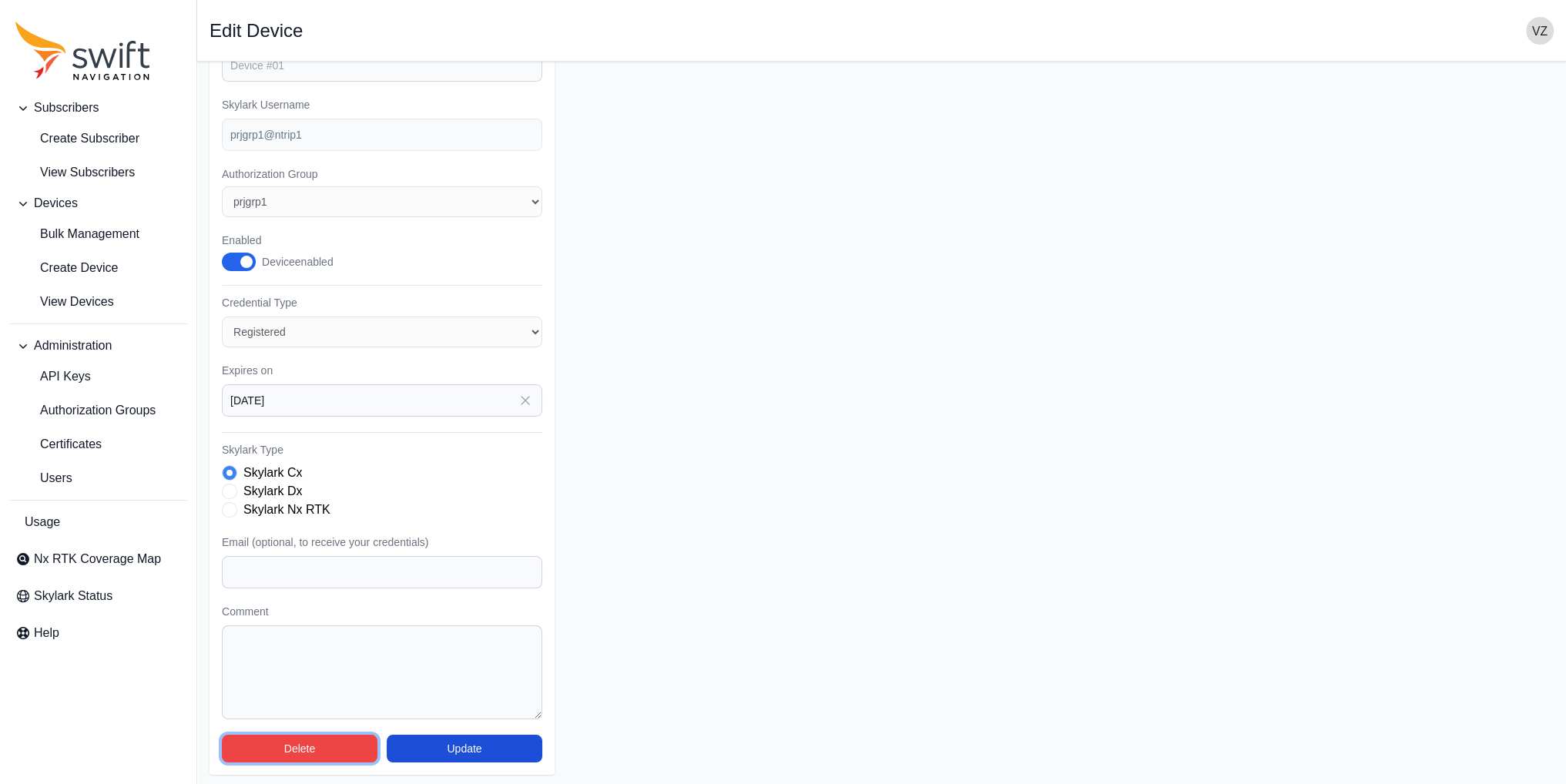
click at [294, 752] on button "Delete" at bounding box center [300, 748] width 155 height 28
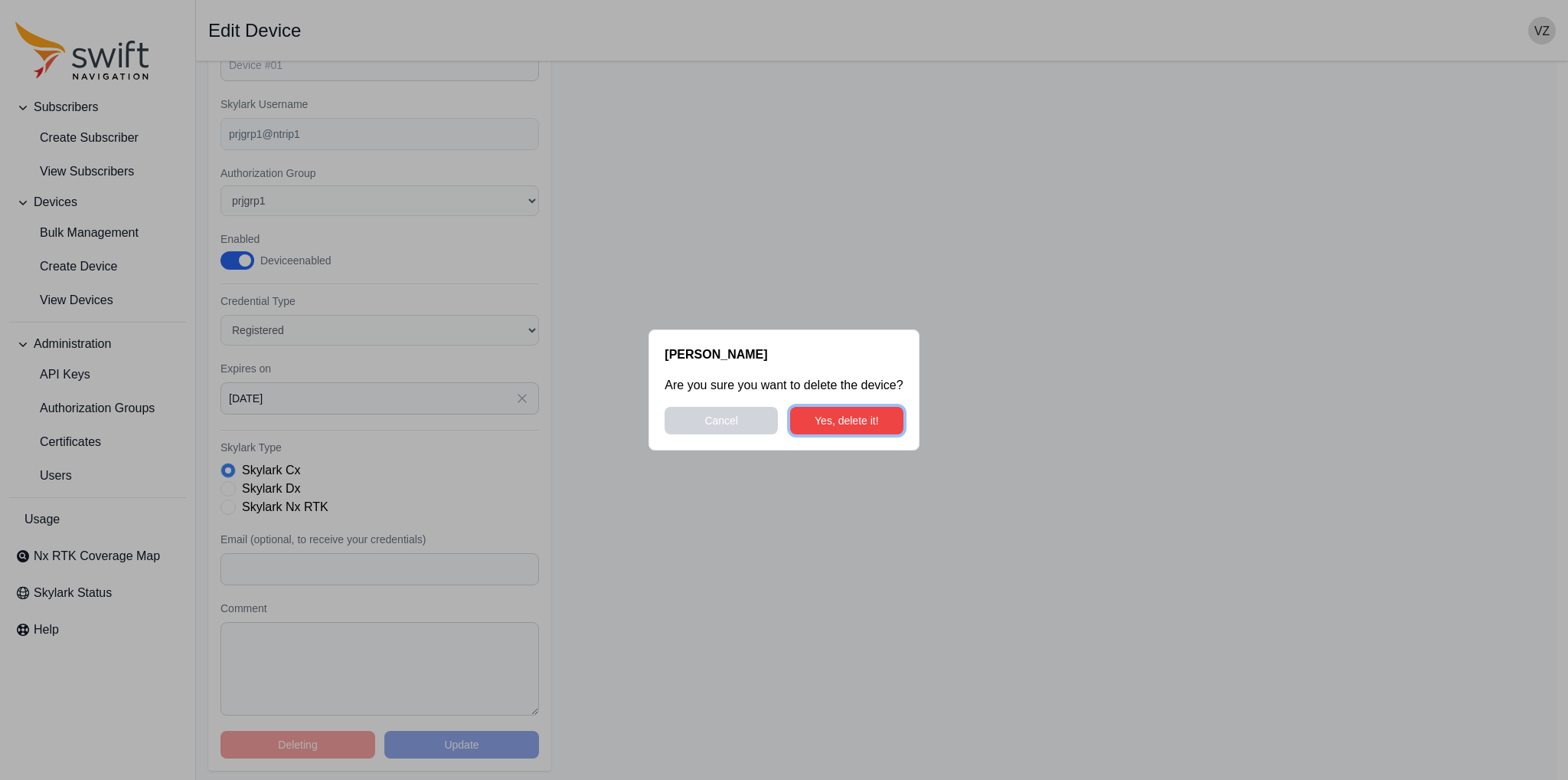
click at [890, 415] on button "Yes, delete it!" at bounding box center [847, 421] width 113 height 28
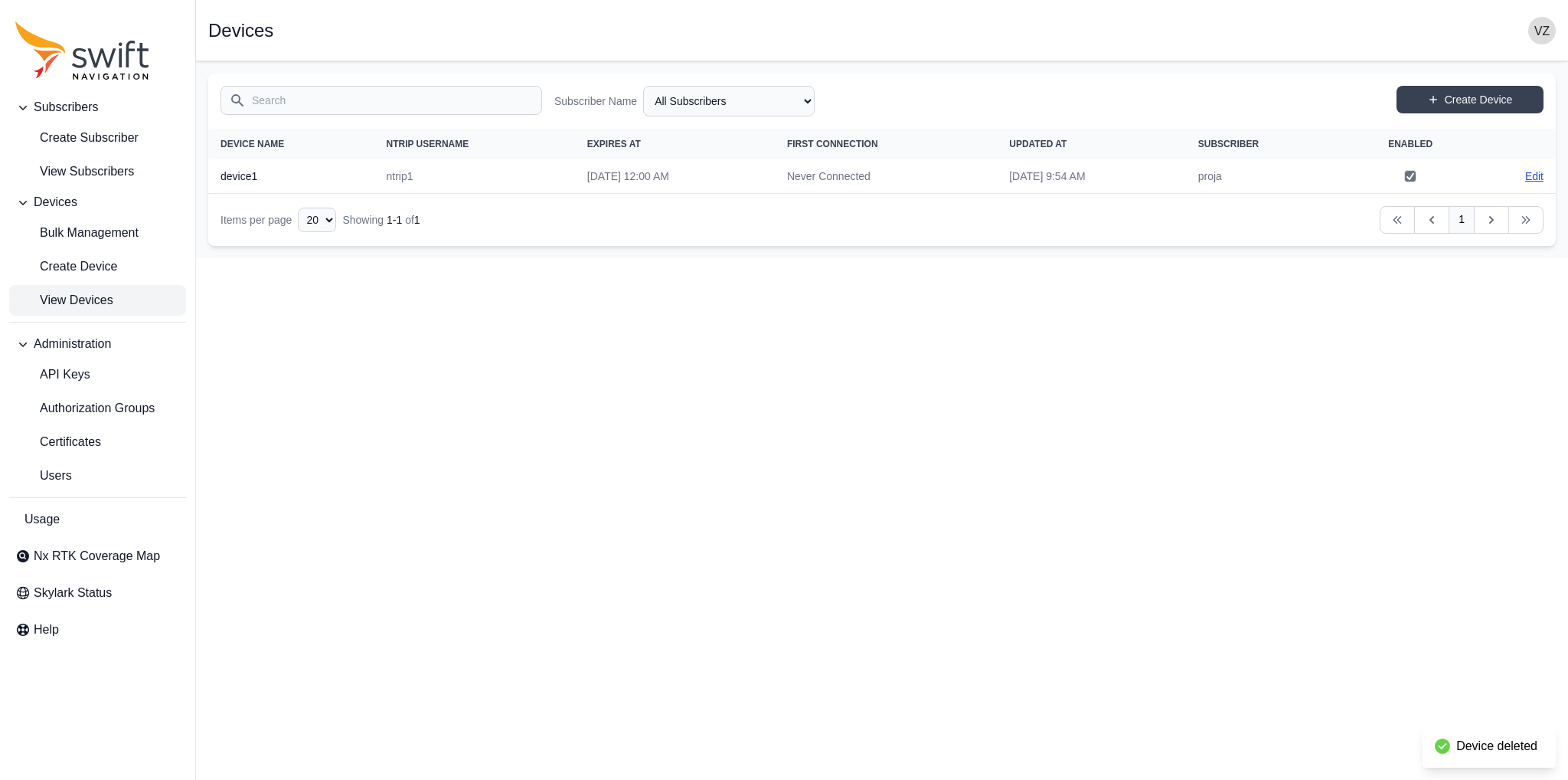
click at [1525, 178] on link "Edit" at bounding box center [1534, 176] width 18 height 15
select select "133e612f-ad66-49a2-ab8d-22b98e97f578"
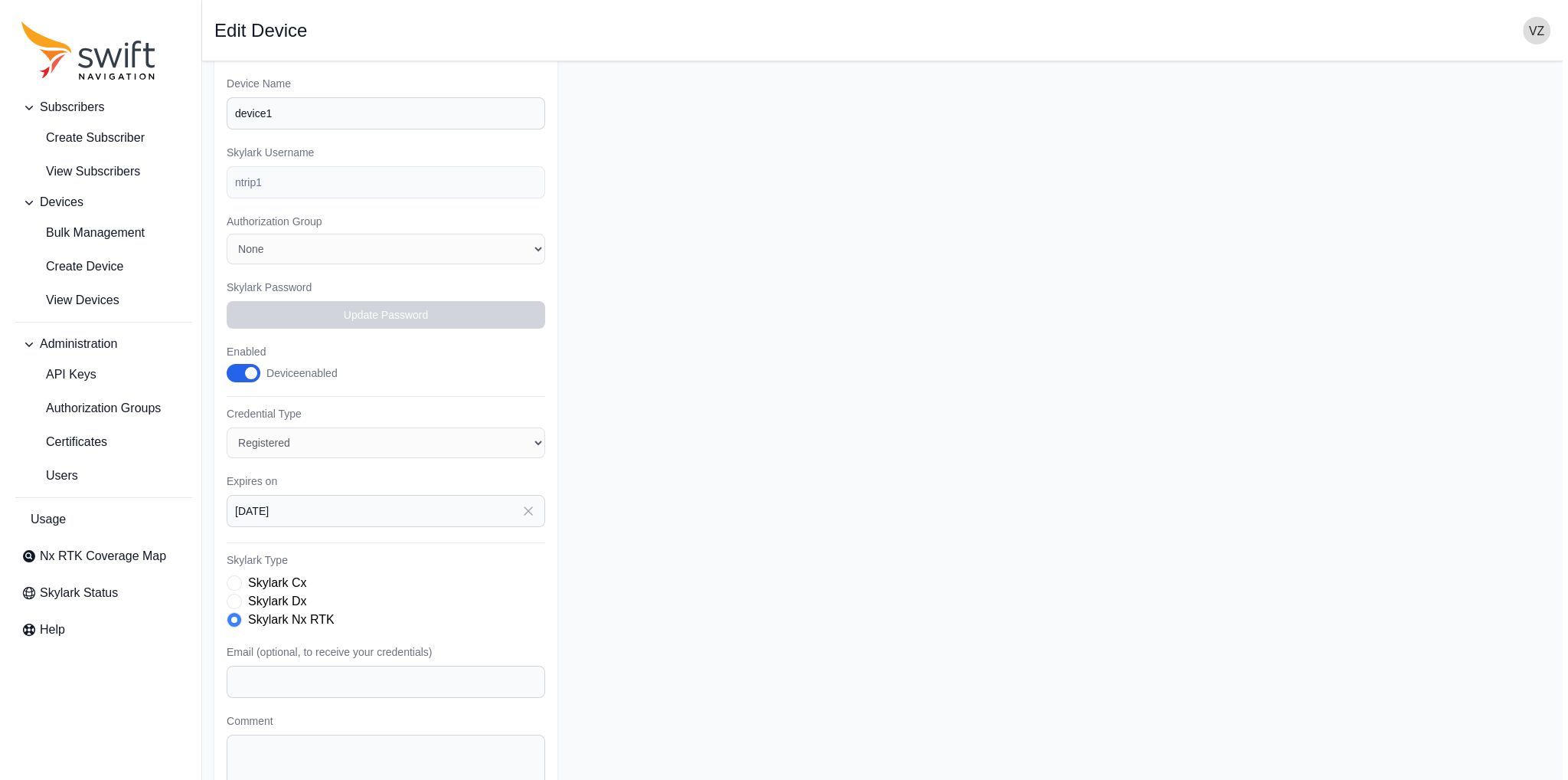
scroll to position [190, 0]
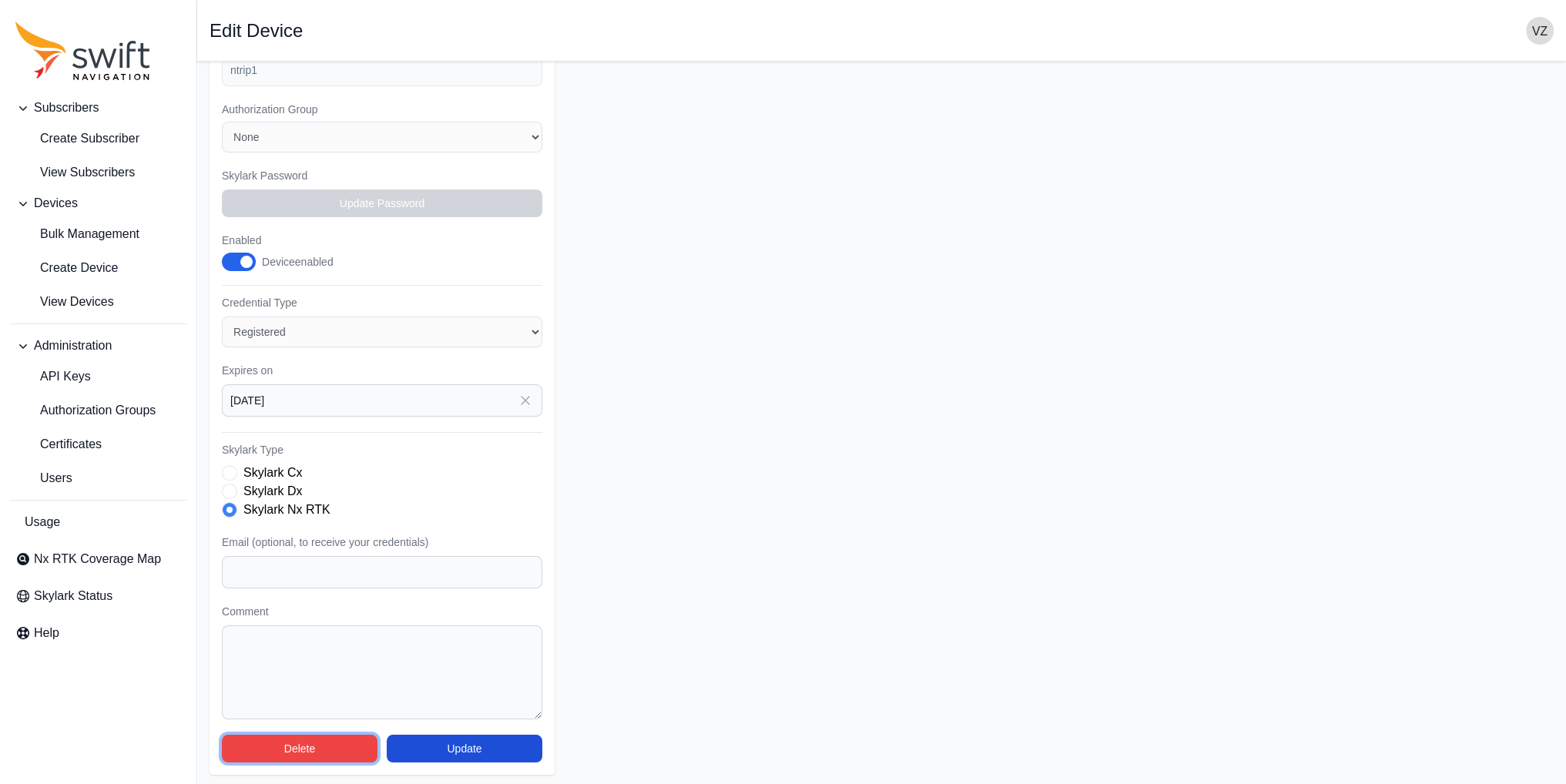
click at [324, 742] on button "Delete" at bounding box center [300, 748] width 155 height 28
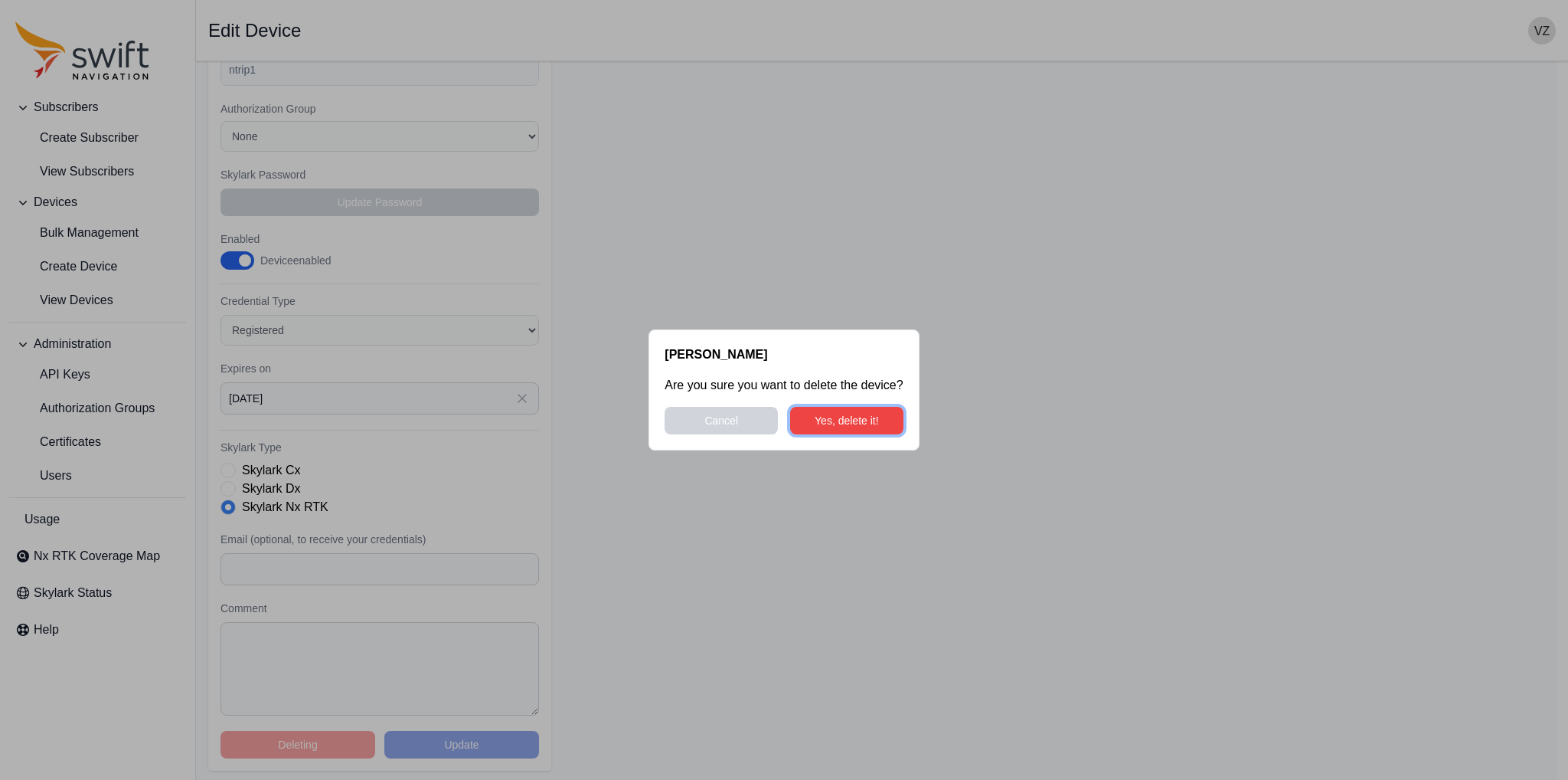
click at [835, 421] on button "Yes, delete it!" at bounding box center [847, 421] width 113 height 28
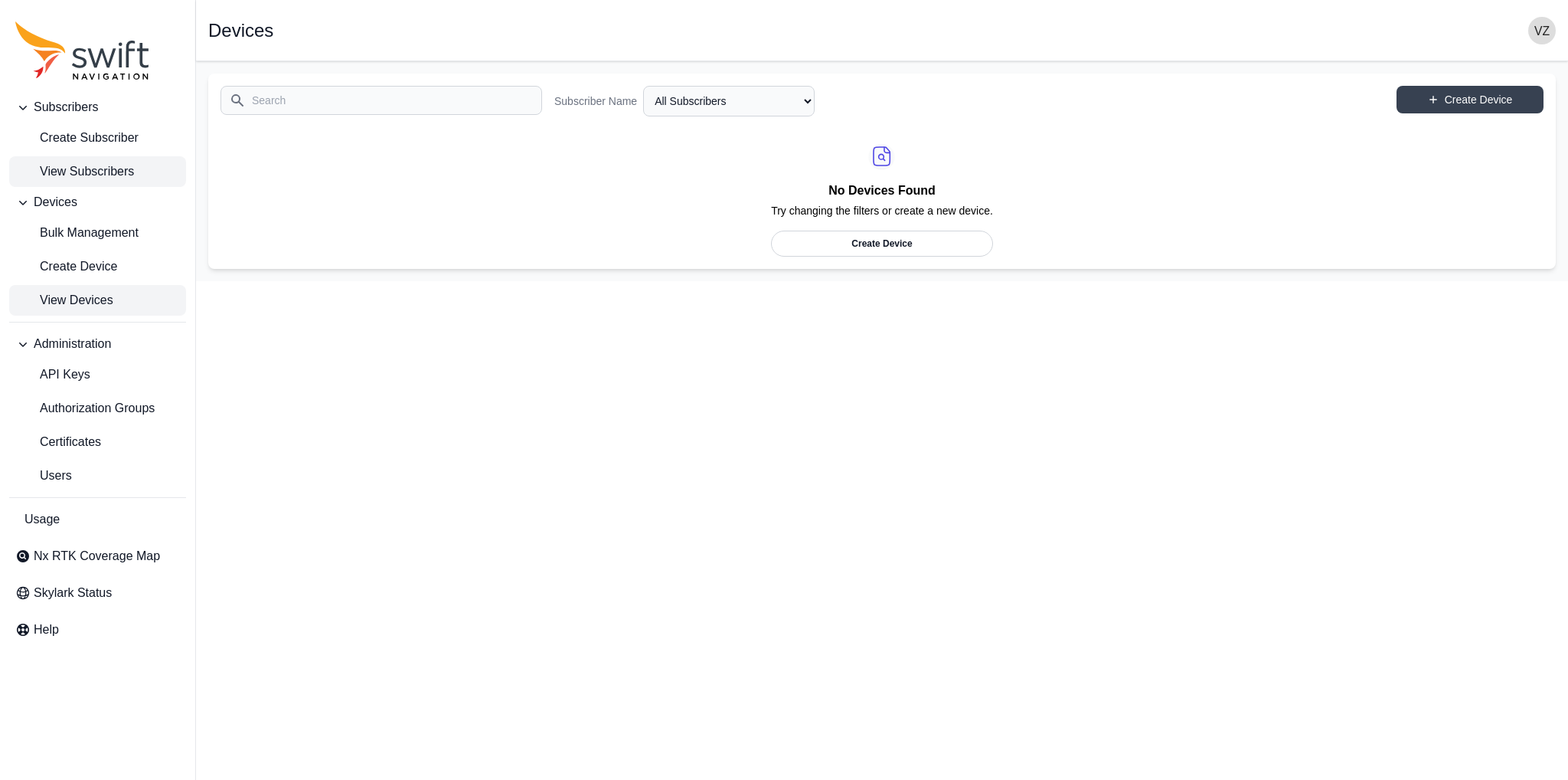
click at [80, 172] on span "View Subscribers" at bounding box center [74, 171] width 119 height 18
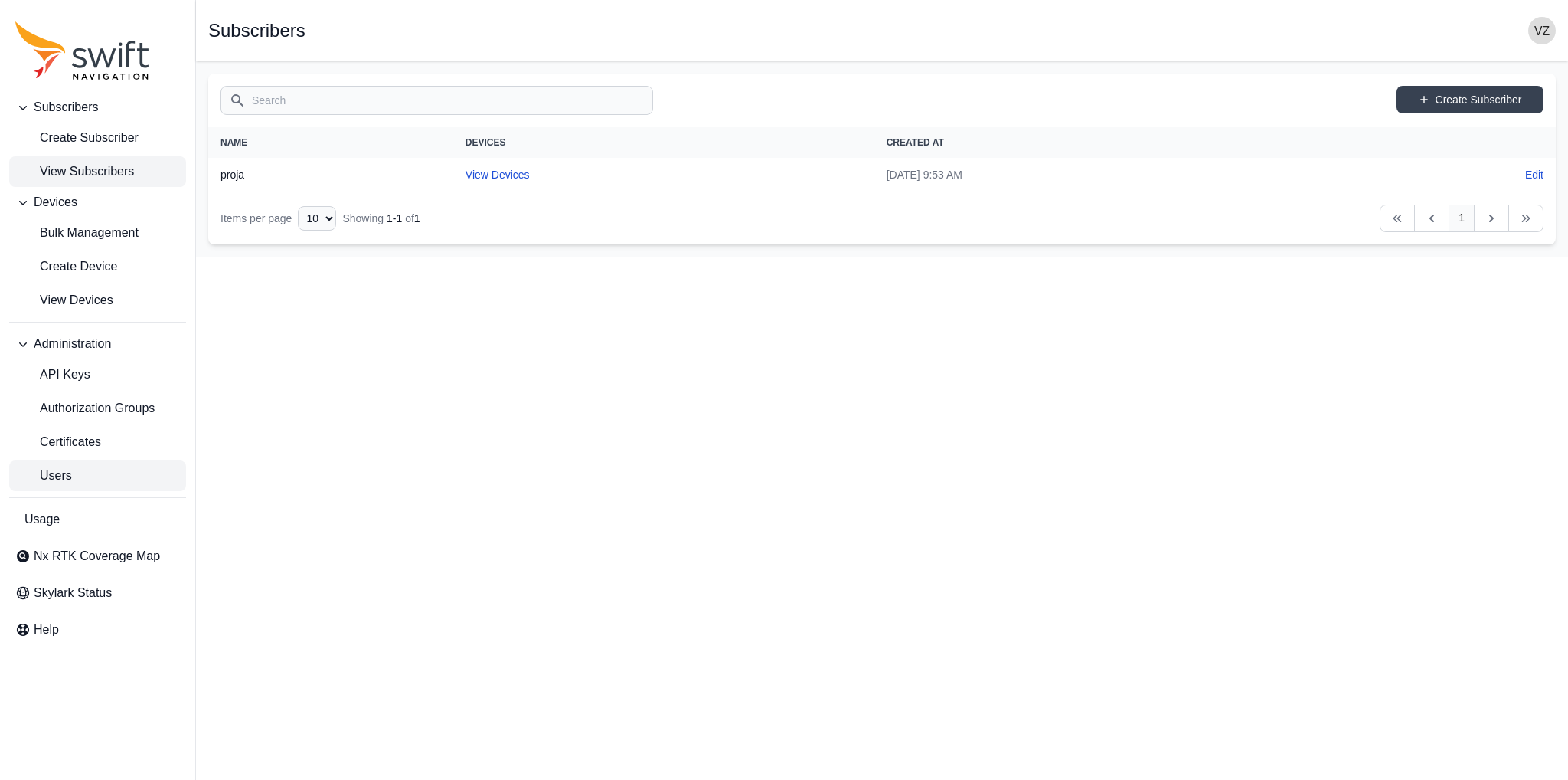
click at [76, 469] on link "Users" at bounding box center [98, 476] width 177 height 30
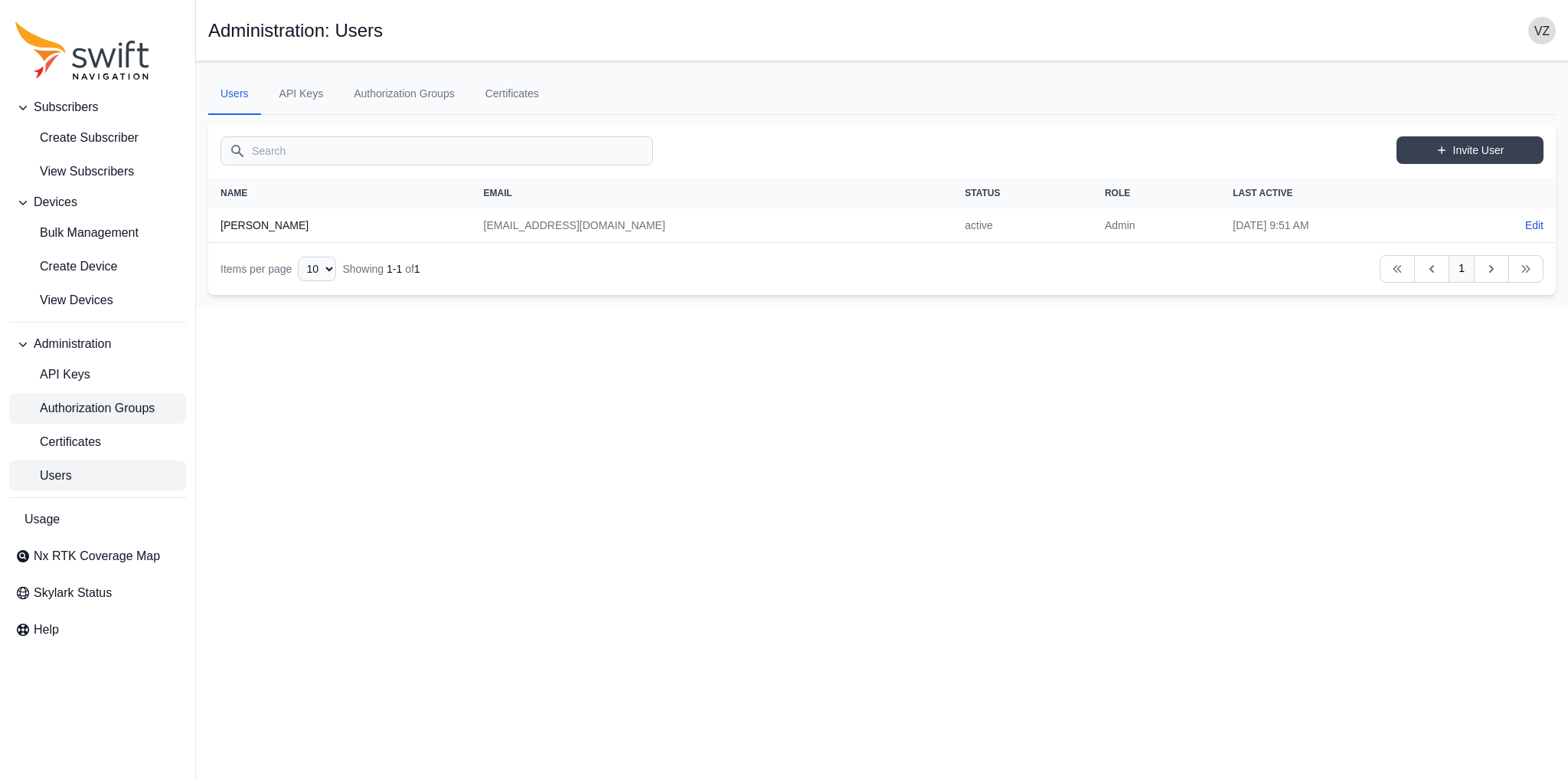
click at [99, 419] on link "Authorization Groups" at bounding box center [98, 408] width 177 height 30
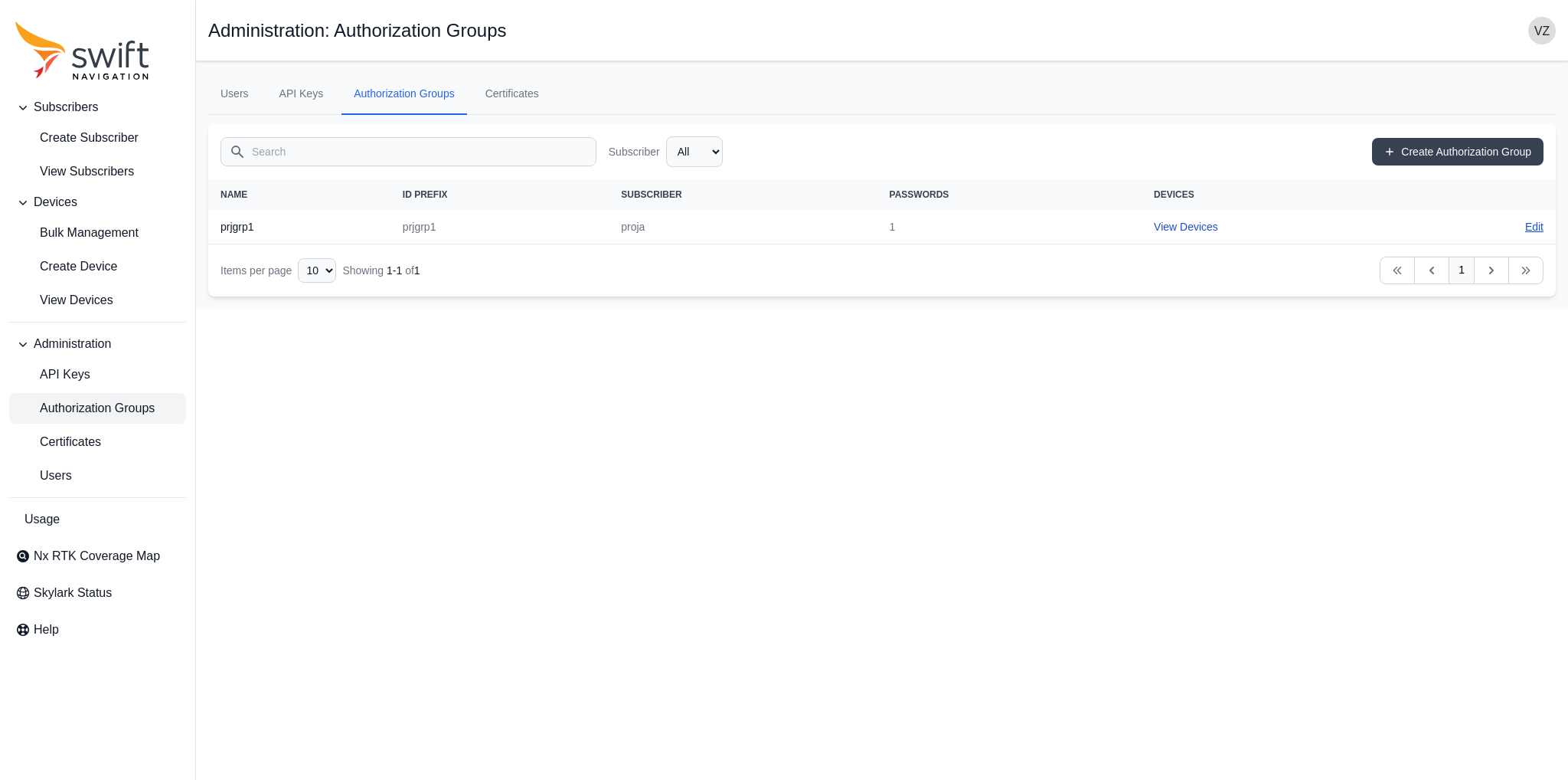
click at [1538, 230] on link "Edit" at bounding box center [1534, 226] width 18 height 15
select select "133e612f-ad66-49a2-ab8d-22b98e97f578"
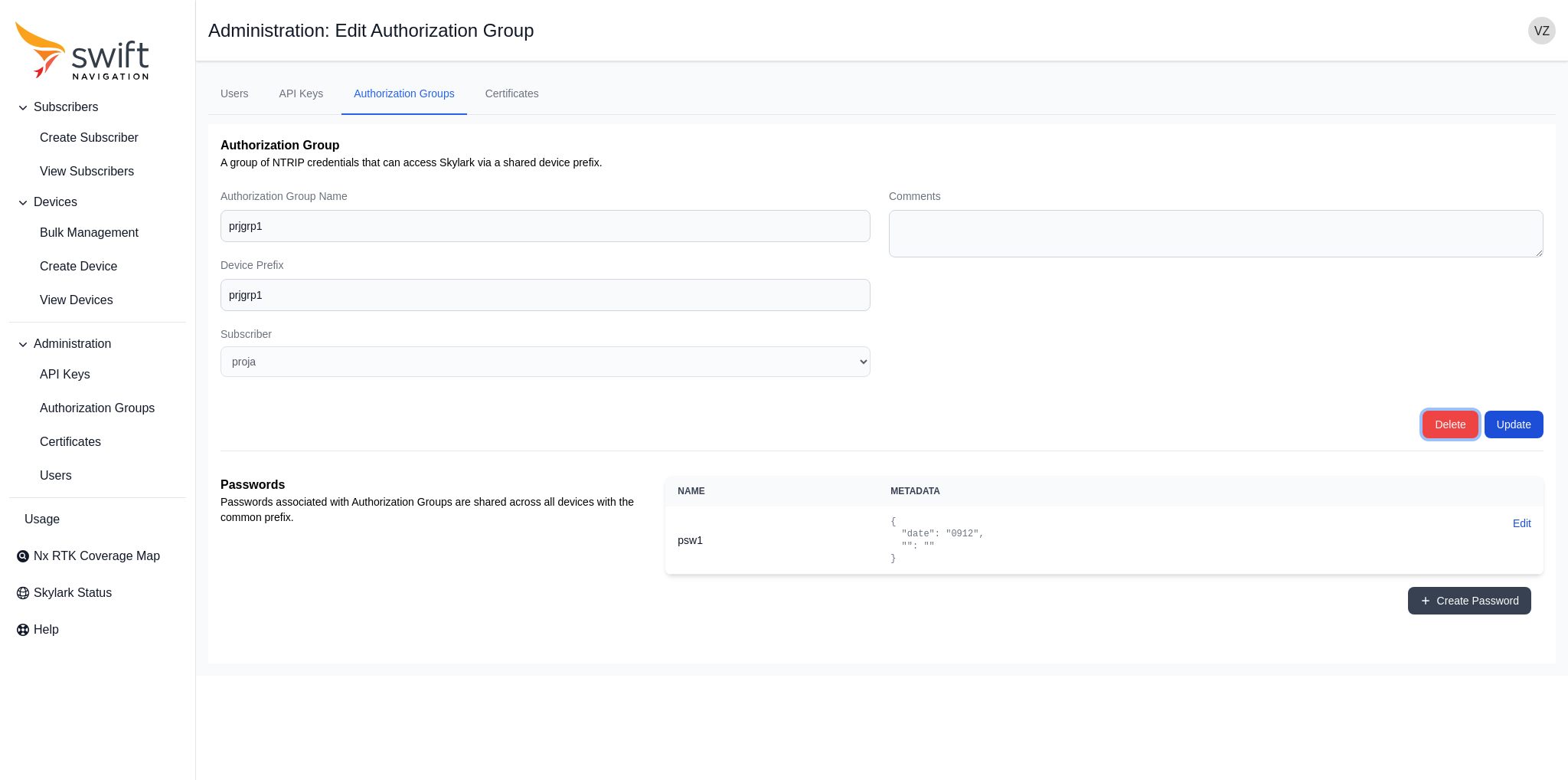
click at [1449, 417] on button "Delete" at bounding box center [1449, 424] width 55 height 28
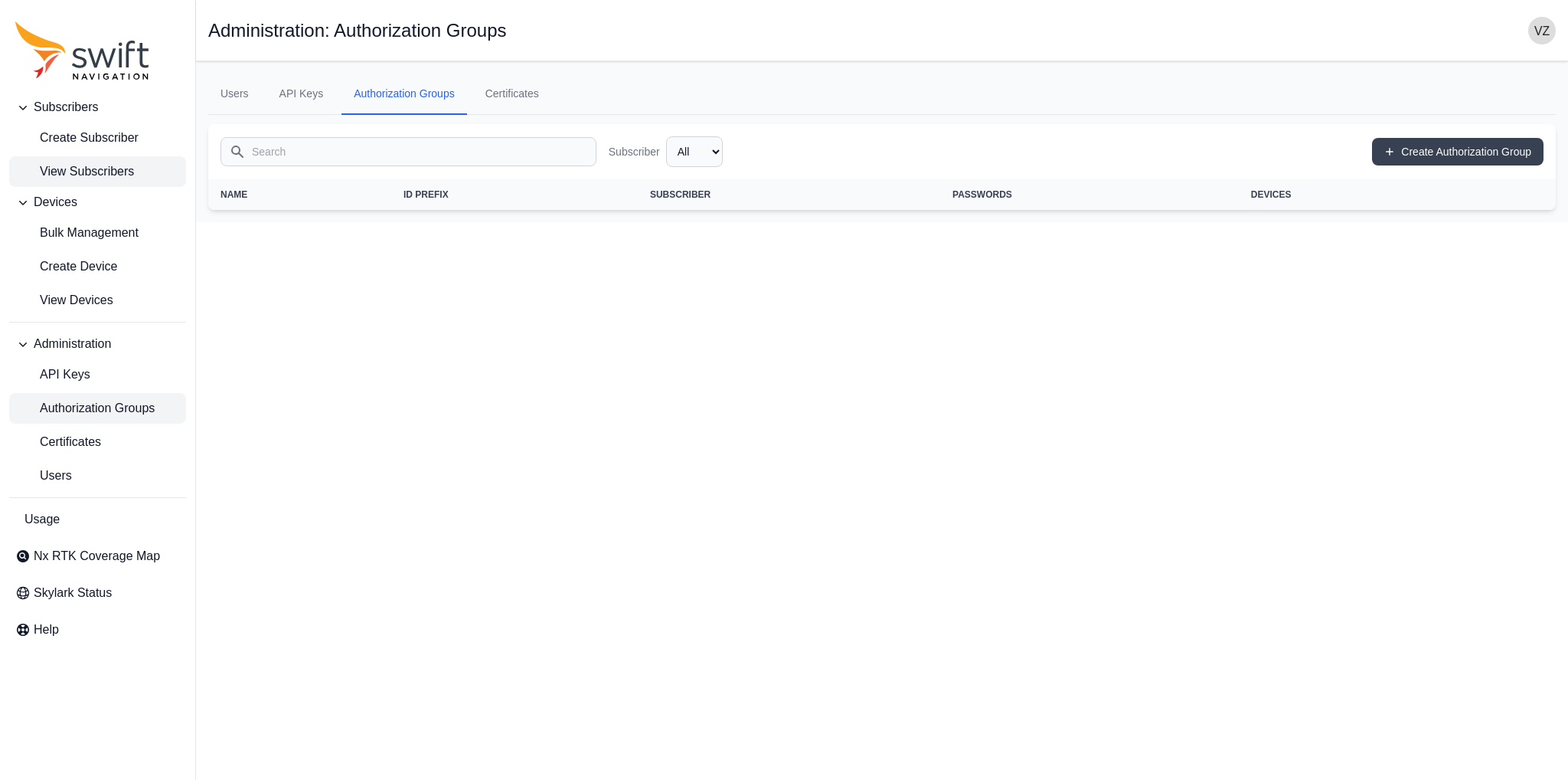
click at [83, 181] on span "View Subscribers" at bounding box center [74, 171] width 119 height 18
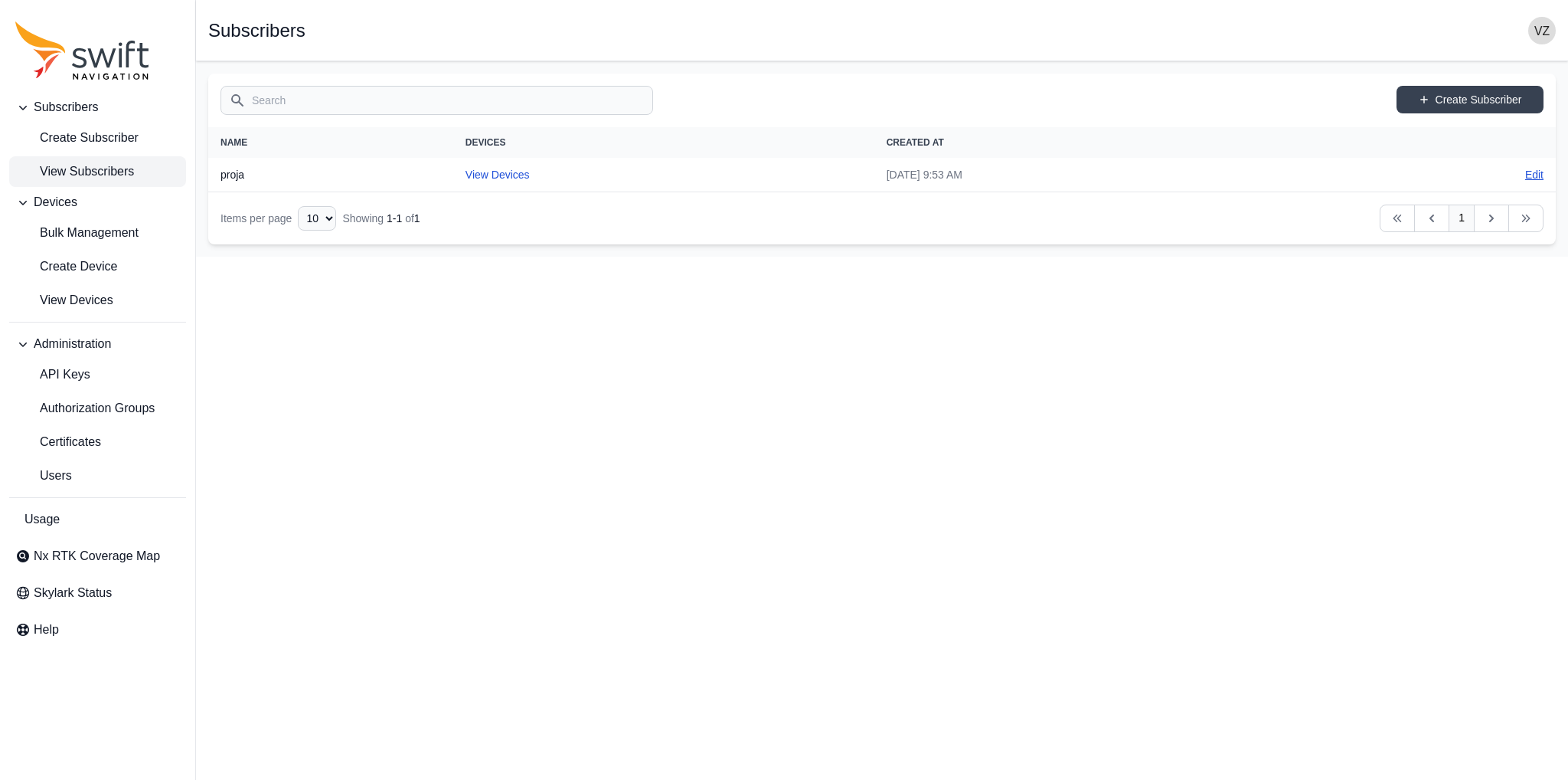
click at [1531, 180] on link "Edit" at bounding box center [1534, 174] width 18 height 15
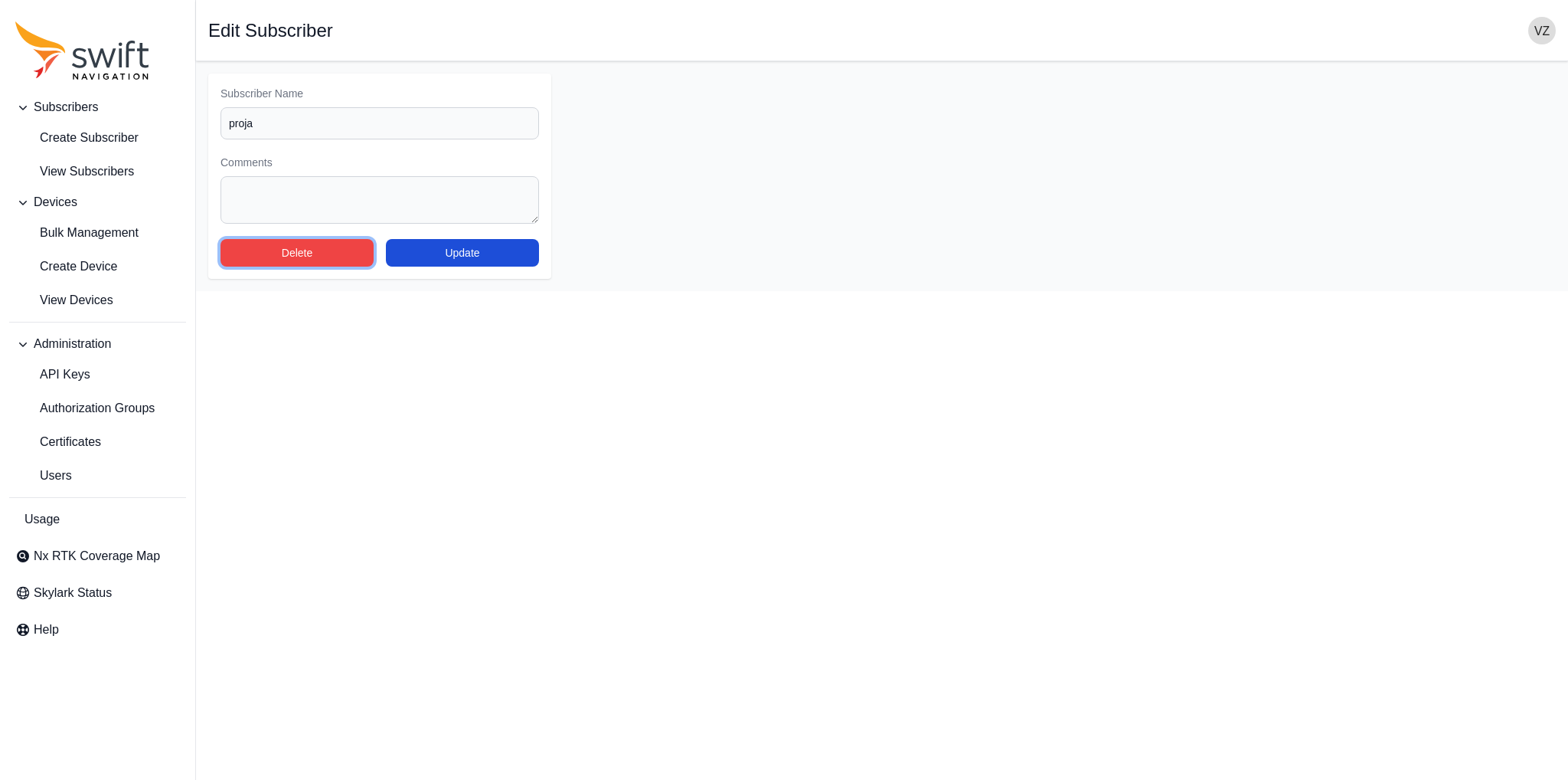
click at [314, 265] on button "Delete" at bounding box center [297, 253] width 153 height 28
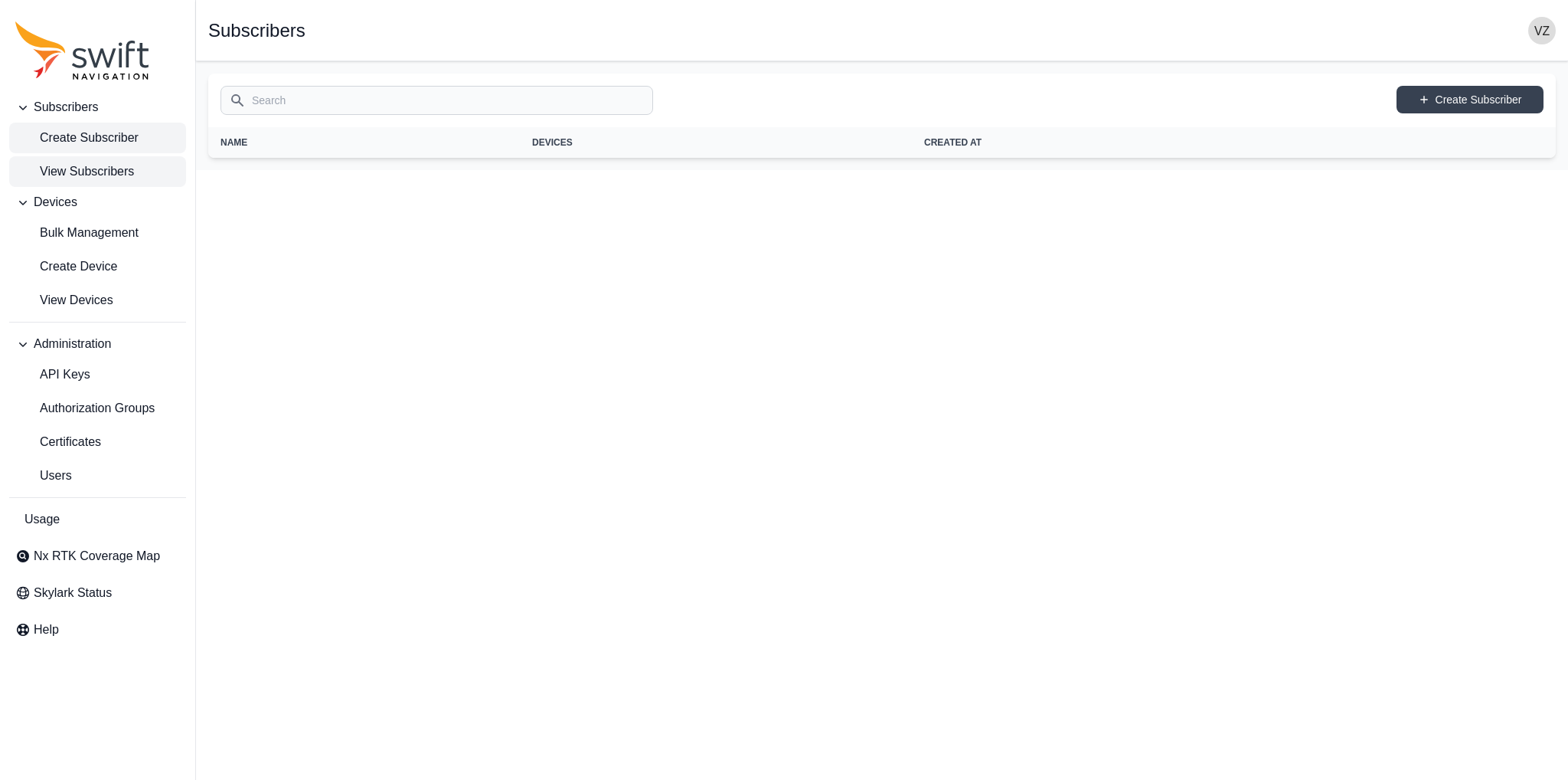
click at [95, 139] on span "Create Subscriber" at bounding box center [76, 138] width 123 height 18
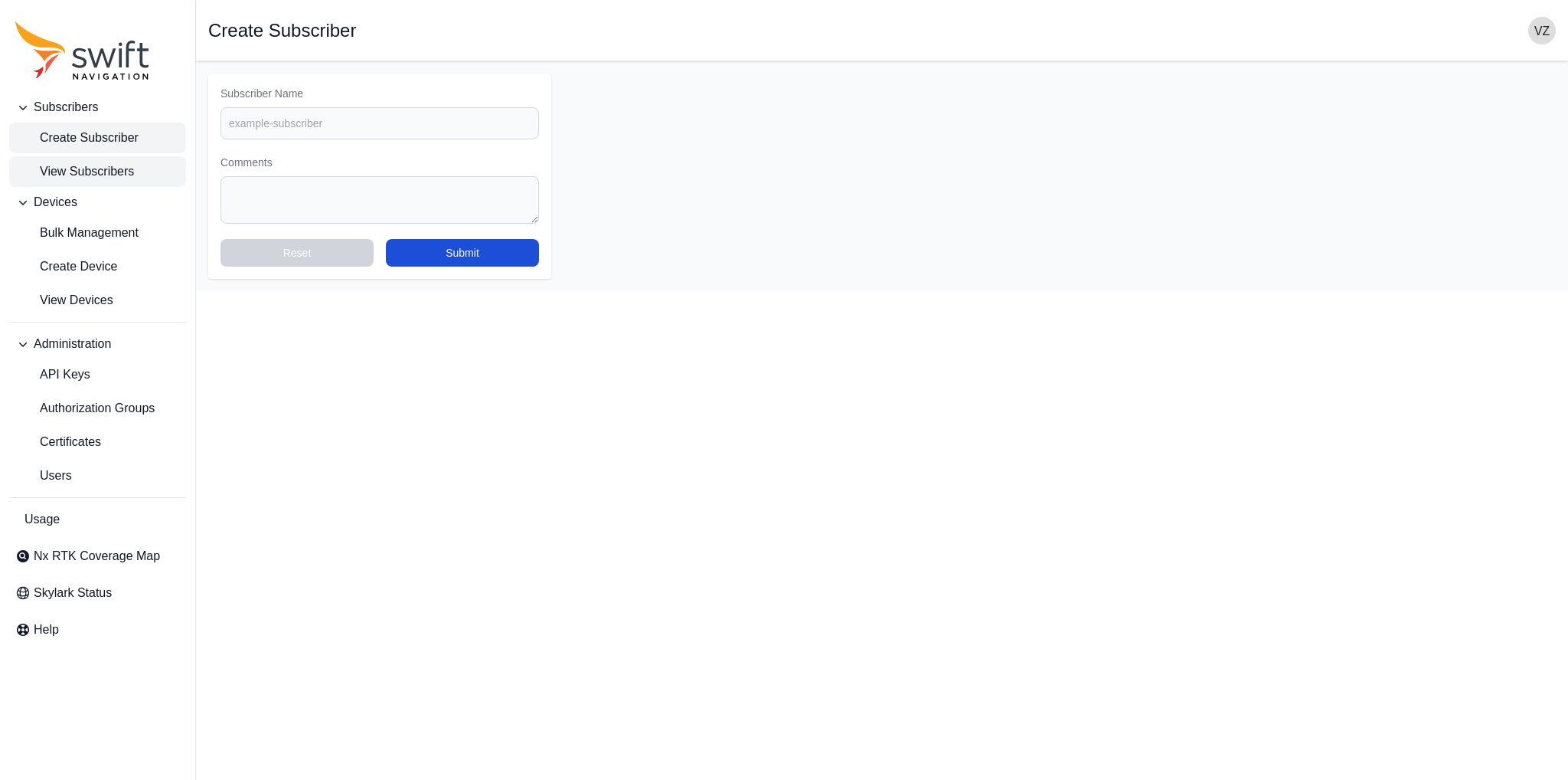
click at [94, 178] on span "View Subscribers" at bounding box center [74, 171] width 119 height 18
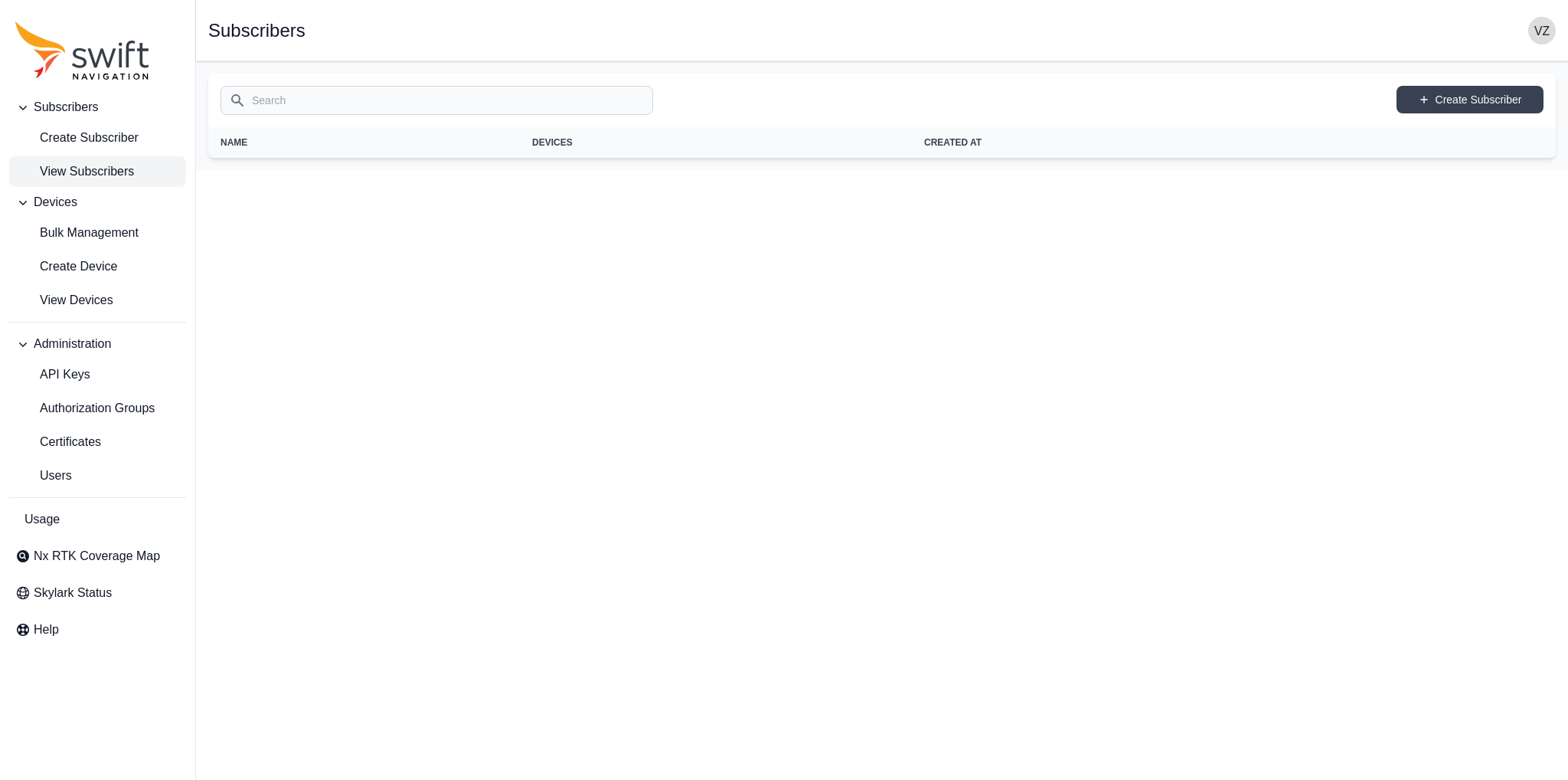
click at [70, 116] on span "Subscribers" at bounding box center [65, 107] width 65 height 18
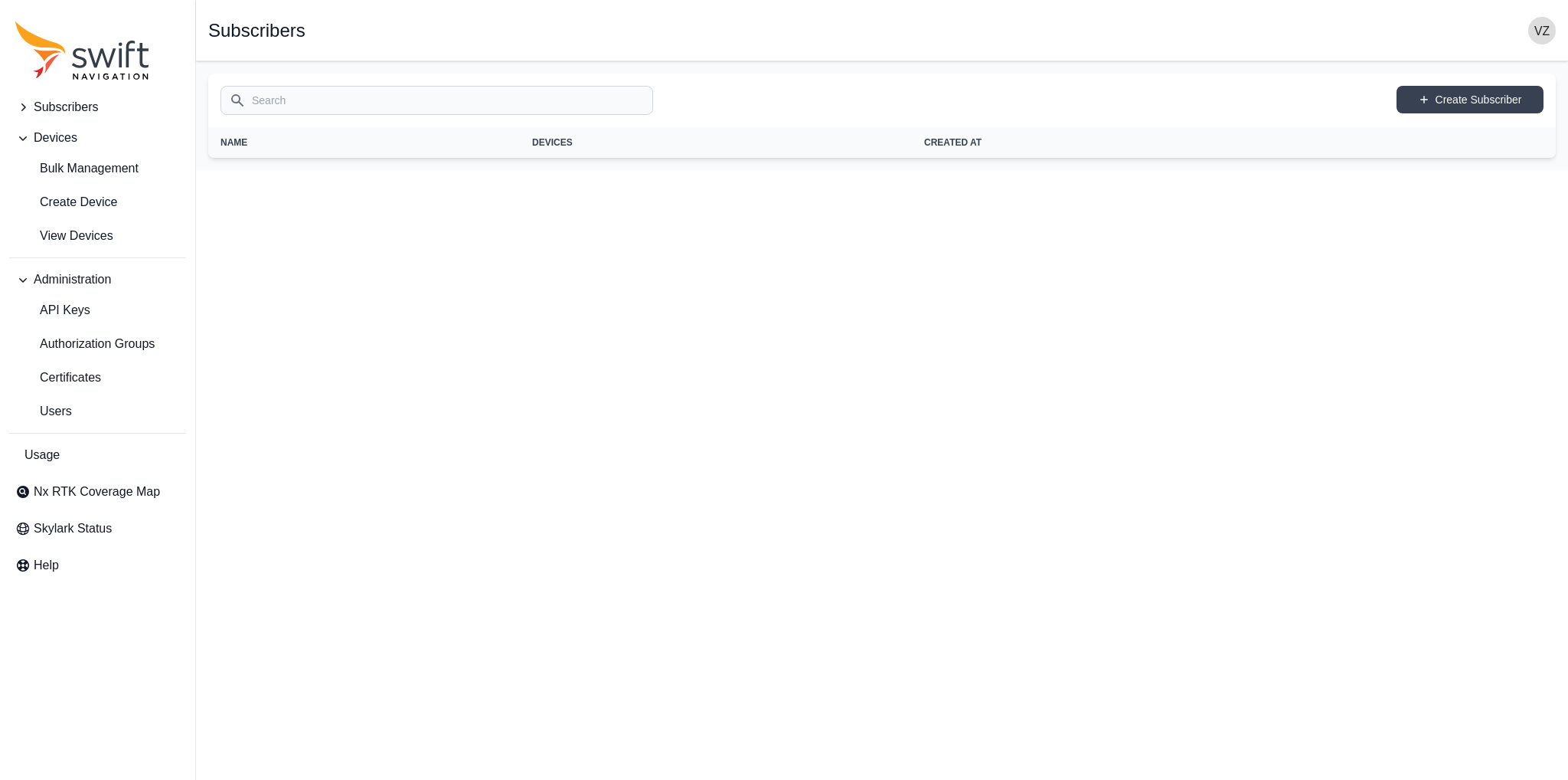
click at [67, 119] on button "Subscribers" at bounding box center [98, 107] width 177 height 30
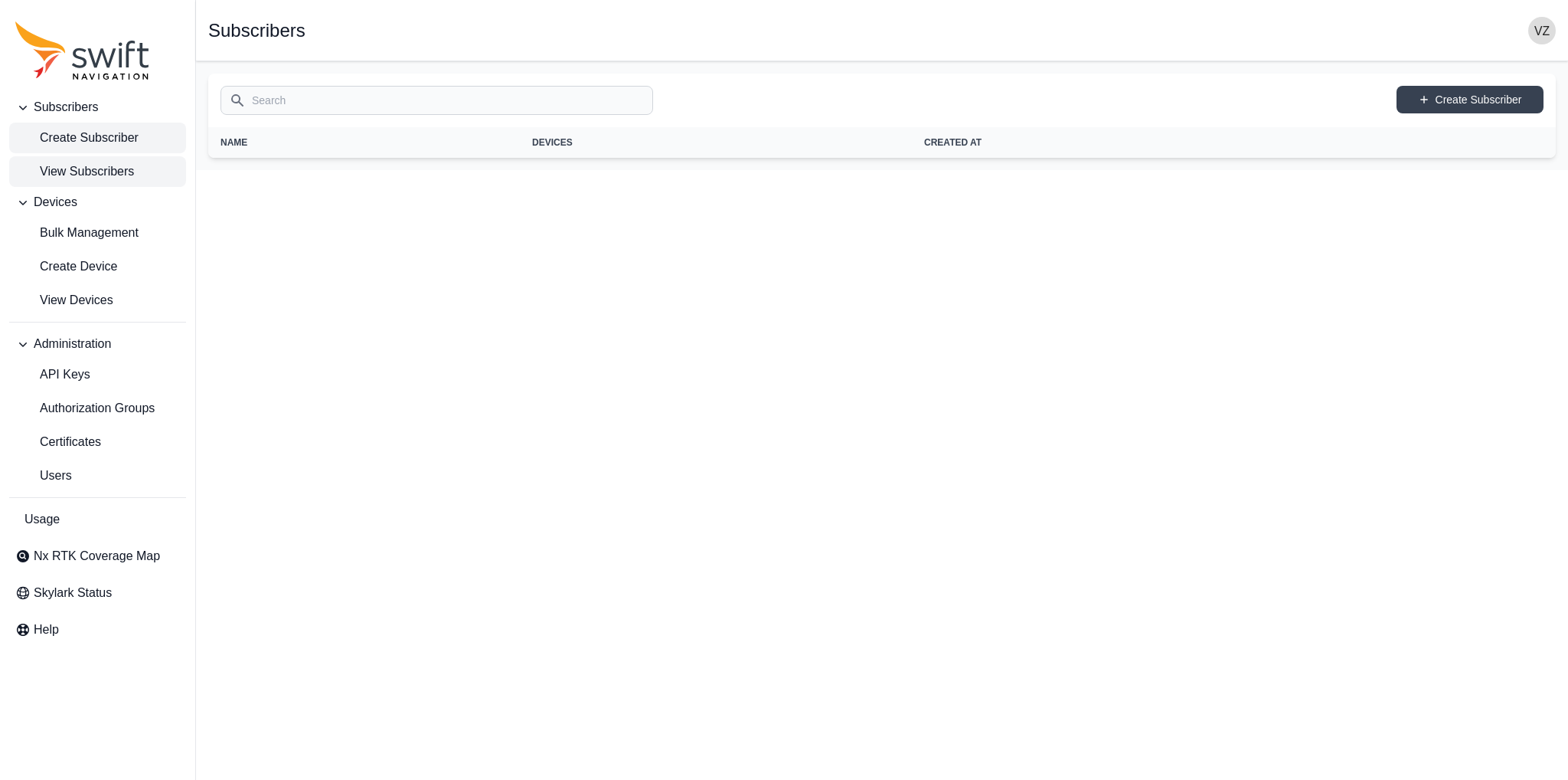
click at [73, 141] on span "Create Subscriber" at bounding box center [76, 138] width 123 height 18
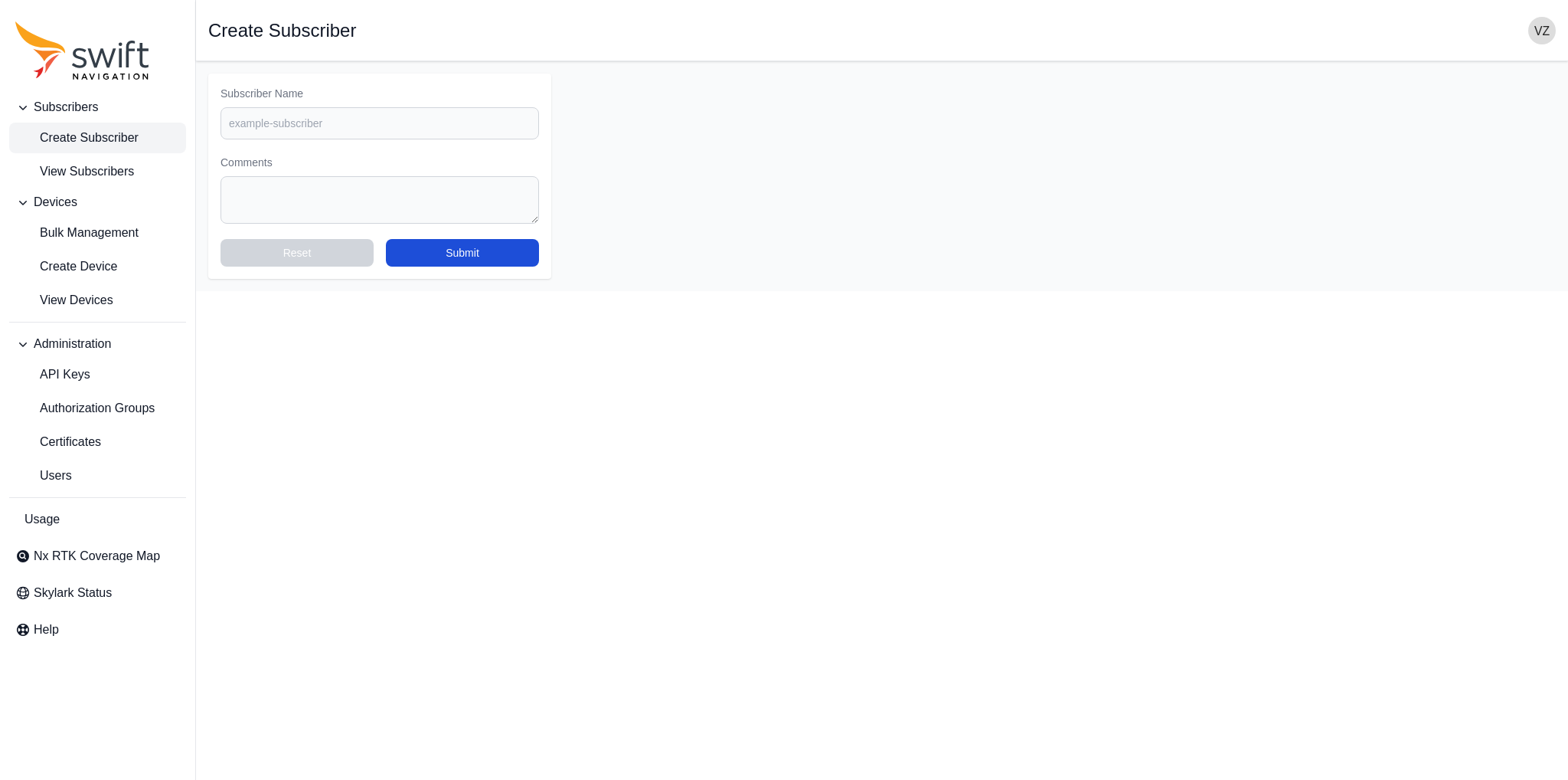
click at [78, 155] on ul "Create Subscriber View Subscribers" at bounding box center [98, 155] width 177 height 65
click at [83, 165] on span "View Subscribers" at bounding box center [74, 171] width 119 height 18
